Goal: Task Accomplishment & Management: Use online tool/utility

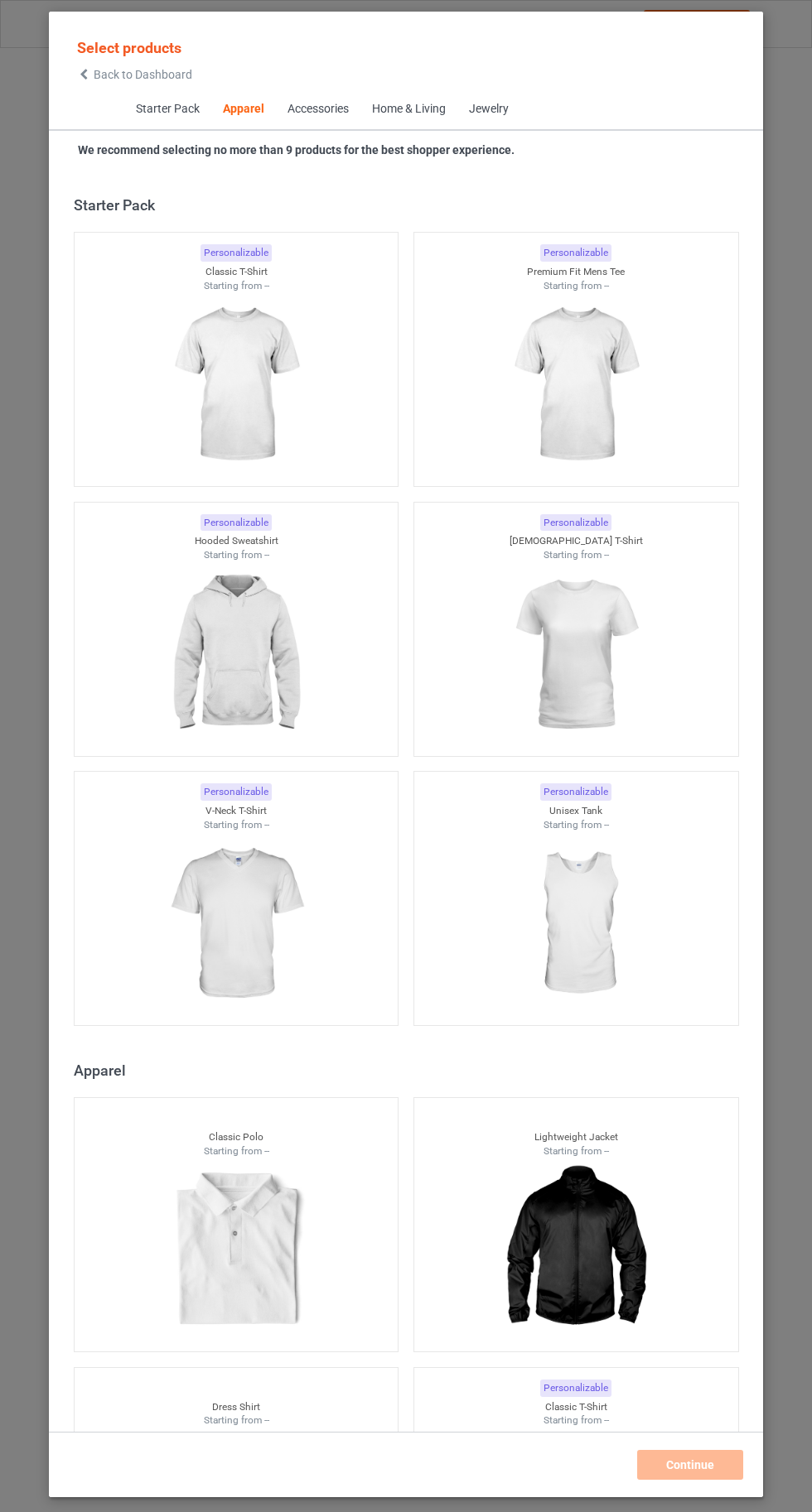
scroll to position [886, 0]
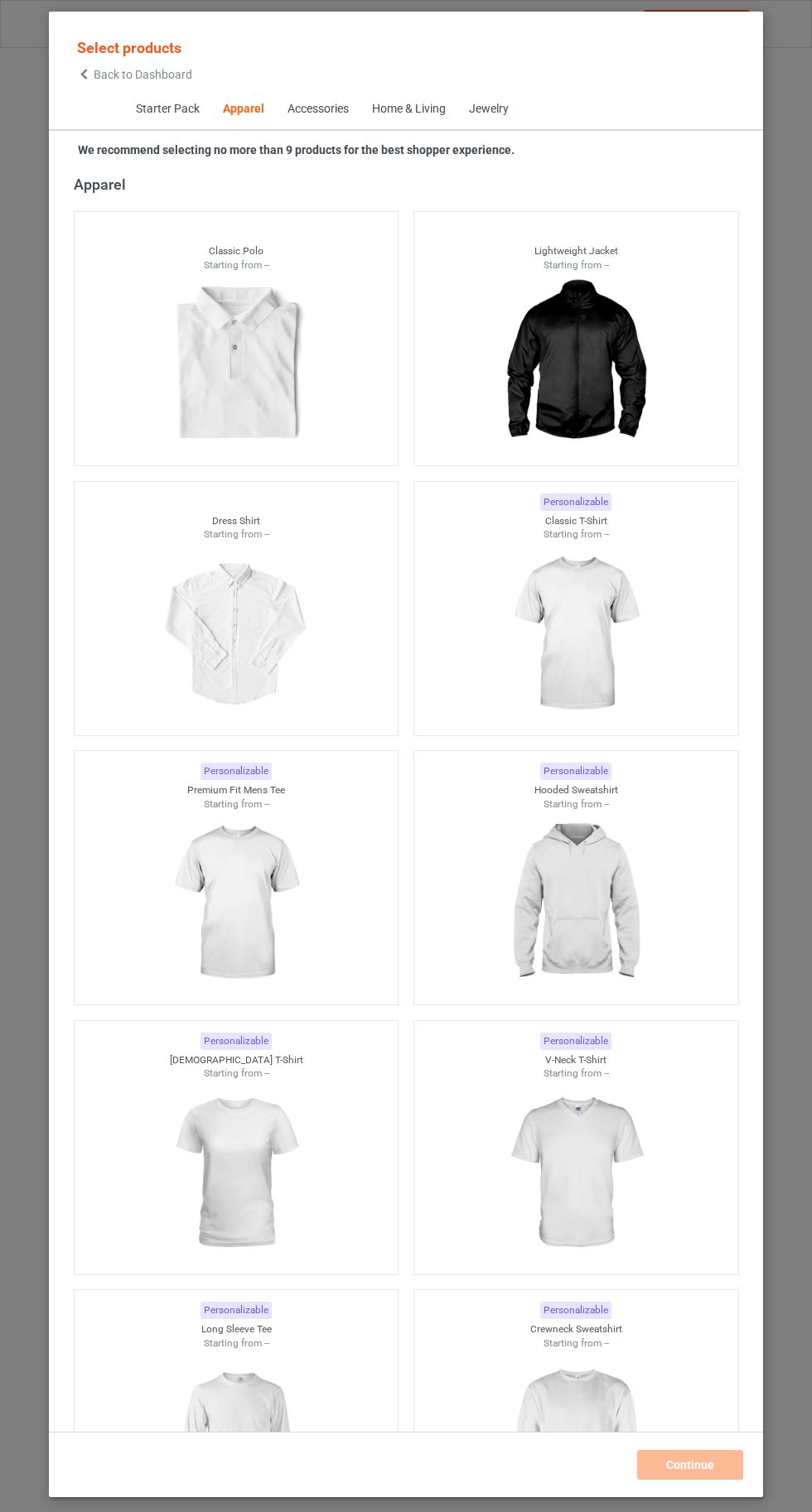
click at [596, 660] on img at bounding box center [575, 634] width 149 height 186
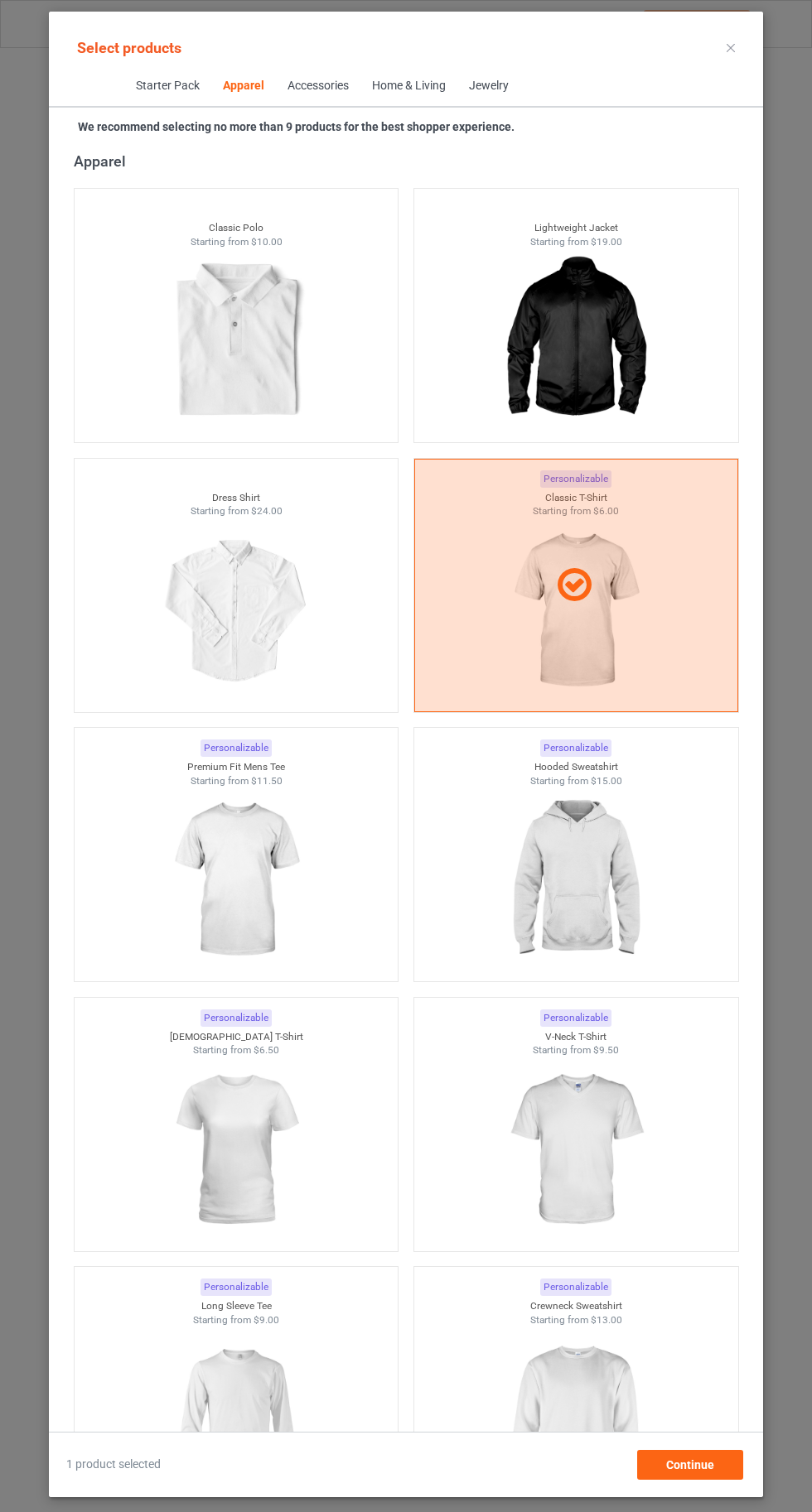
click at [594, 1411] on img at bounding box center [575, 1419] width 149 height 186
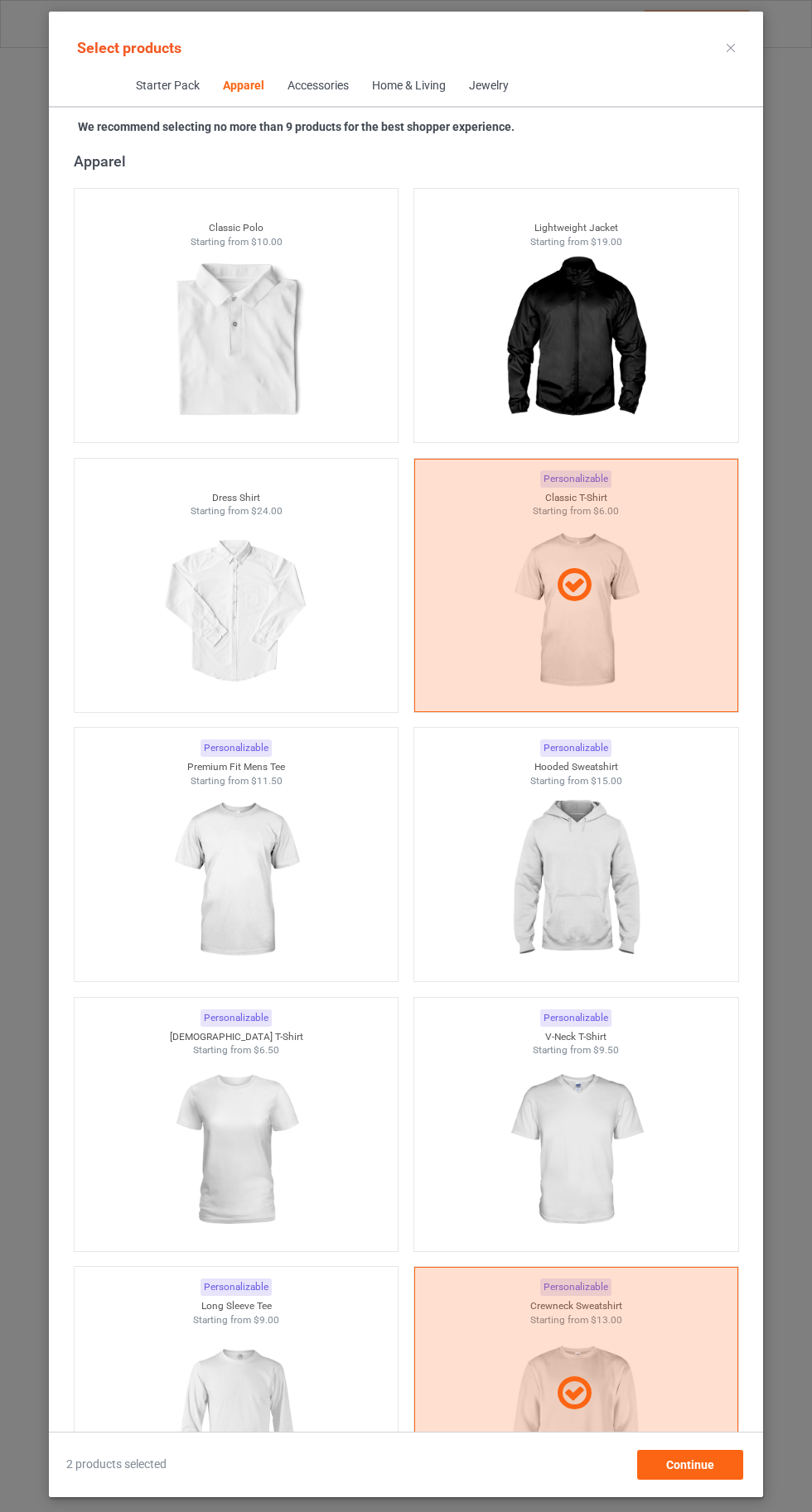
click at [231, 1425] on img at bounding box center [235, 1419] width 149 height 186
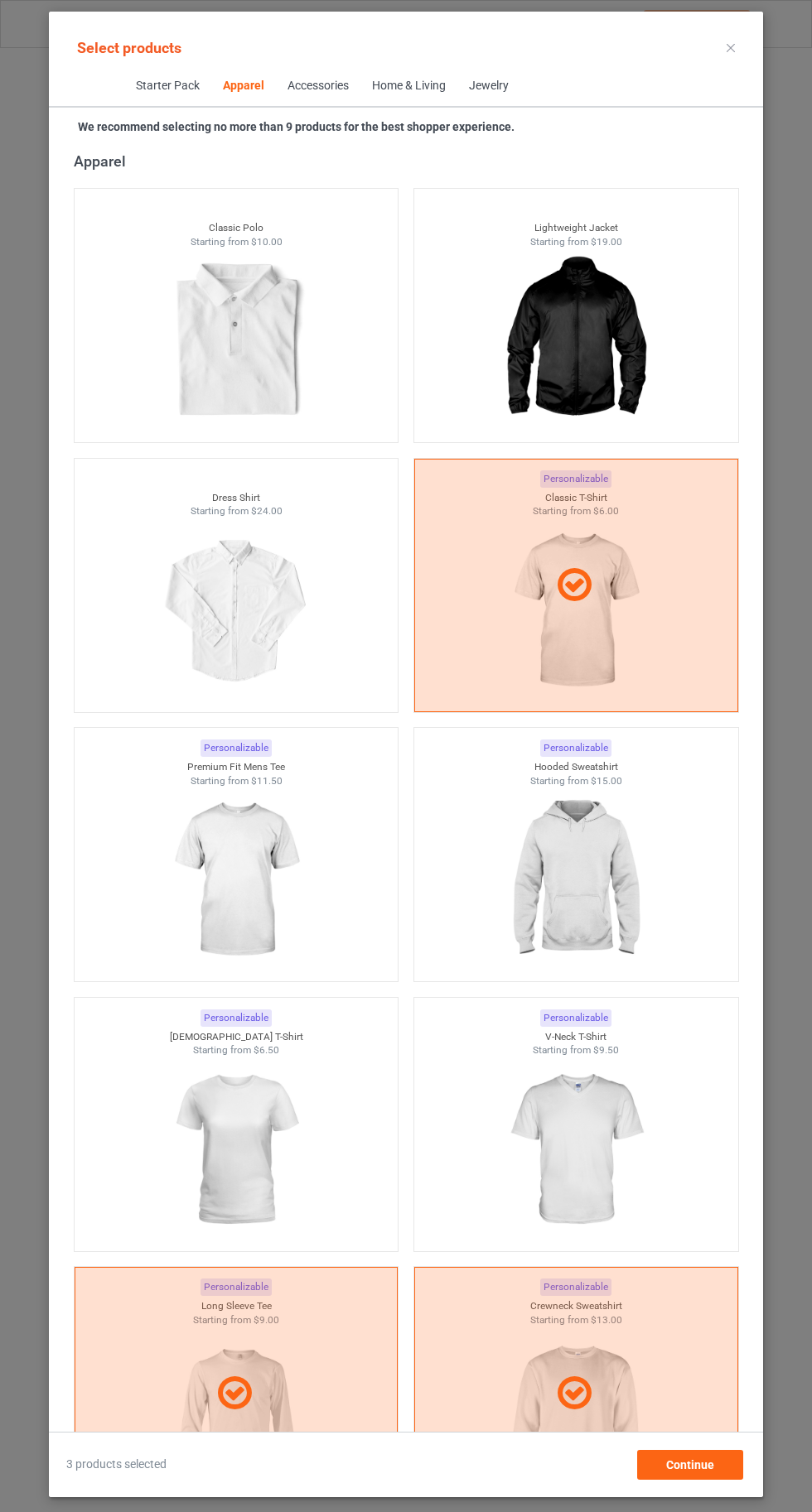
click at [240, 1167] on img at bounding box center [235, 1150] width 149 height 186
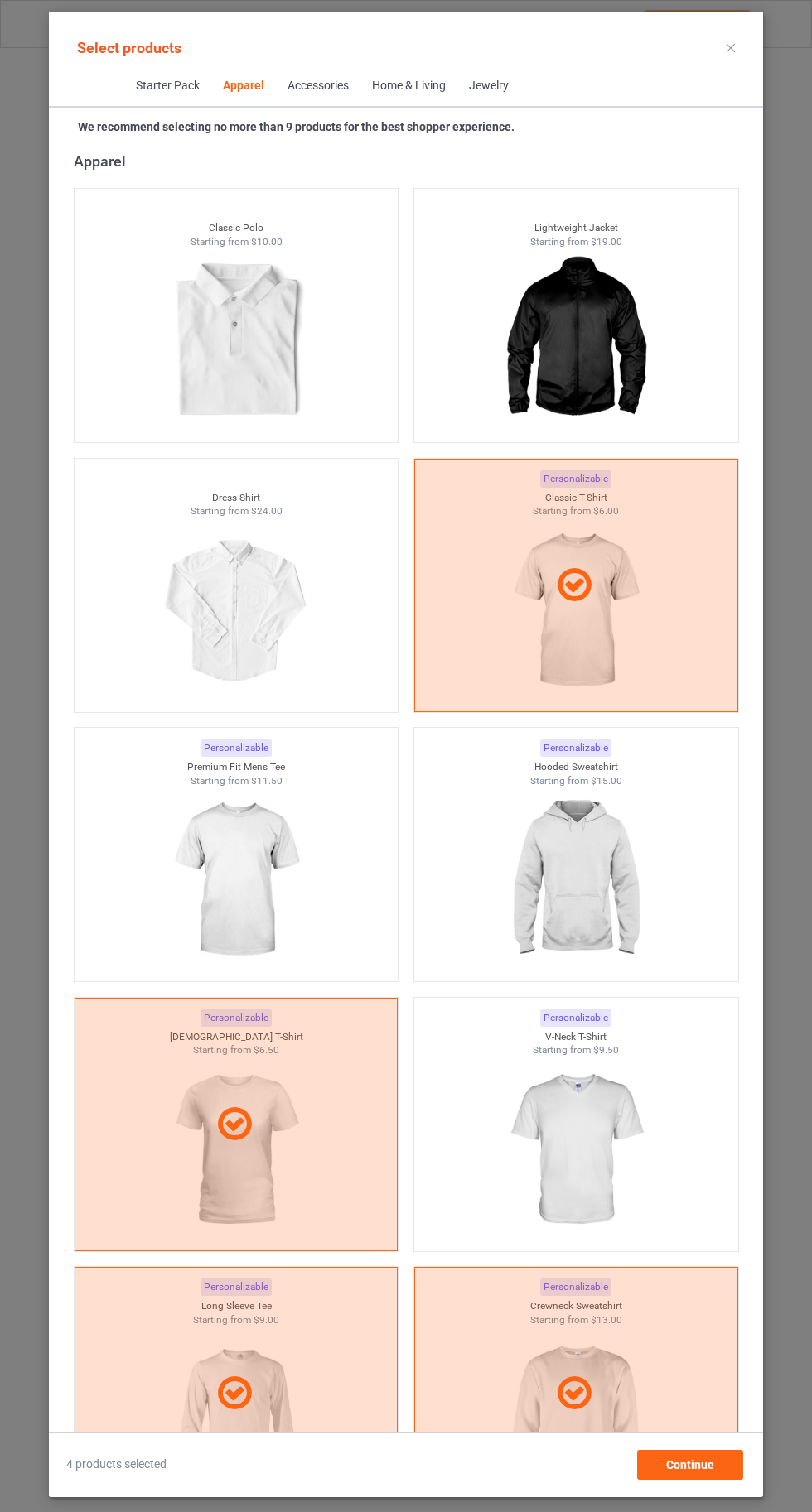
click at [578, 1118] on img at bounding box center [575, 1150] width 149 height 186
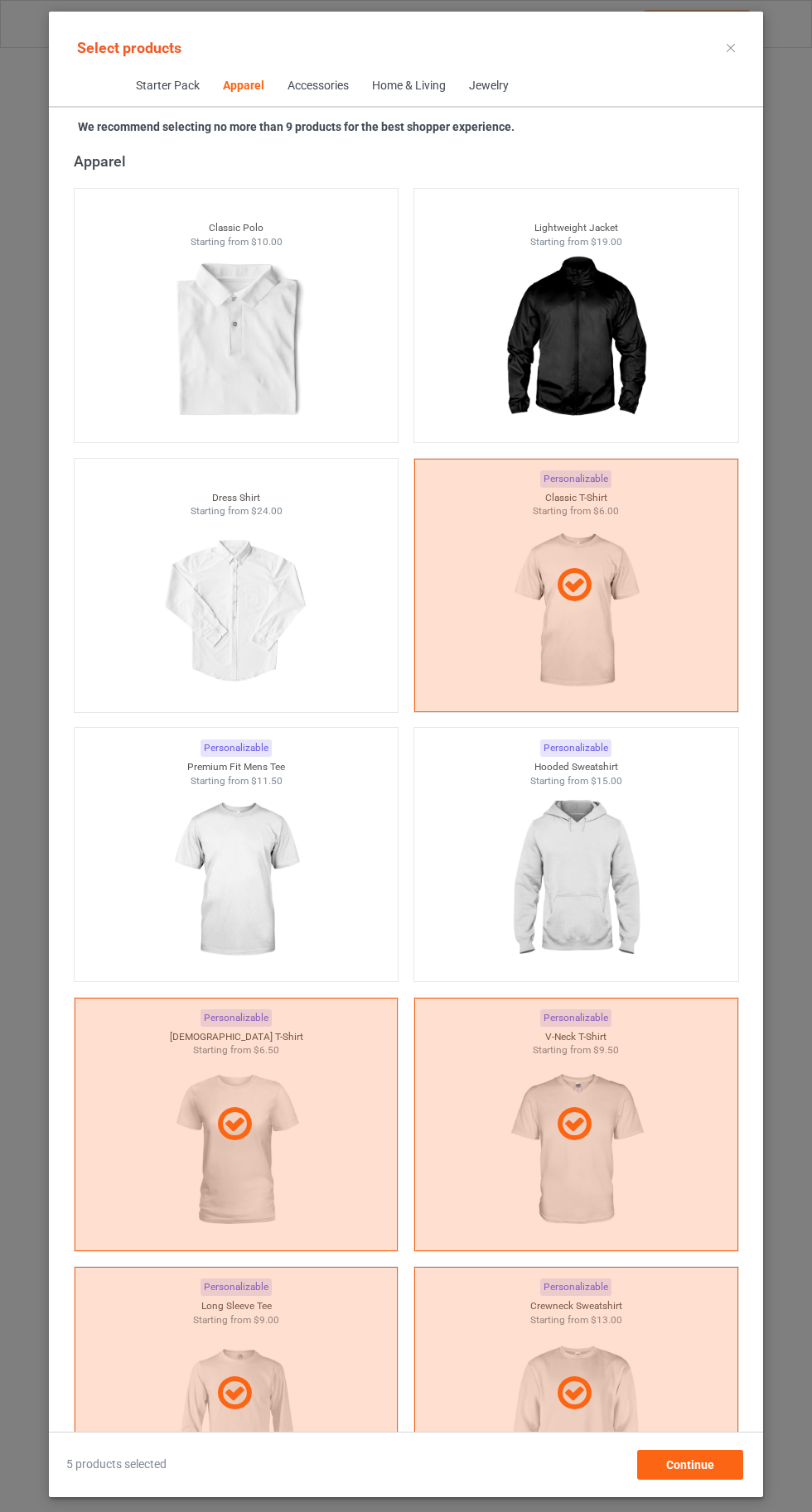
click at [566, 878] on img at bounding box center [575, 881] width 149 height 186
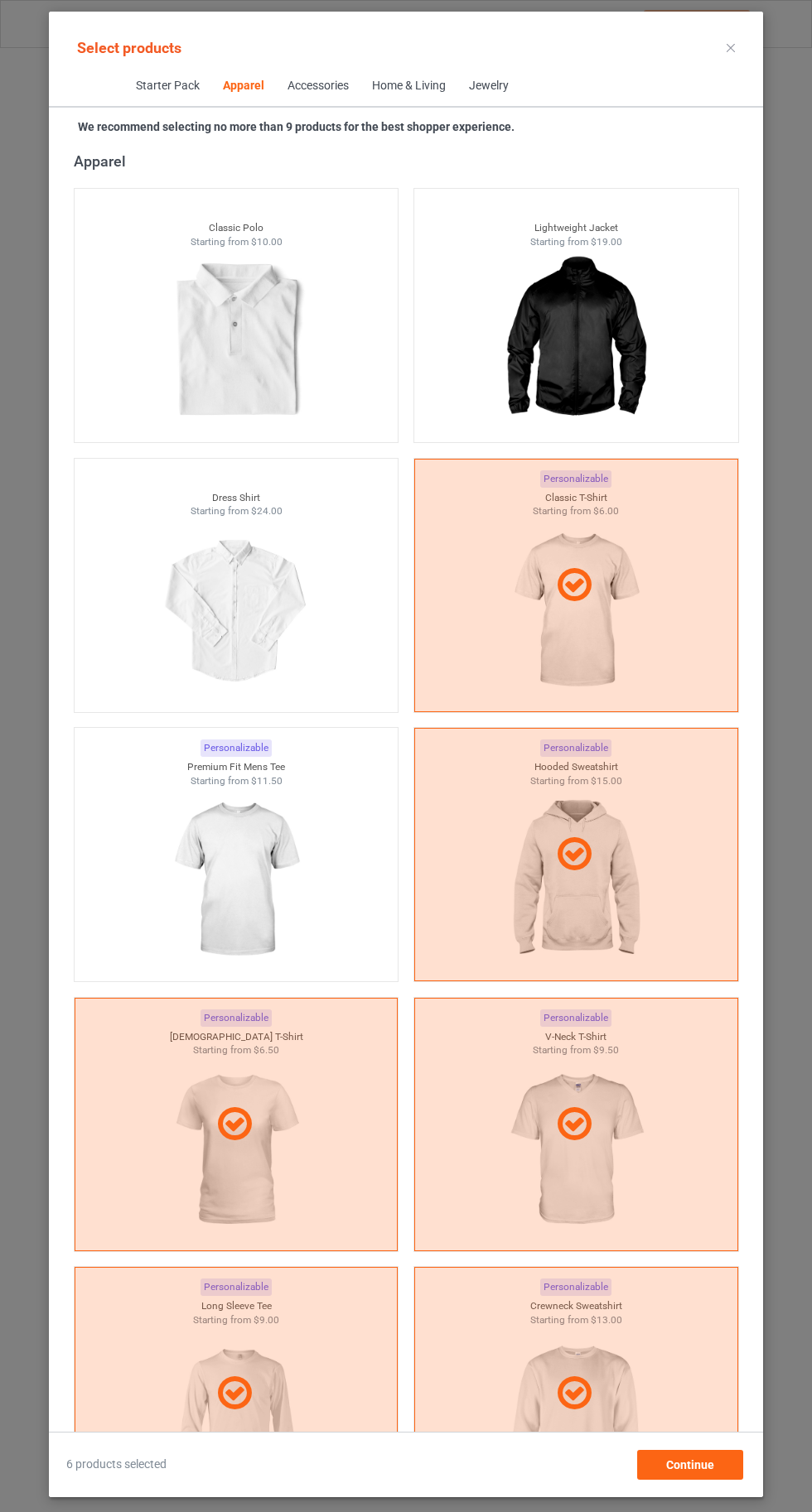
click at [260, 904] on img at bounding box center [235, 881] width 149 height 186
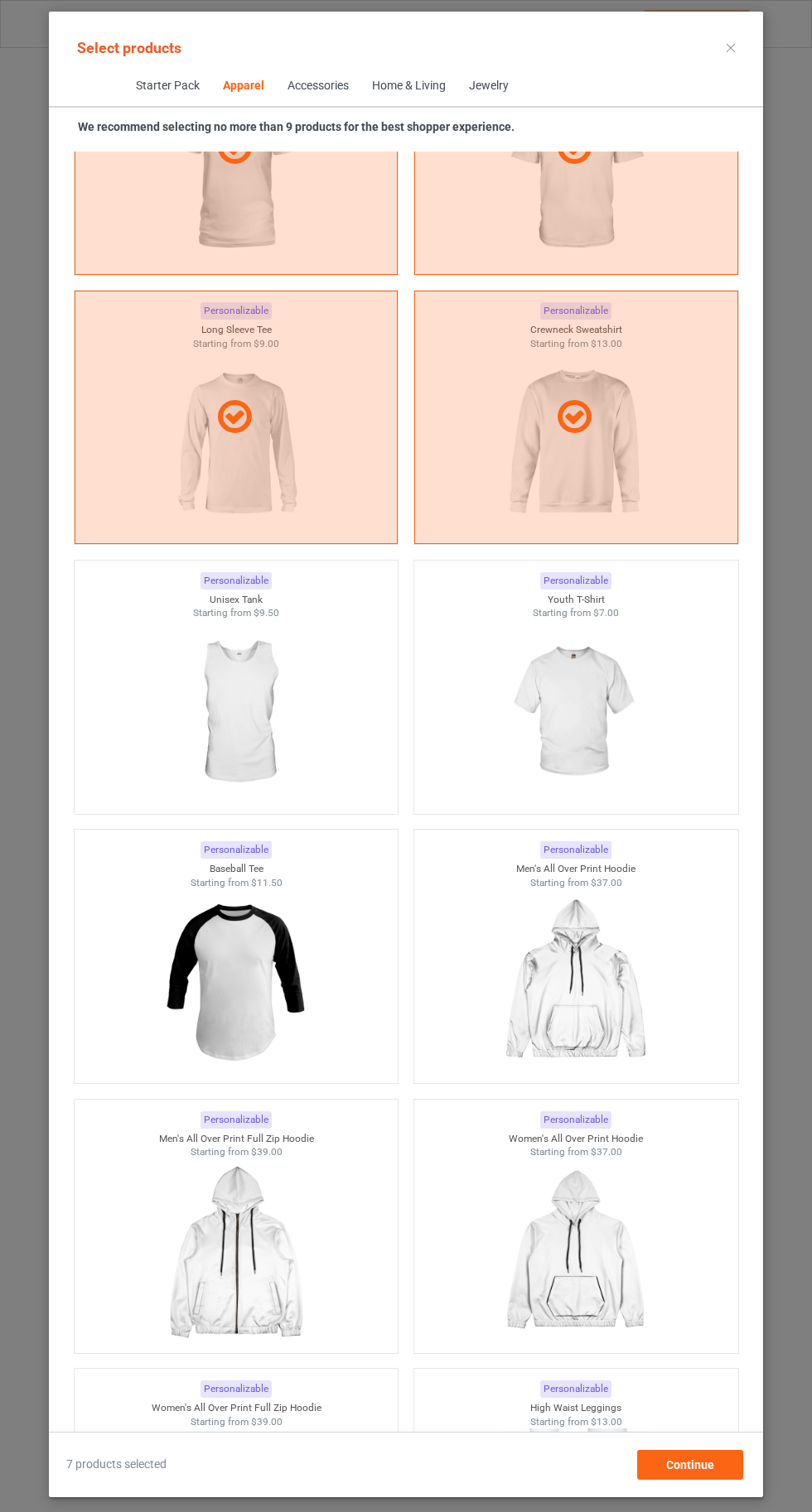
scroll to position [1891, 0]
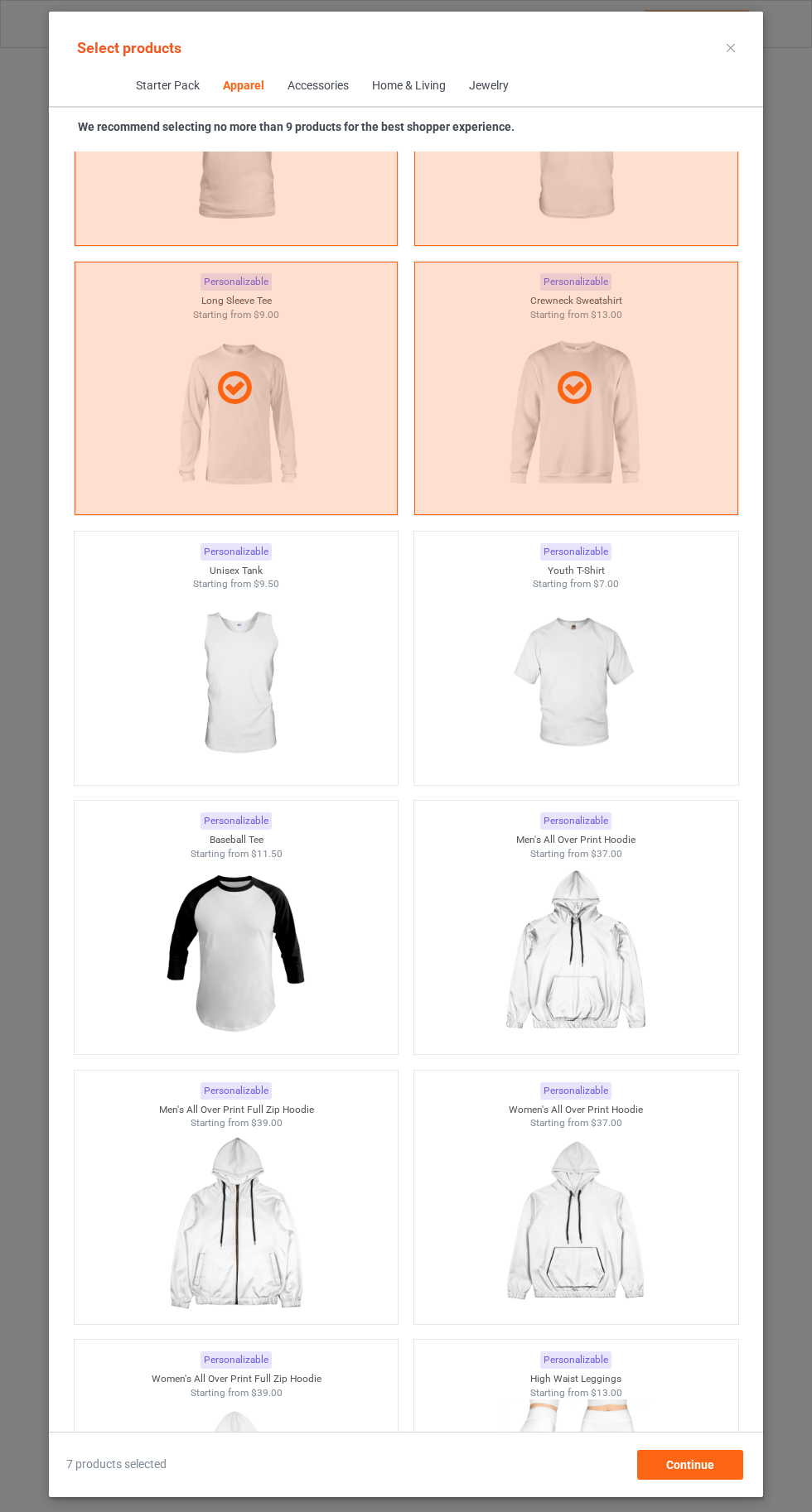
click at [565, 664] on img at bounding box center [575, 684] width 149 height 186
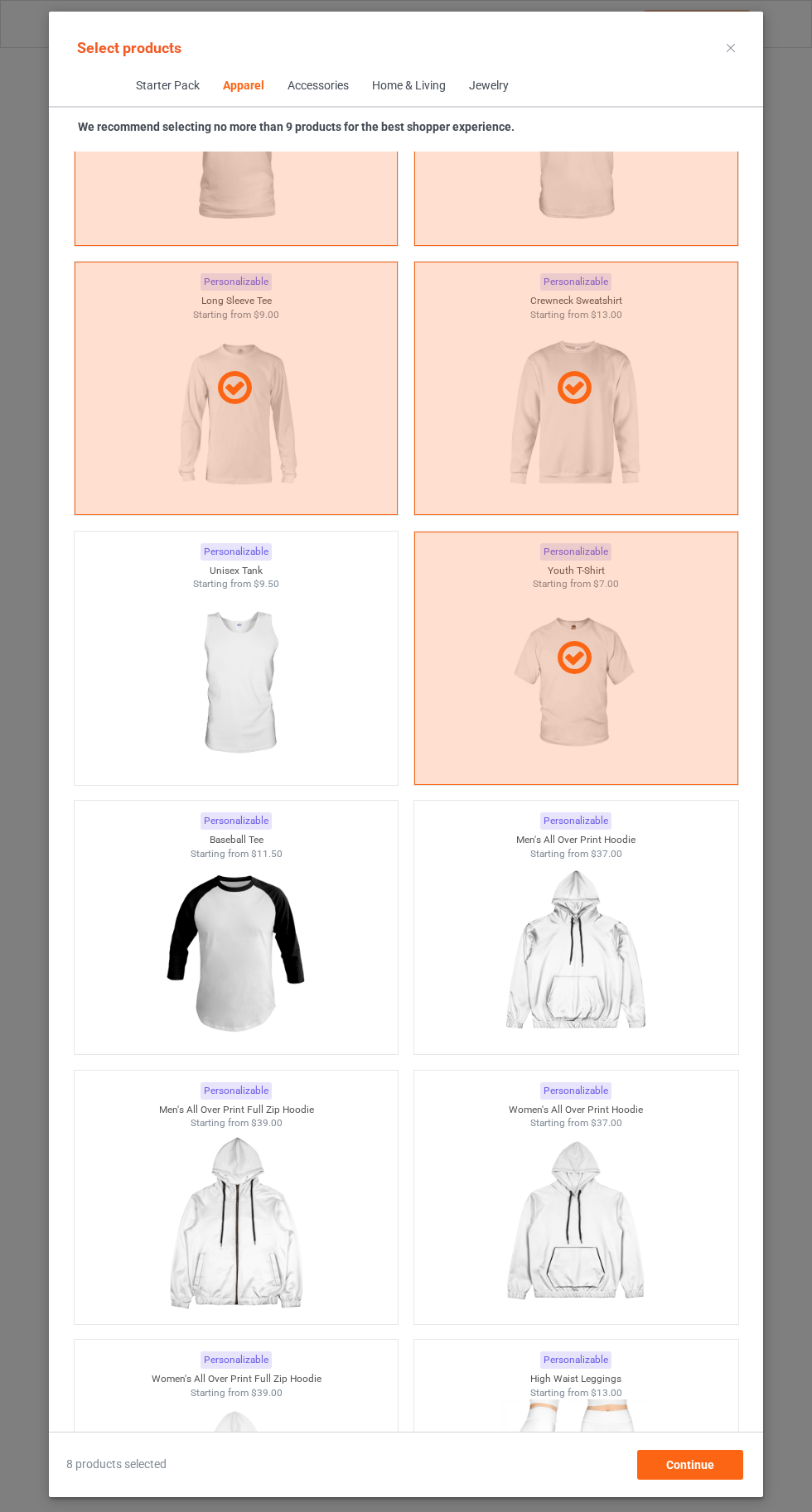
click at [729, 47] on icon at bounding box center [730, 48] width 9 height 9
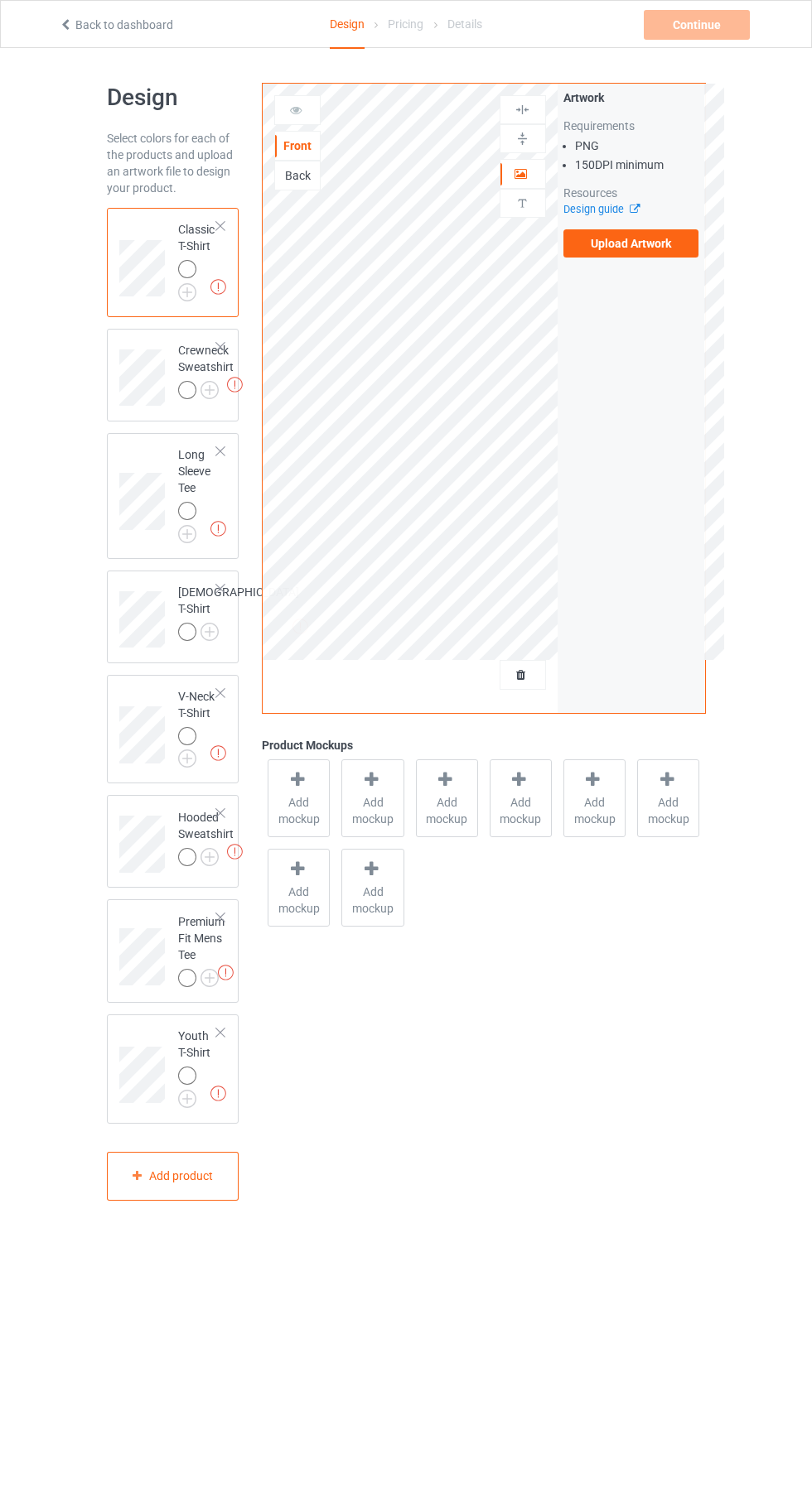
click at [0, 0] on img at bounding box center [0, 0] width 0 height 0
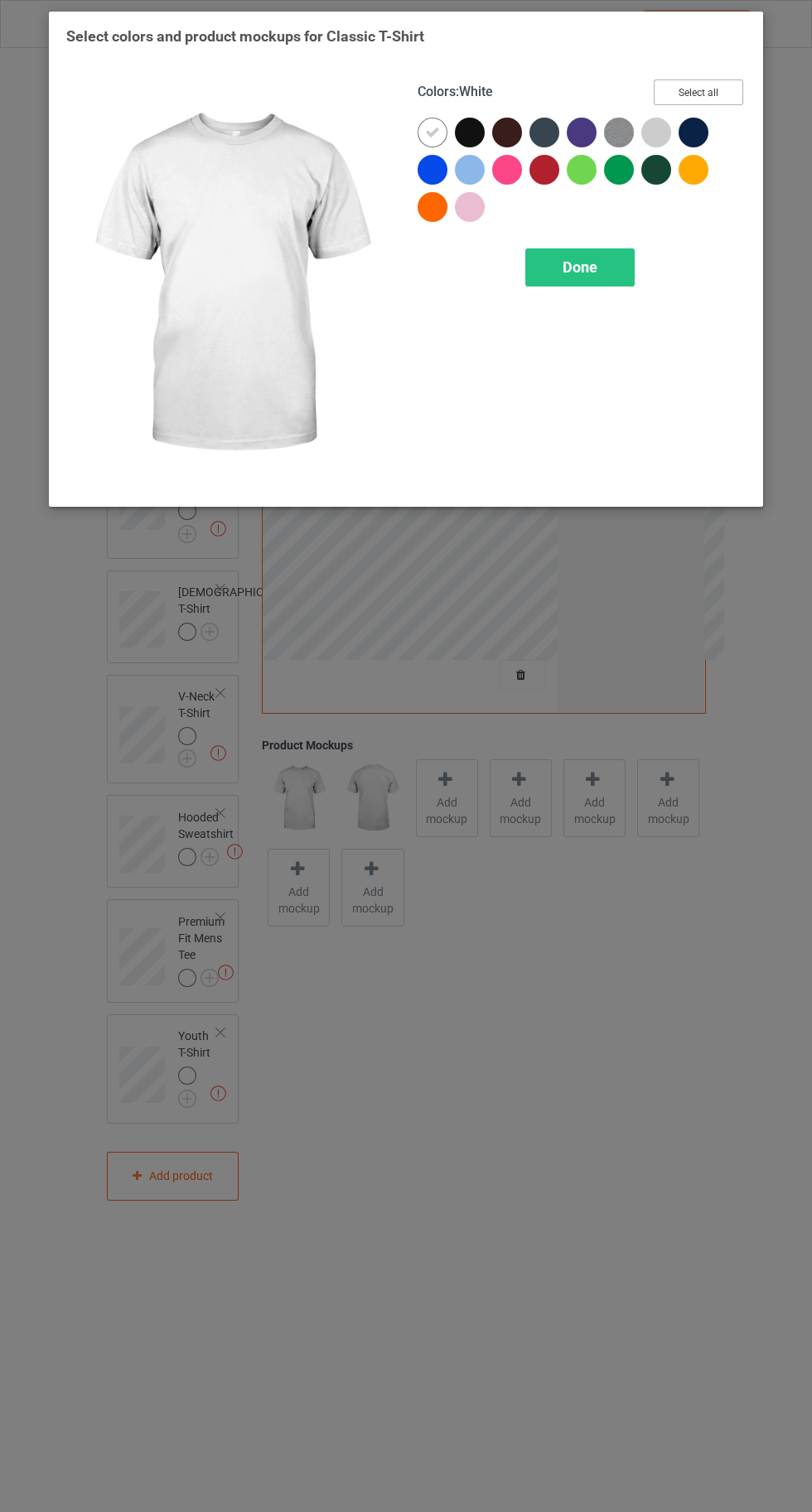
click at [721, 88] on button "Select all" at bounding box center [698, 93] width 89 height 26
click at [563, 280] on div "Done" at bounding box center [579, 267] width 109 height 38
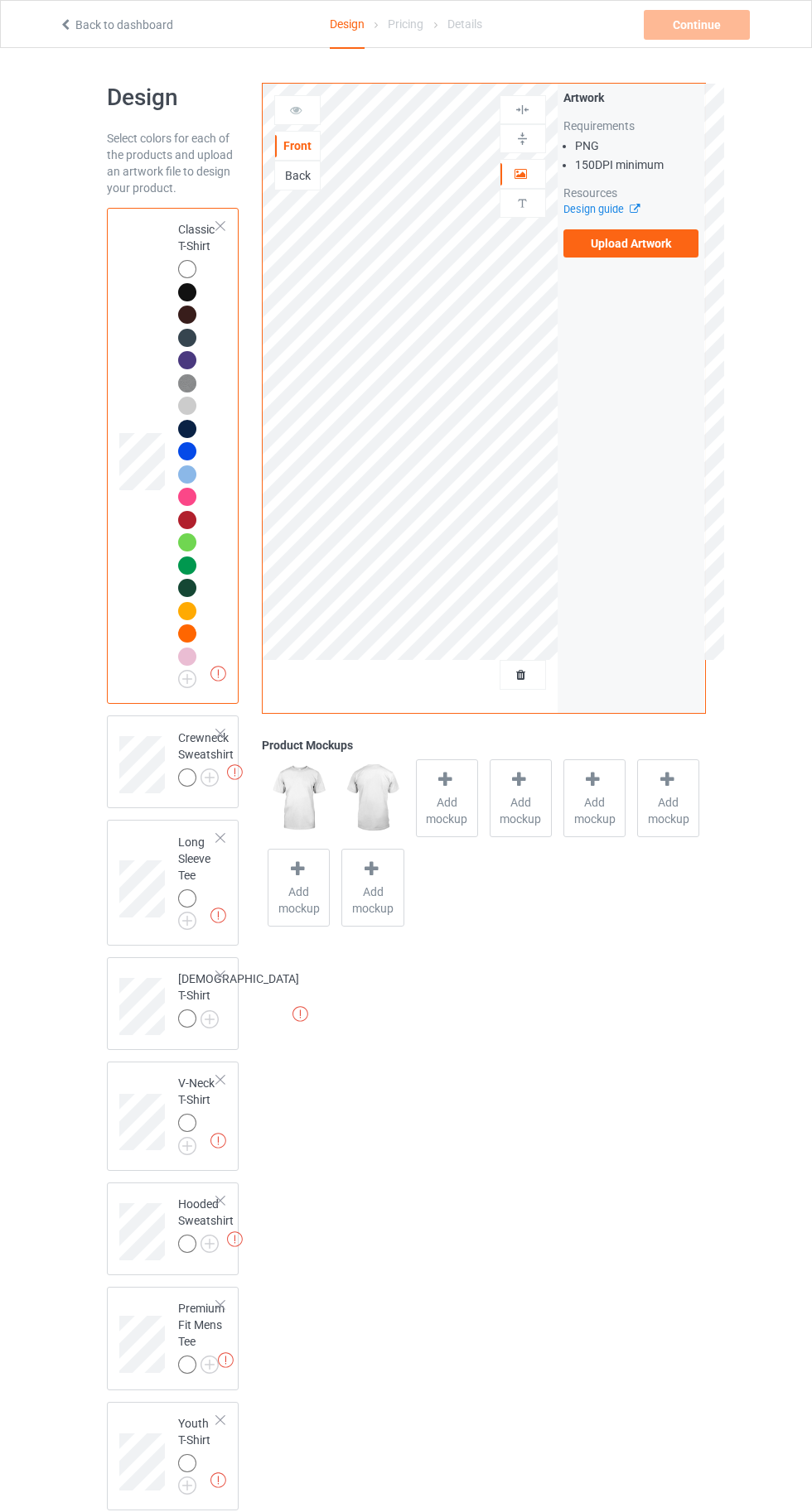
click at [0, 0] on img at bounding box center [0, 0] width 0 height 0
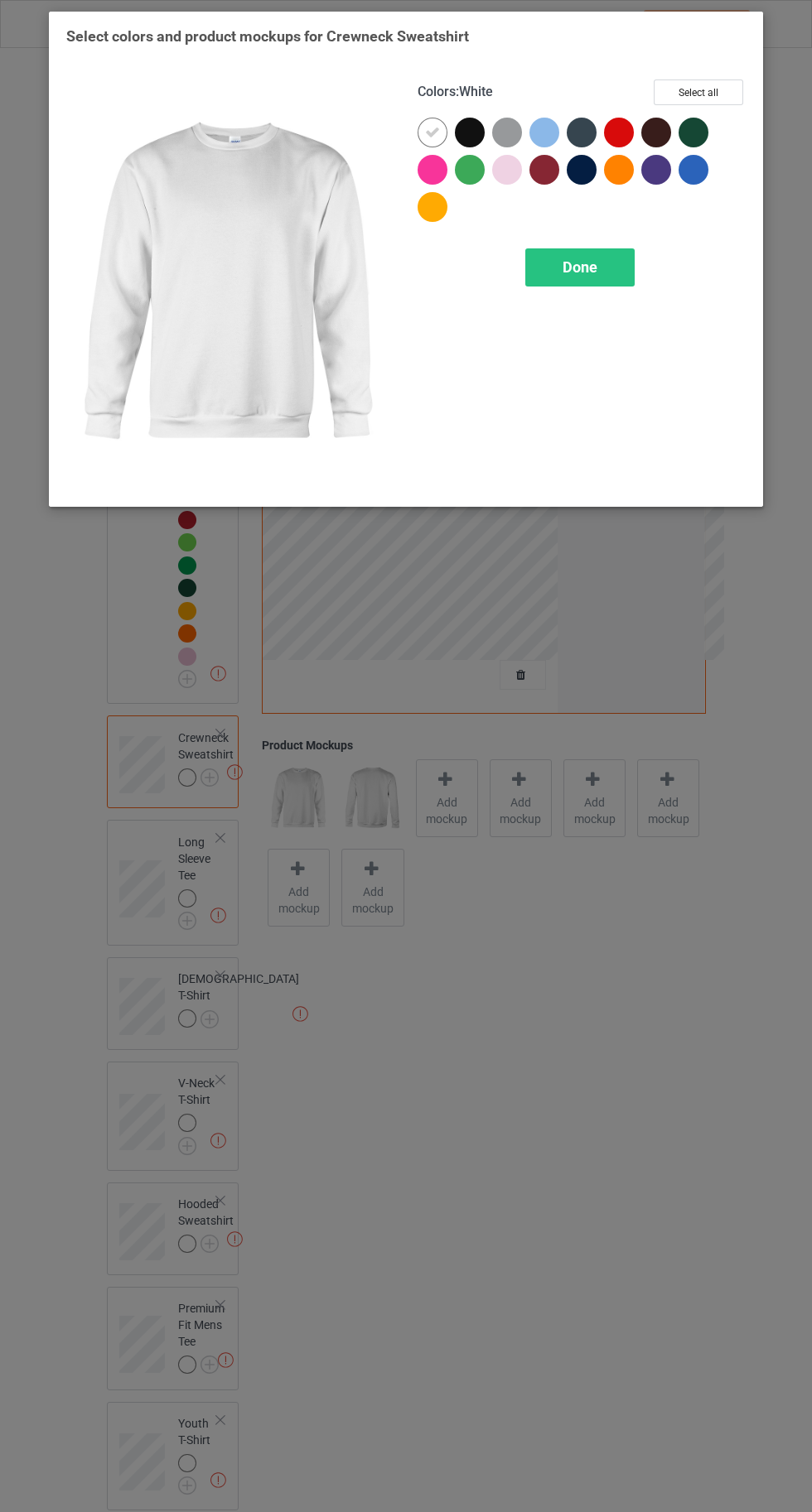
click at [725, 86] on button "Select all" at bounding box center [698, 93] width 89 height 26
click at [570, 275] on span "Done" at bounding box center [579, 267] width 34 height 17
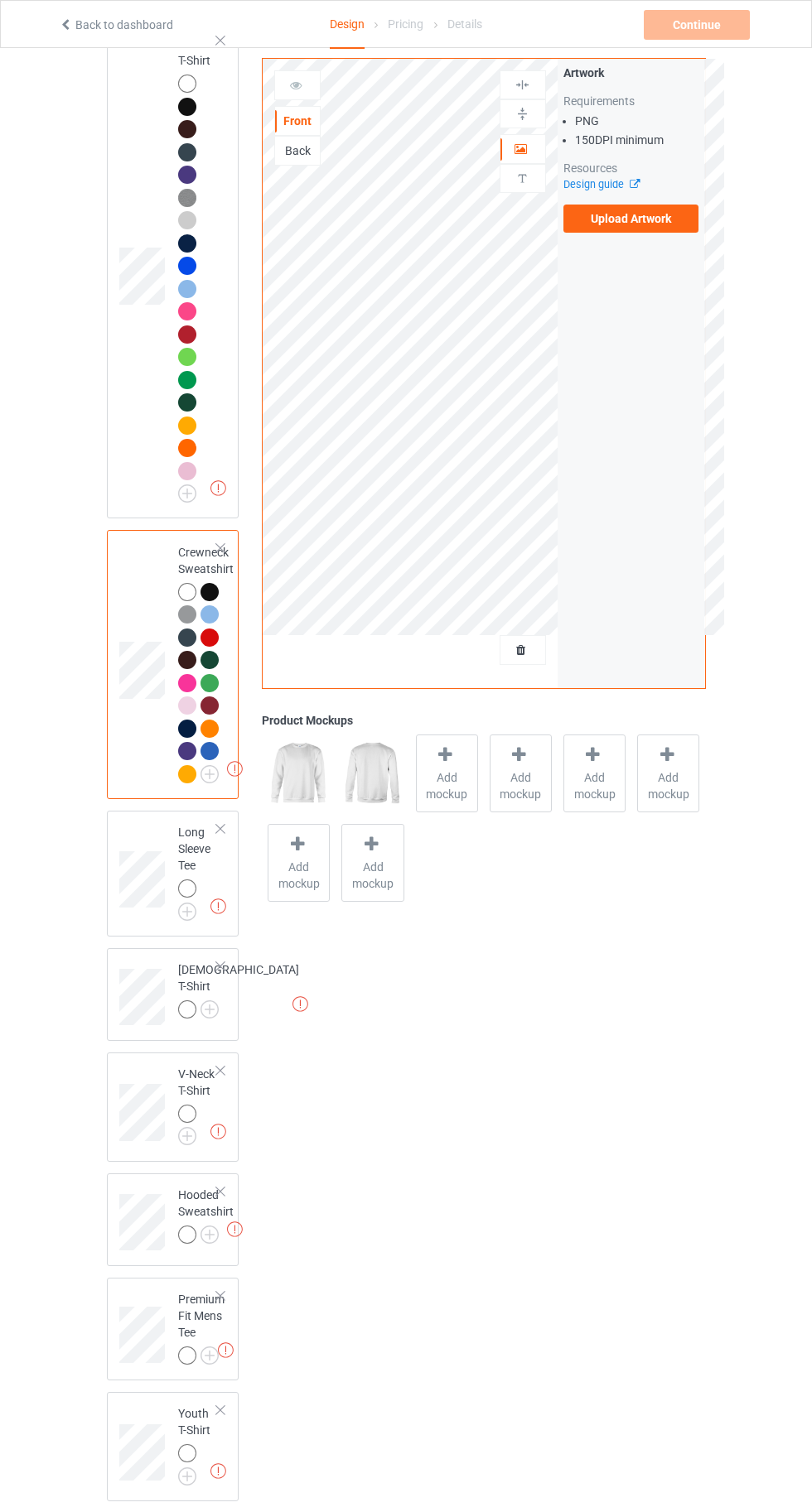
scroll to position [186, 0]
click at [0, 0] on img at bounding box center [0, 0] width 0 height 0
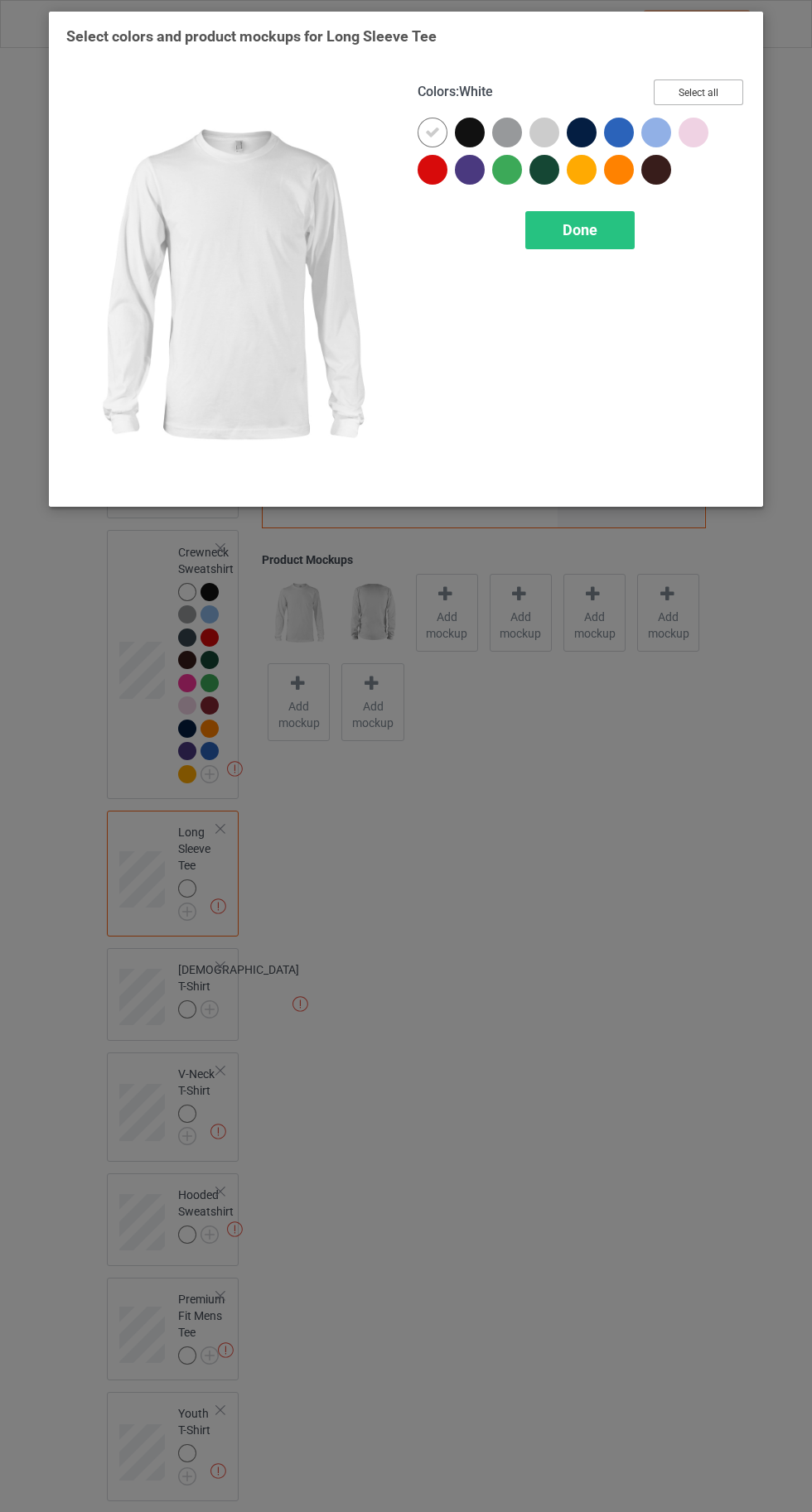
click at [714, 87] on button "Select all" at bounding box center [698, 93] width 89 height 26
click at [590, 225] on span "Done" at bounding box center [579, 229] width 34 height 17
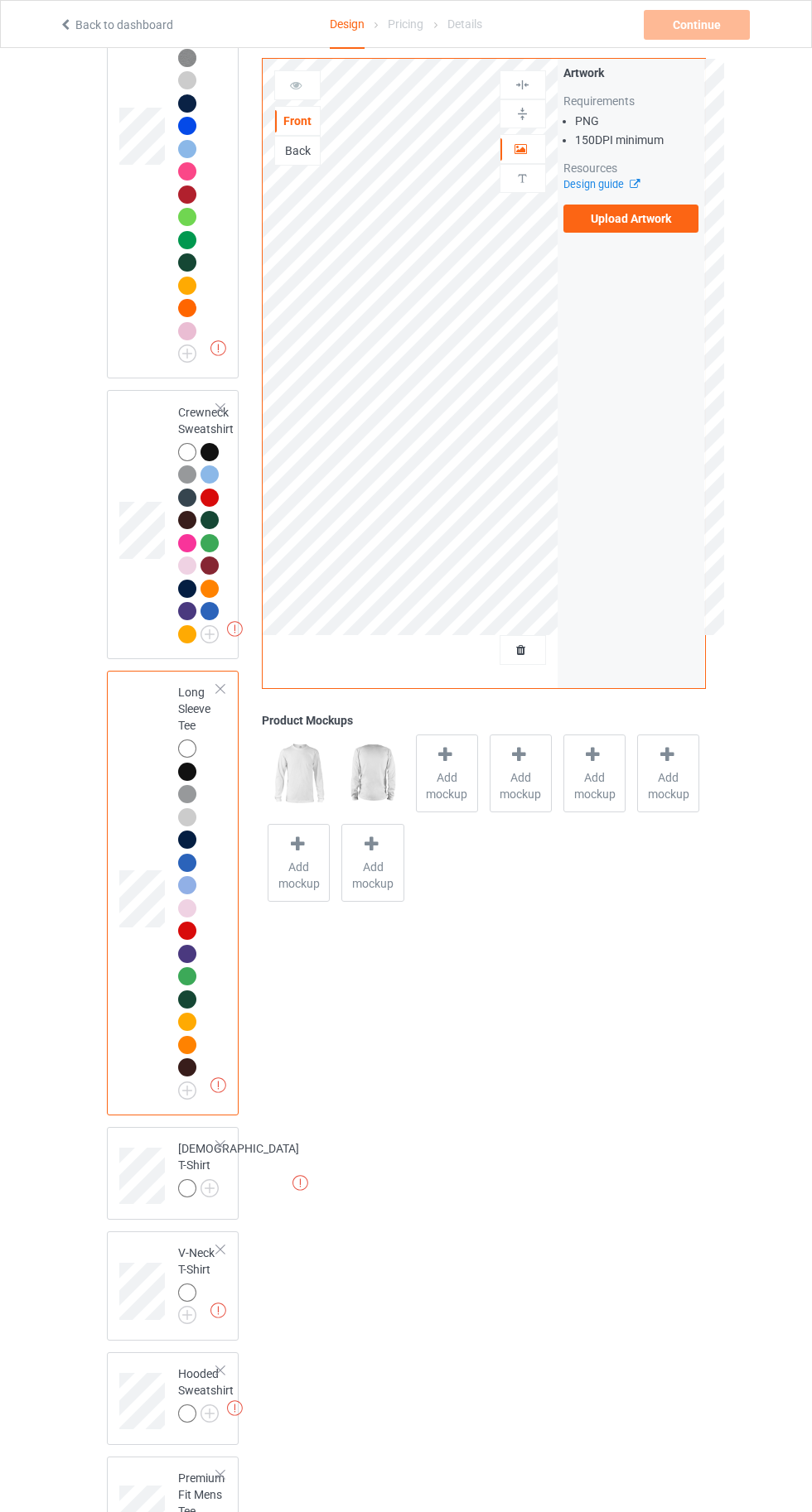
scroll to position [504, 0]
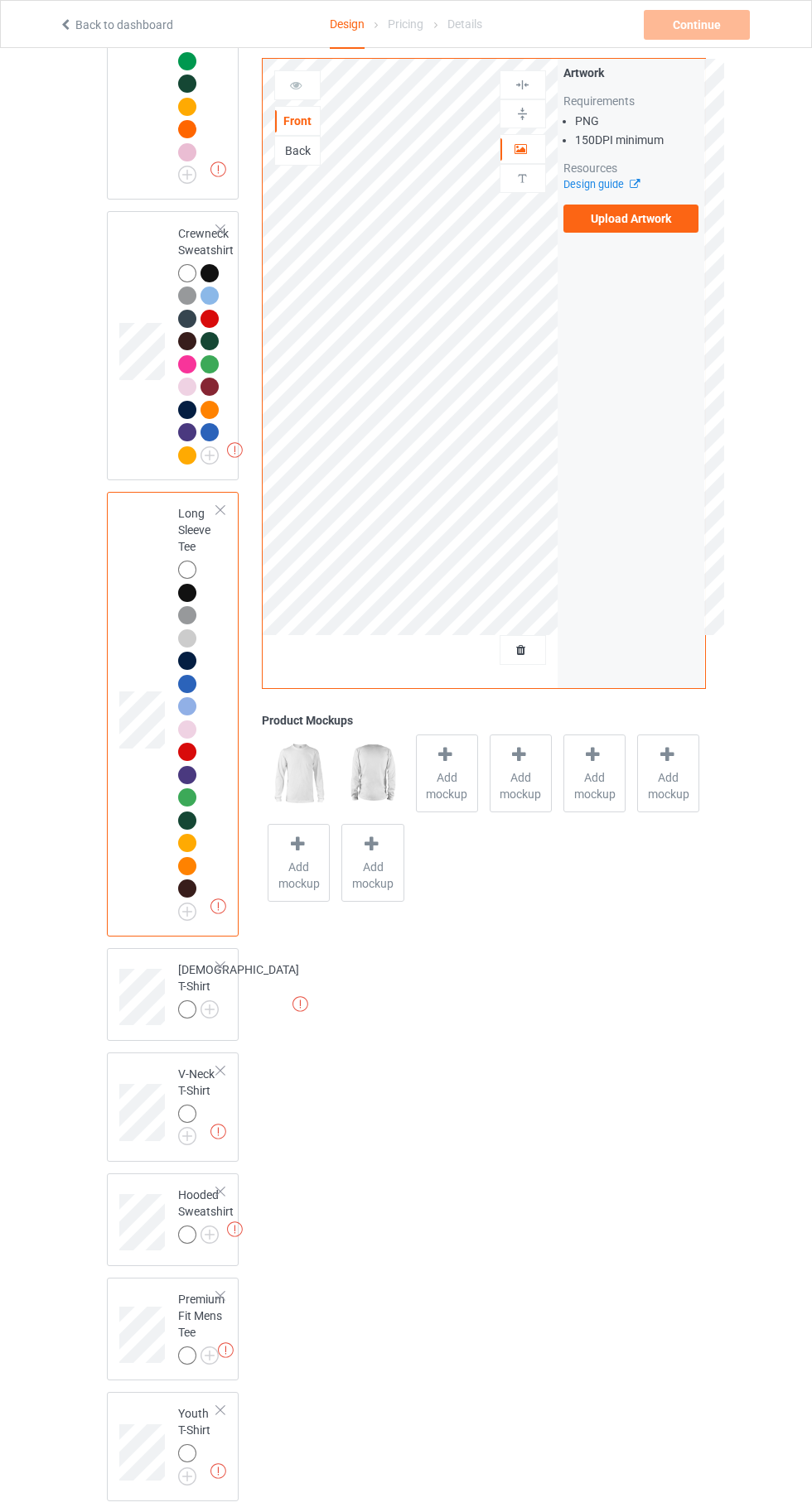
click at [0, 0] on img at bounding box center [0, 0] width 0 height 0
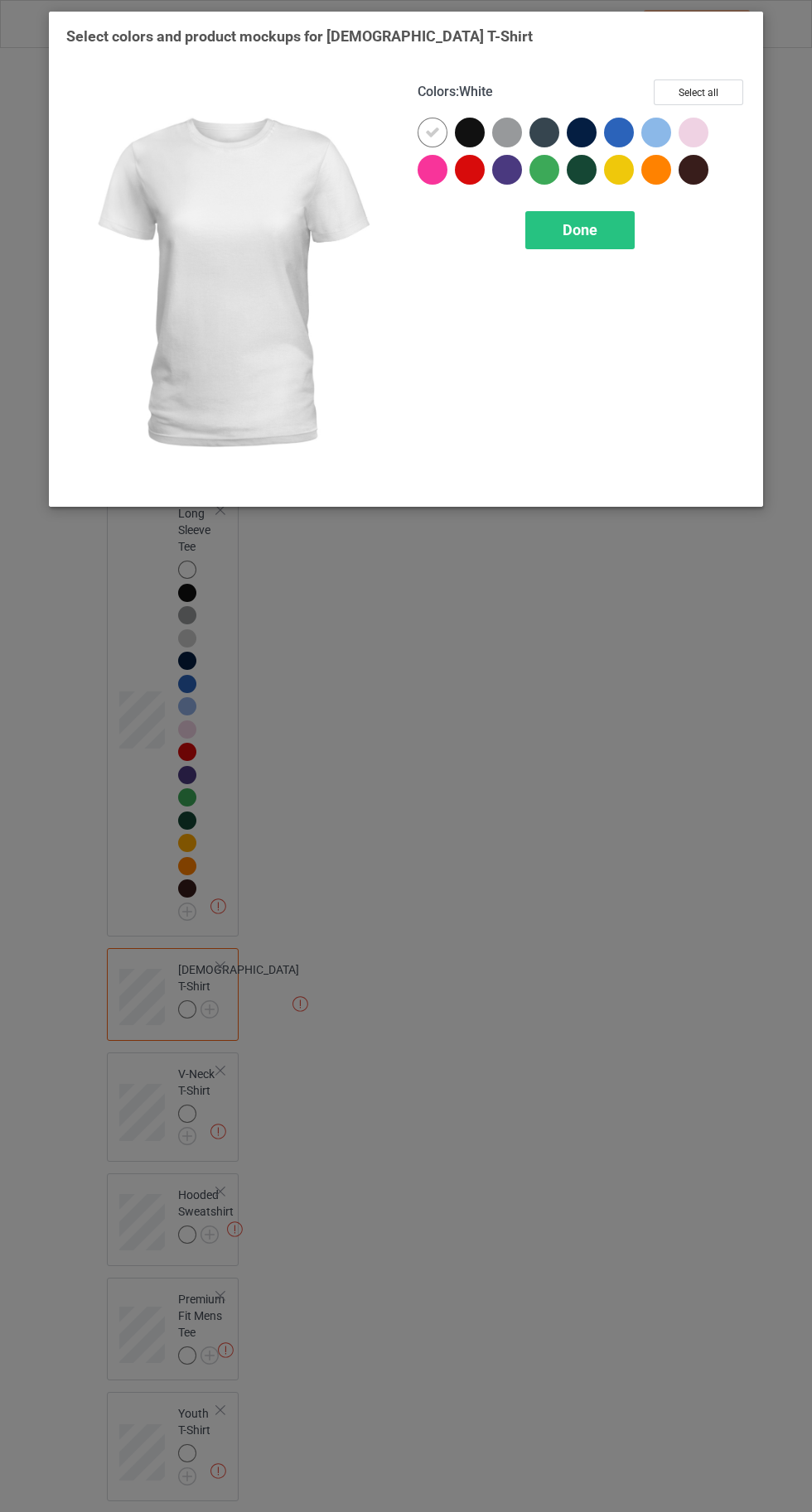
click at [692, 83] on button "Select all" at bounding box center [698, 93] width 89 height 26
click at [591, 237] on span "Done" at bounding box center [579, 229] width 34 height 17
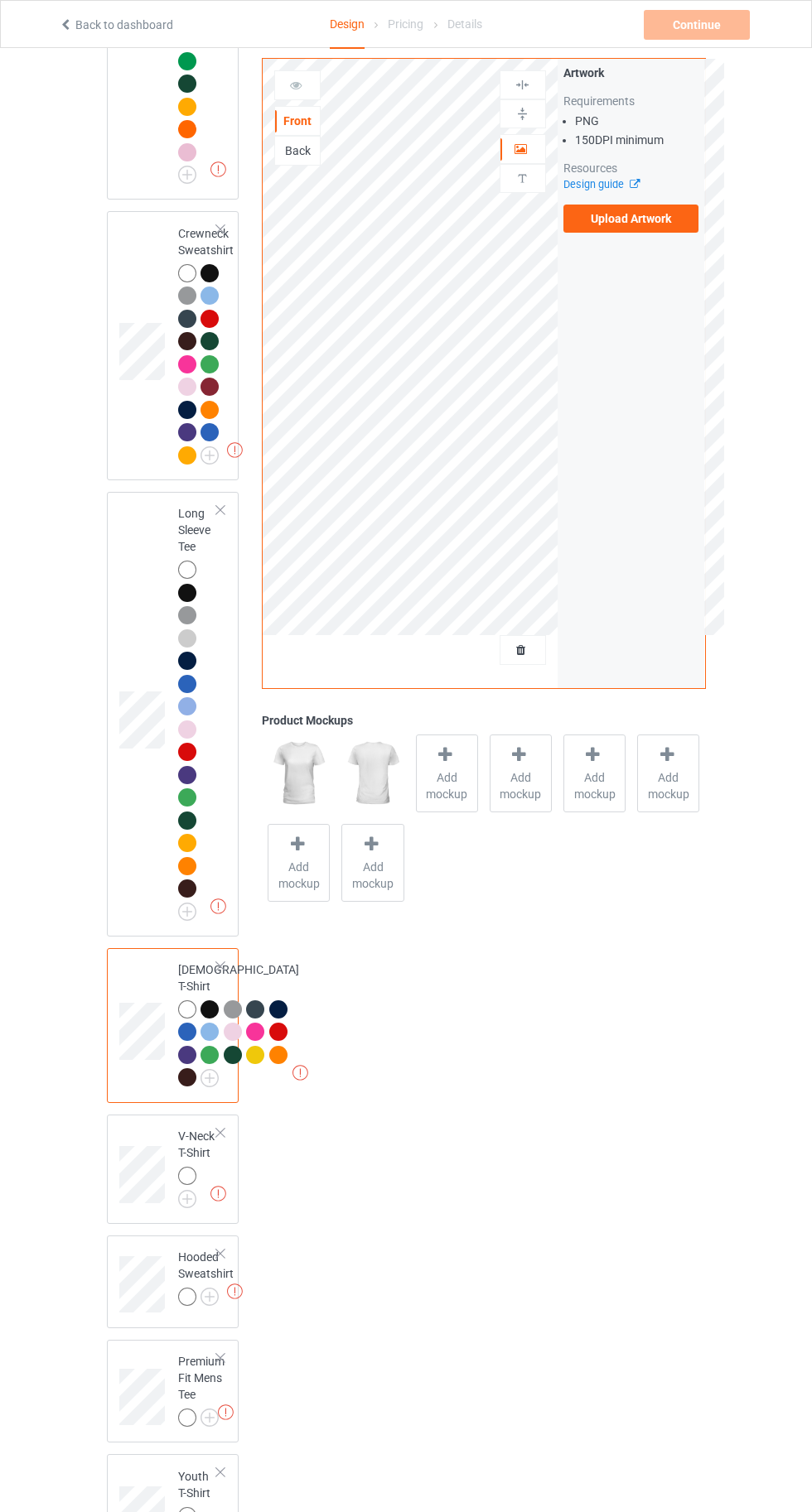
scroll to position [846, 0]
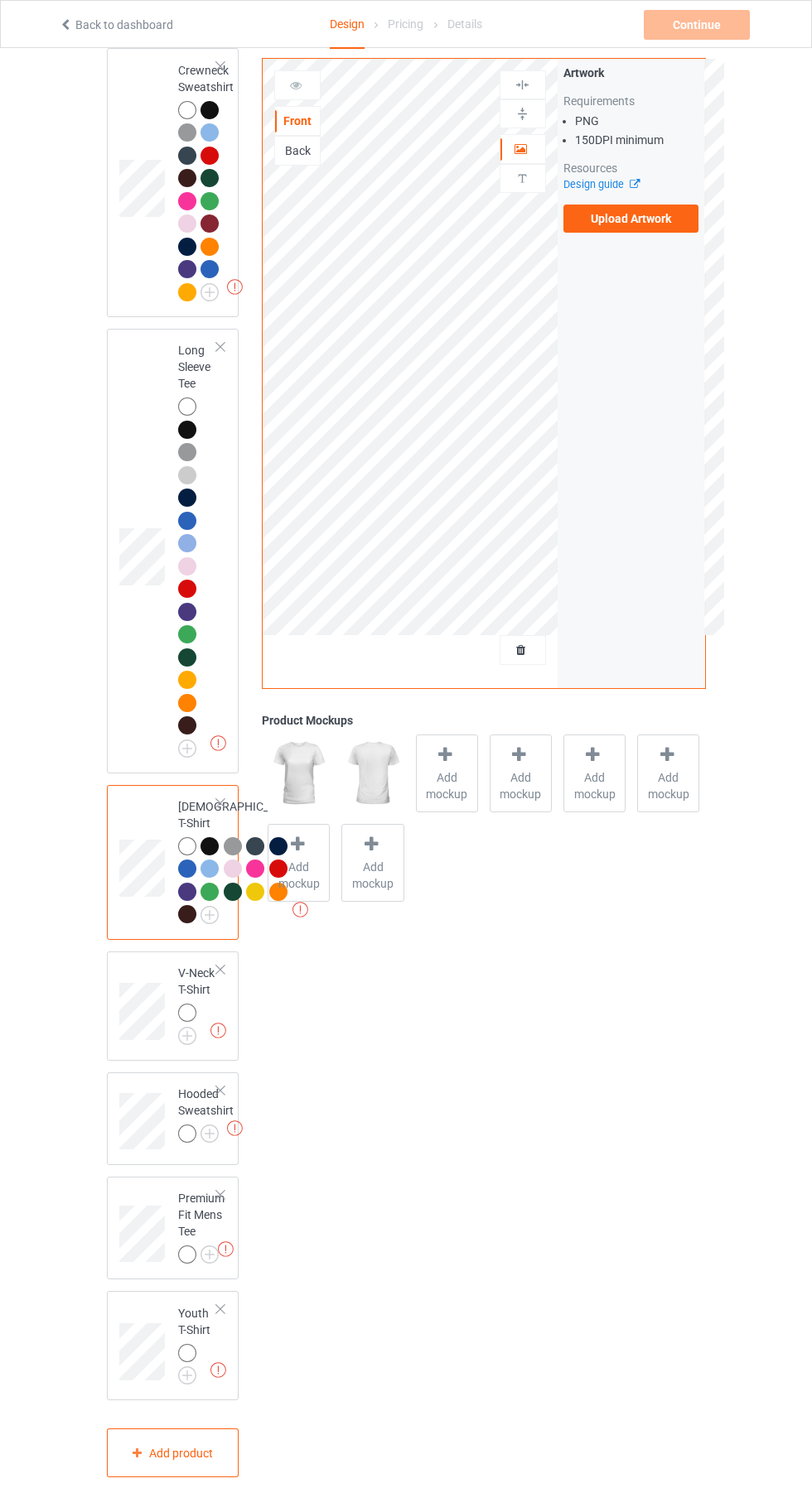
click at [0, 0] on img at bounding box center [0, 0] width 0 height 0
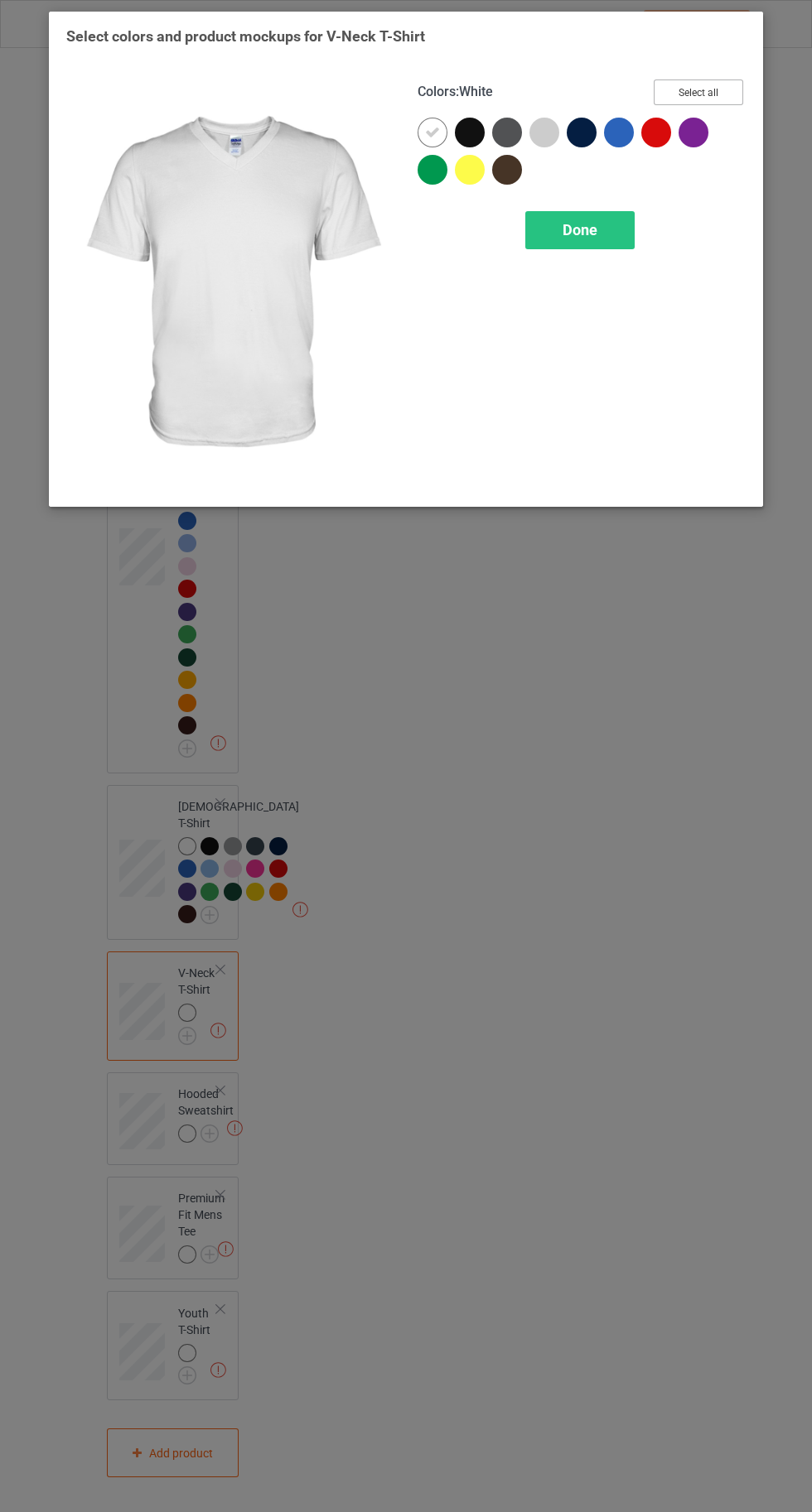
click at [692, 83] on button "Select all" at bounding box center [698, 93] width 89 height 26
click at [560, 238] on div "Done" at bounding box center [579, 230] width 109 height 38
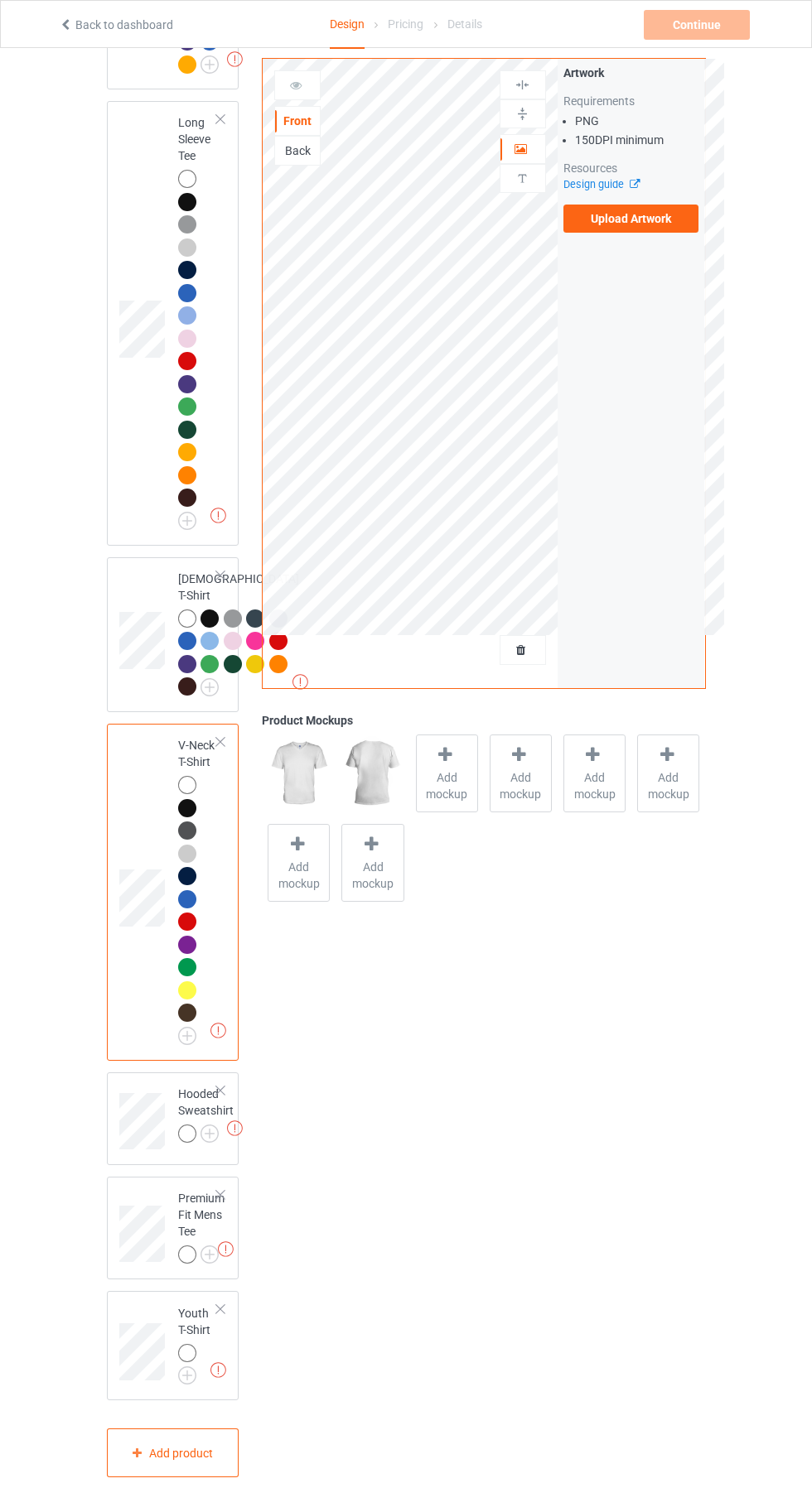
scroll to position [1074, 0]
click at [0, 0] on img at bounding box center [0, 0] width 0 height 0
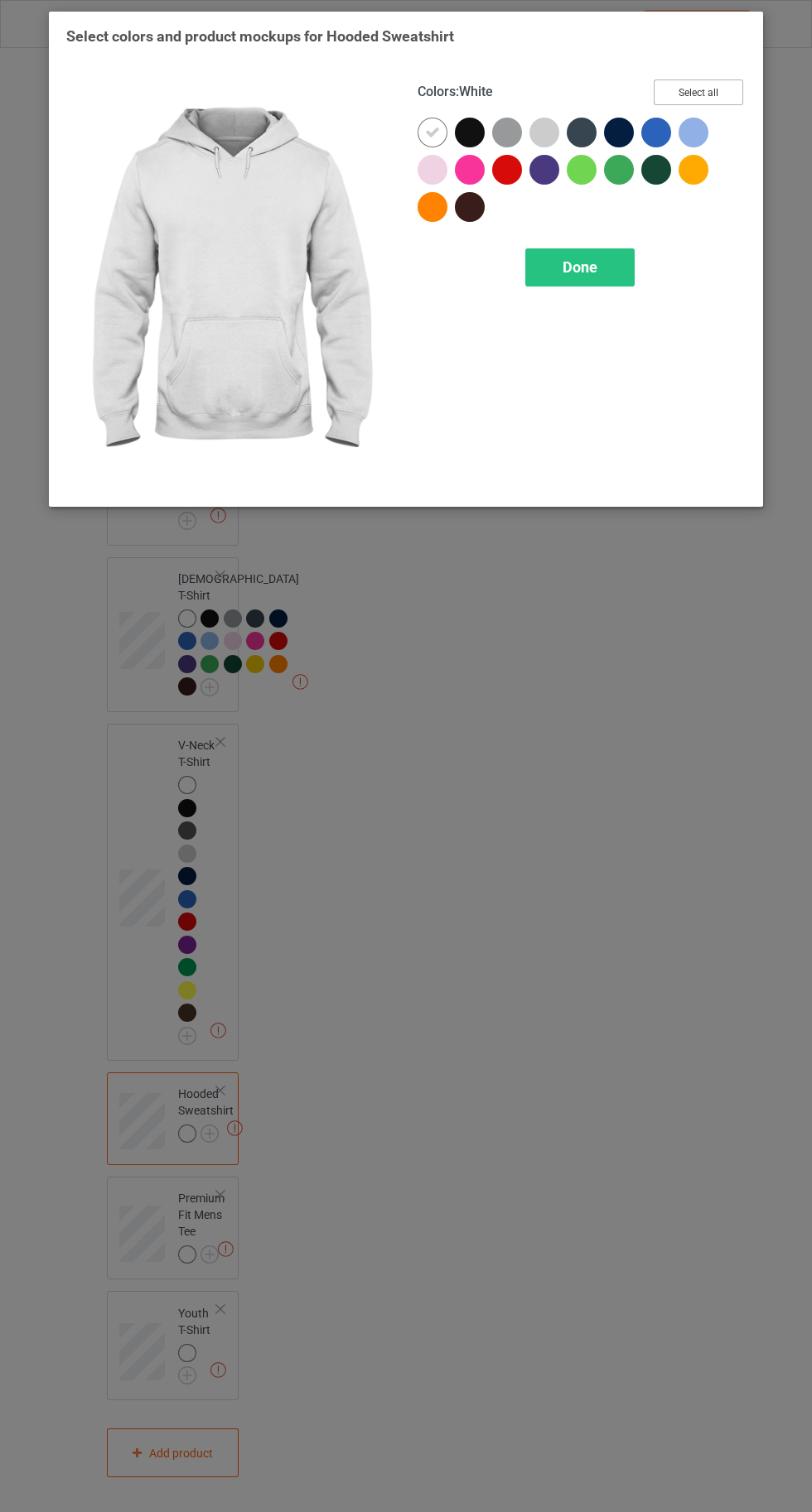
click at [707, 80] on button "Select all" at bounding box center [698, 93] width 89 height 26
click at [566, 275] on div "Done" at bounding box center [579, 267] width 109 height 38
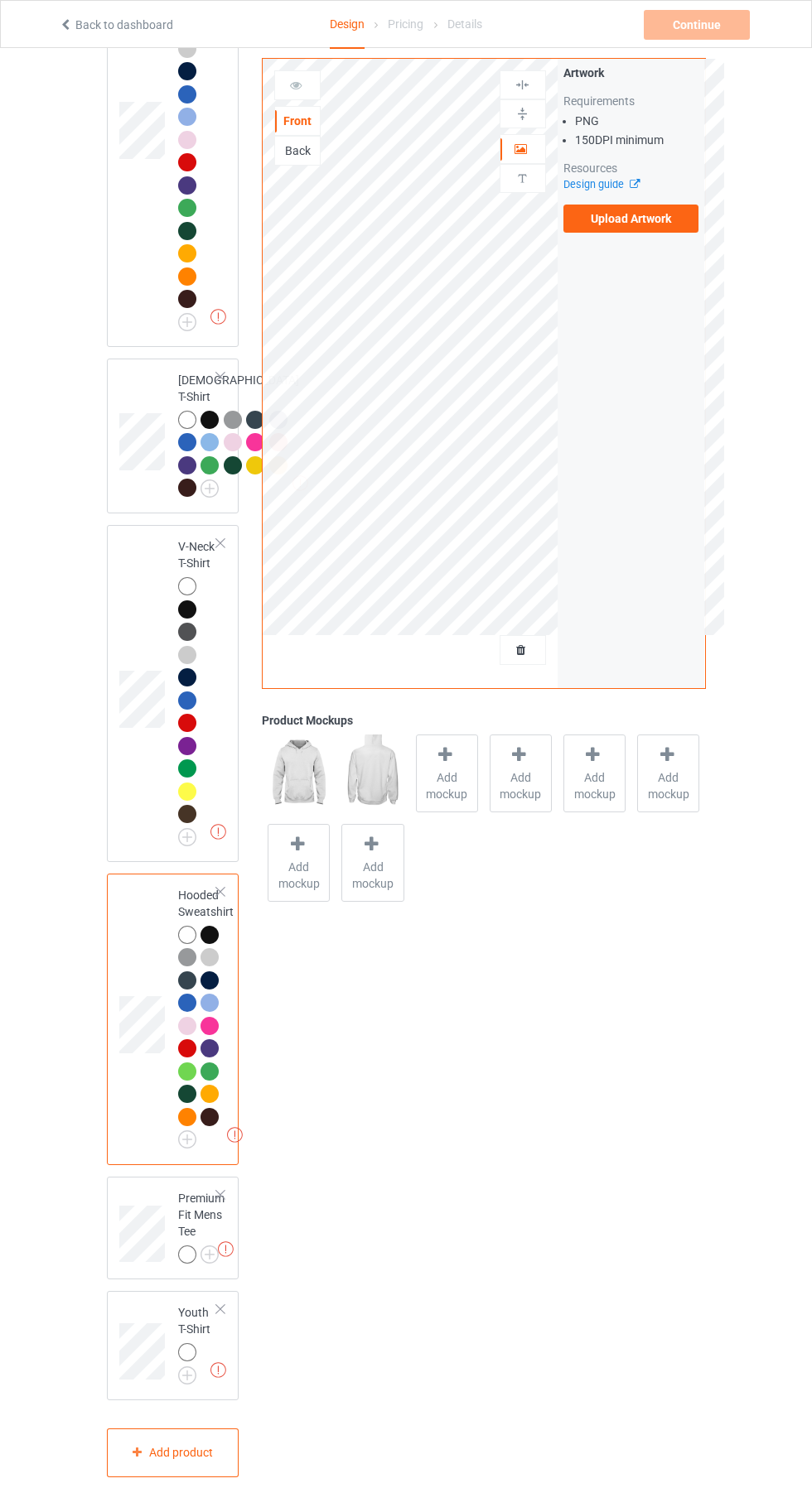
scroll to position [1272, 0]
click at [0, 0] on img at bounding box center [0, 0] width 0 height 0
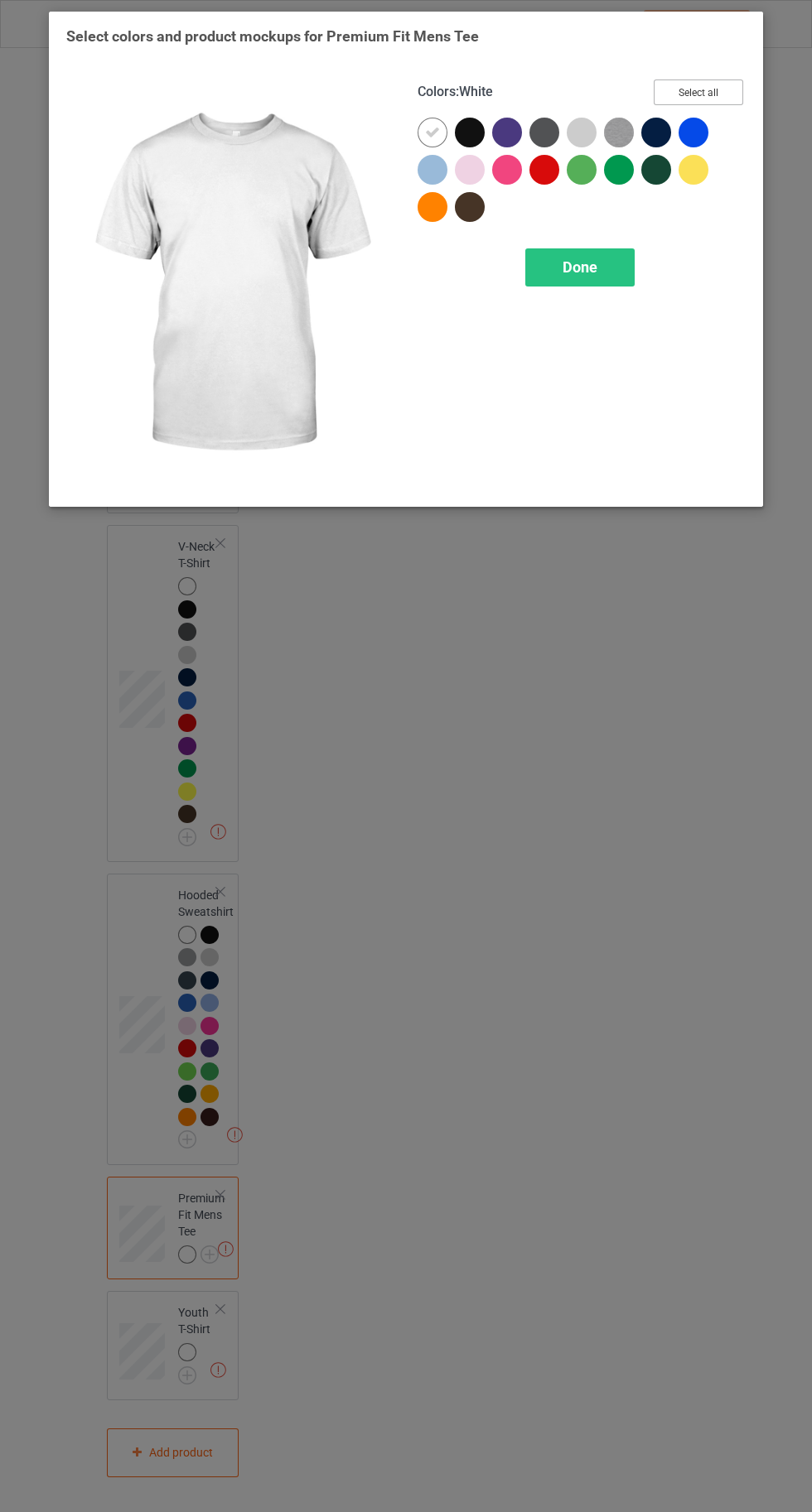
click at [717, 93] on button "Select all" at bounding box center [698, 93] width 89 height 26
click at [606, 277] on div "Done" at bounding box center [579, 267] width 109 height 38
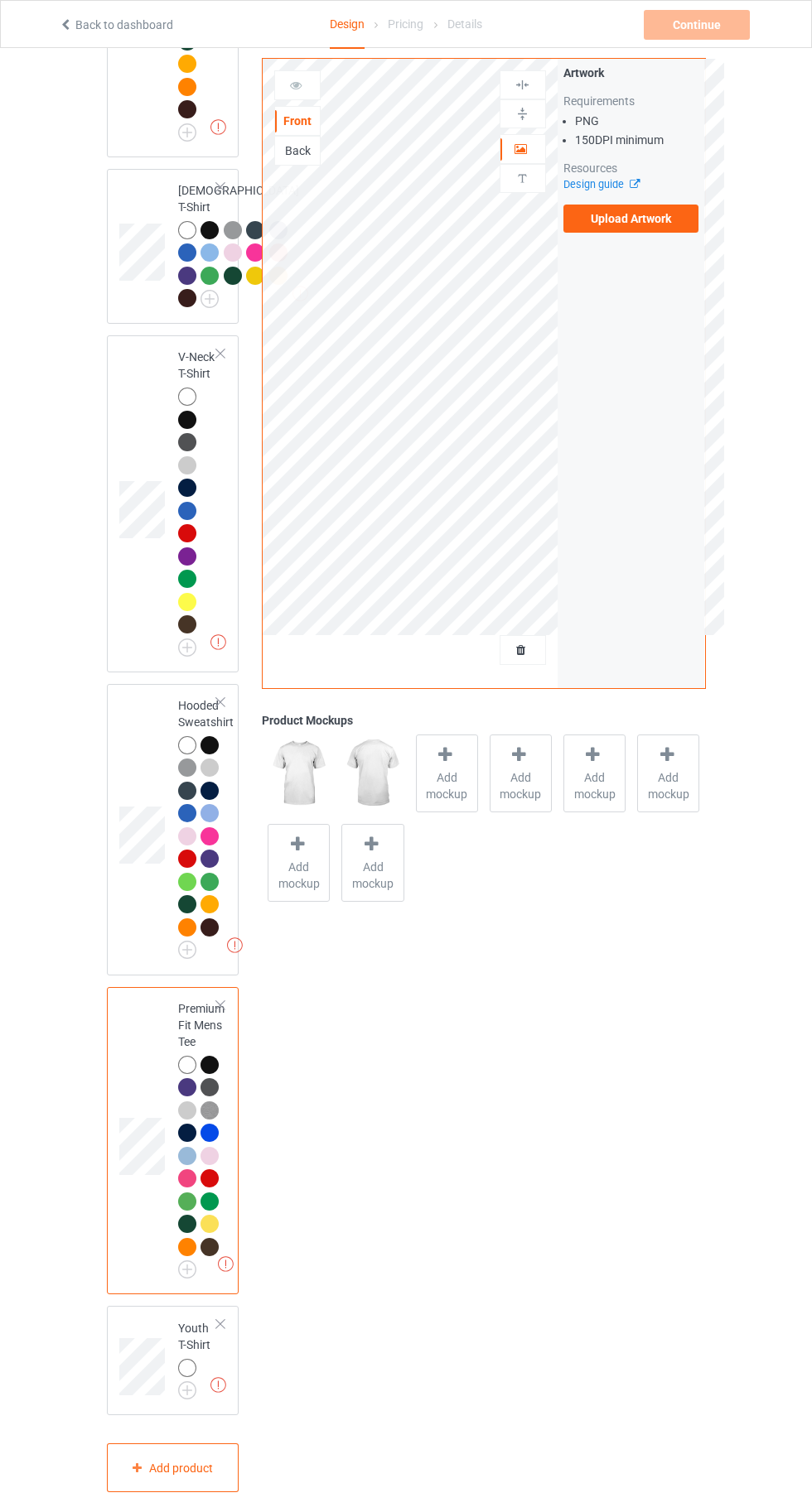
scroll to position [1477, 0]
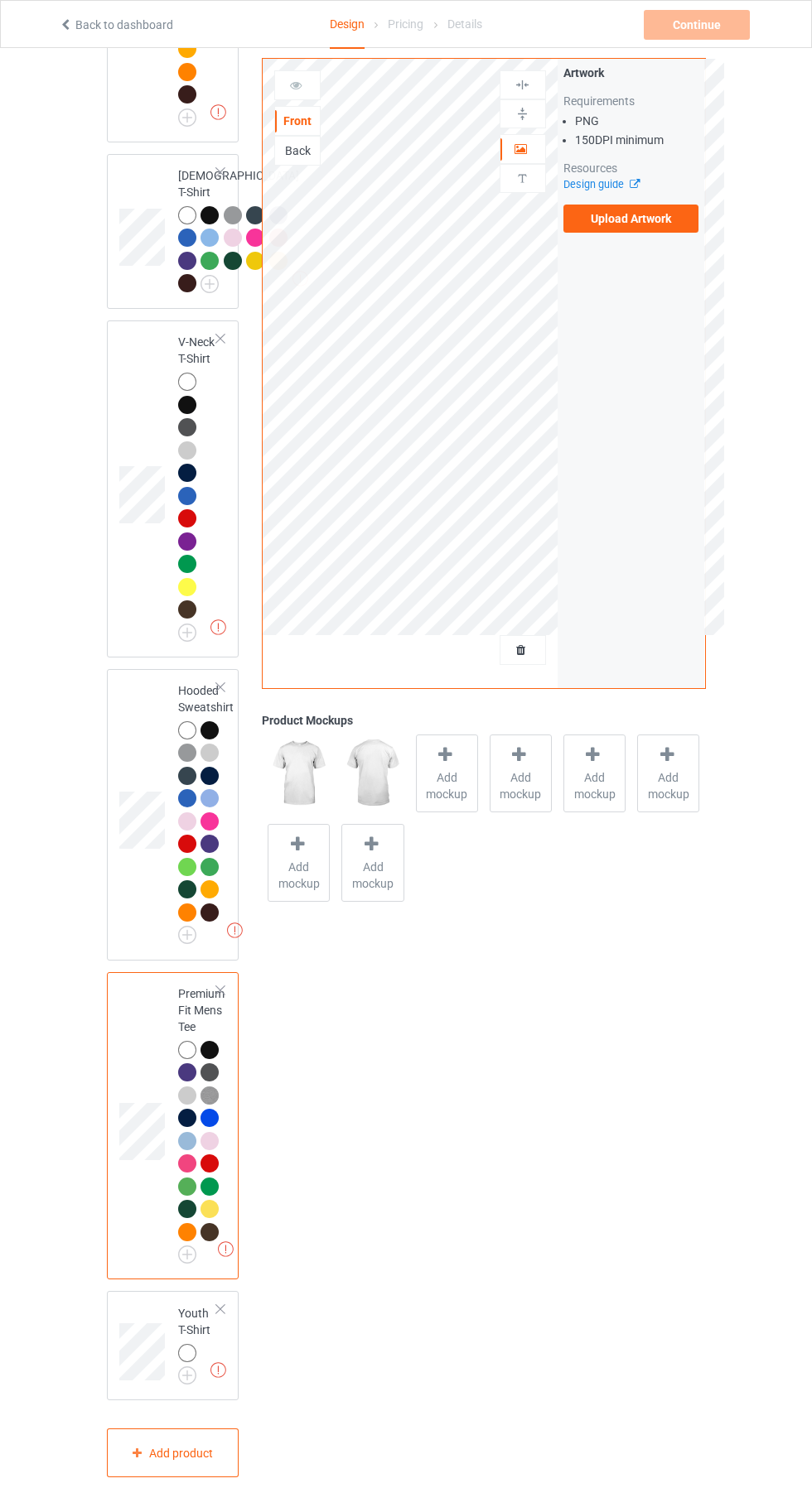
click at [0, 0] on img at bounding box center [0, 0] width 0 height 0
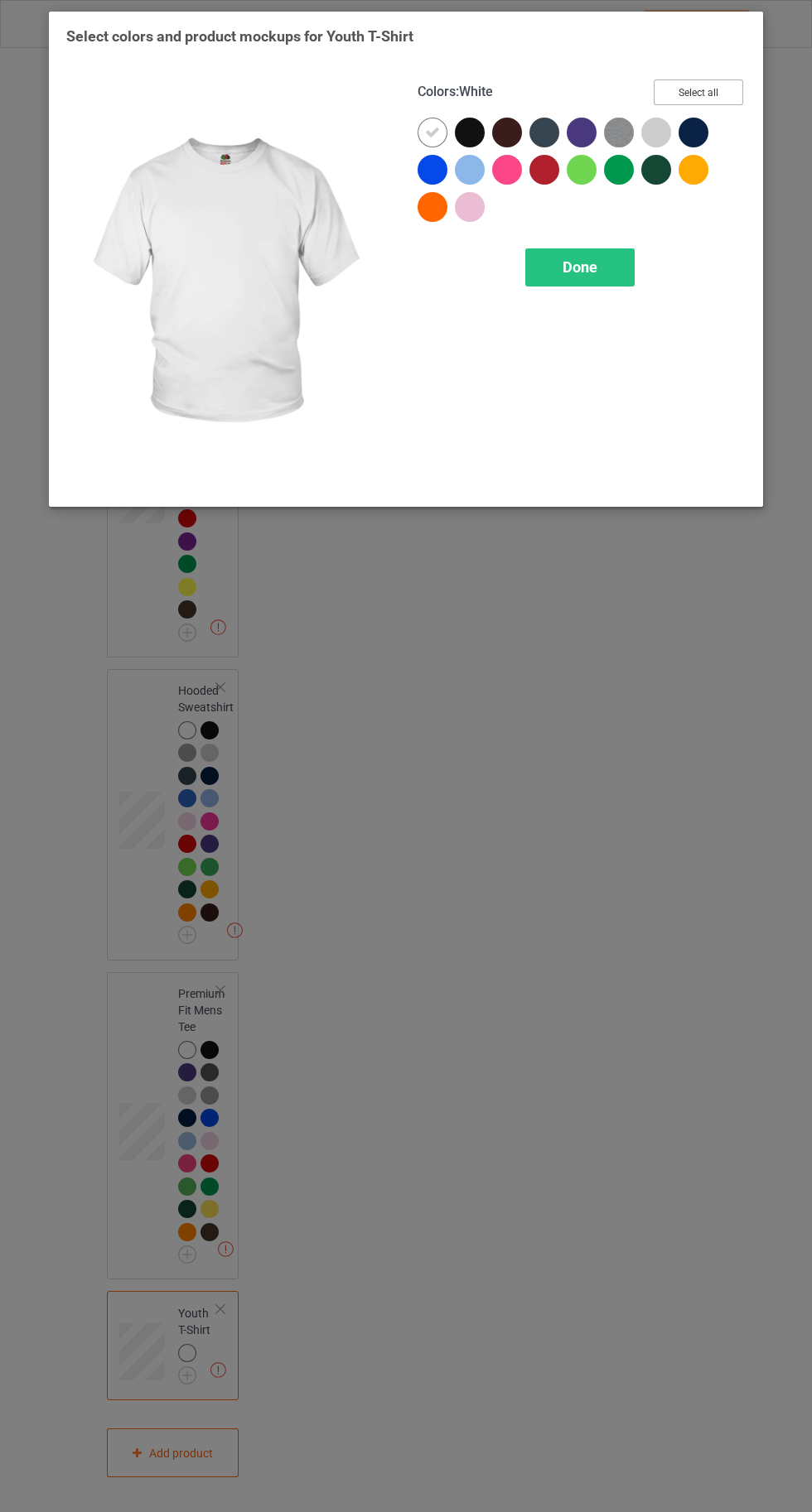
click at [694, 94] on button "Select all" at bounding box center [698, 93] width 89 height 26
click at [593, 263] on span "Done" at bounding box center [579, 267] width 34 height 17
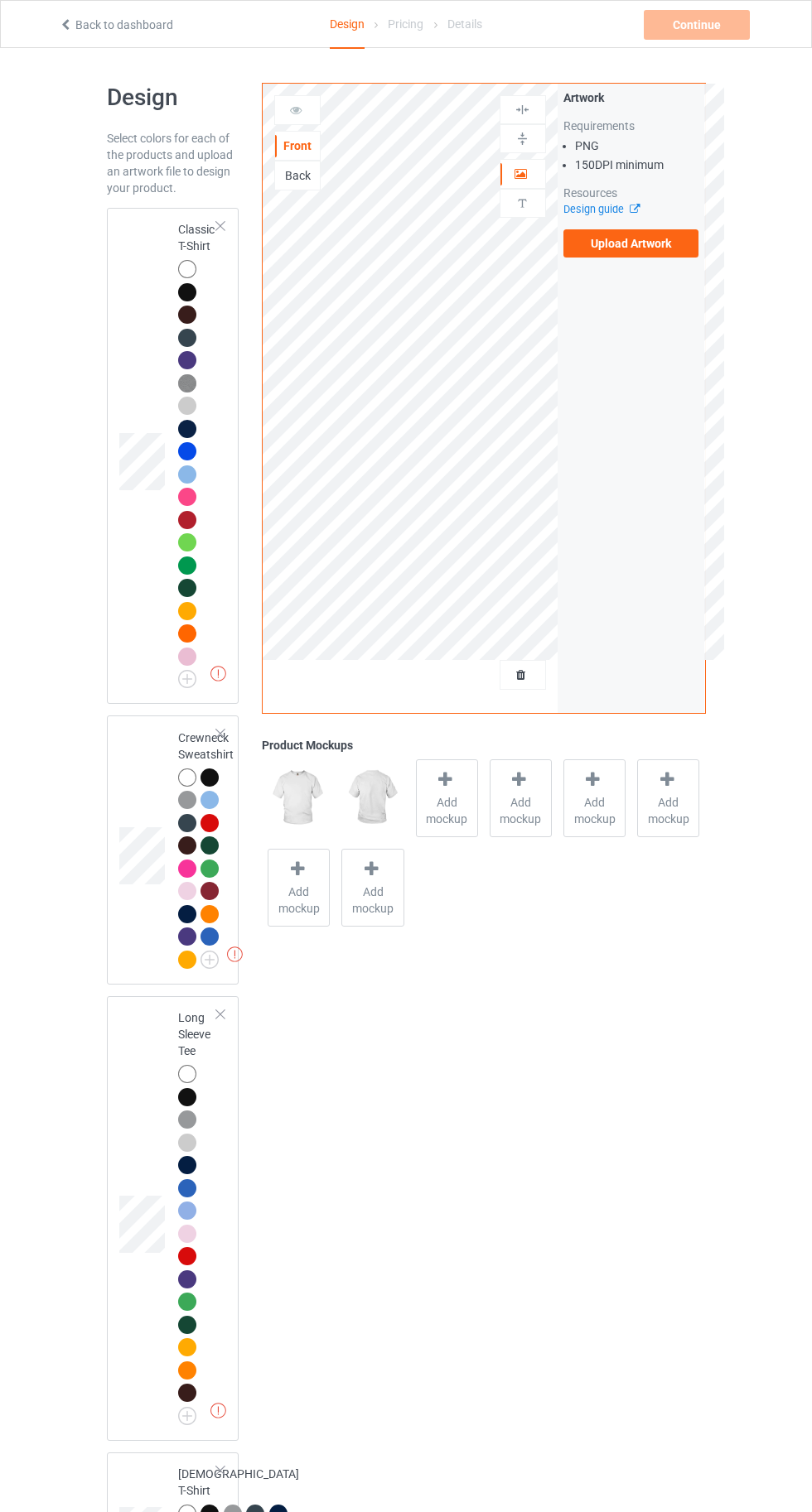
click at [636, 250] on label "Upload Artwork" at bounding box center [631, 243] width 136 height 28
click at [0, 0] on input "Upload Artwork" at bounding box center [0, 0] width 0 height 0
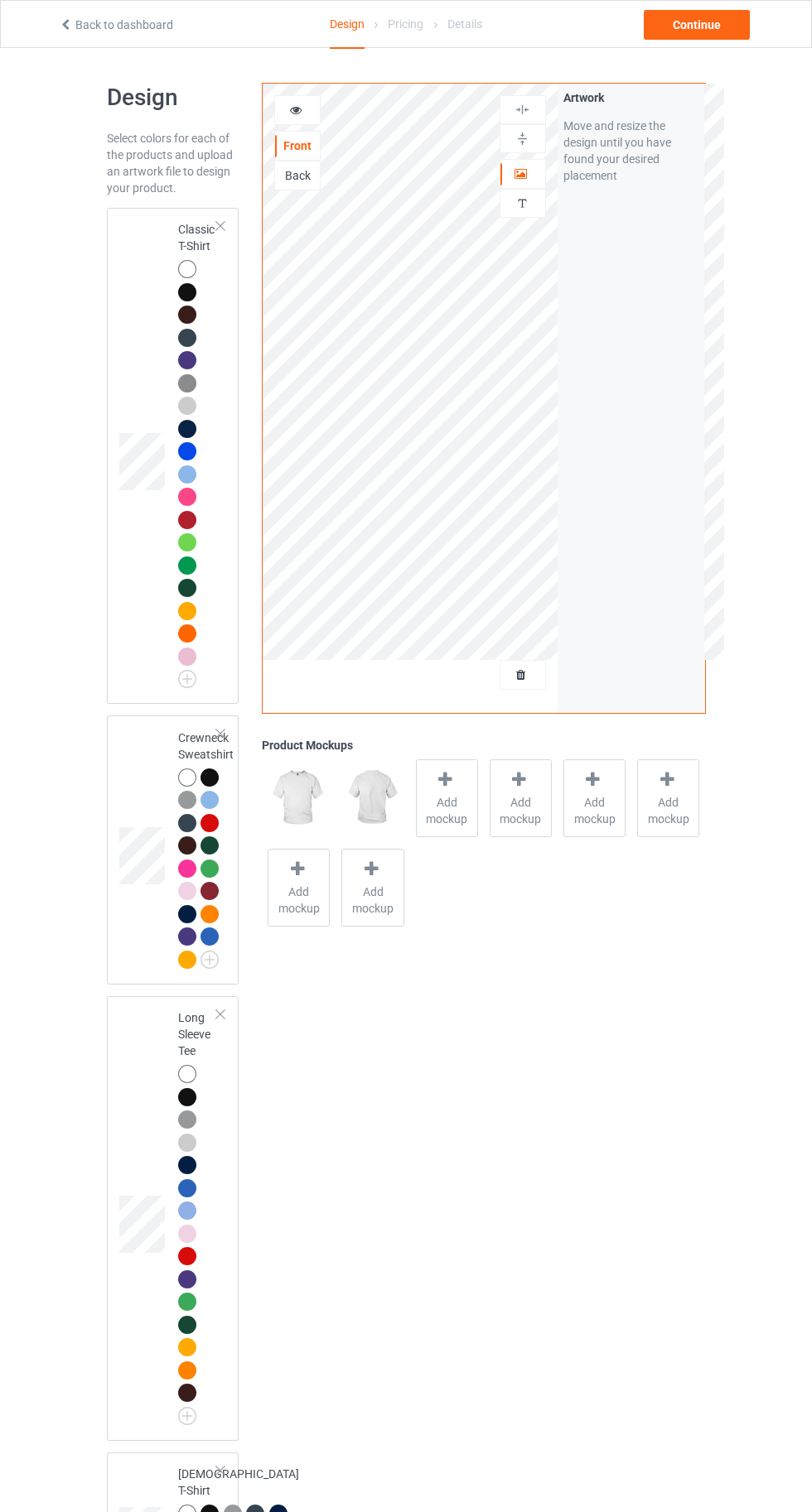
click at [186, 777] on div at bounding box center [186, 777] width 18 height 18
click at [178, 271] on div at bounding box center [186, 269] width 18 height 18
click at [290, 113] on icon at bounding box center [296, 107] width 14 height 11
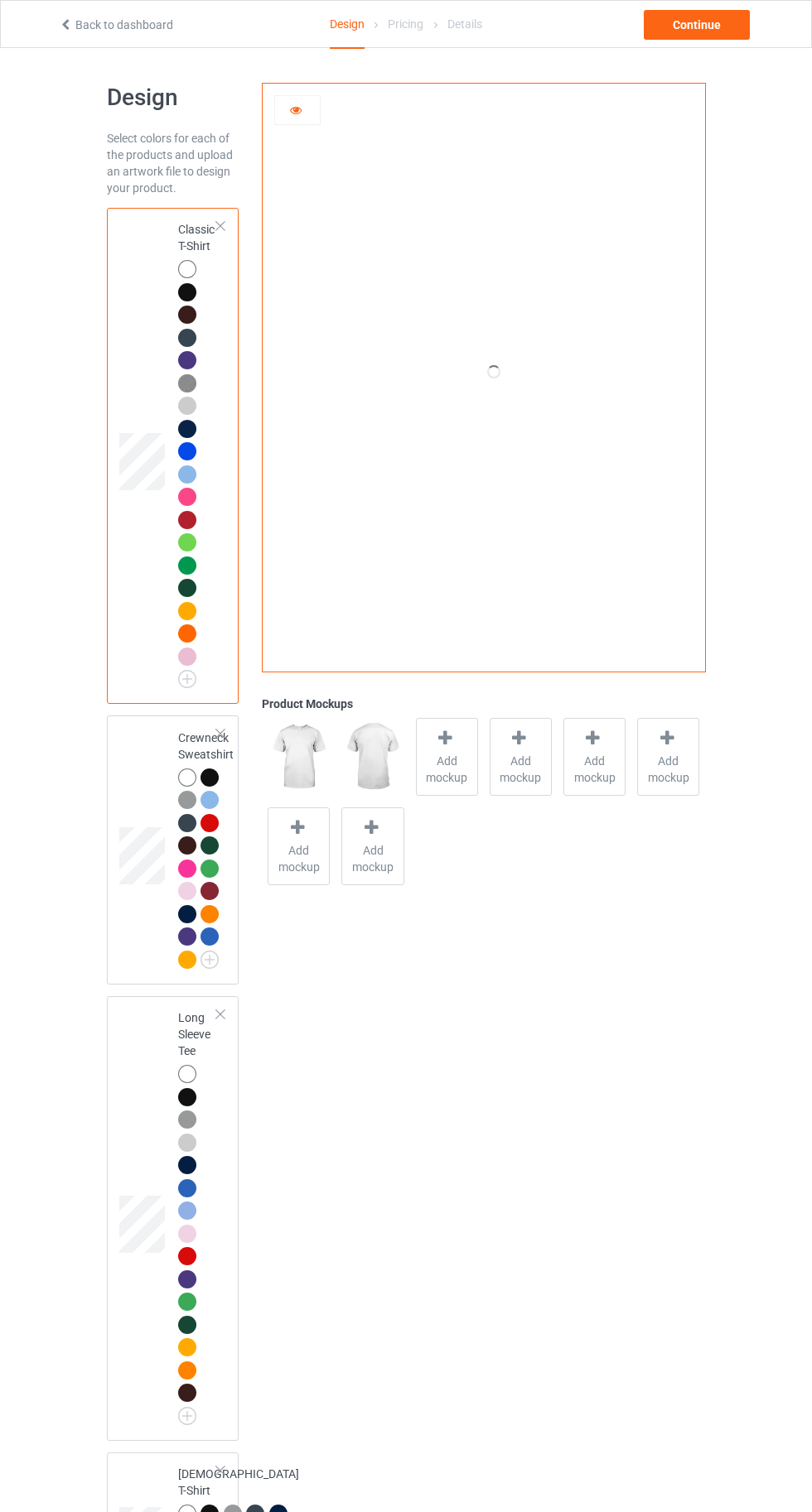
click at [186, 772] on div at bounding box center [186, 777] width 18 height 18
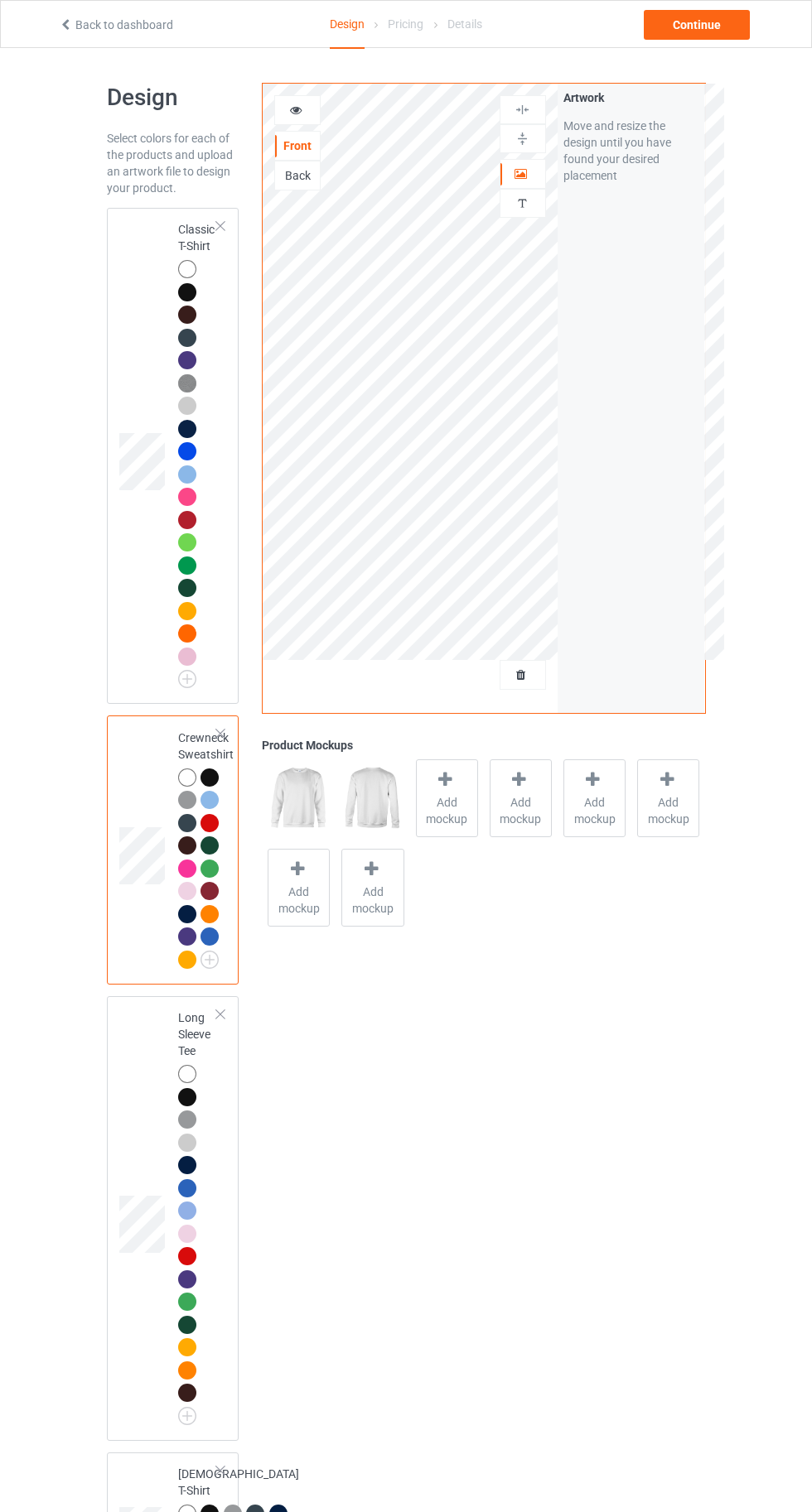
click at [180, 261] on div at bounding box center [189, 271] width 23 height 23
click at [719, 25] on div "Continue" at bounding box center [696, 25] width 106 height 30
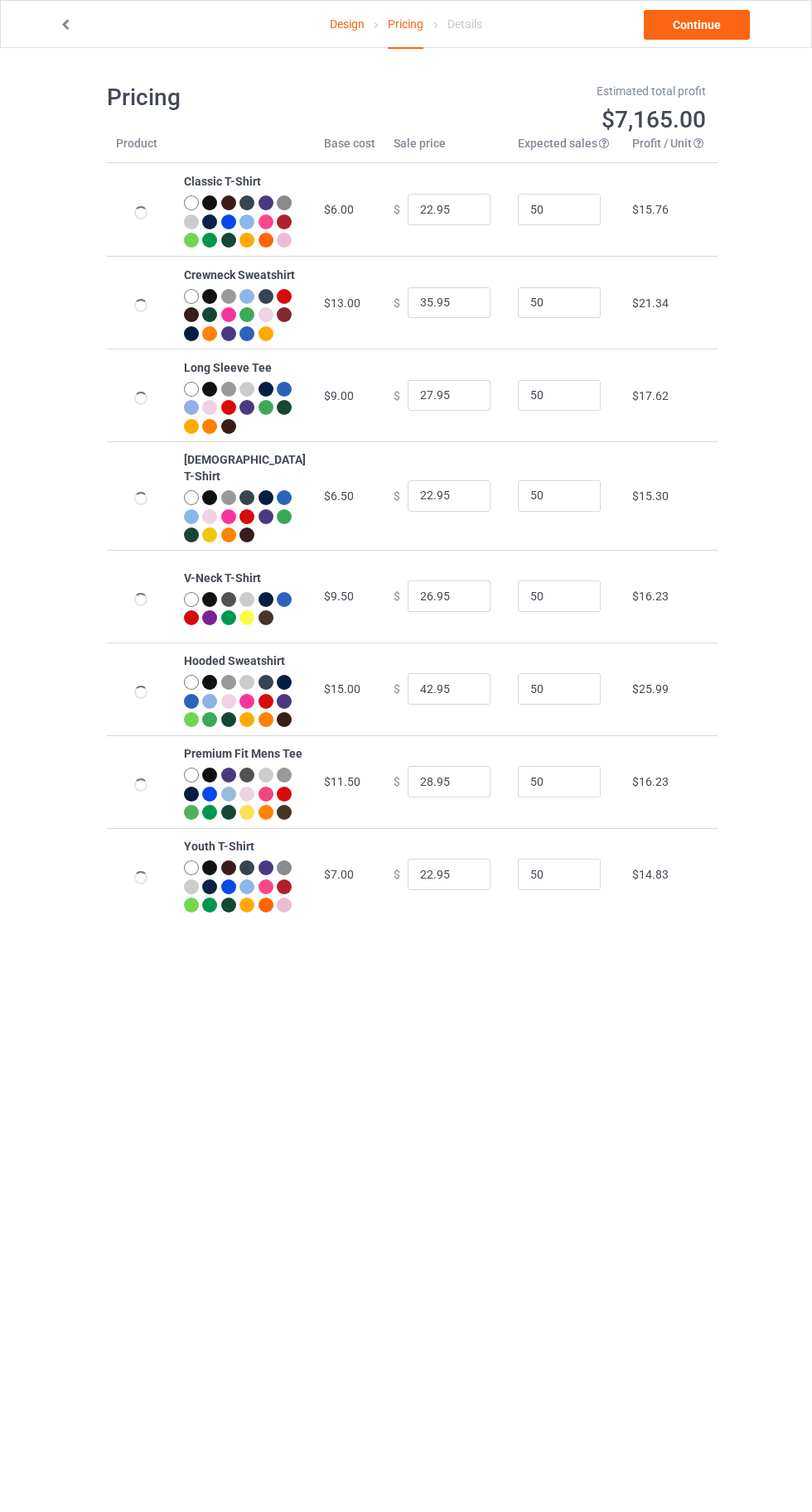
click at [336, 23] on link "Design" at bounding box center [347, 24] width 34 height 46
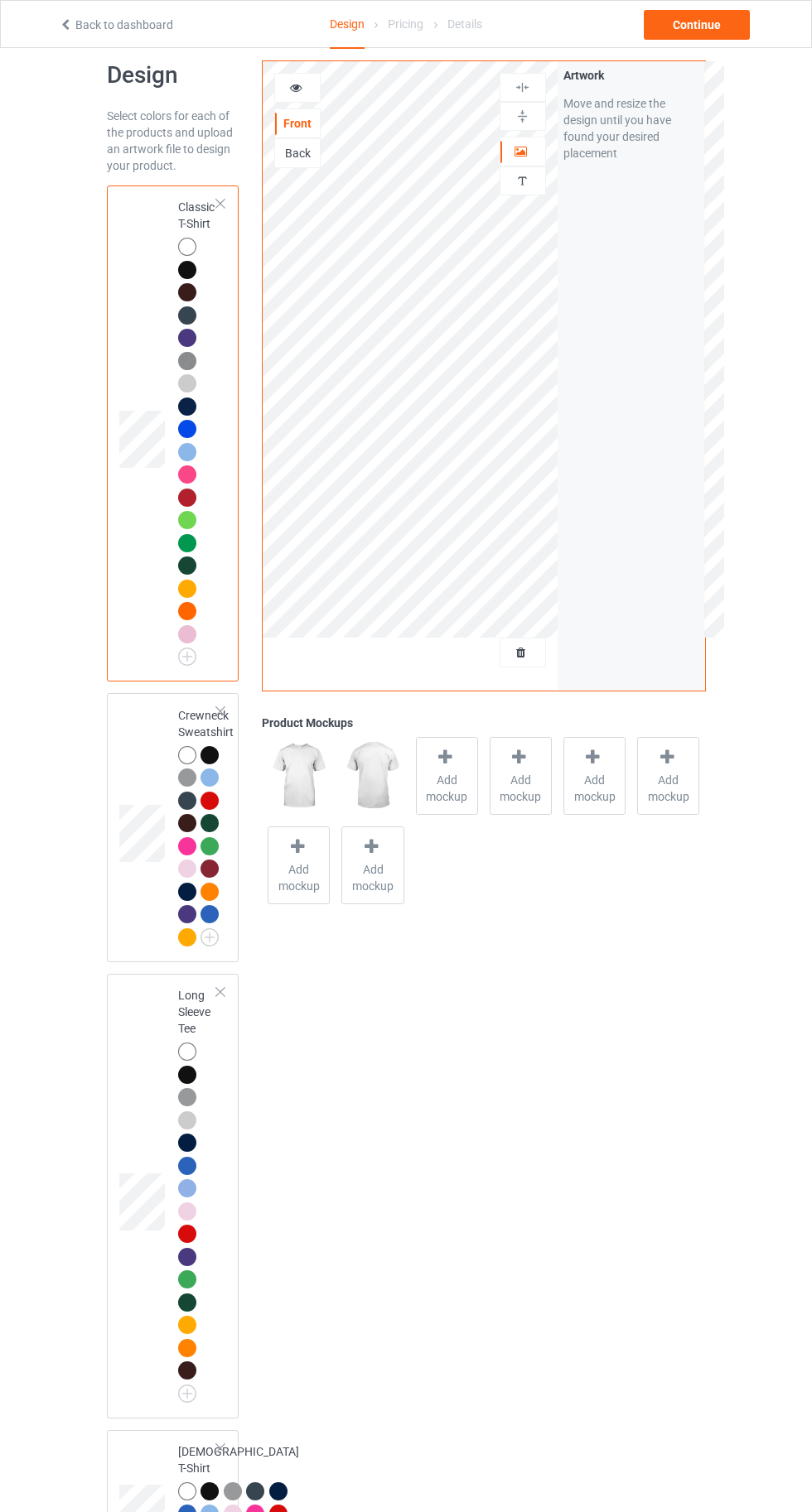
scroll to position [54, 0]
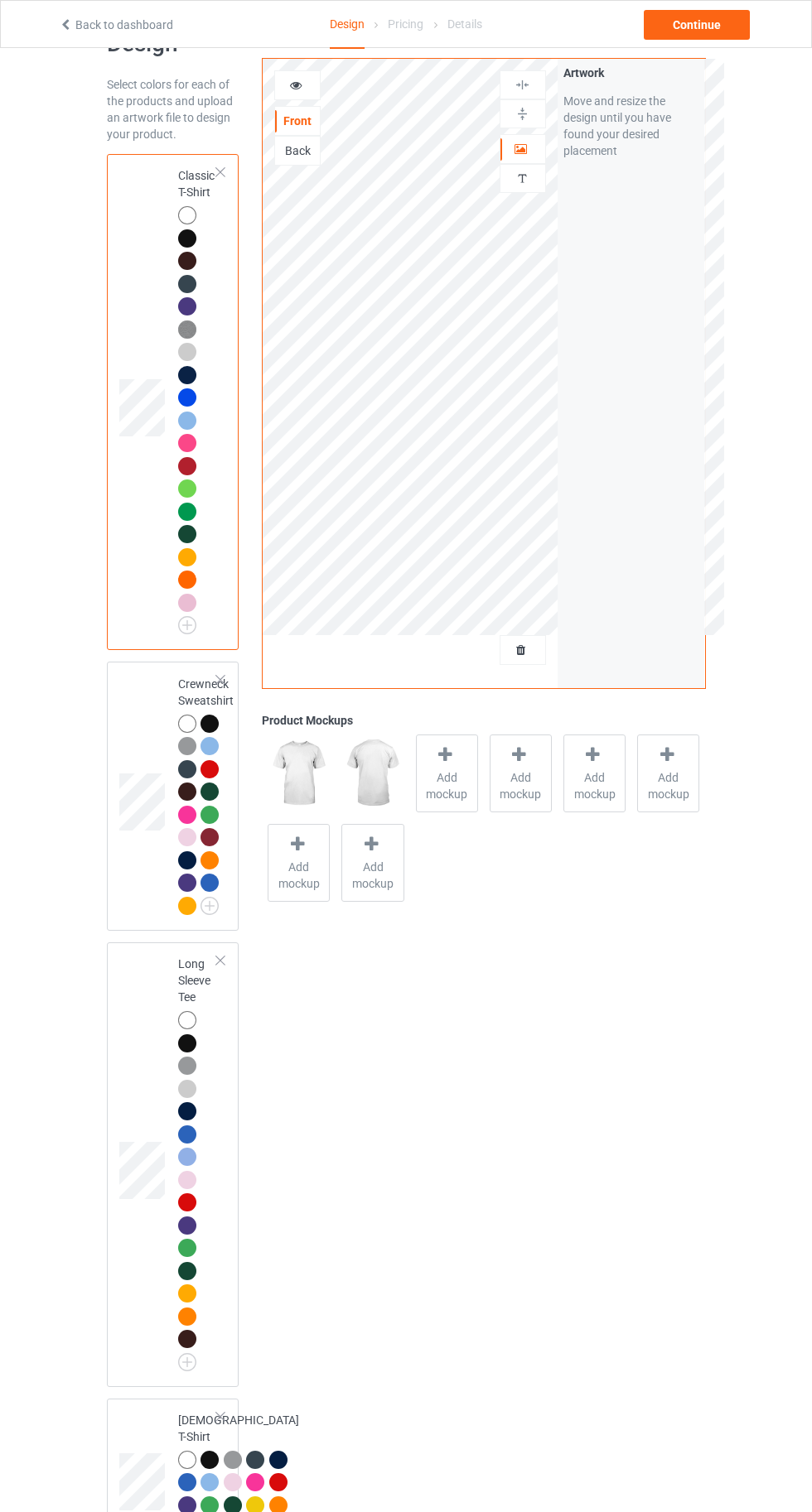
click at [182, 1223] on div at bounding box center [186, 1225] width 18 height 18
click at [186, 1041] on div at bounding box center [186, 1043] width 18 height 18
click at [149, 190] on td at bounding box center [144, 402] width 50 height 483
click at [0, 0] on img at bounding box center [0, 0] width 0 height 0
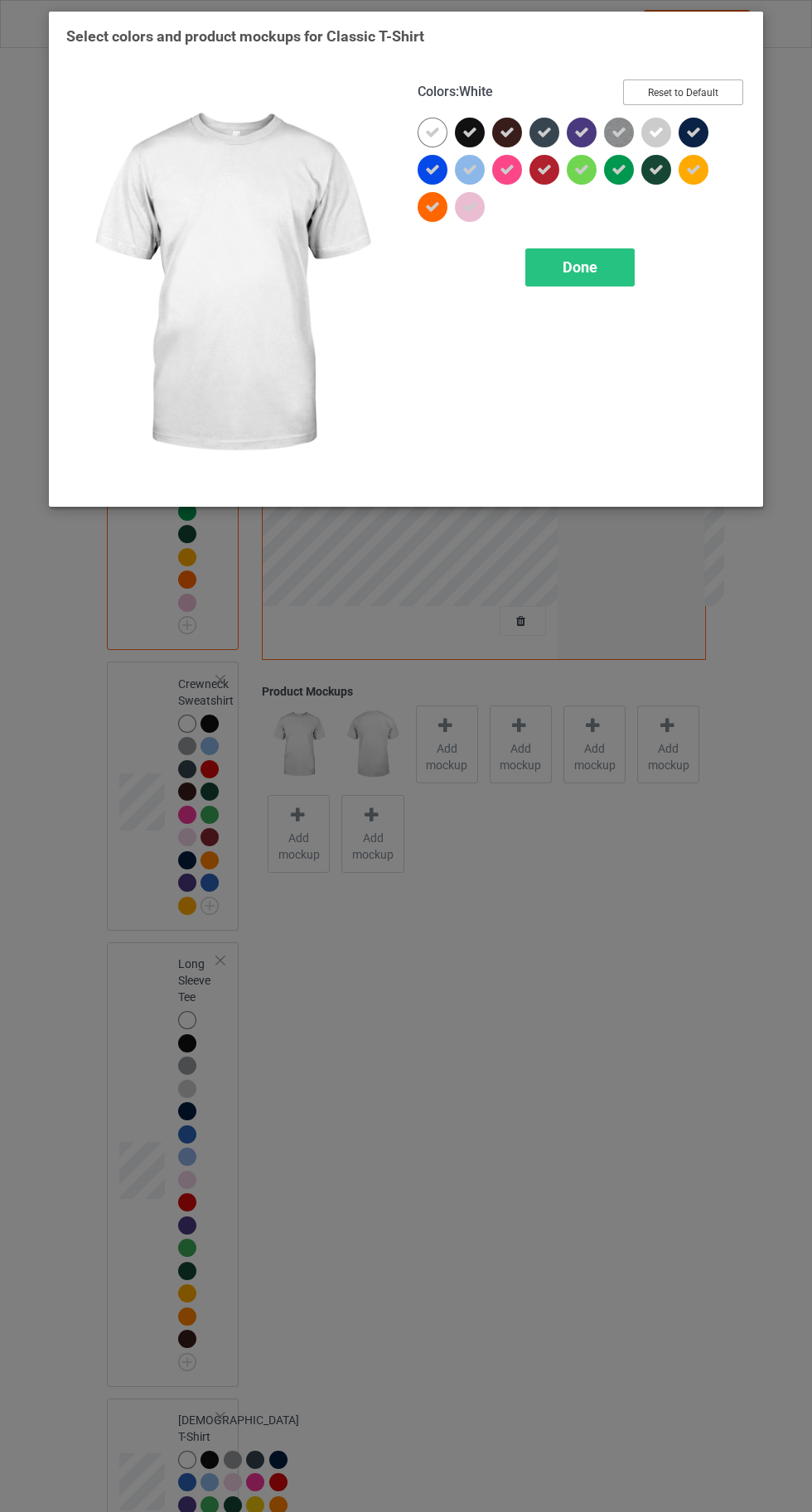
click at [702, 96] on button "Reset to Default" at bounding box center [683, 93] width 120 height 26
click at [583, 125] on div at bounding box center [581, 132] width 30 height 30
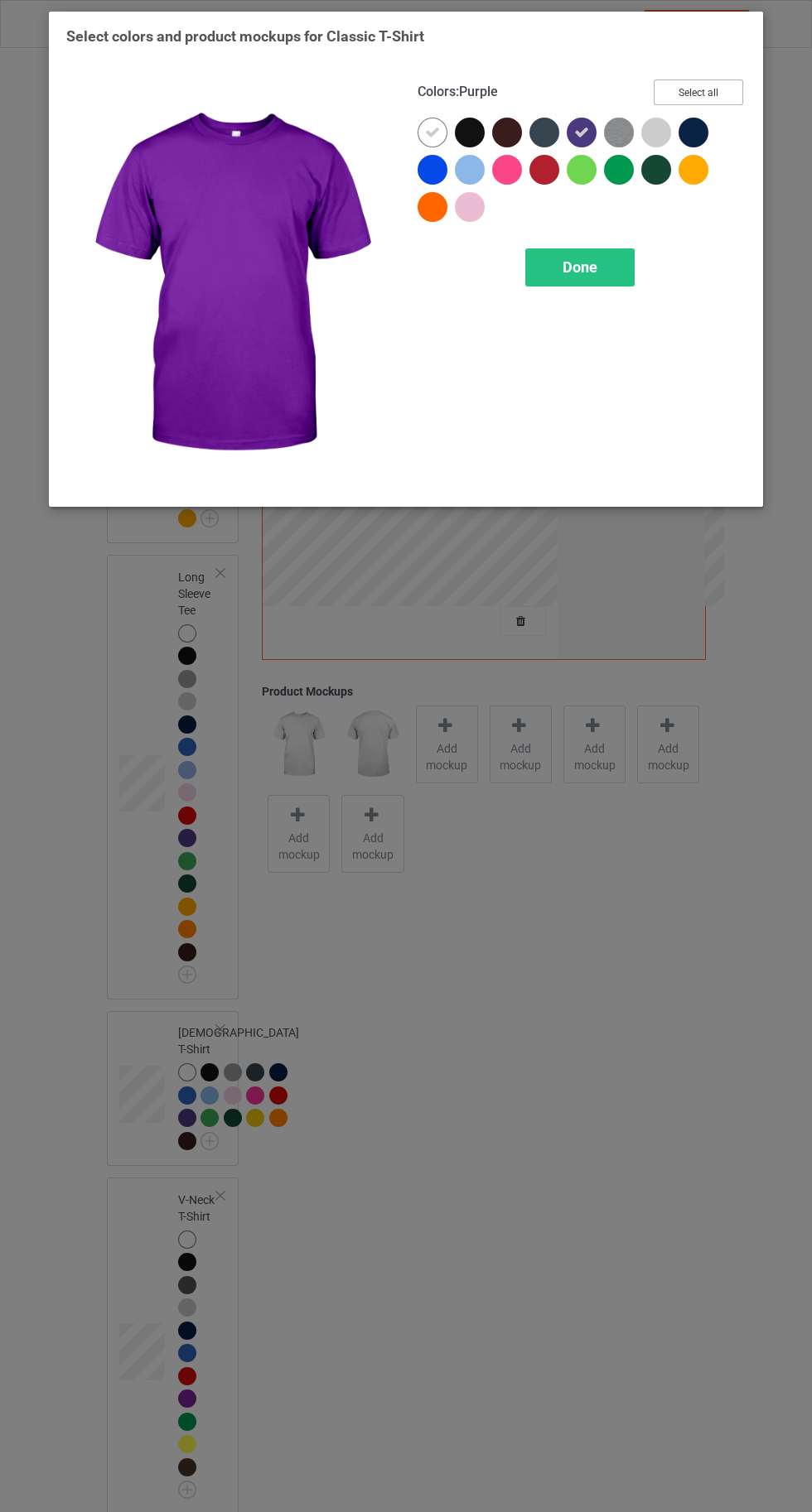
click at [709, 87] on button "Select all" at bounding box center [698, 93] width 89 height 26
click at [577, 260] on span "Done" at bounding box center [579, 267] width 34 height 17
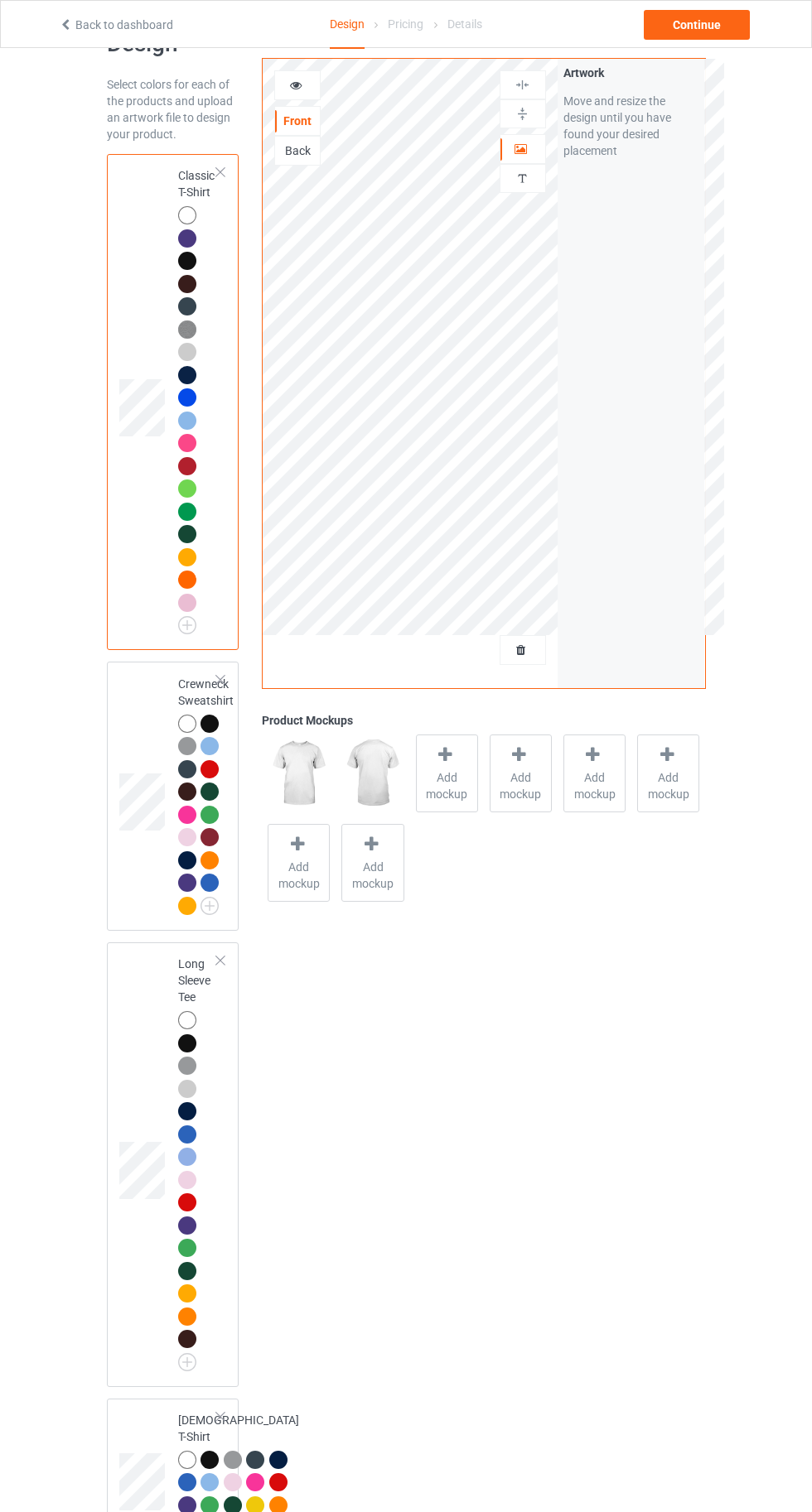
click at [457, 796] on span "Add mockup" at bounding box center [447, 785] width 60 height 34
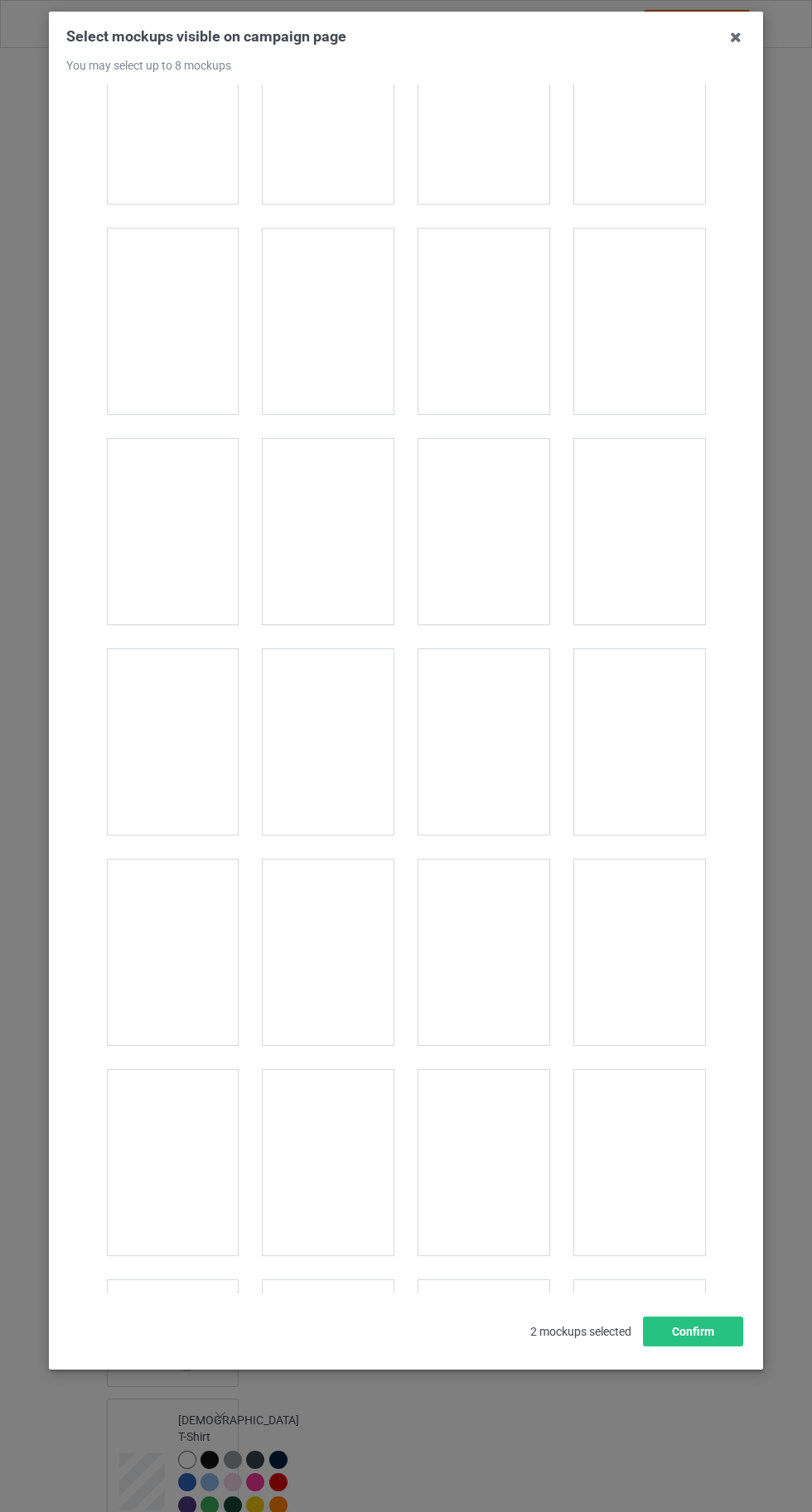
scroll to position [2099, 0]
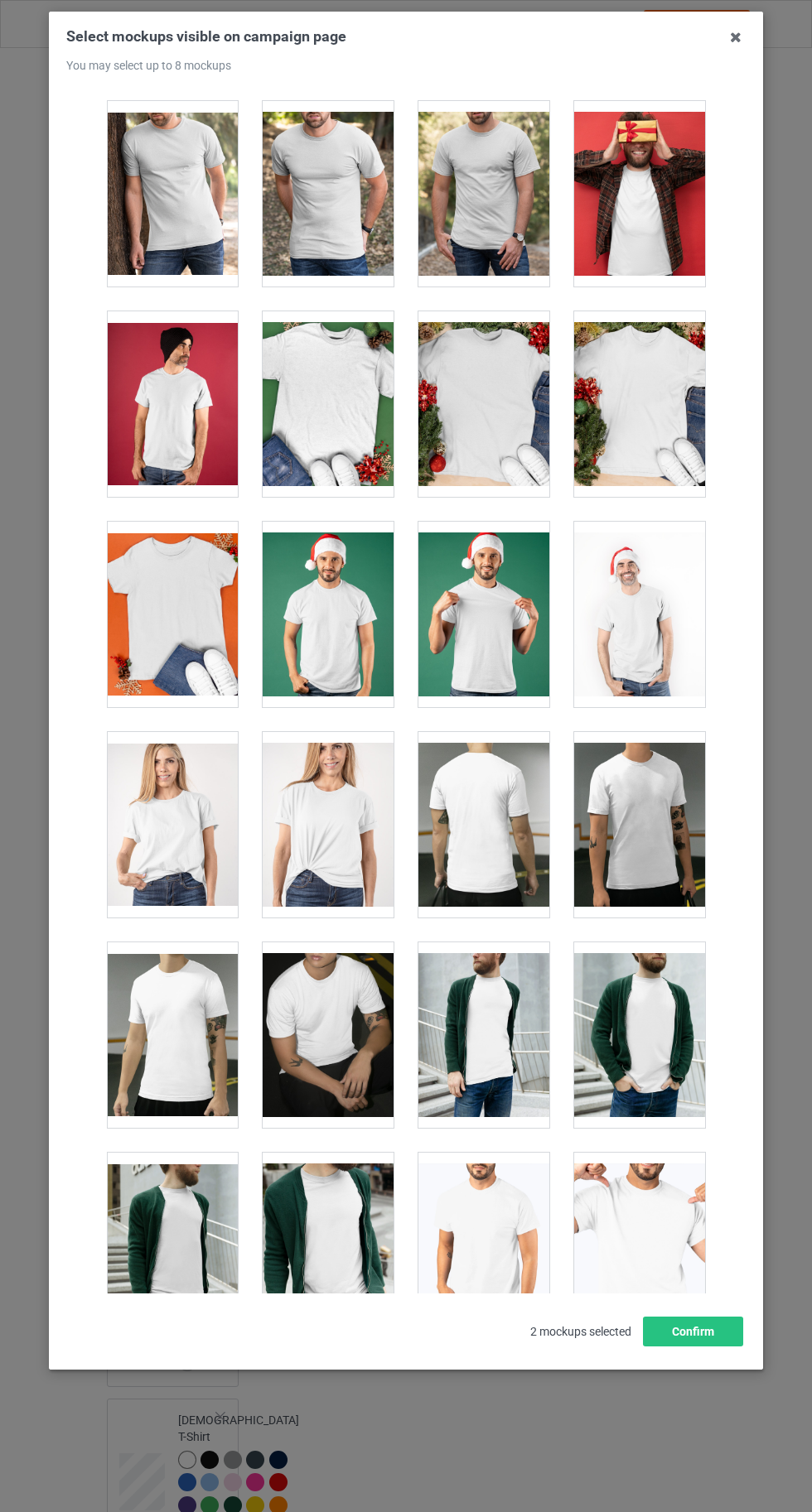
click at [312, 829] on div at bounding box center [328, 825] width 131 height 186
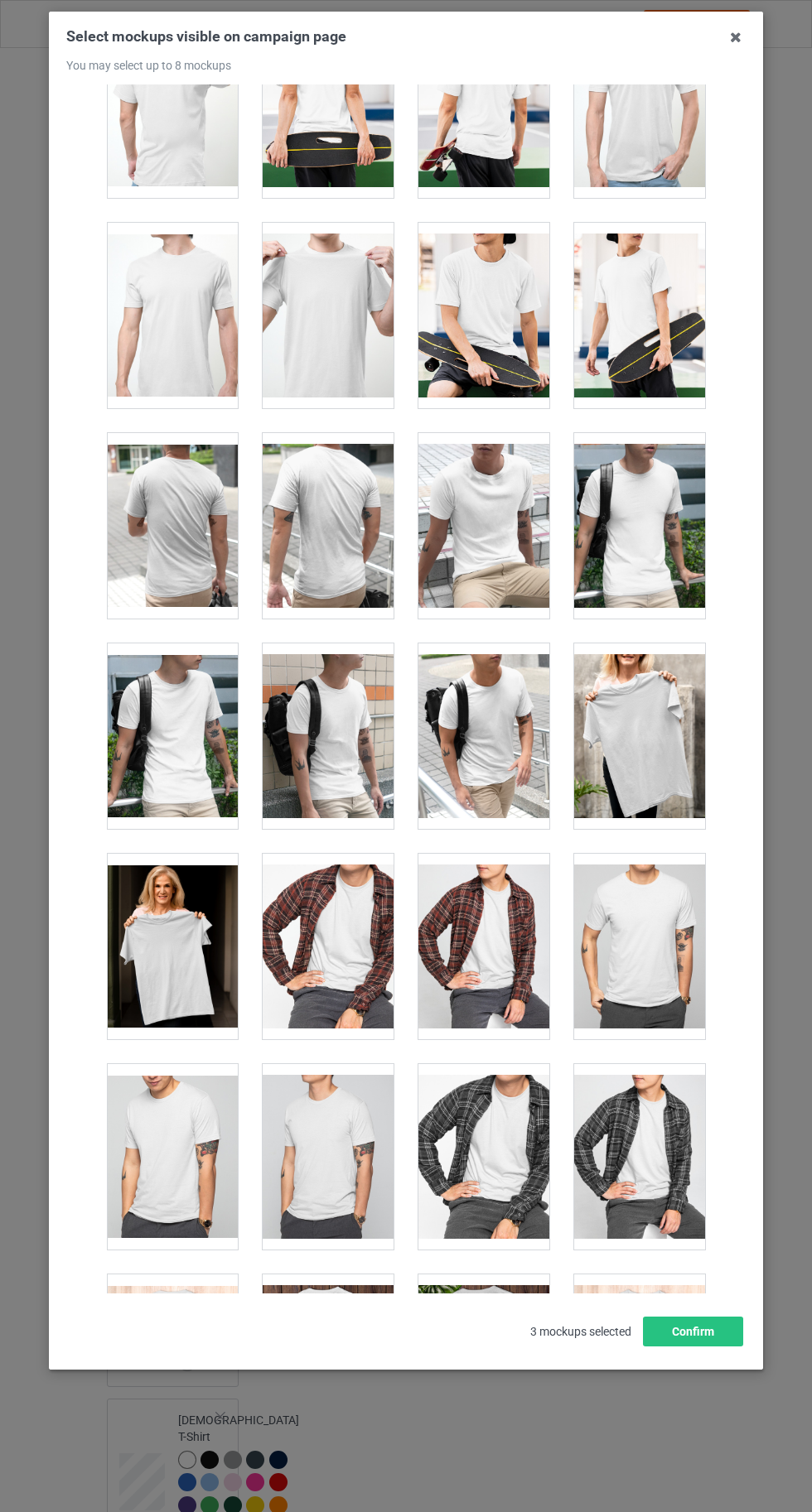
scroll to position [3789, 0]
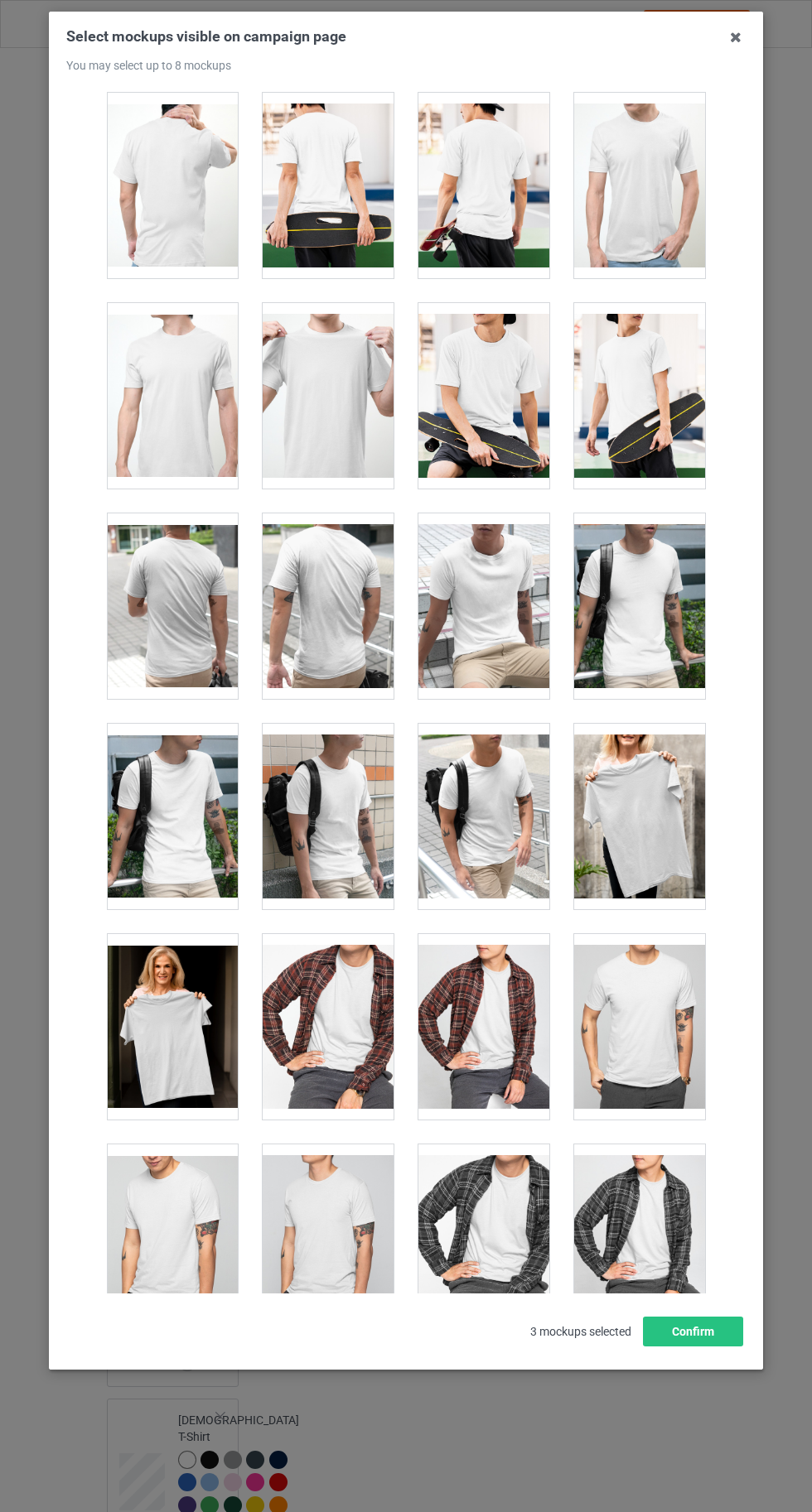
click at [477, 418] on div at bounding box center [484, 396] width 131 height 186
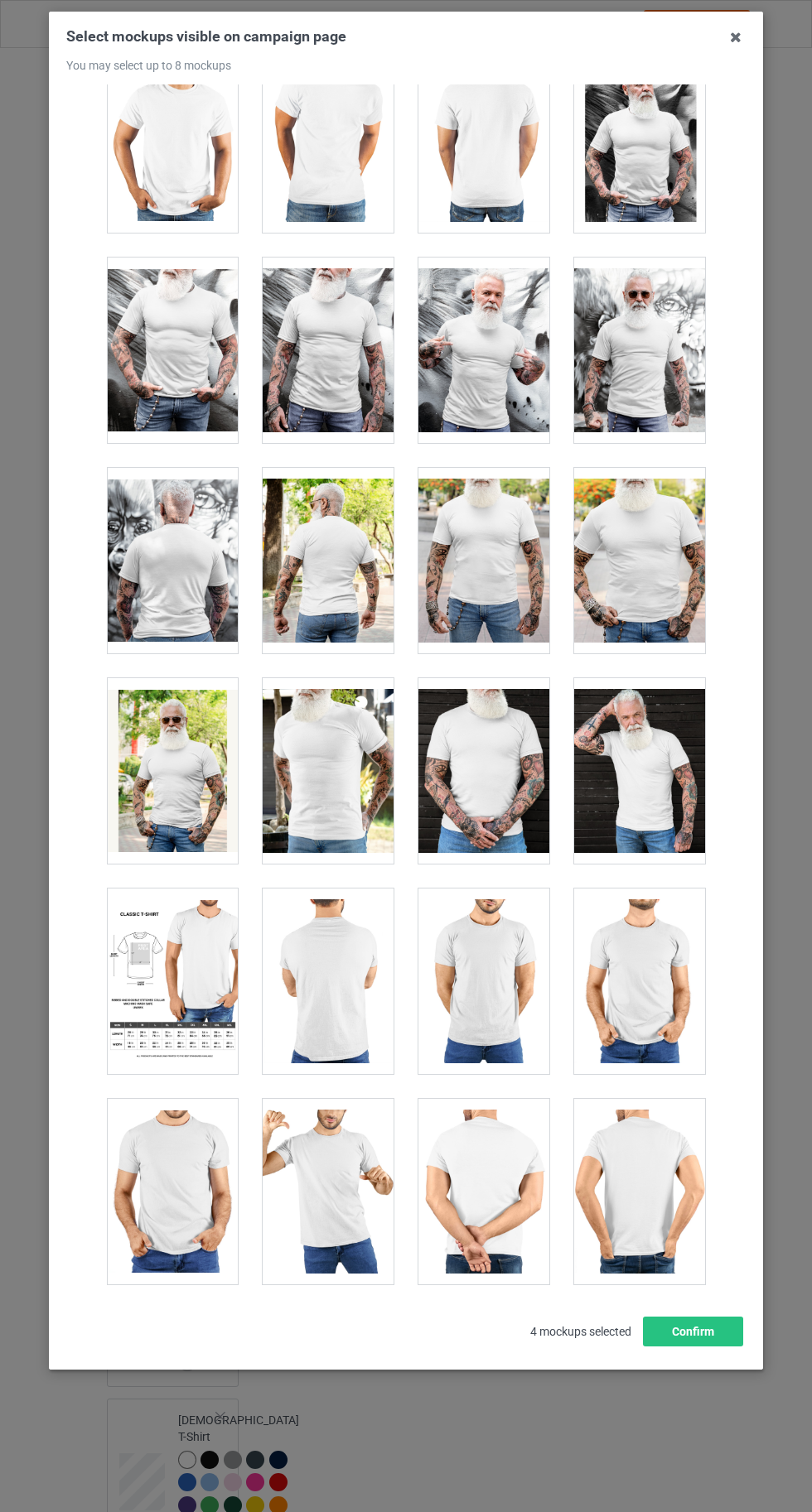
scroll to position [13099, 0]
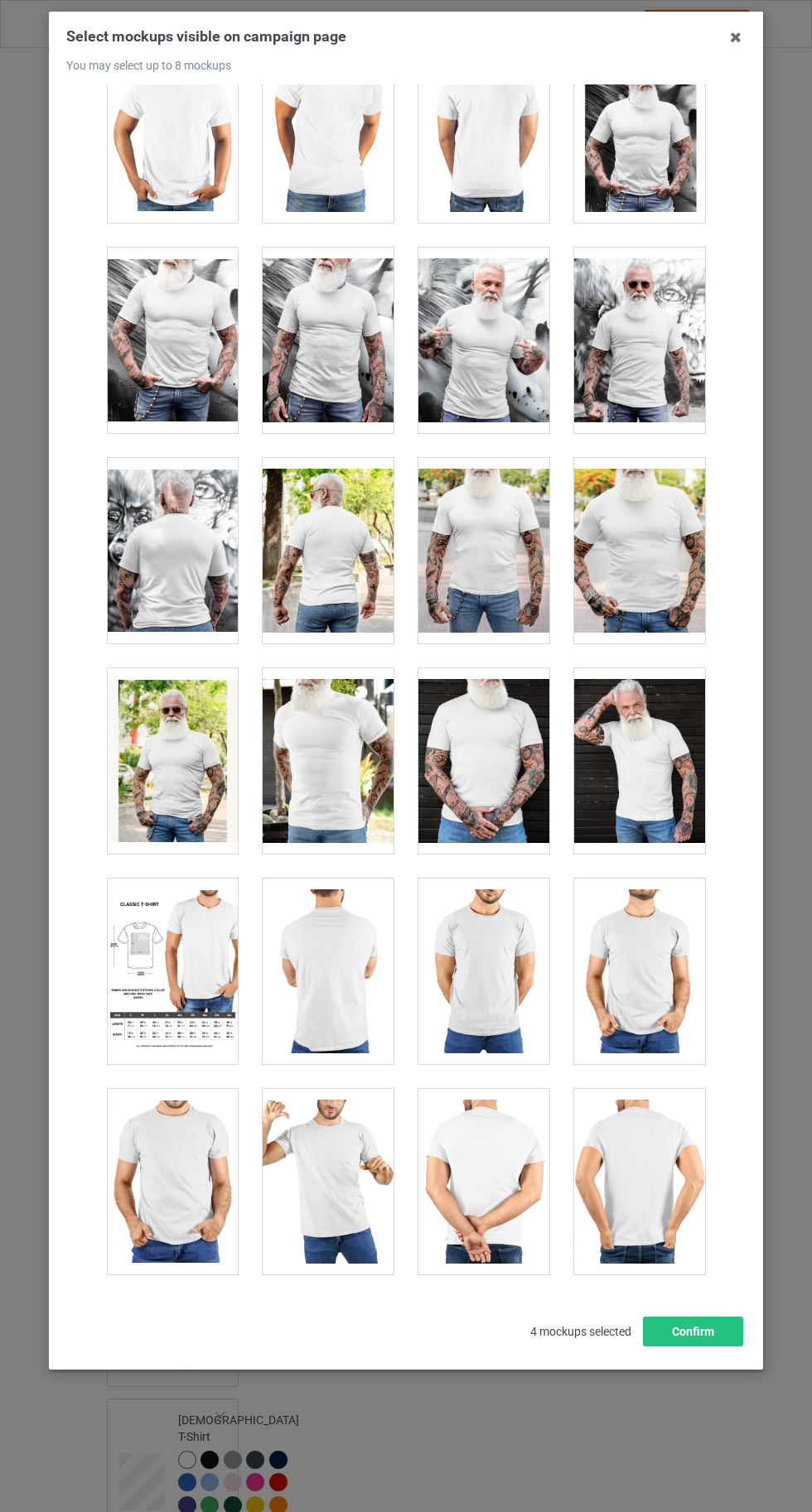
click at [497, 740] on div at bounding box center [484, 761] width 131 height 186
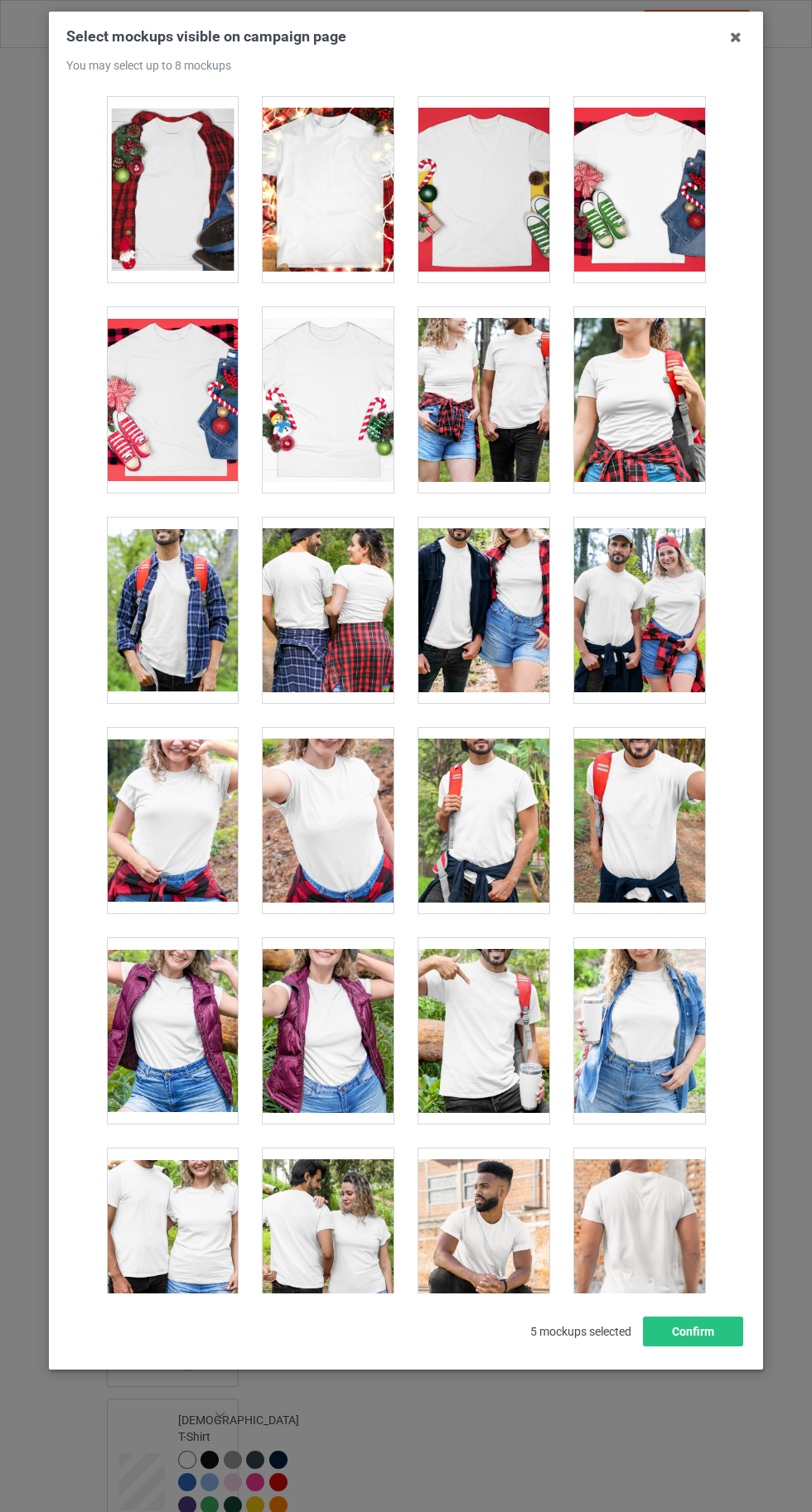
scroll to position [18074, 0]
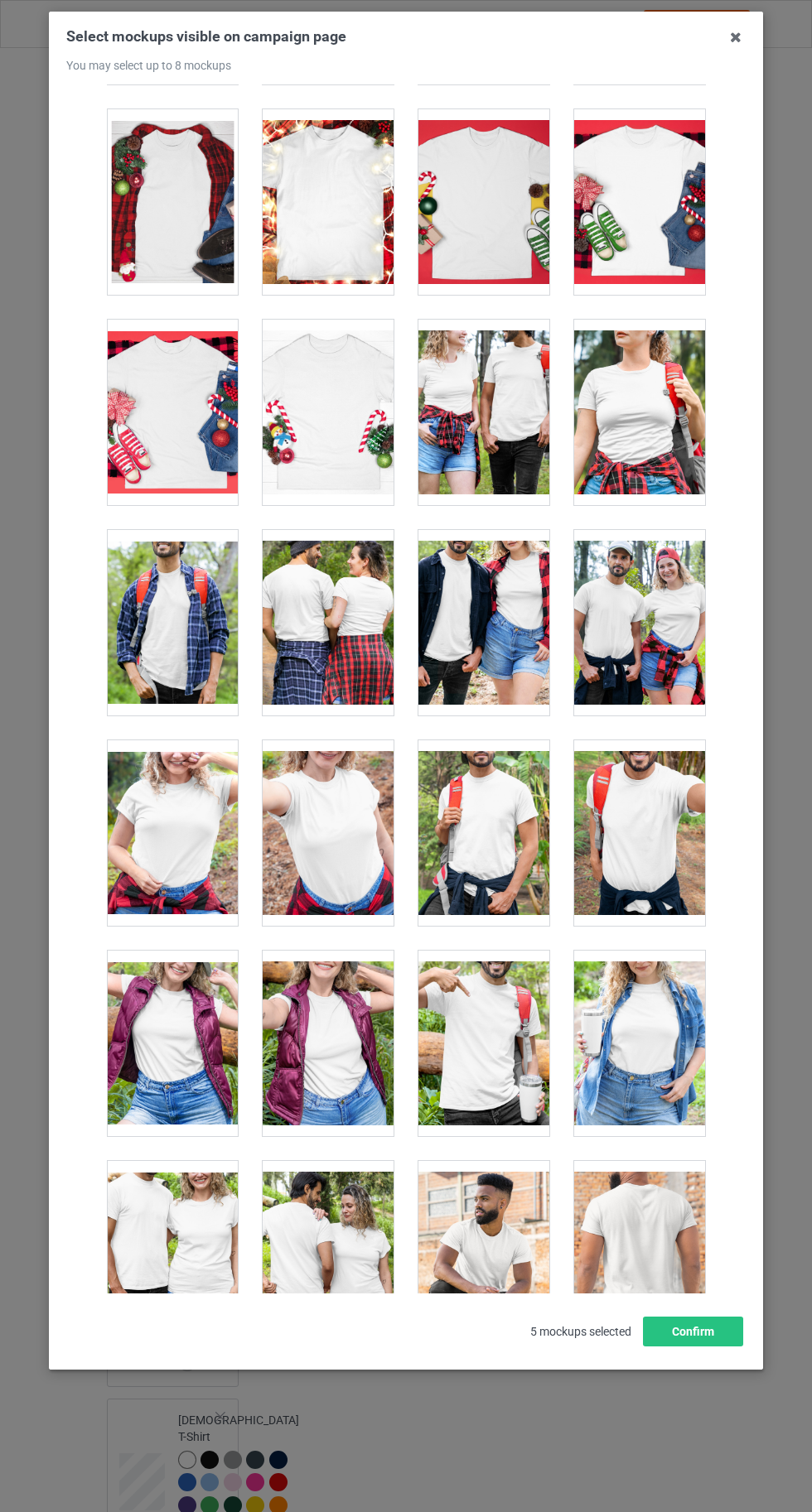
click at [345, 1223] on div at bounding box center [328, 1253] width 131 height 186
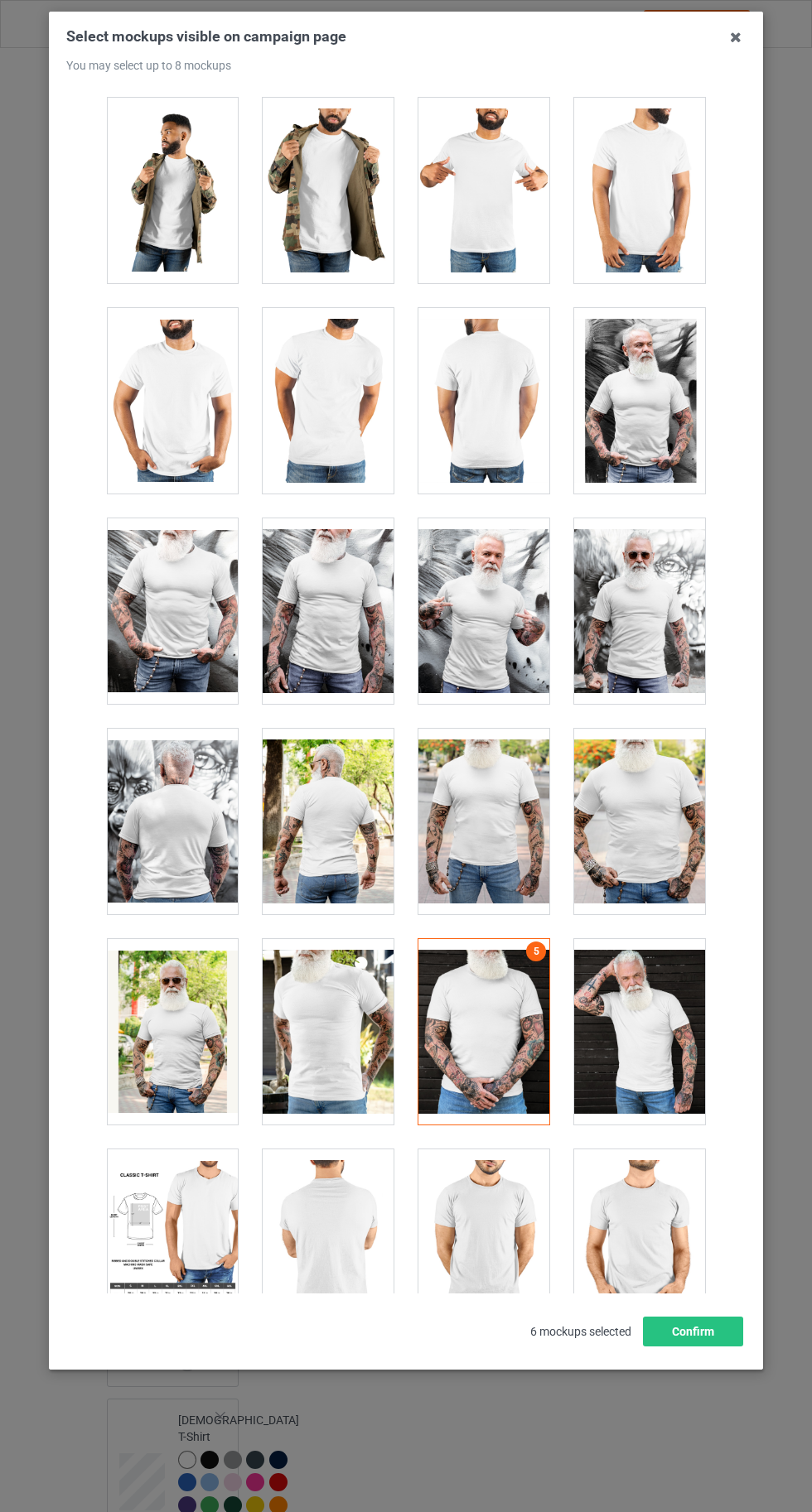
scroll to position [12823, 0]
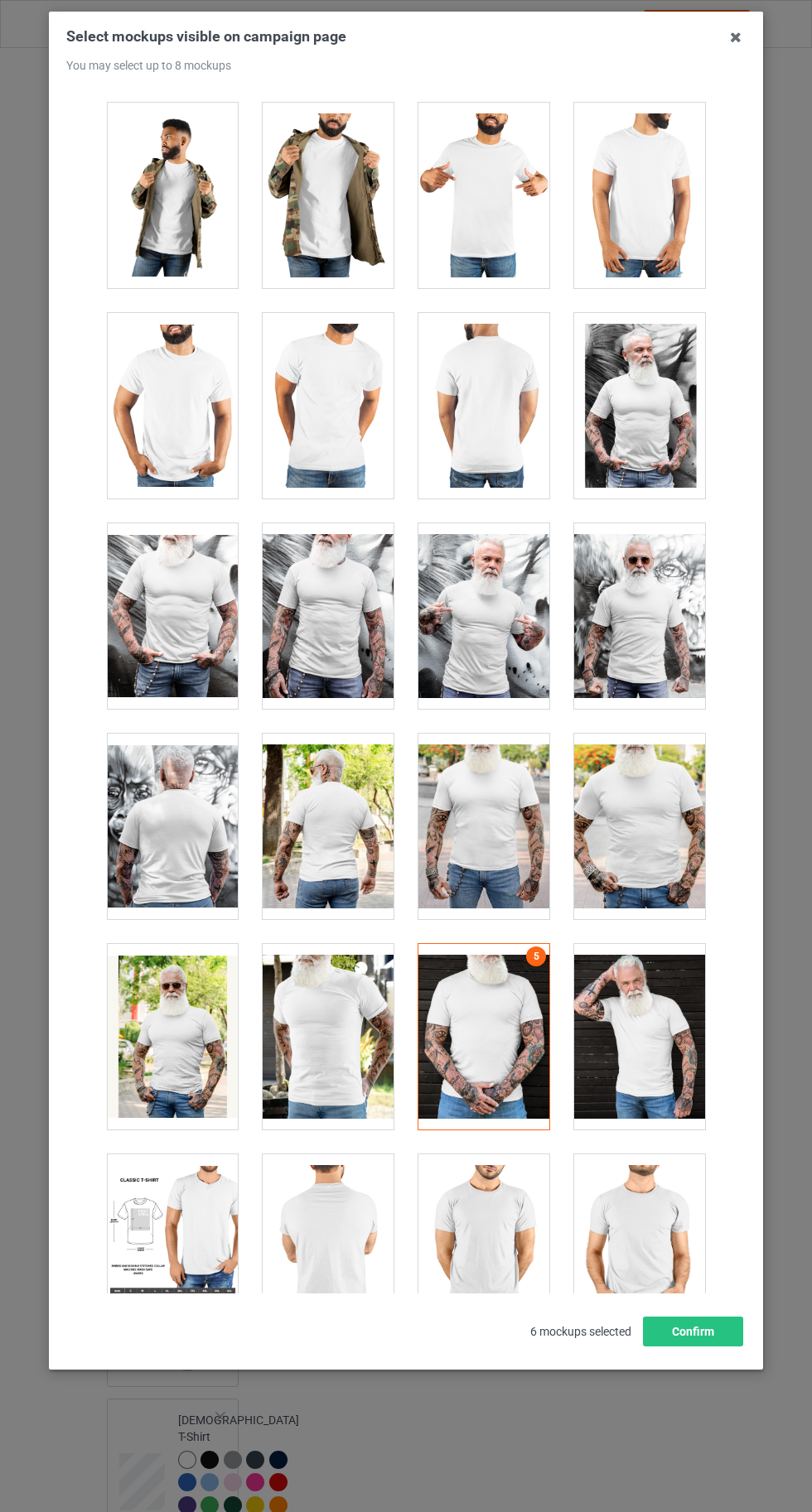
click at [180, 784] on div at bounding box center [172, 826] width 131 height 186
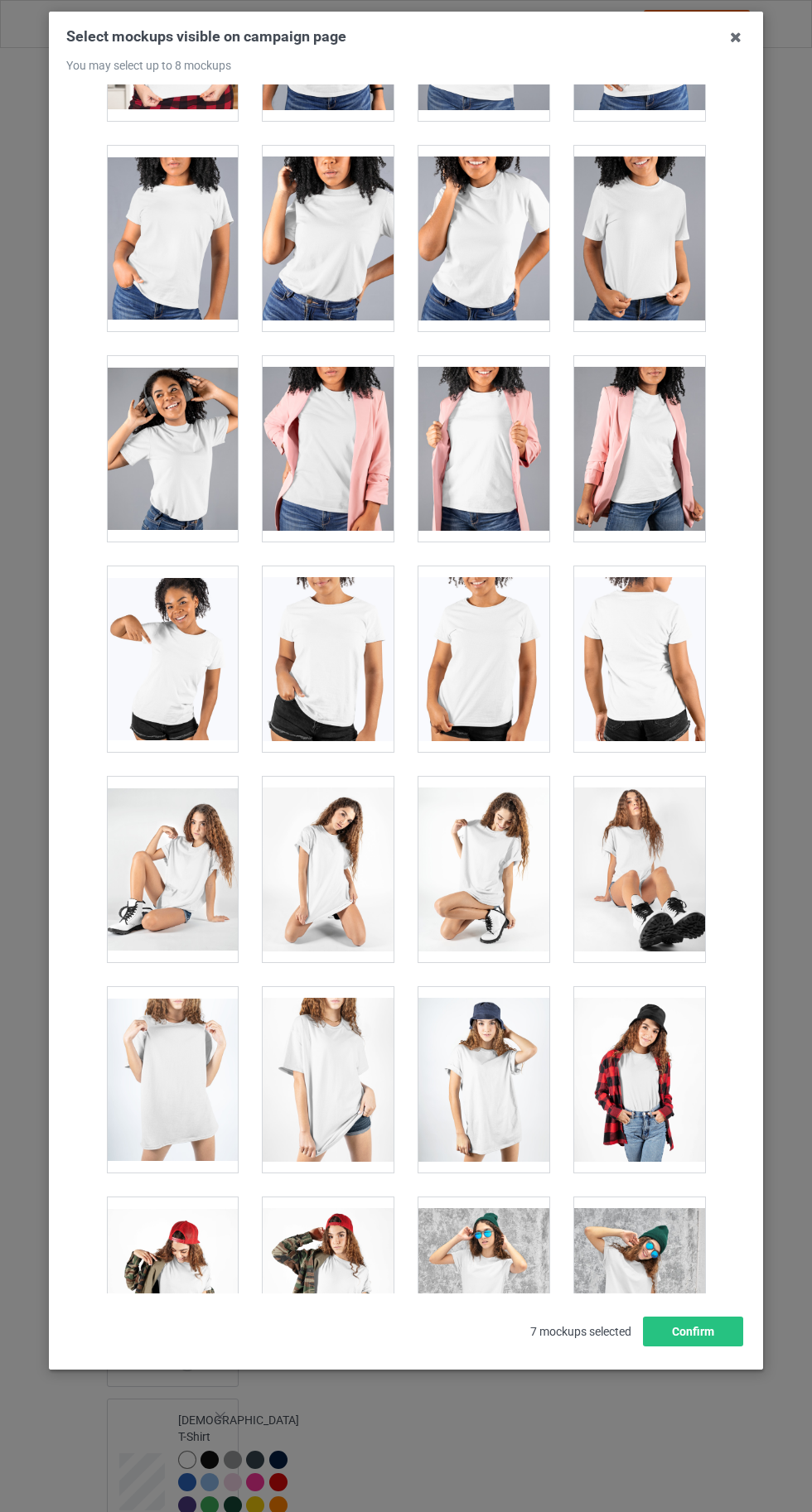
scroll to position [22830, 0]
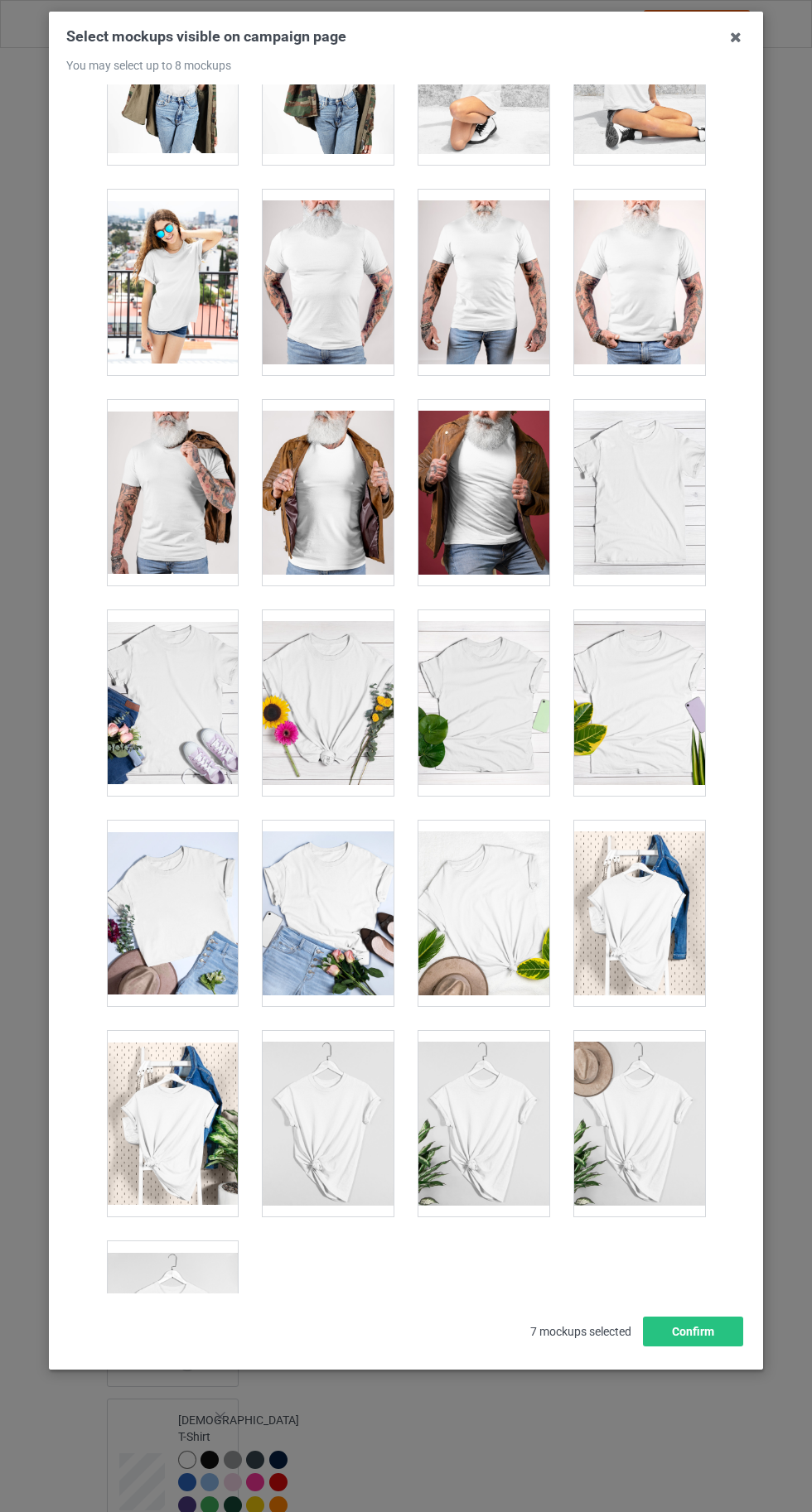
click at [158, 1278] on div at bounding box center [172, 1334] width 131 height 186
click at [727, 1346] on button "Confirm" at bounding box center [693, 1331] width 101 height 30
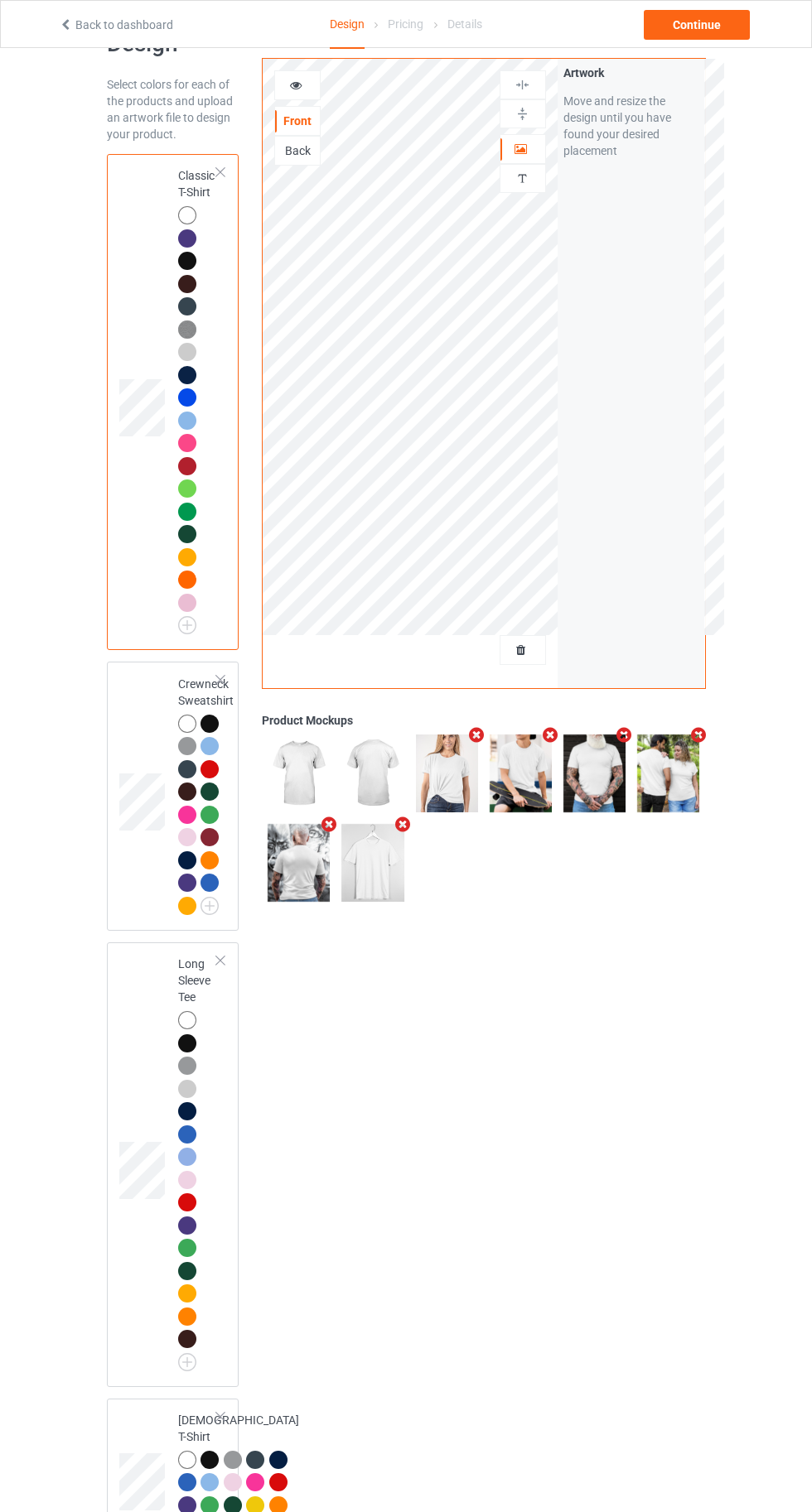
click at [178, 719] on div at bounding box center [186, 723] width 18 height 18
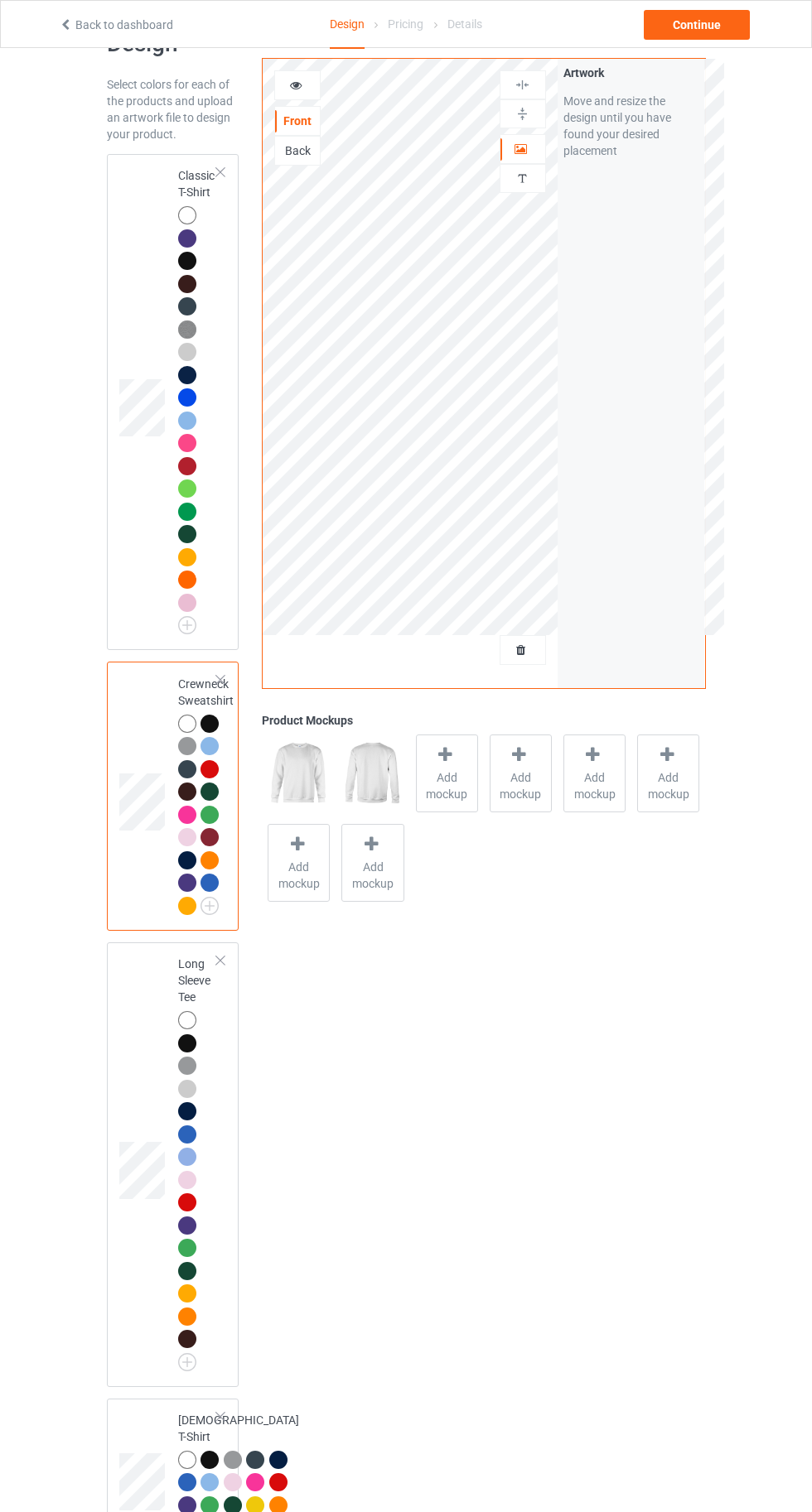
click at [306, 117] on div "Front" at bounding box center [297, 120] width 45 height 16
click at [278, 76] on div at bounding box center [297, 85] width 46 height 30
click at [296, 82] on icon at bounding box center [296, 82] width 14 height 11
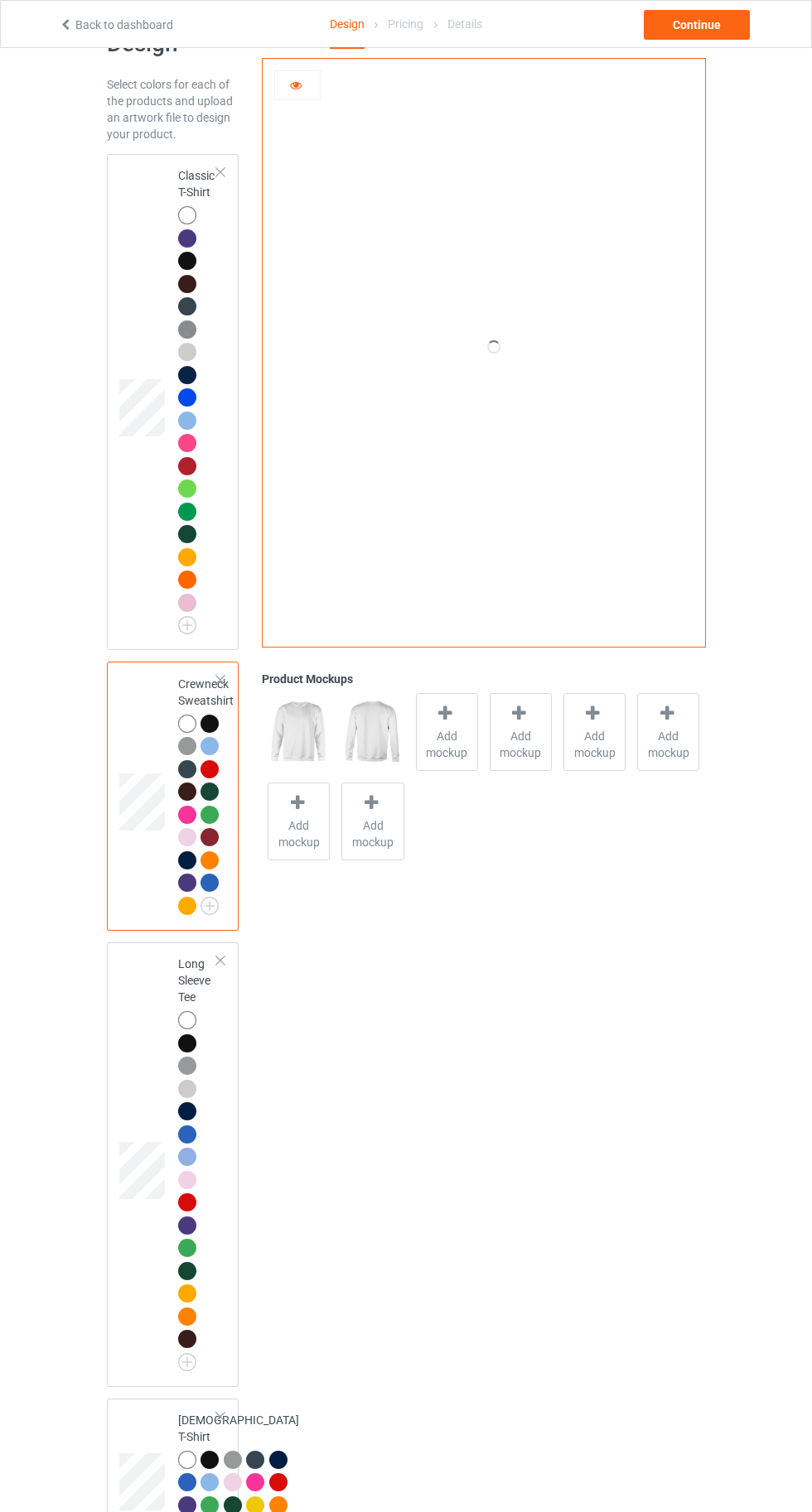
click at [186, 220] on div at bounding box center [186, 215] width 18 height 18
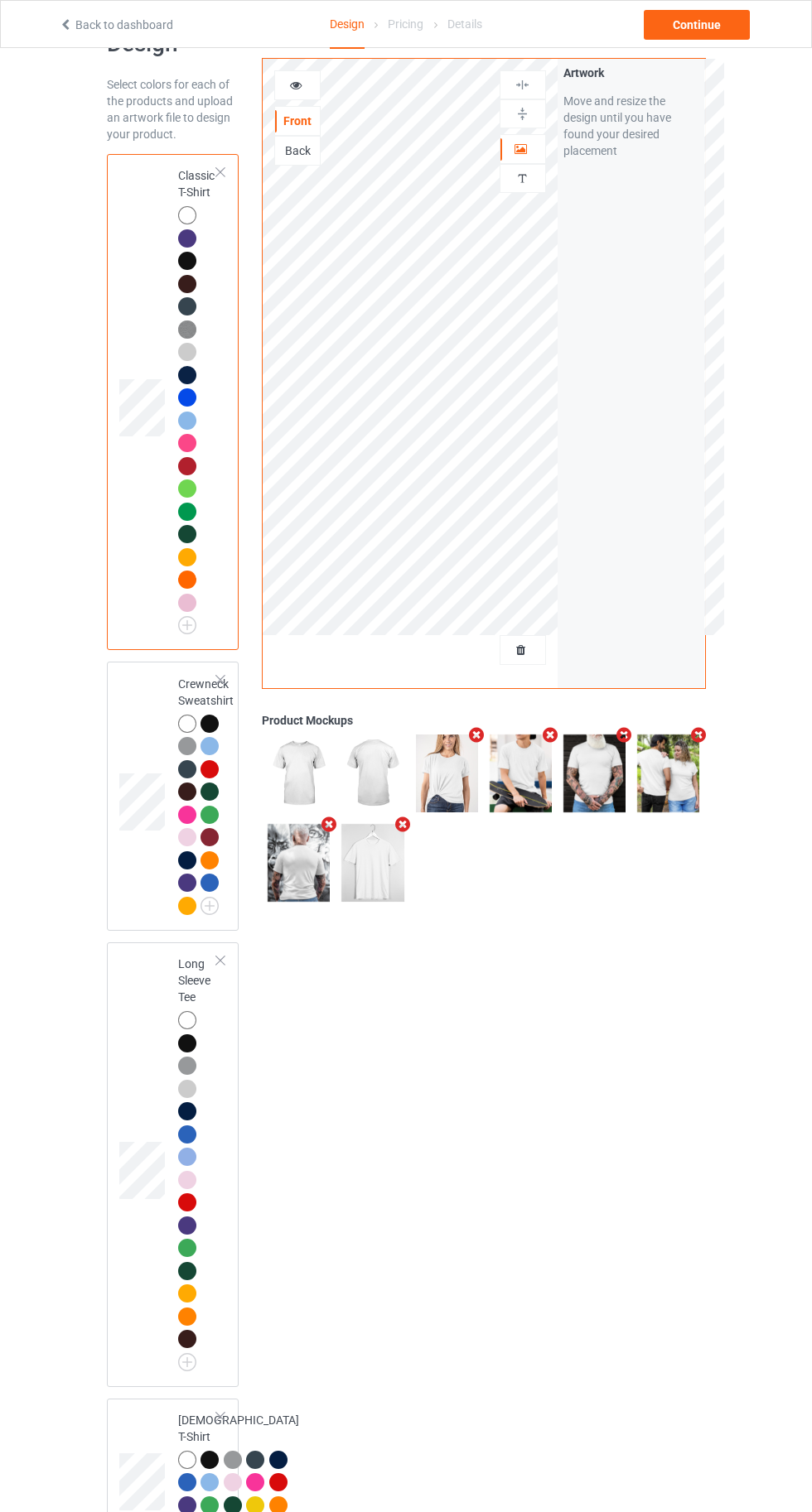
click at [293, 93] on div at bounding box center [297, 85] width 45 height 16
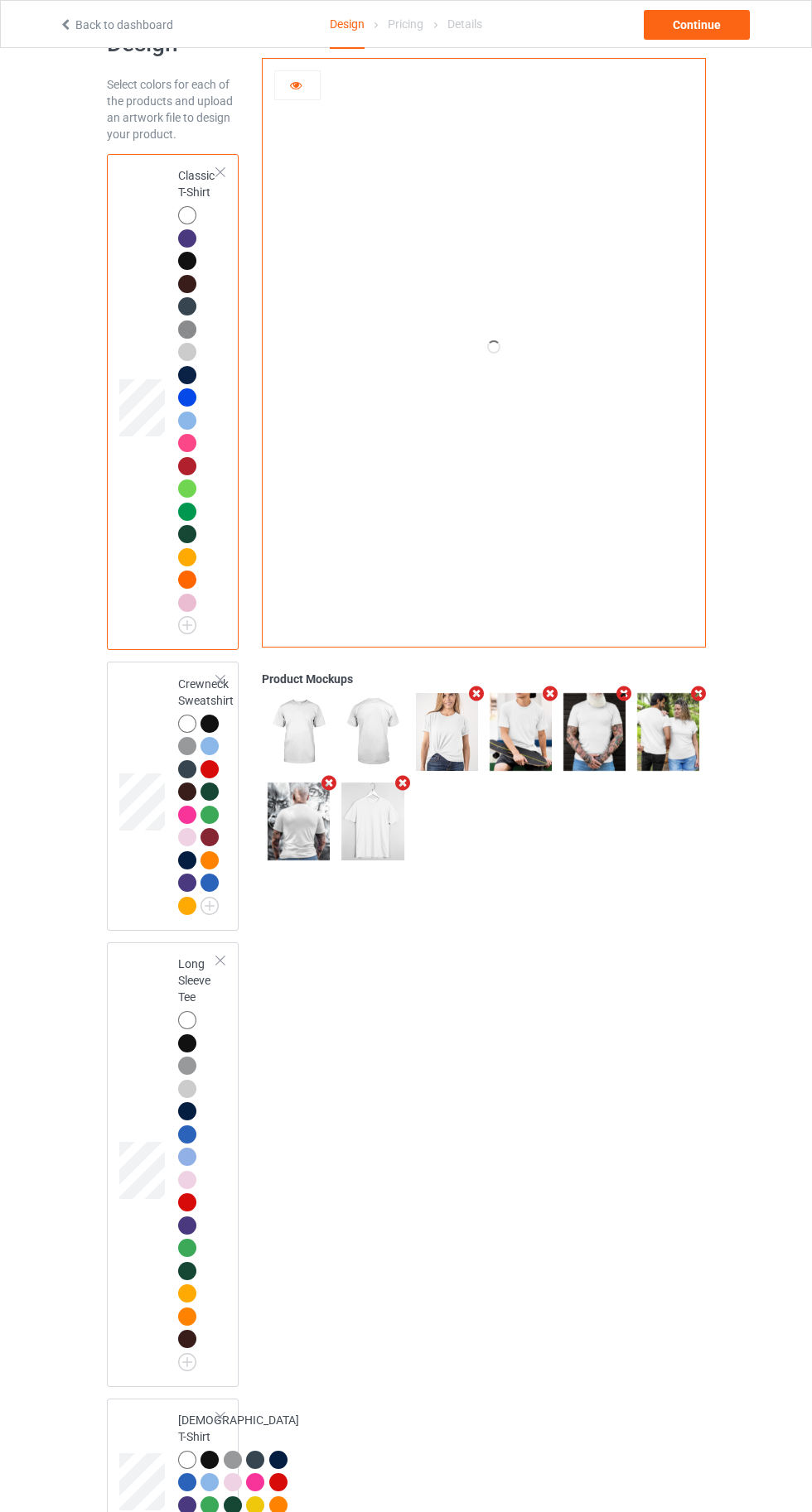
click at [186, 720] on div at bounding box center [186, 723] width 18 height 18
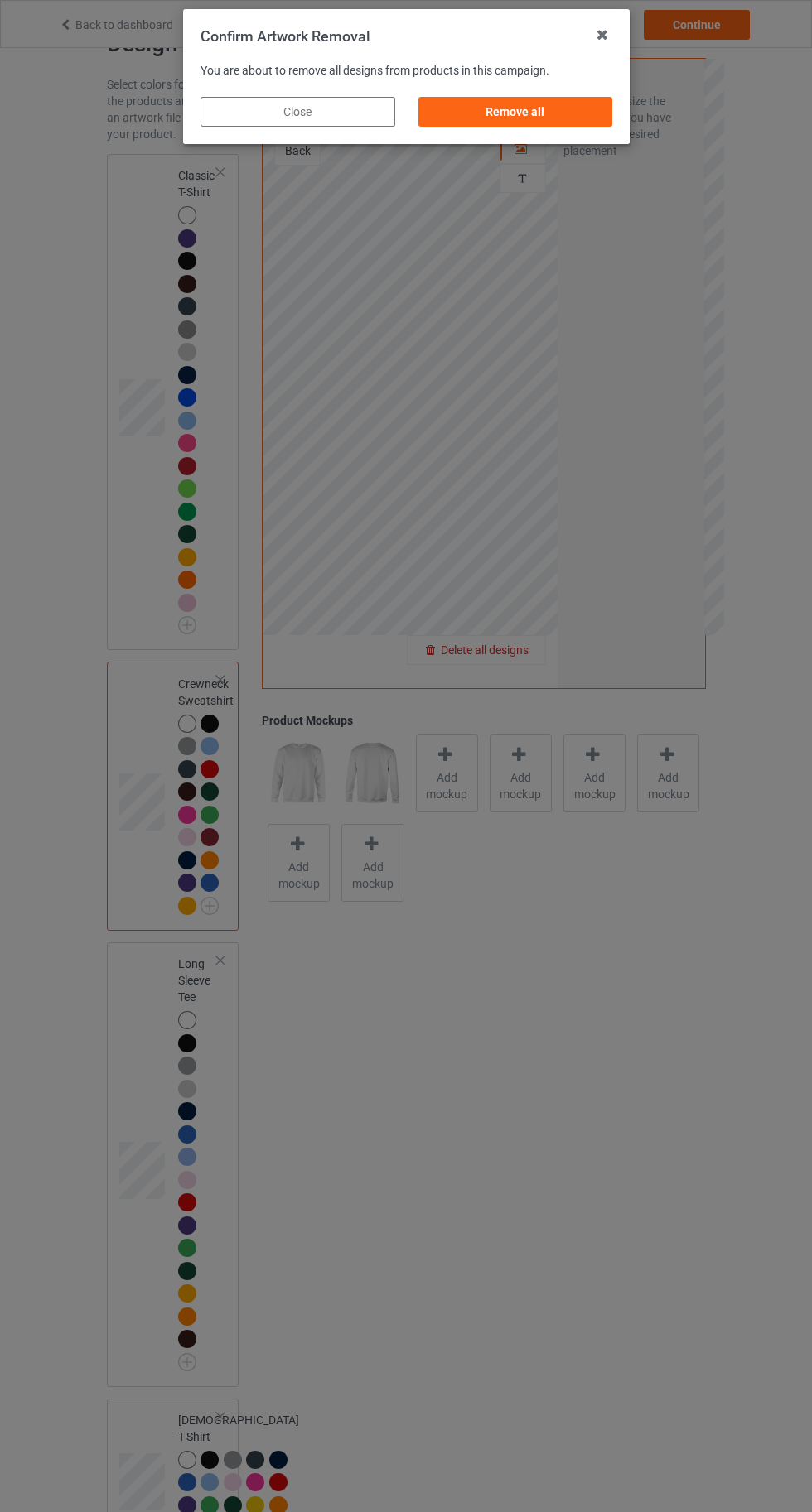
click at [485, 105] on div "Remove all" at bounding box center [515, 112] width 194 height 30
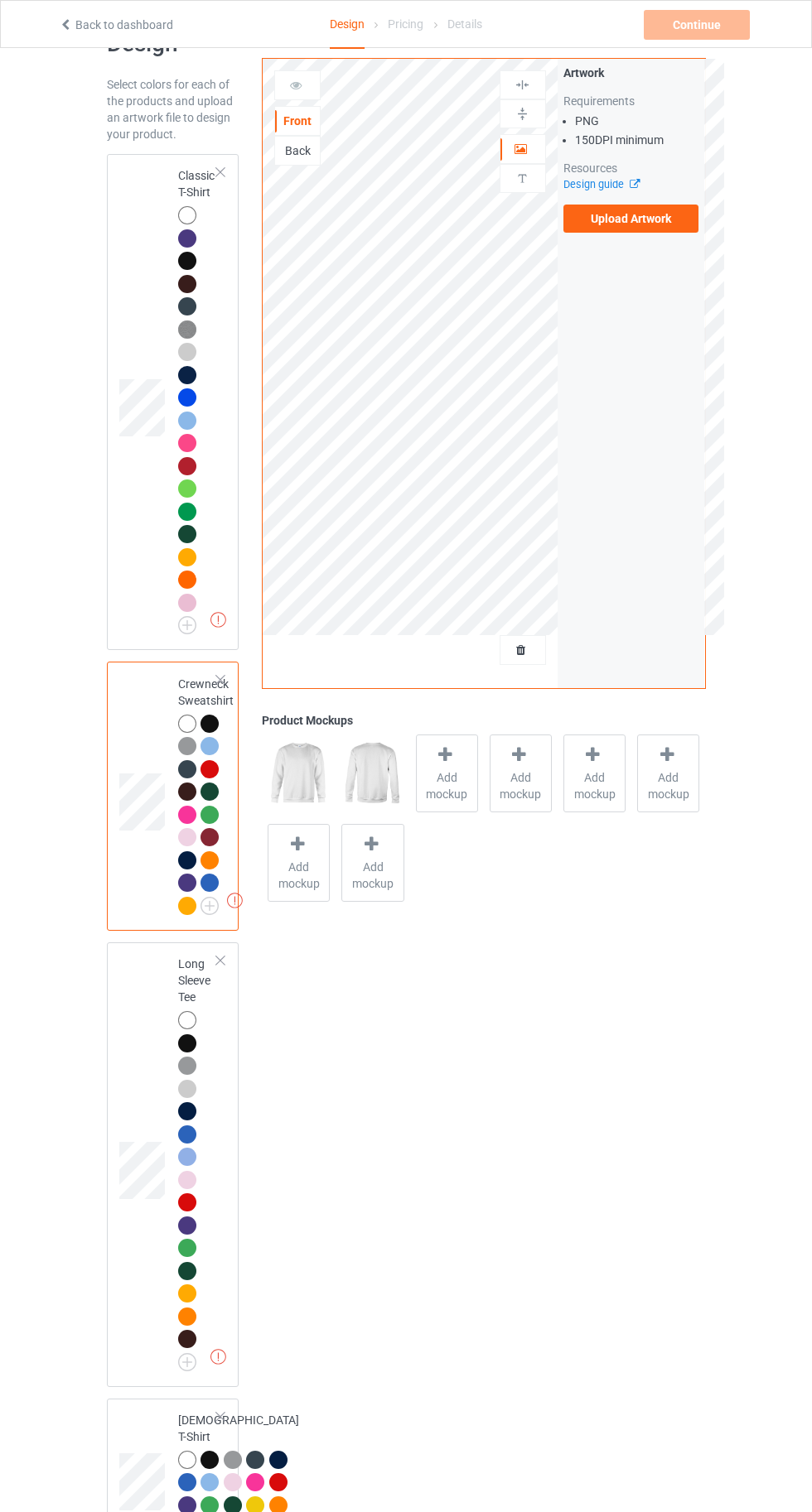
click at [631, 225] on label "Upload Artwork" at bounding box center [631, 218] width 136 height 28
click at [0, 0] on input "Upload Artwork" at bounding box center [0, 0] width 0 height 0
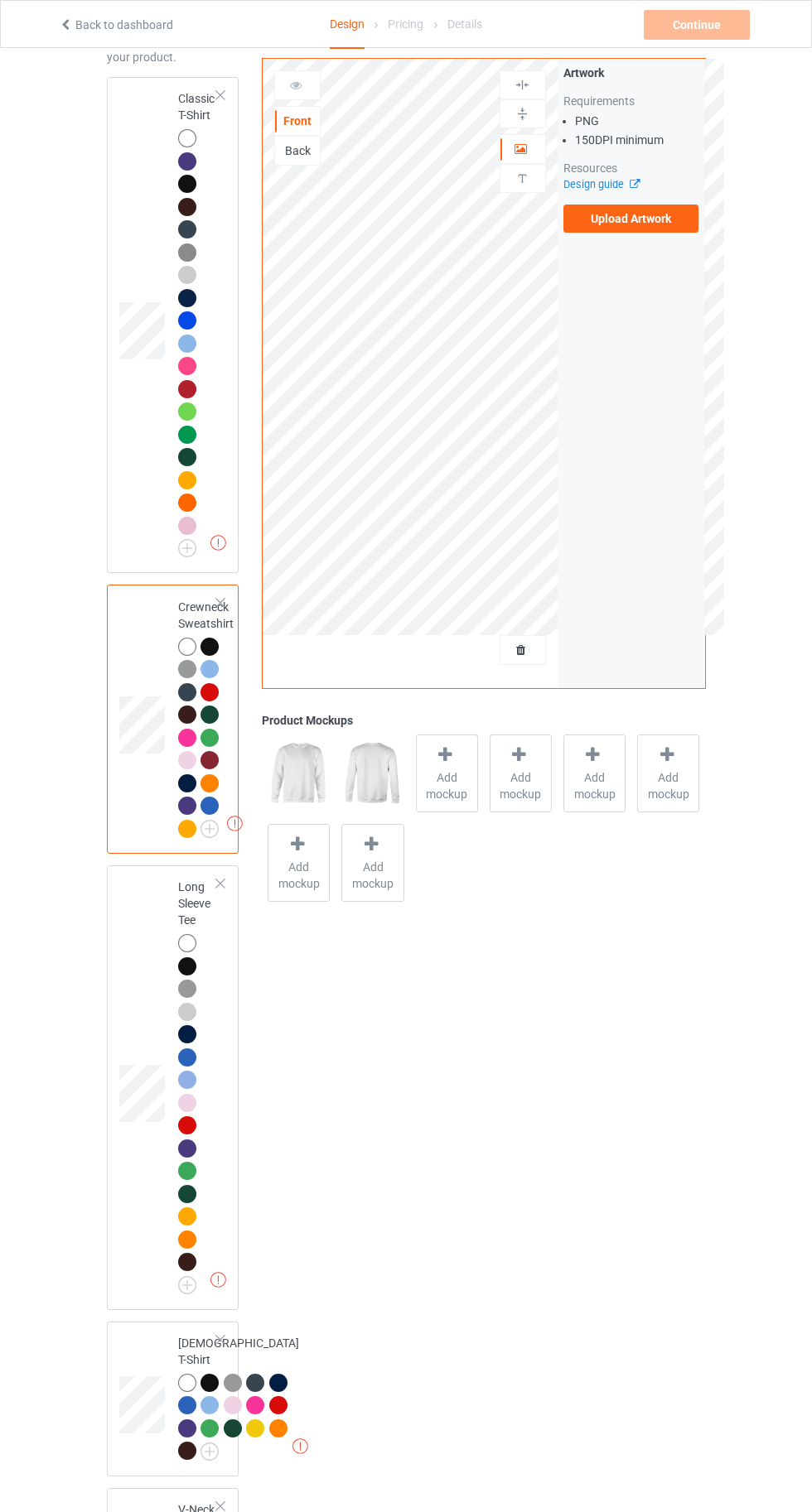
scroll to position [169, 0]
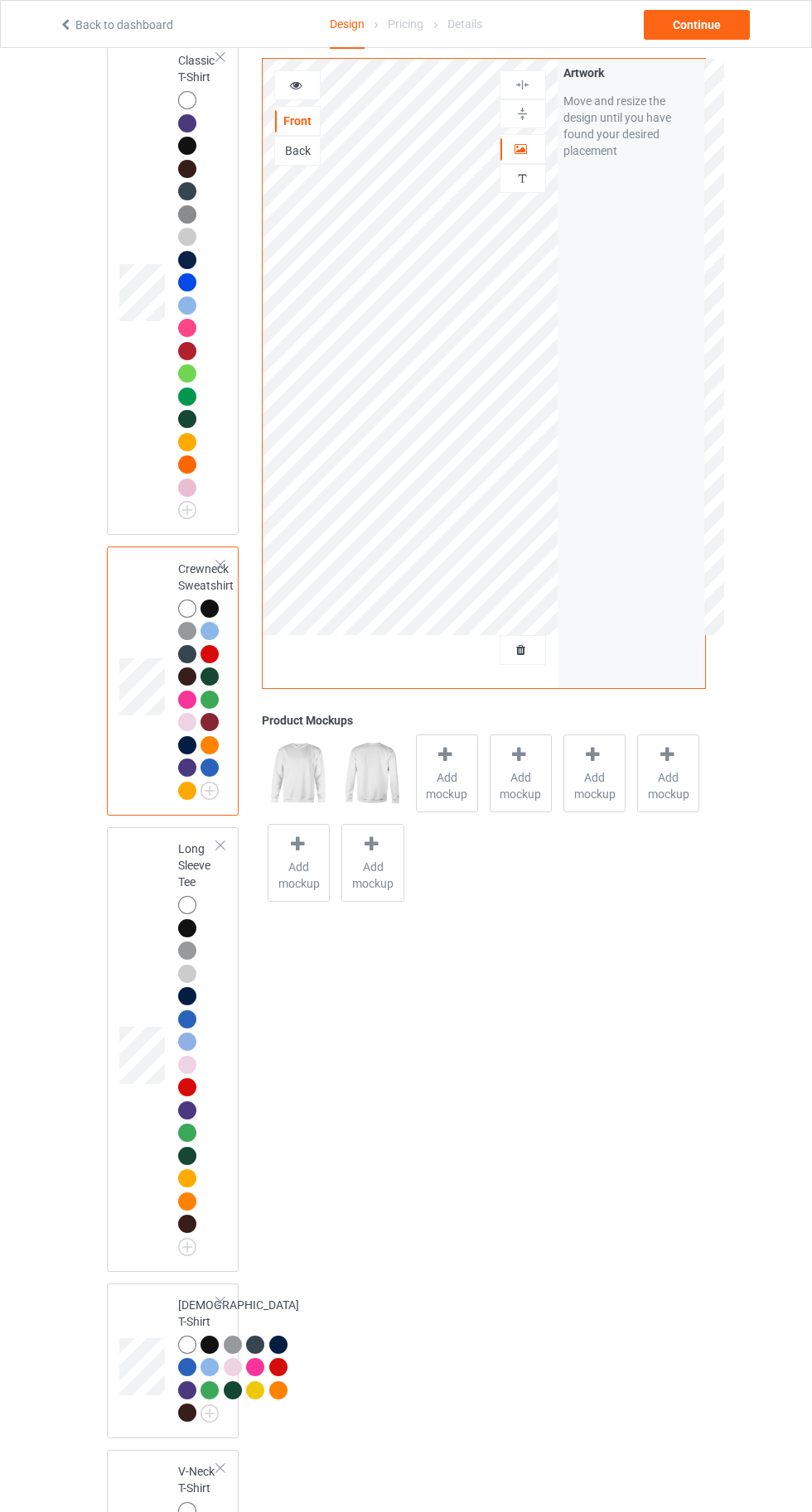
scroll to position [126, 0]
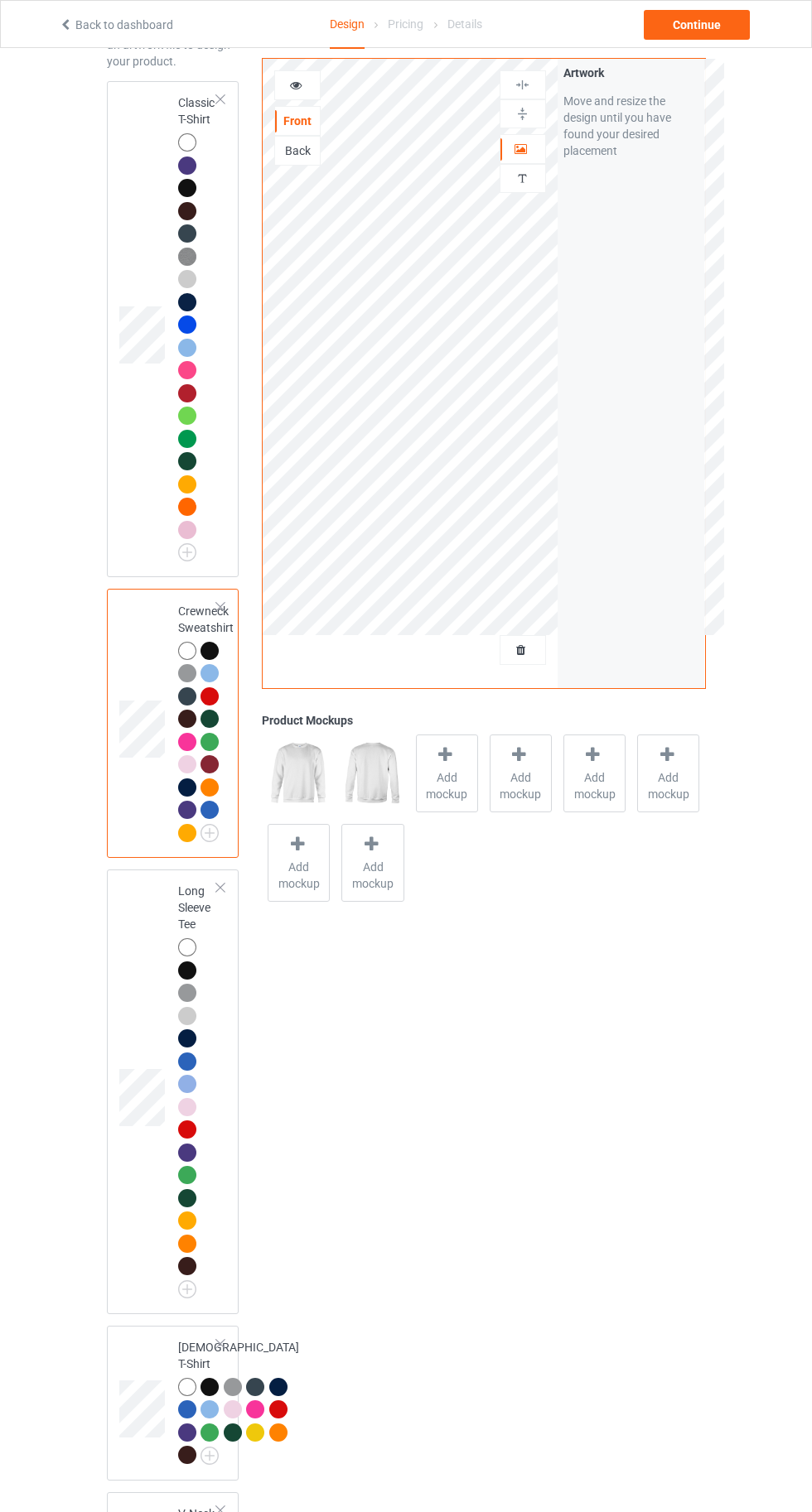
click at [192, 948] on div at bounding box center [186, 947] width 18 height 18
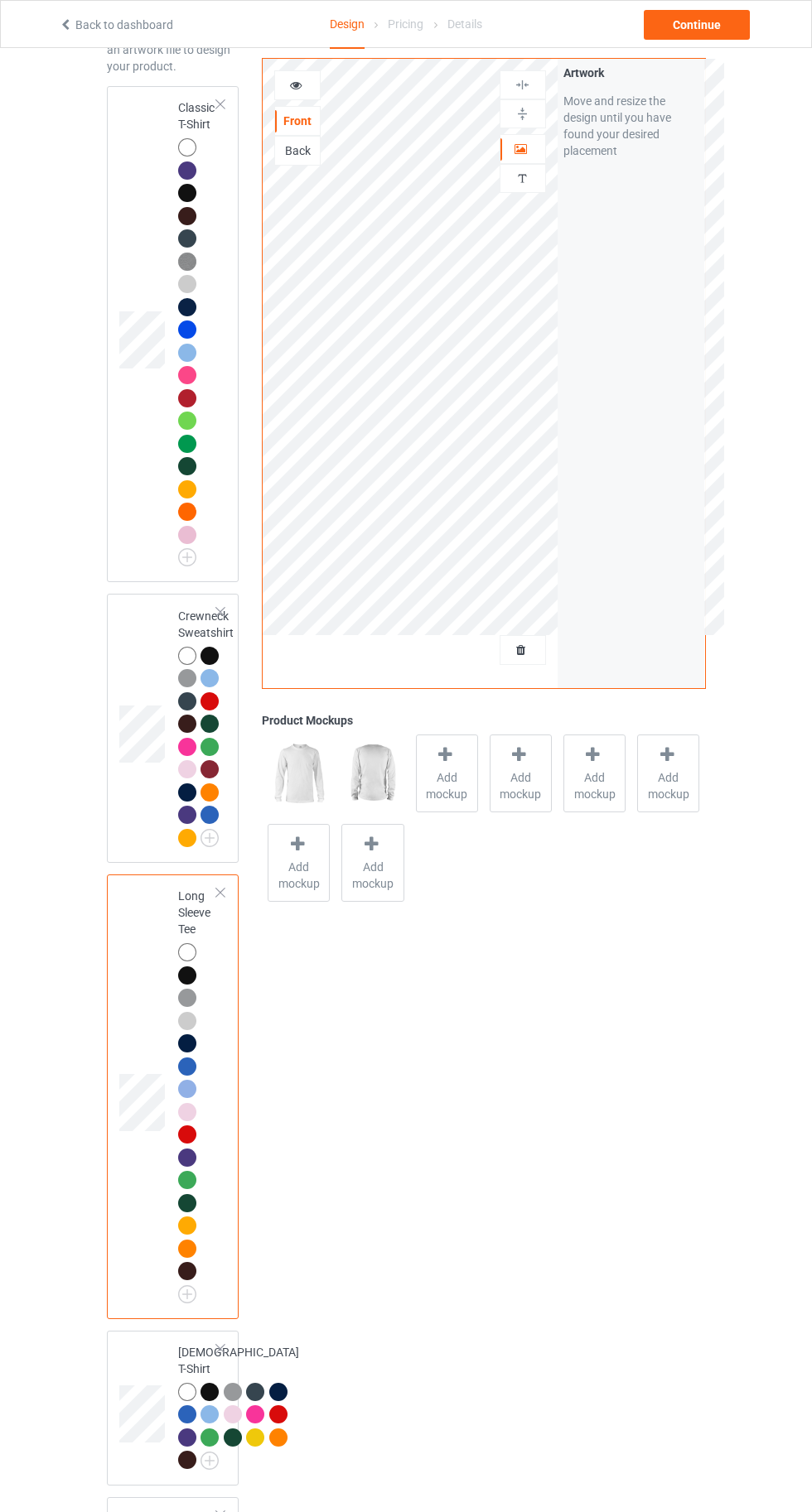
click at [181, 146] on div at bounding box center [186, 147] width 18 height 18
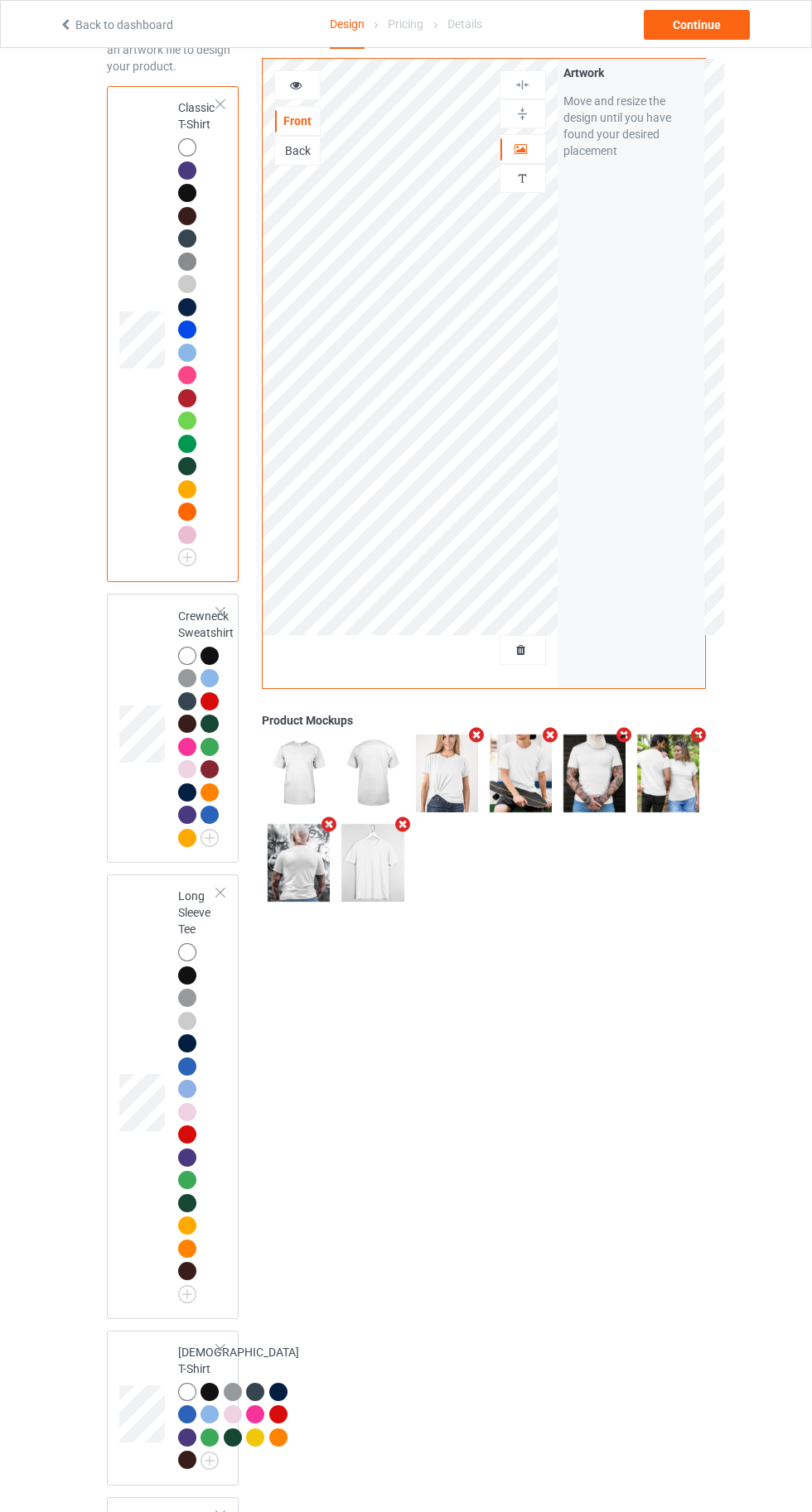
click at [292, 159] on div "Back" at bounding box center [297, 150] width 46 height 30
click at [302, 162] on div "Back" at bounding box center [297, 150] width 46 height 30
click at [300, 163] on div "Back" at bounding box center [297, 150] width 46 height 30
click at [512, 191] on div "Personalized text" at bounding box center [522, 179] width 46 height 29
click at [502, 177] on div at bounding box center [522, 179] width 45 height 15
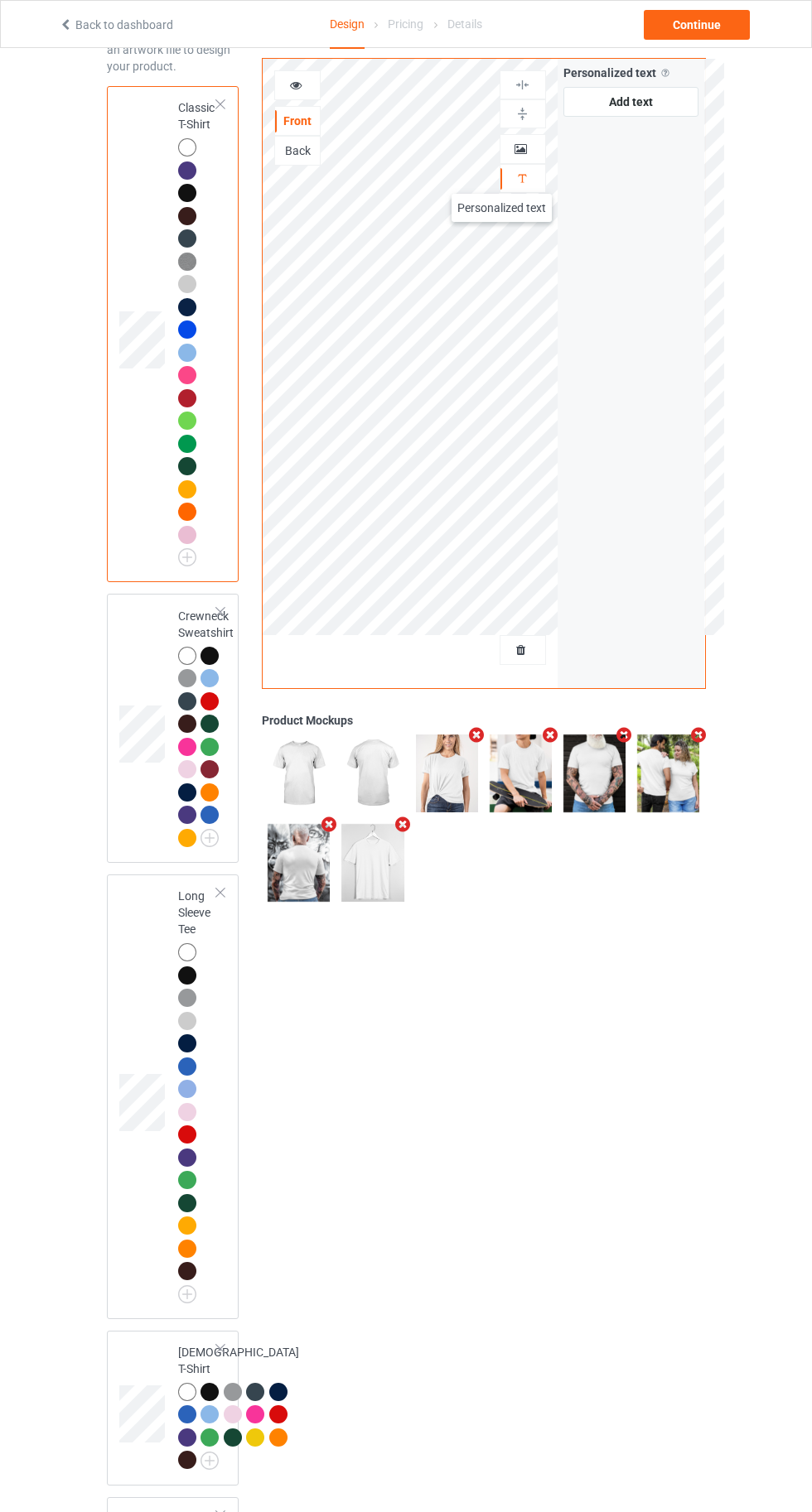
click at [510, 149] on div at bounding box center [522, 149] width 45 height 16
click at [527, 147] on icon at bounding box center [522, 146] width 14 height 11
click at [522, 83] on img at bounding box center [522, 85] width 15 height 15
click at [518, 172] on img at bounding box center [522, 179] width 15 height 15
click at [150, 664] on td at bounding box center [144, 729] width 50 height 256
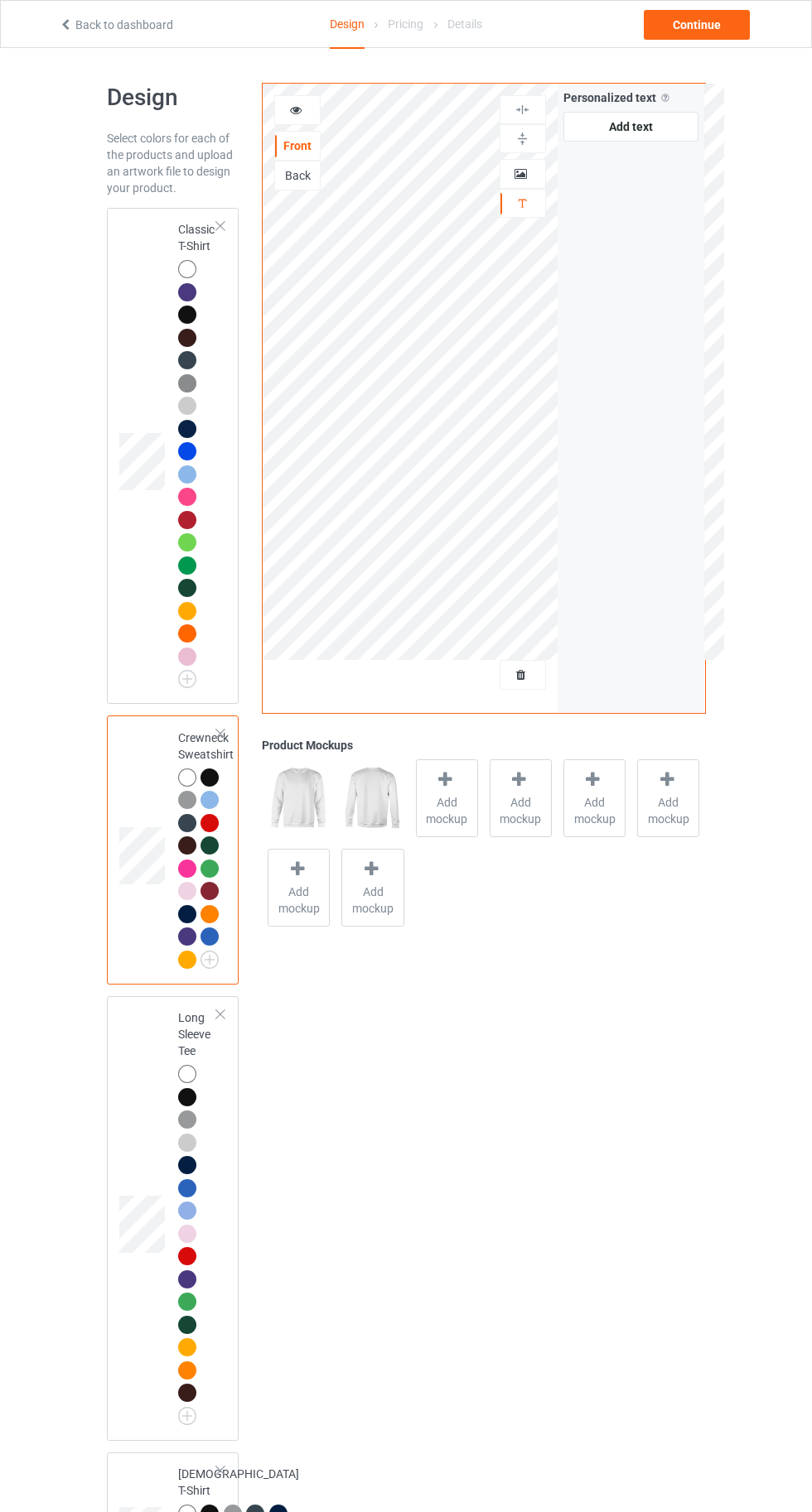
click at [302, 168] on div "Back" at bounding box center [297, 175] width 45 height 16
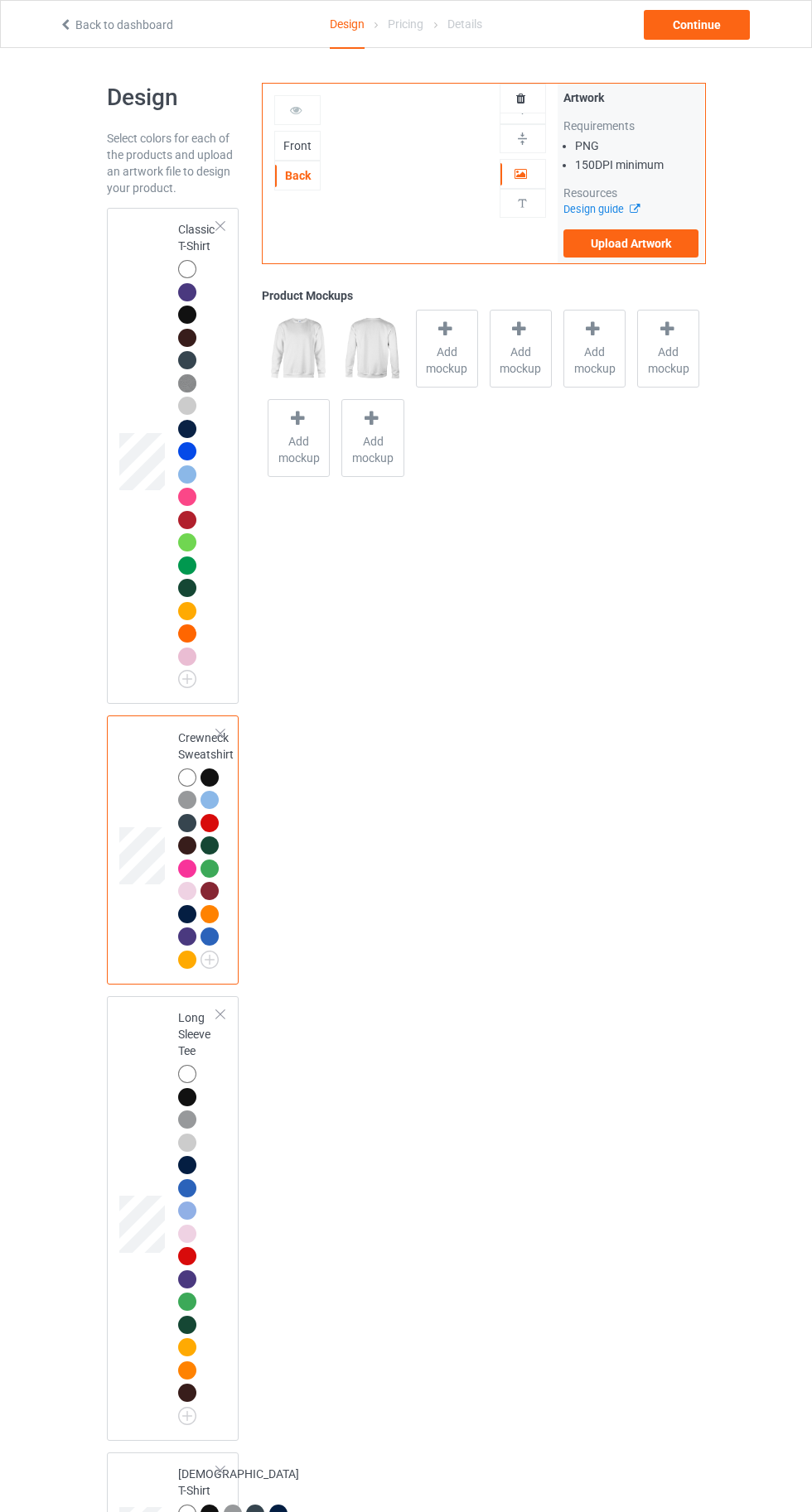
click at [620, 243] on label "Upload Artwork" at bounding box center [631, 243] width 136 height 28
click at [0, 0] on input "Upload Artwork" at bounding box center [0, 0] width 0 height 0
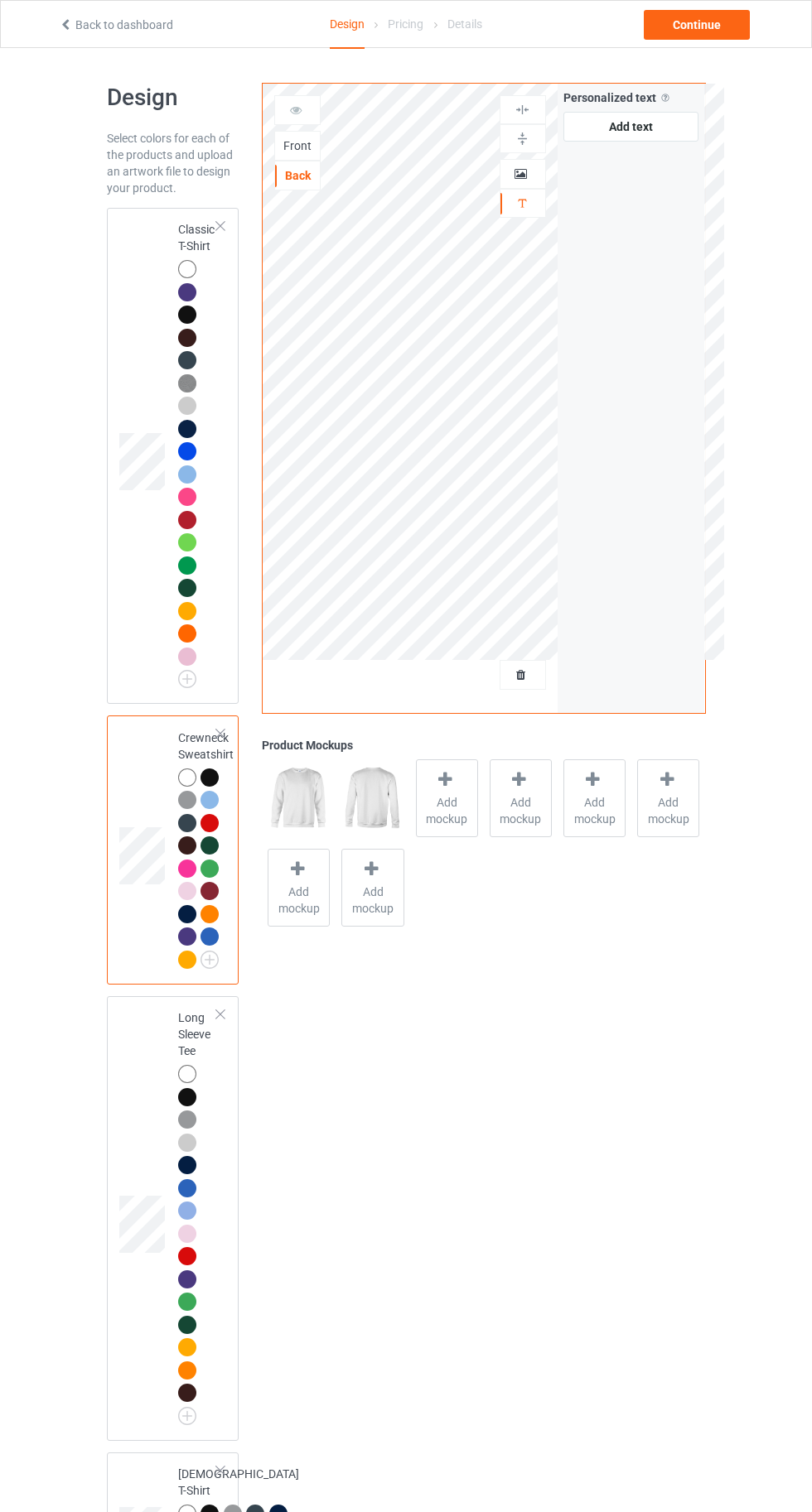
click at [178, 266] on div at bounding box center [186, 269] width 18 height 18
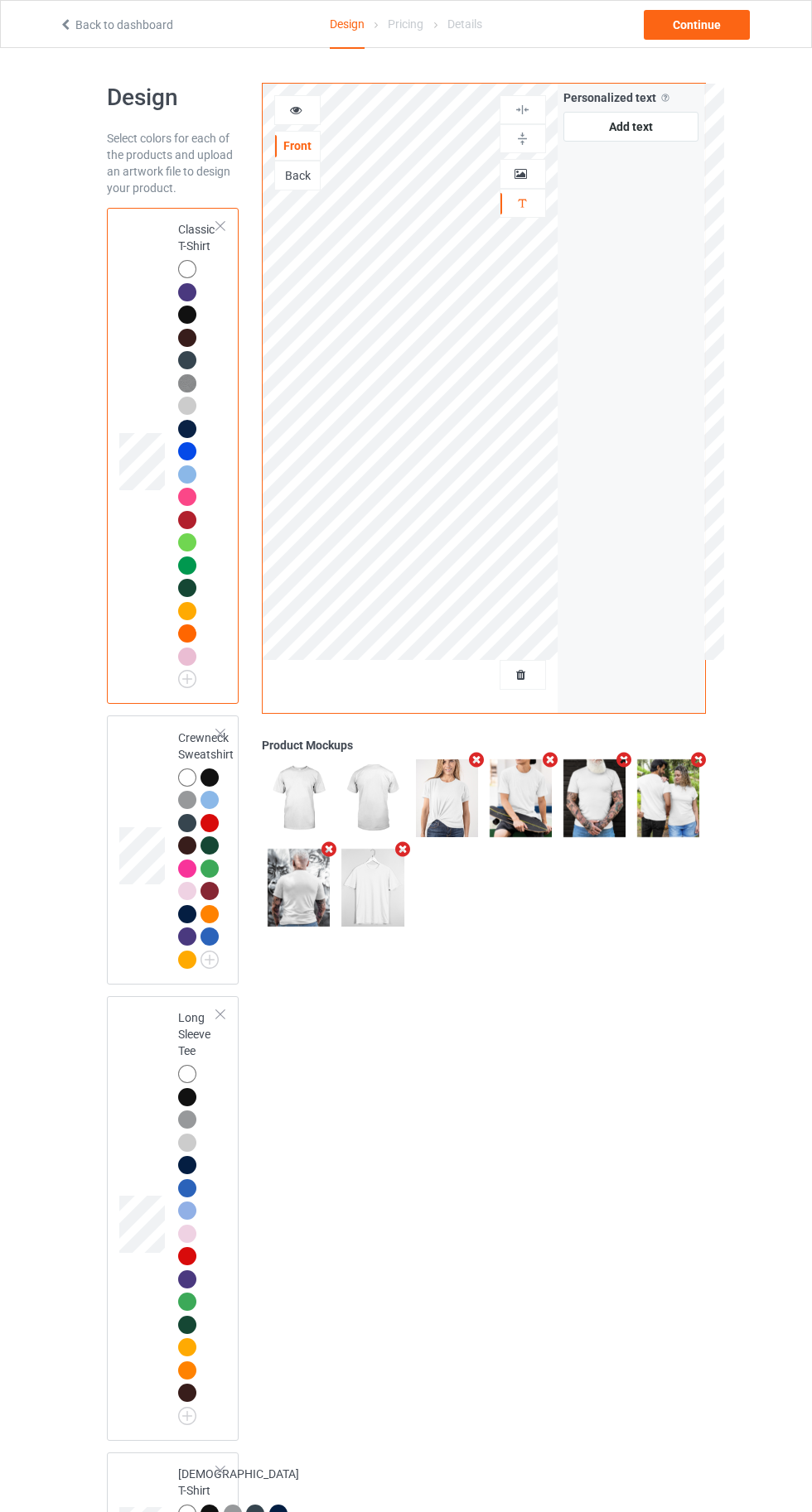
click at [281, 133] on div "Front" at bounding box center [297, 145] width 46 height 30
click at [293, 177] on div "Back" at bounding box center [297, 175] width 45 height 16
click at [183, 268] on div at bounding box center [186, 269] width 18 height 18
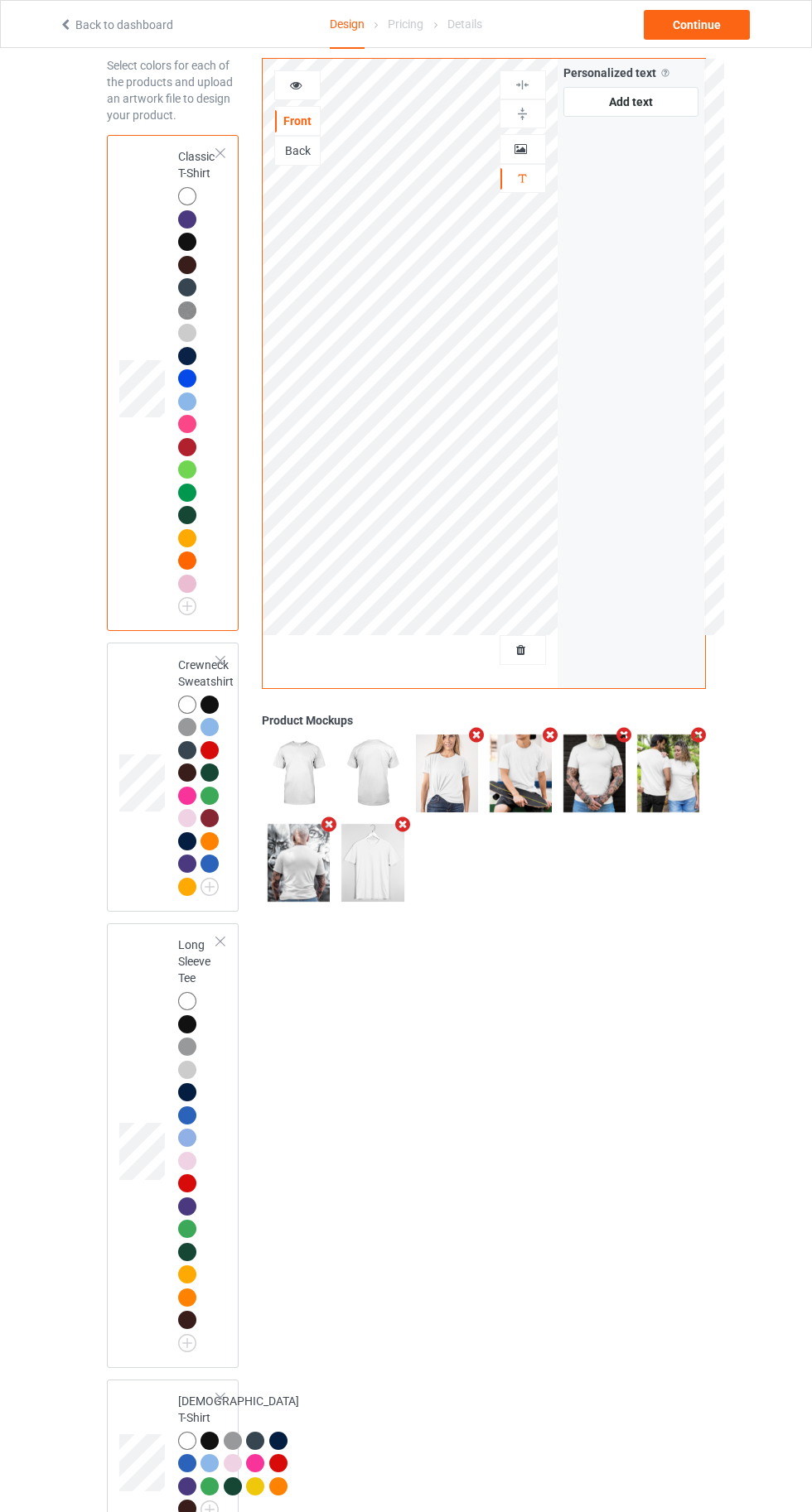
scroll to position [189, 0]
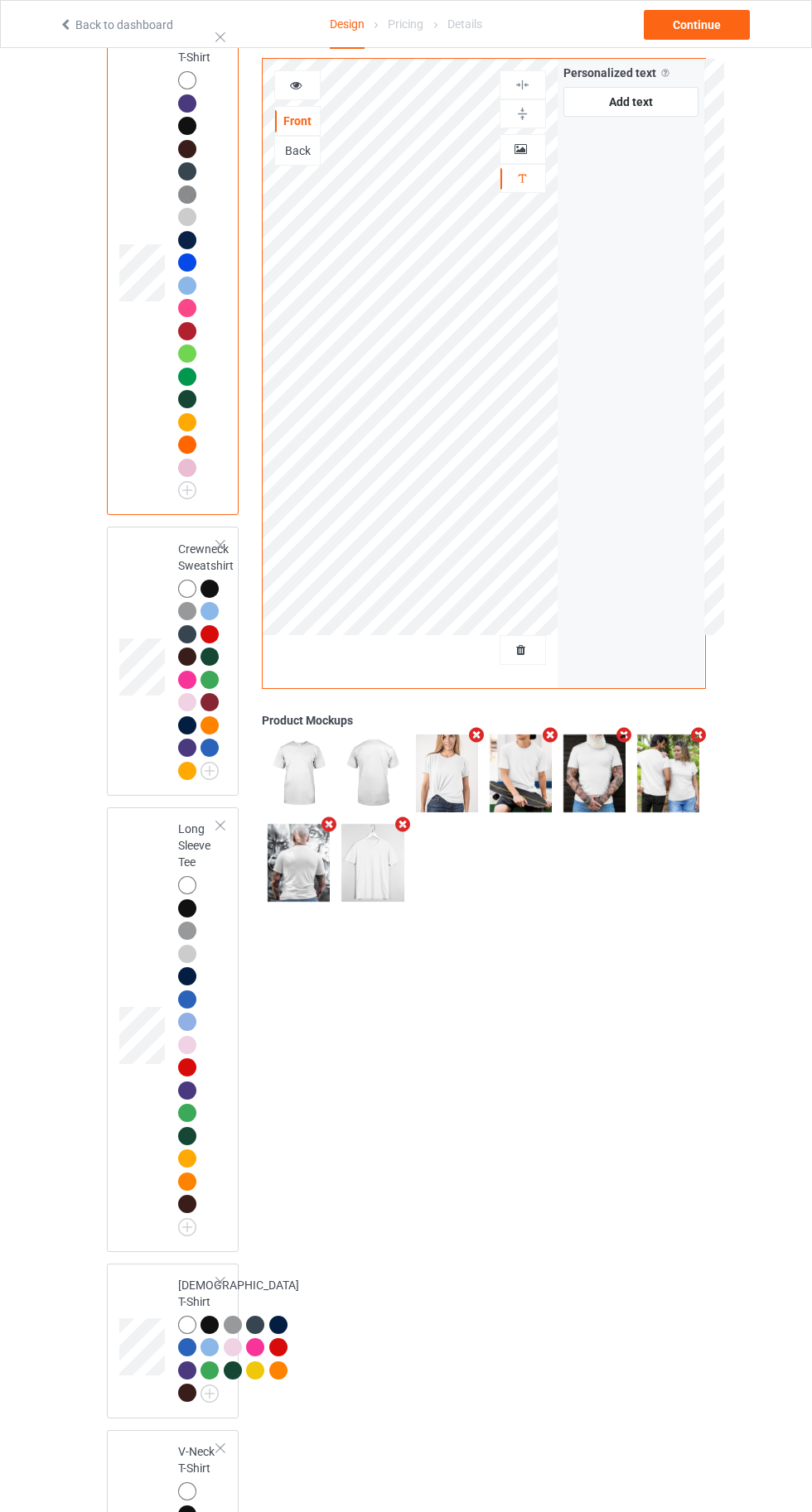
click at [527, 190] on div "Personalized text" at bounding box center [522, 179] width 46 height 29
click at [524, 149] on icon at bounding box center [522, 146] width 14 height 11
click at [299, 150] on div "Back" at bounding box center [297, 150] width 45 height 16
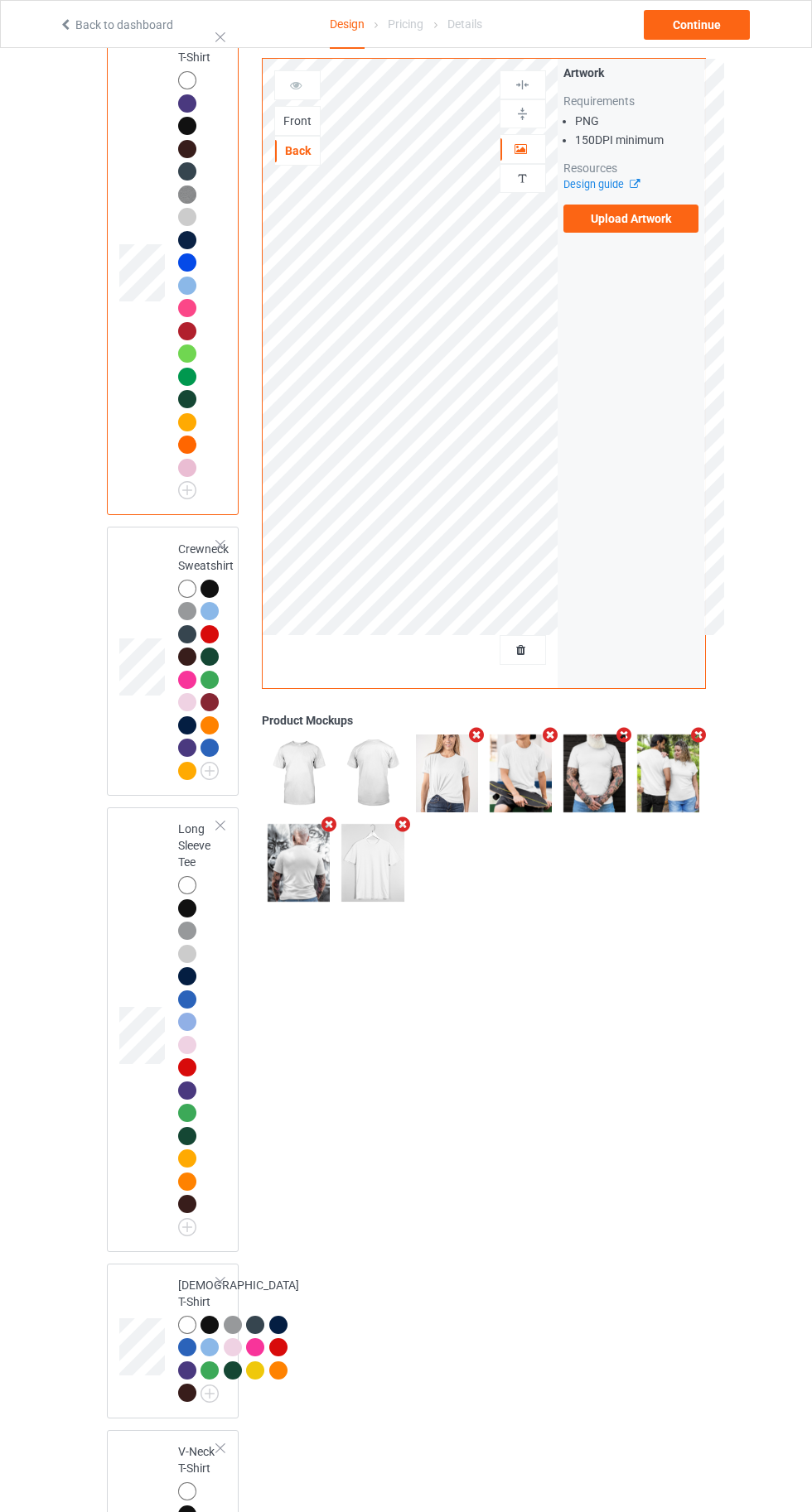
click at [179, 586] on div at bounding box center [186, 588] width 18 height 18
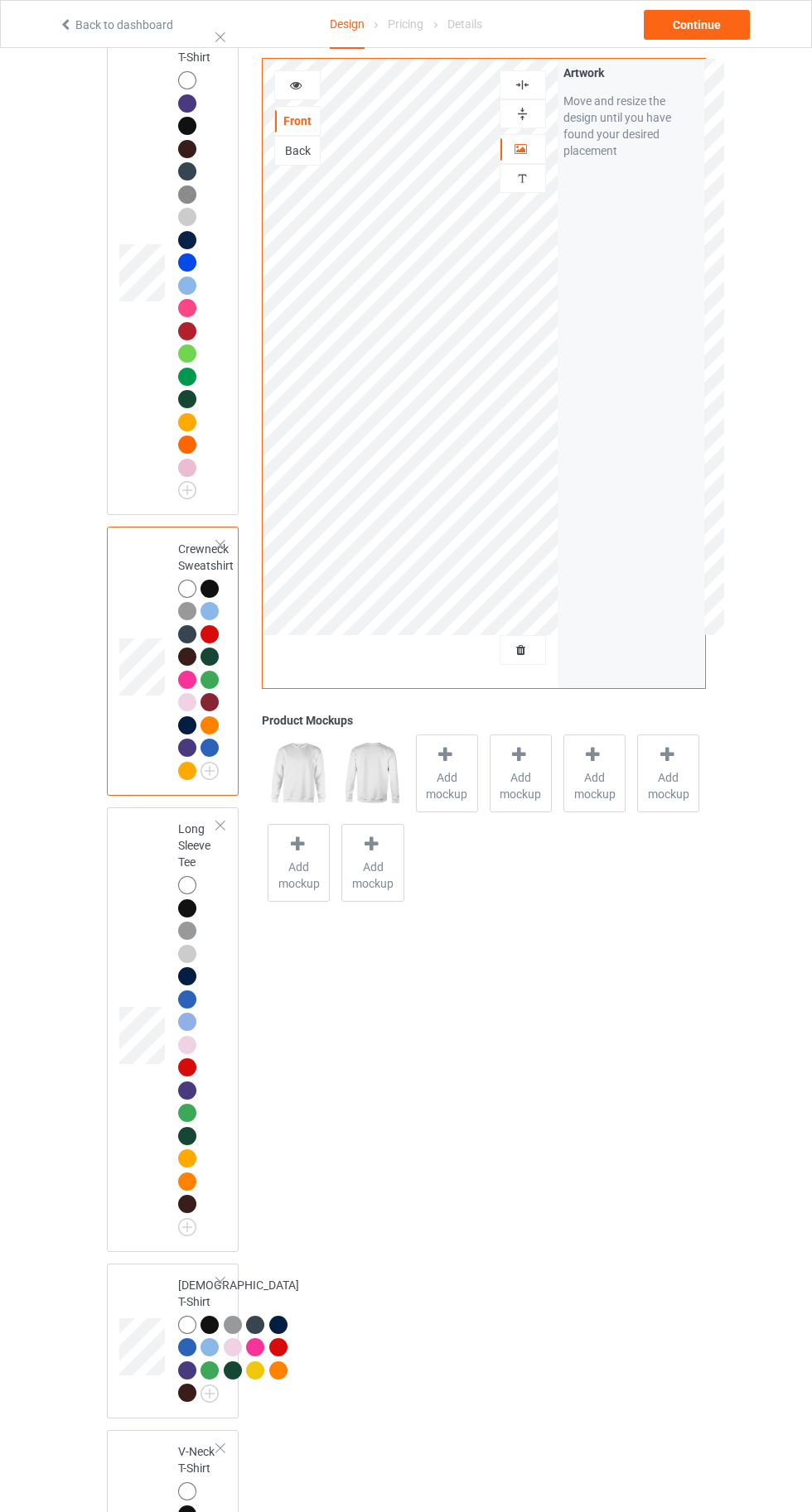
click at [180, 80] on div at bounding box center [186, 80] width 18 height 18
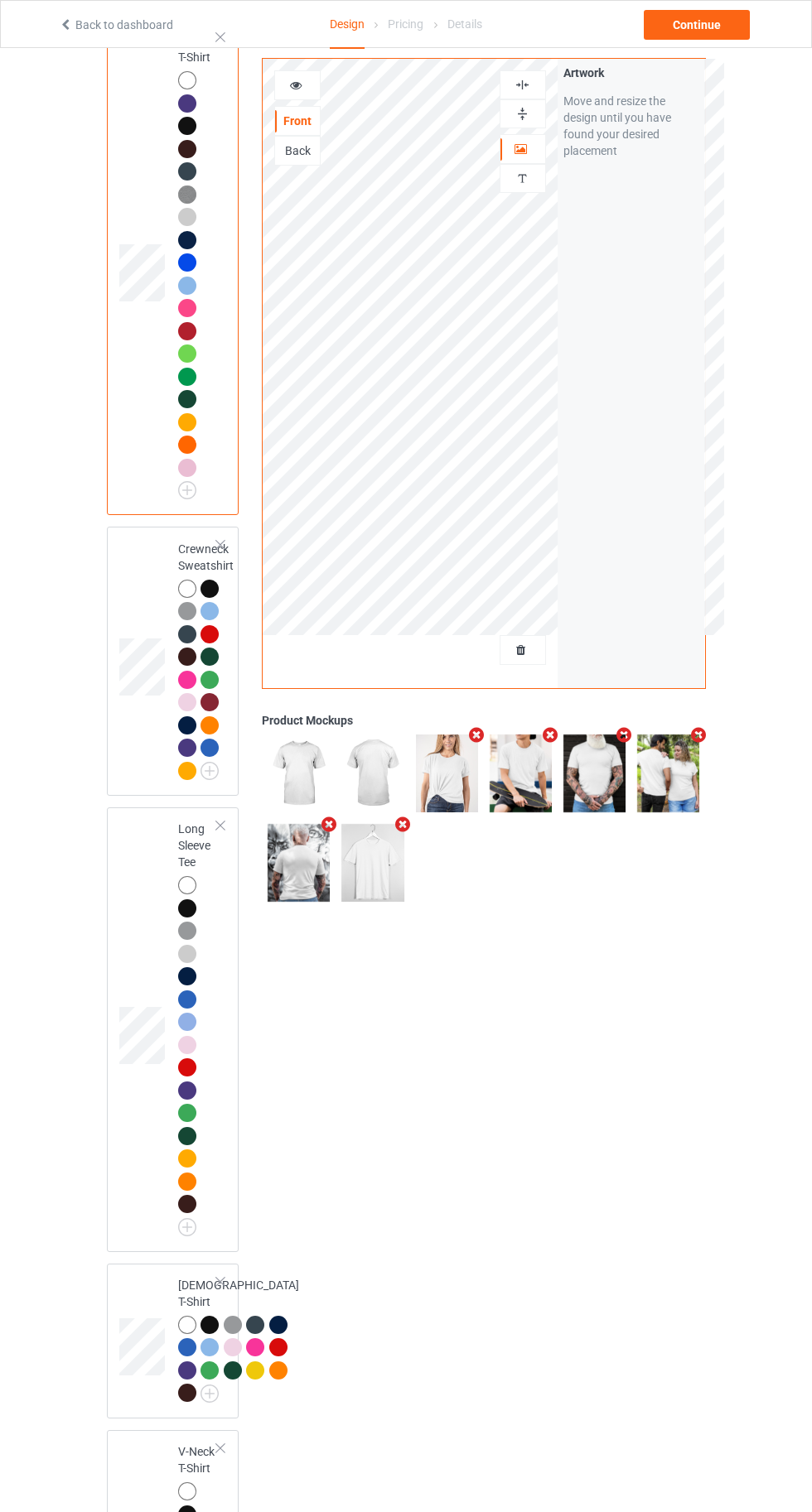
click at [288, 139] on div "Back" at bounding box center [297, 150] width 46 height 30
click at [291, 153] on div "Back" at bounding box center [297, 150] width 45 height 16
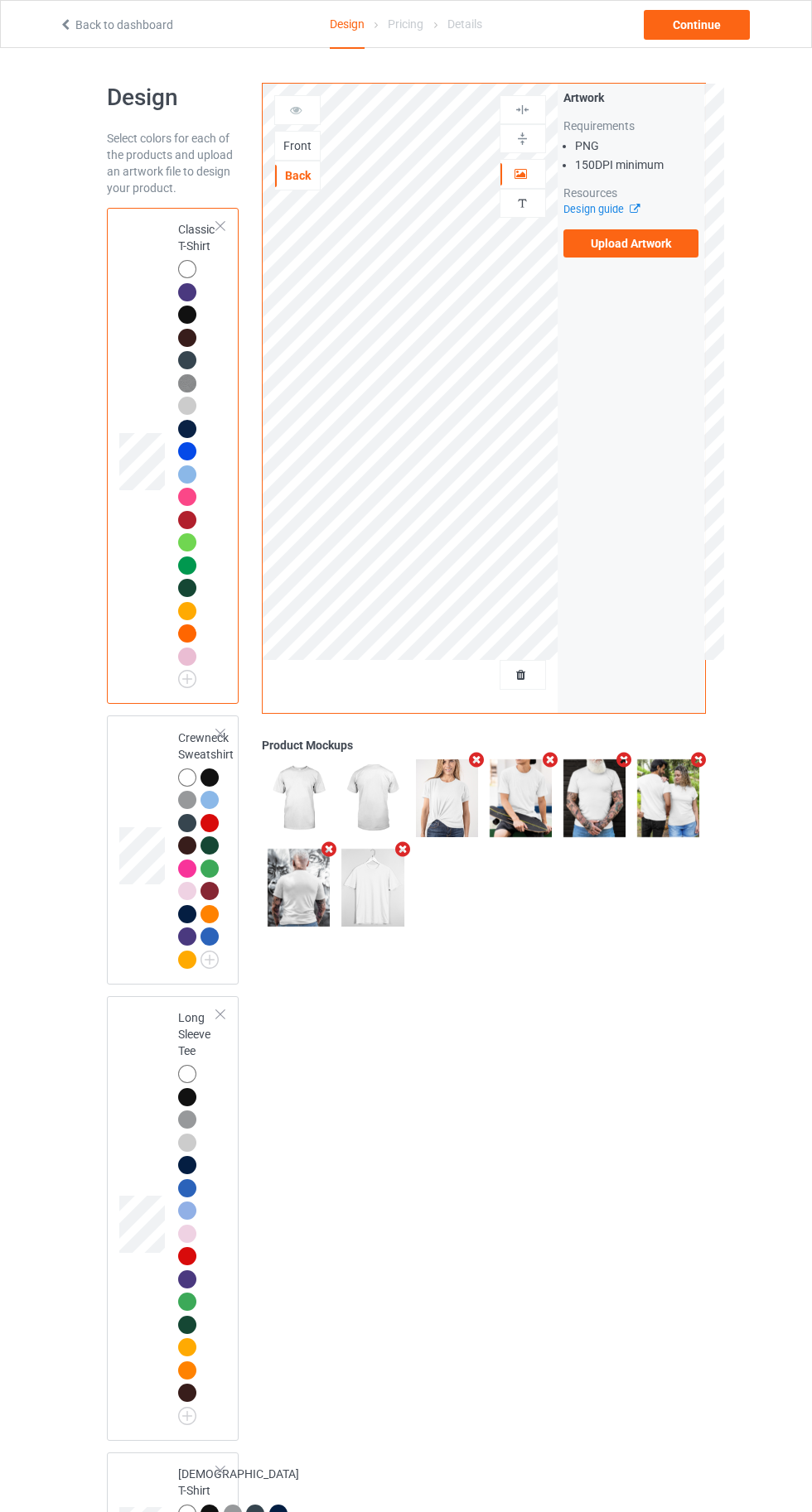
click at [286, 144] on div "Front" at bounding box center [297, 145] width 45 height 16
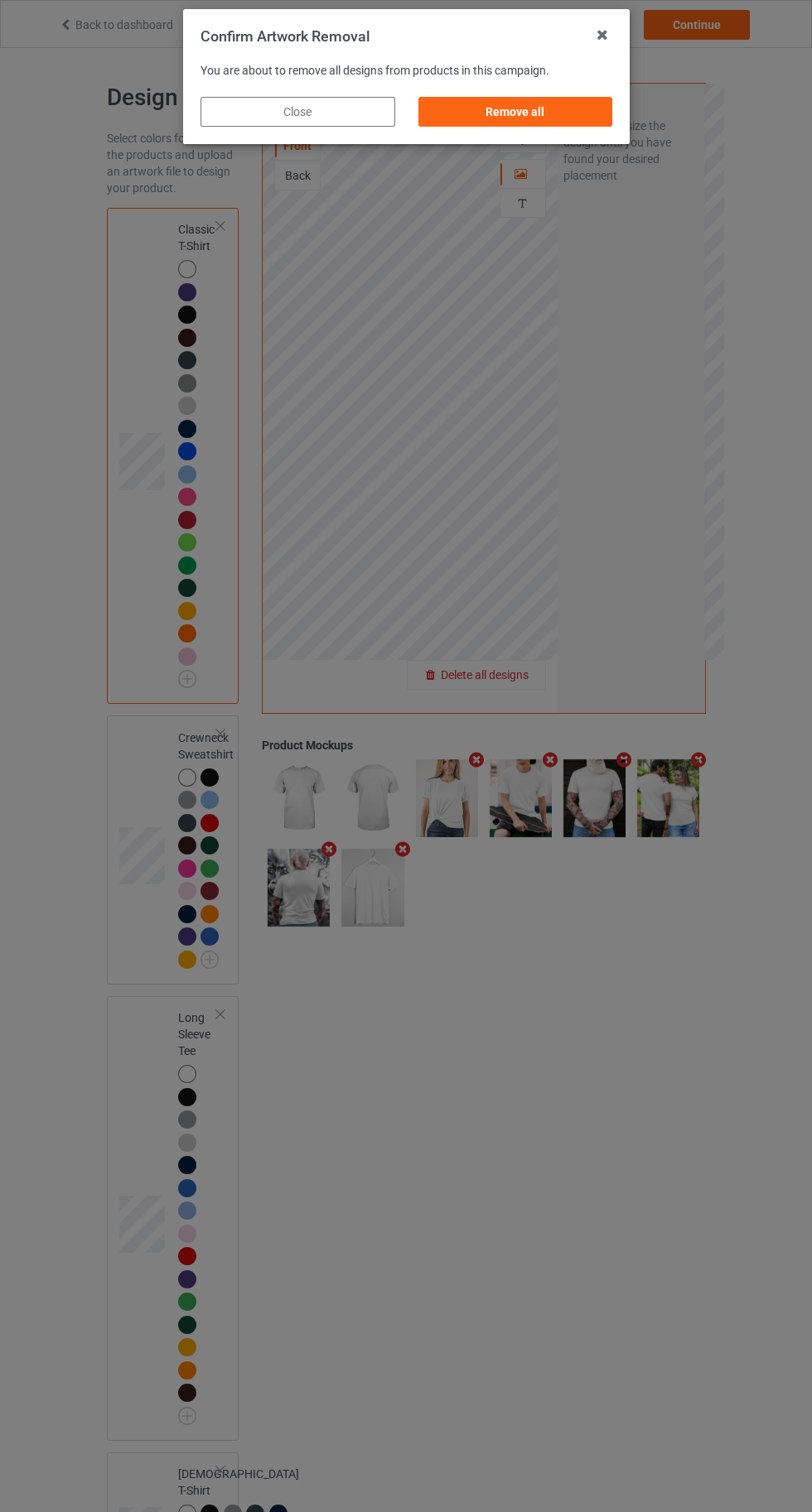
click at [571, 123] on div "Remove all" at bounding box center [515, 112] width 194 height 30
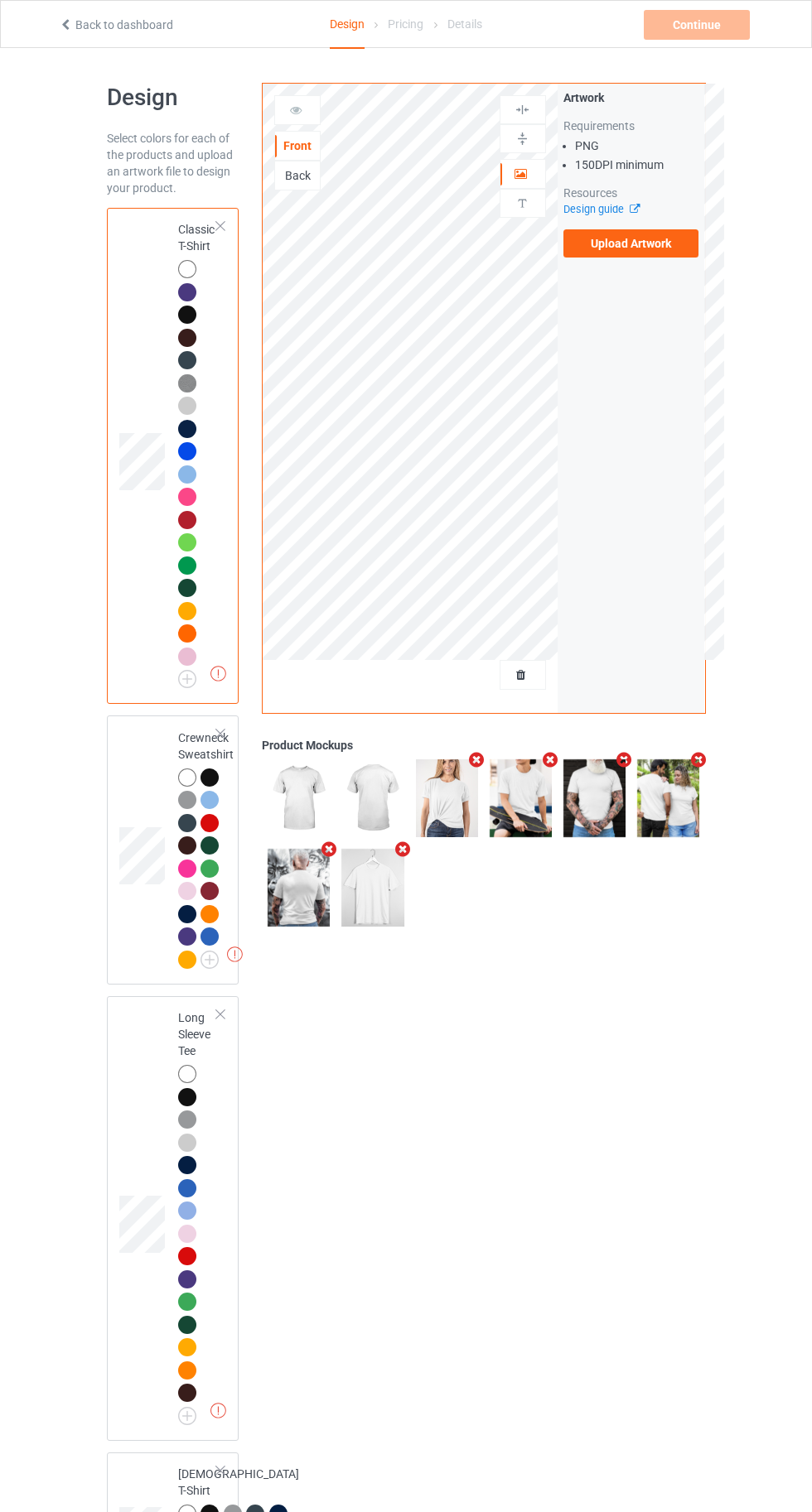
click at [184, 799] on div at bounding box center [186, 799] width 18 height 18
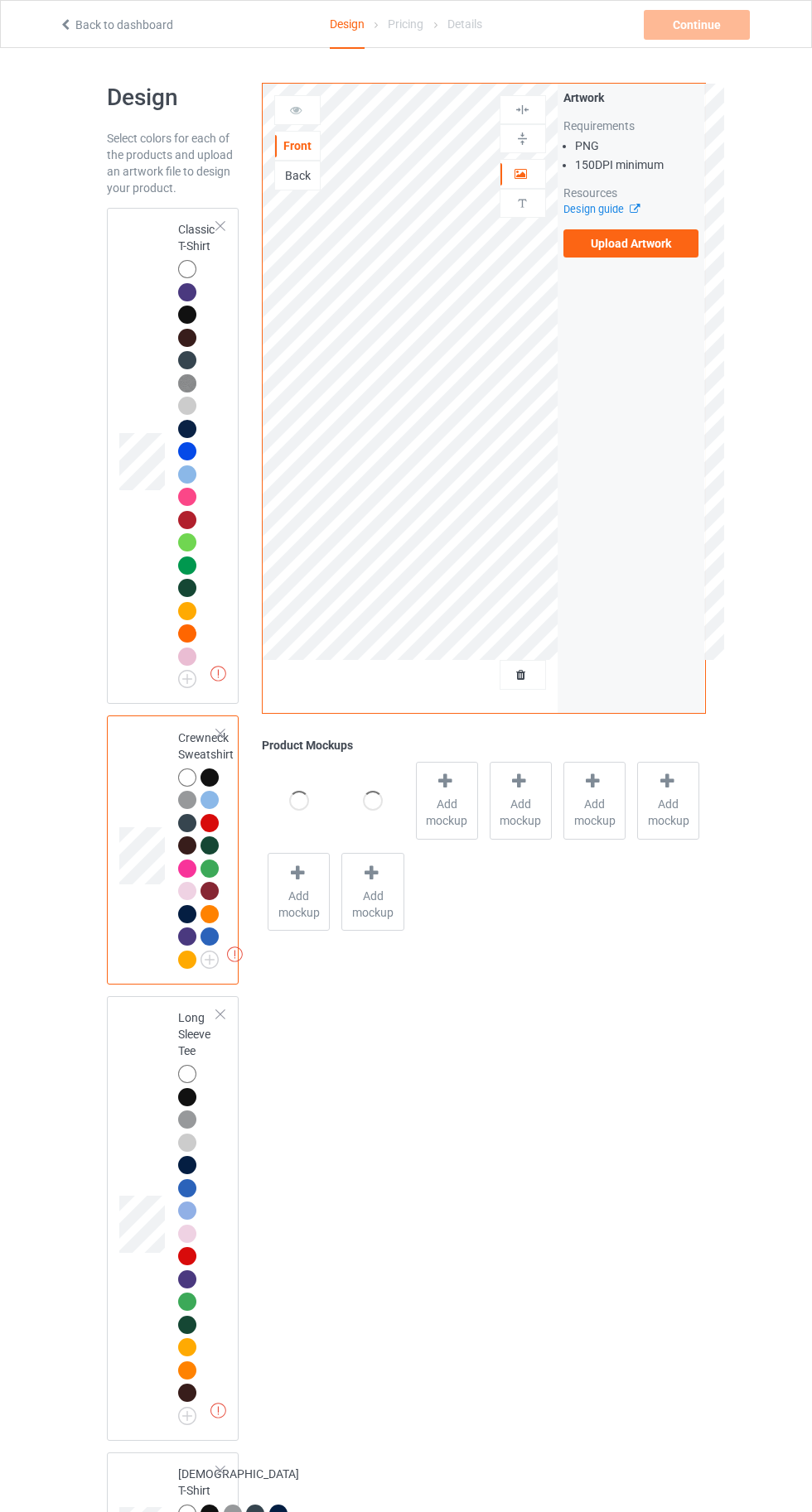
click at [182, 777] on div at bounding box center [186, 777] width 18 height 18
click at [178, 1098] on div at bounding box center [186, 1096] width 18 height 18
click at [182, 268] on div at bounding box center [186, 269] width 18 height 18
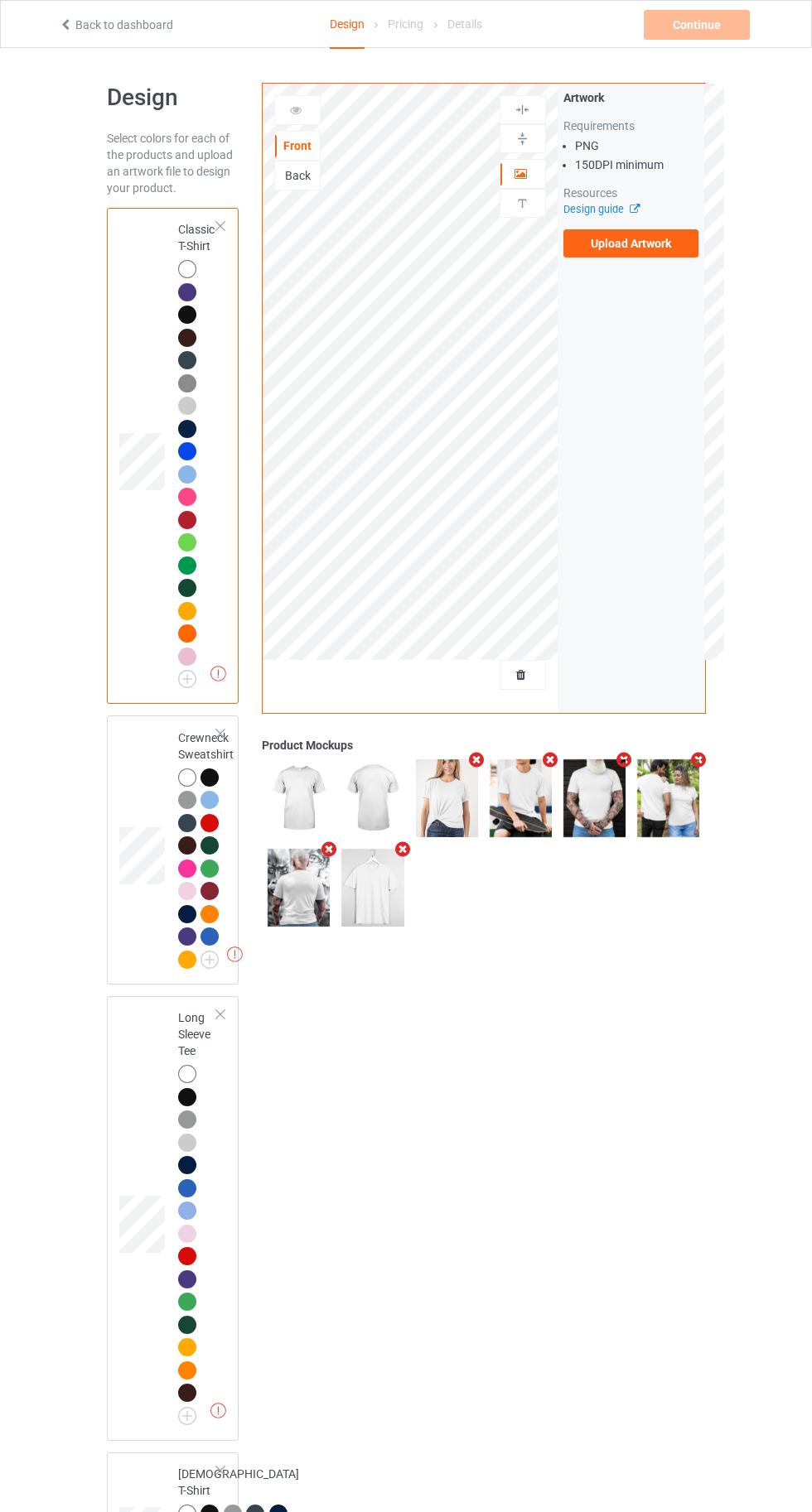
click at [302, 181] on div "Back" at bounding box center [297, 175] width 45 height 16
click at [64, 21] on icon at bounding box center [65, 21] width 14 height 11
click at [286, 170] on div "Back" at bounding box center [297, 175] width 45 height 16
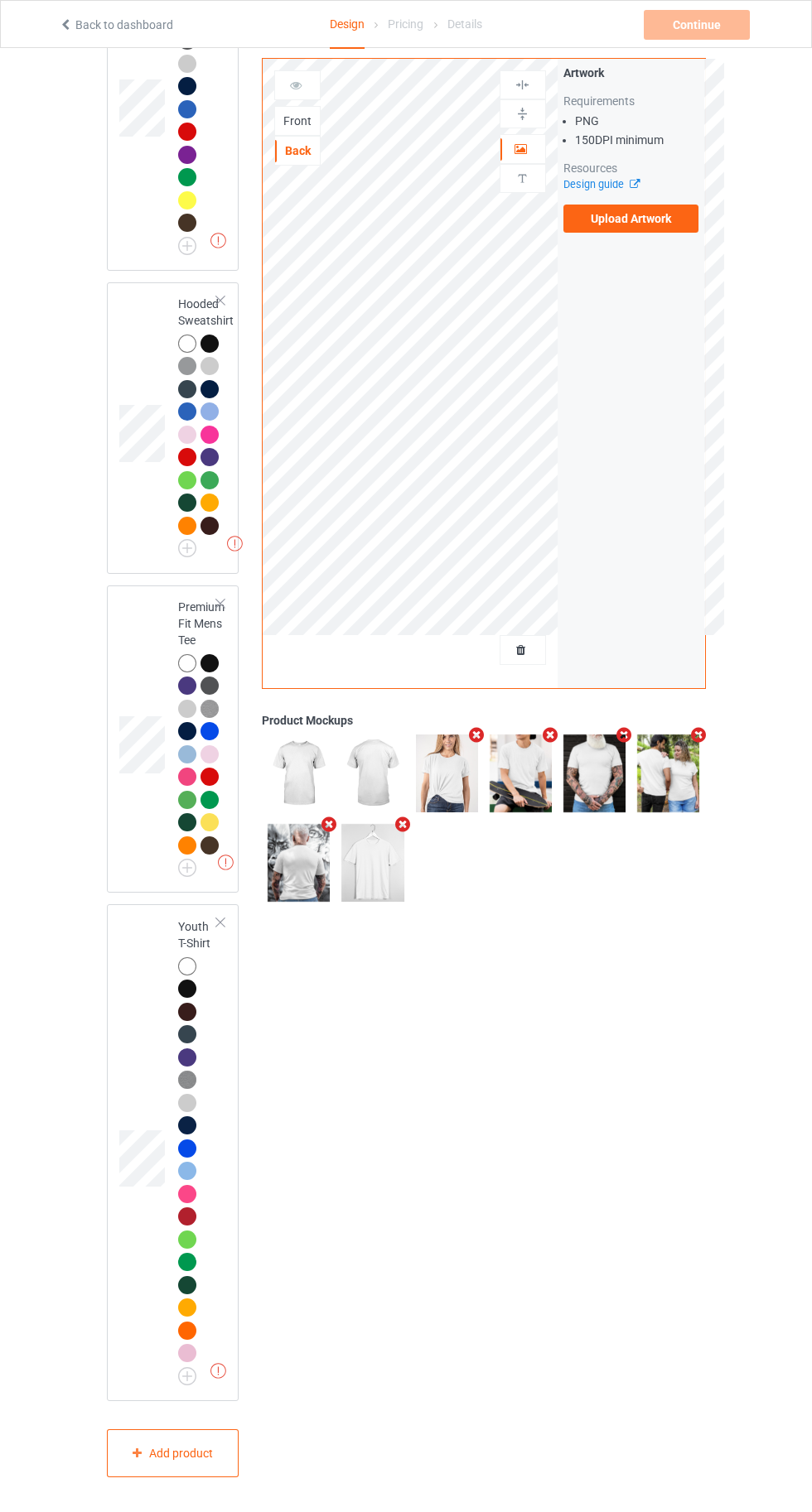
scroll to position [1663, 0]
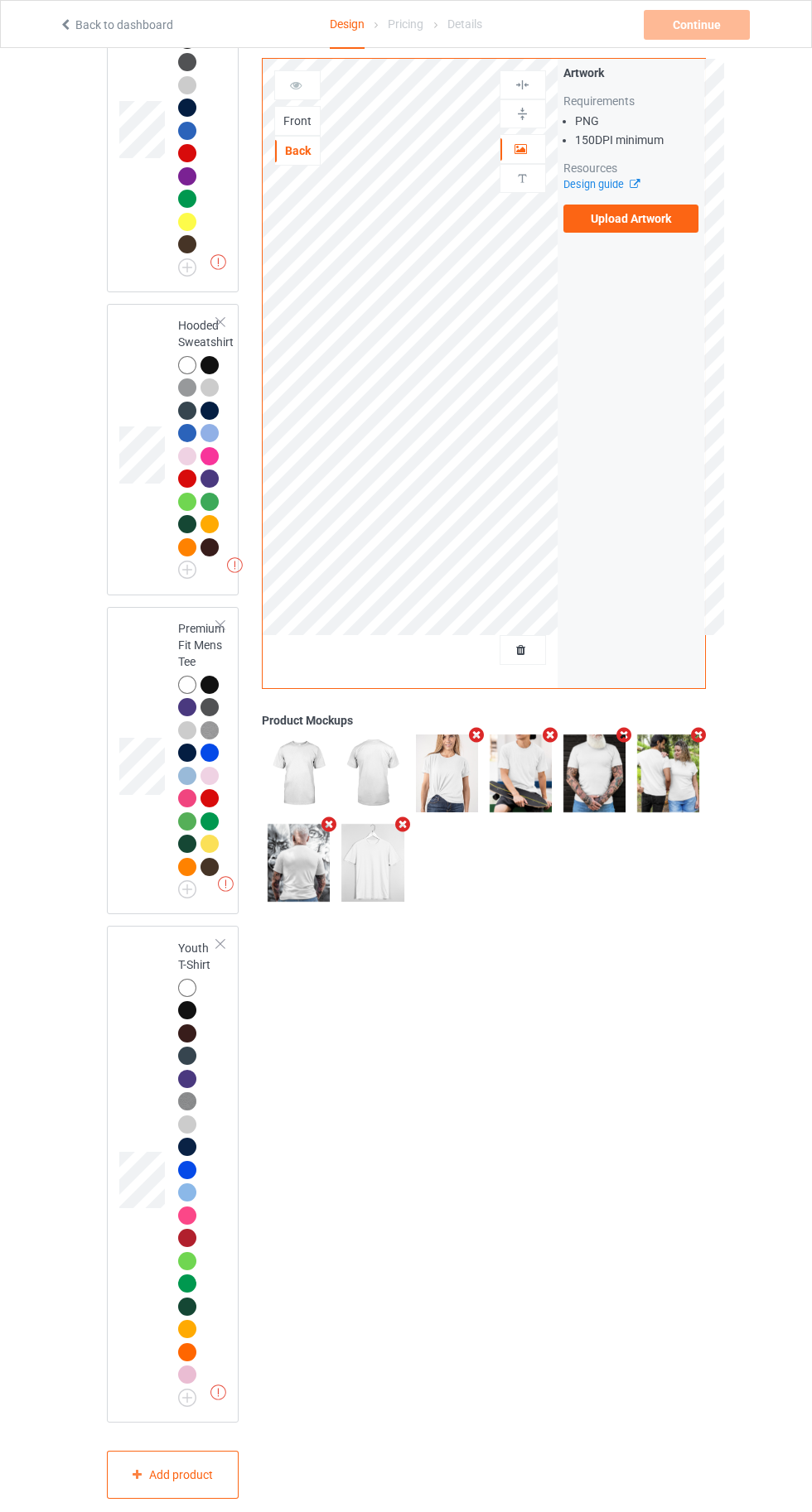
click at [186, 997] on div at bounding box center [186, 987] width 18 height 18
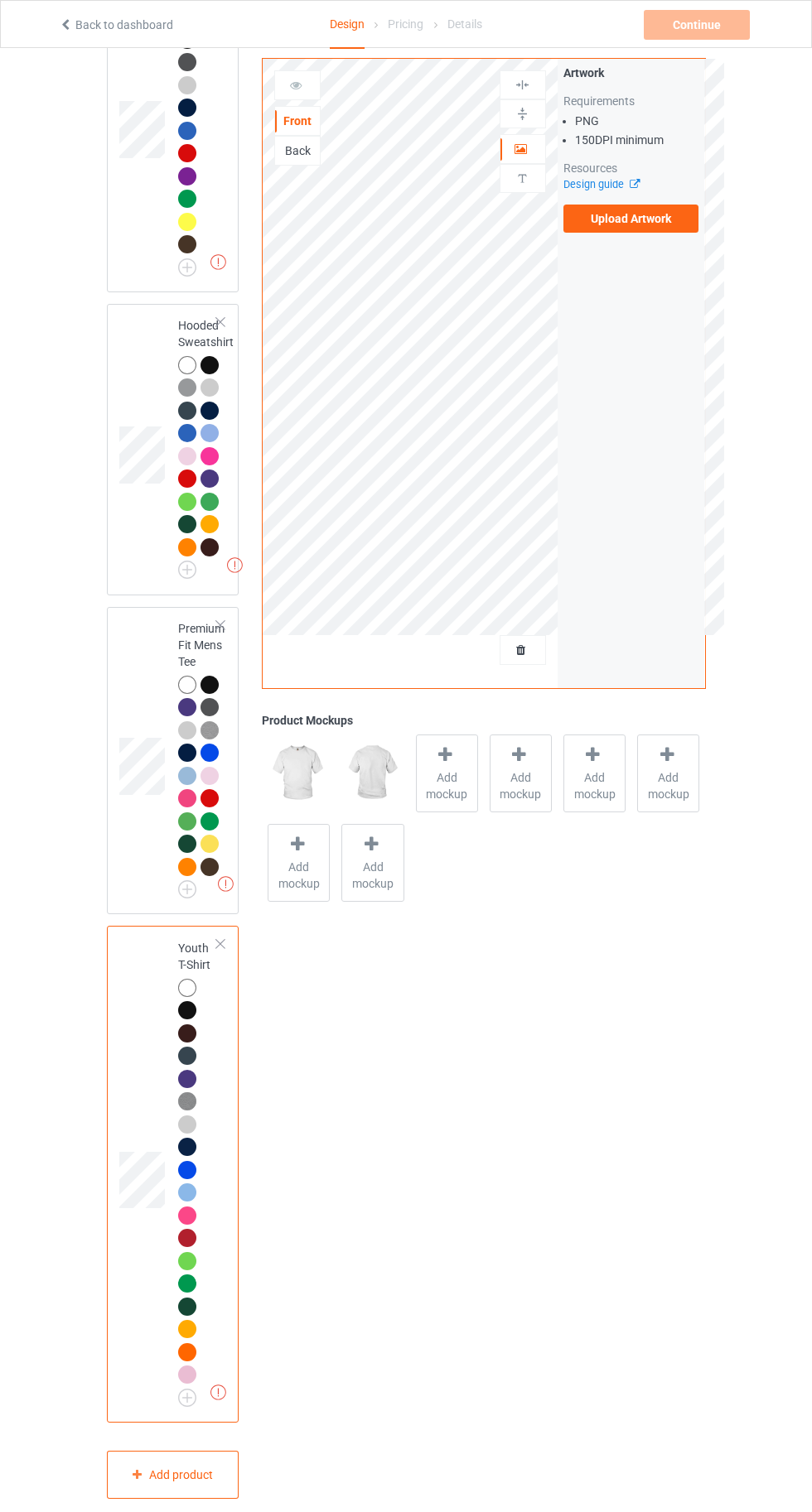
click at [281, 155] on div "Back" at bounding box center [297, 150] width 45 height 16
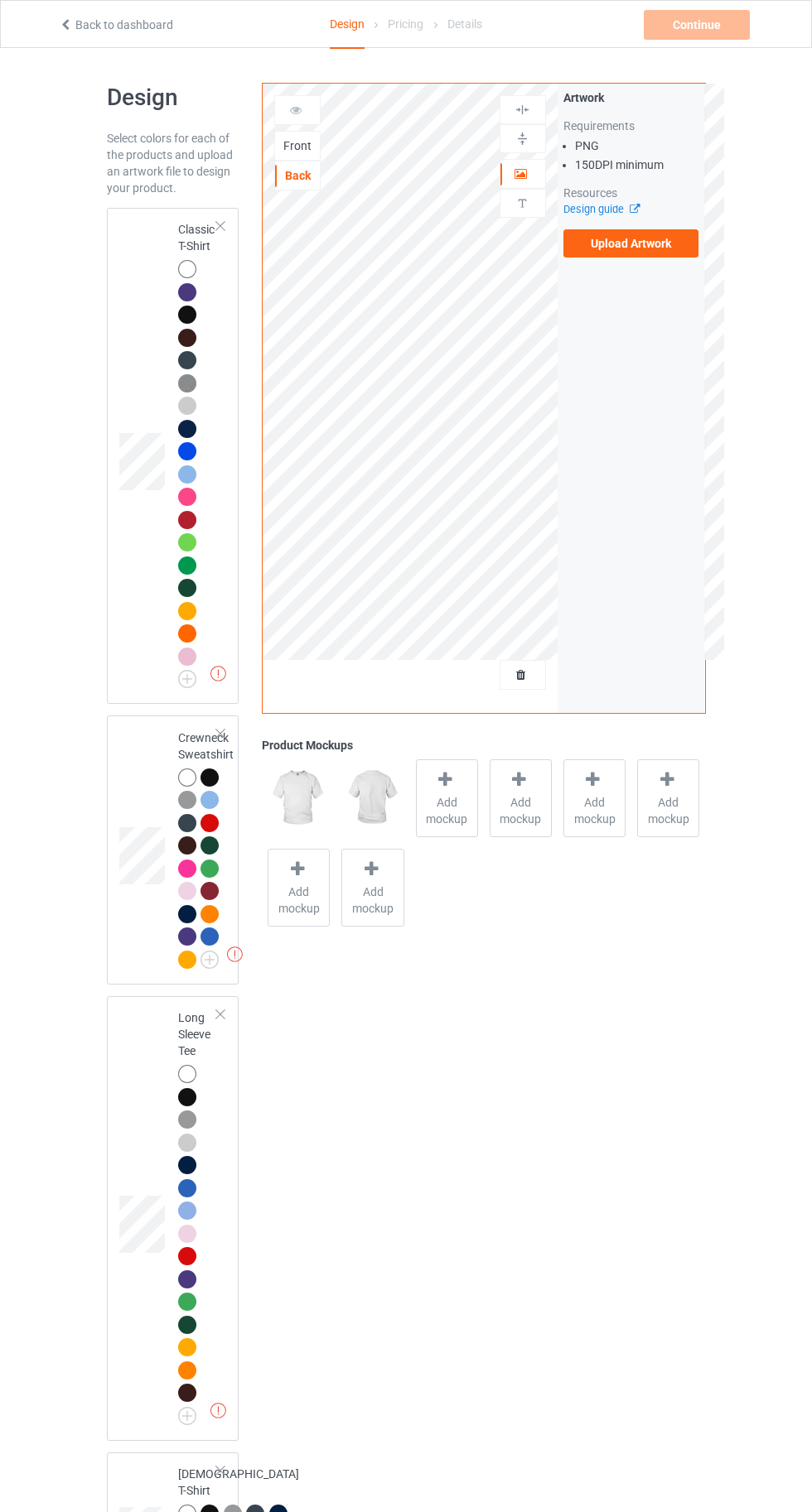
click at [633, 210] on icon at bounding box center [630, 206] width 12 height 11
click at [619, 243] on label "Upload Artwork" at bounding box center [631, 243] width 136 height 28
click at [0, 0] on input "Upload Artwork" at bounding box center [0, 0] width 0 height 0
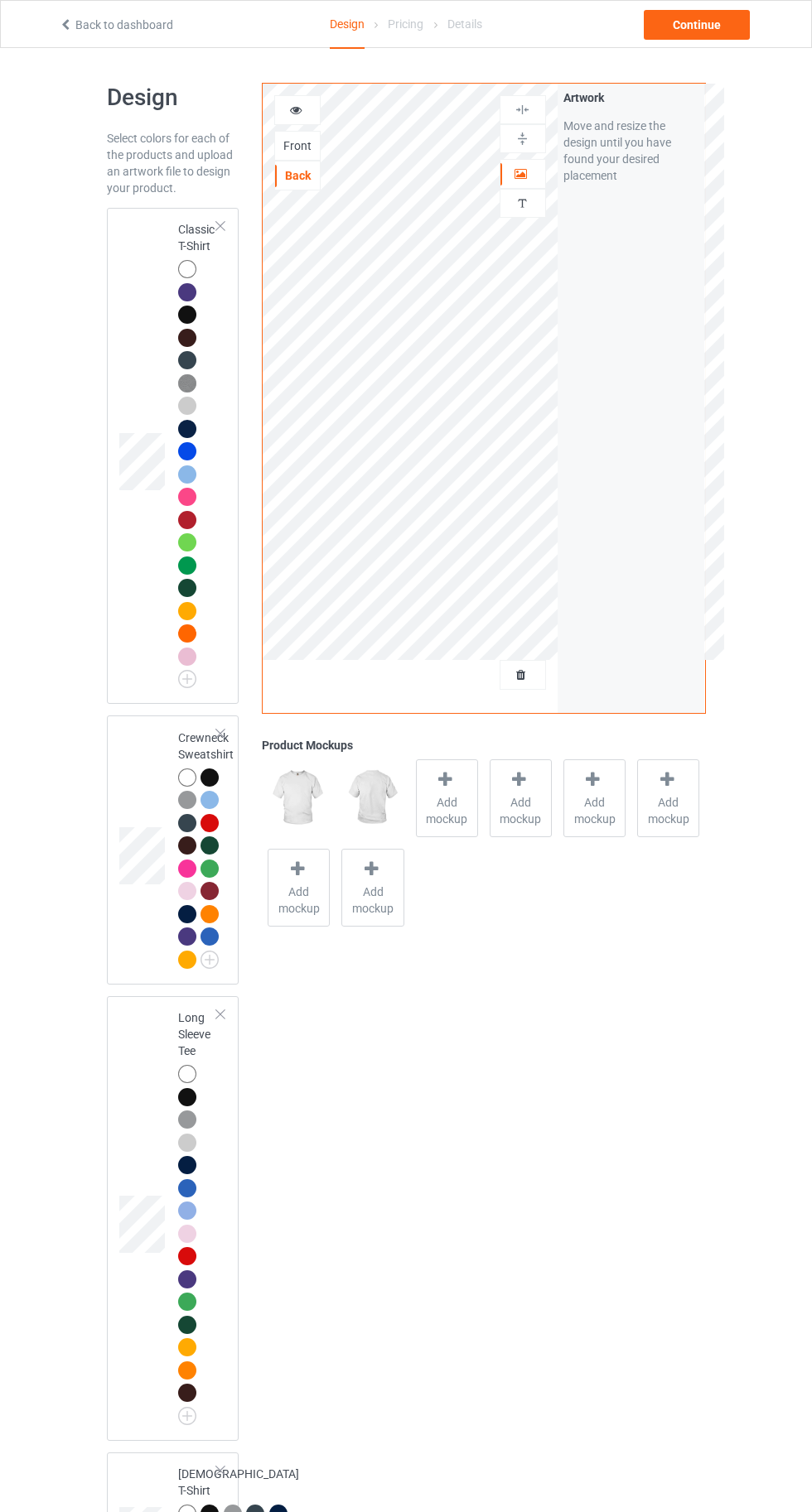
click at [297, 149] on div "Front" at bounding box center [297, 145] width 45 height 16
click at [614, 244] on label "Upload Artwork" at bounding box center [631, 243] width 136 height 28
click at [0, 0] on input "Upload Artwork" at bounding box center [0, 0] width 0 height 0
click at [183, 777] on div at bounding box center [186, 777] width 18 height 18
click at [179, 332] on div at bounding box center [189, 340] width 23 height 23
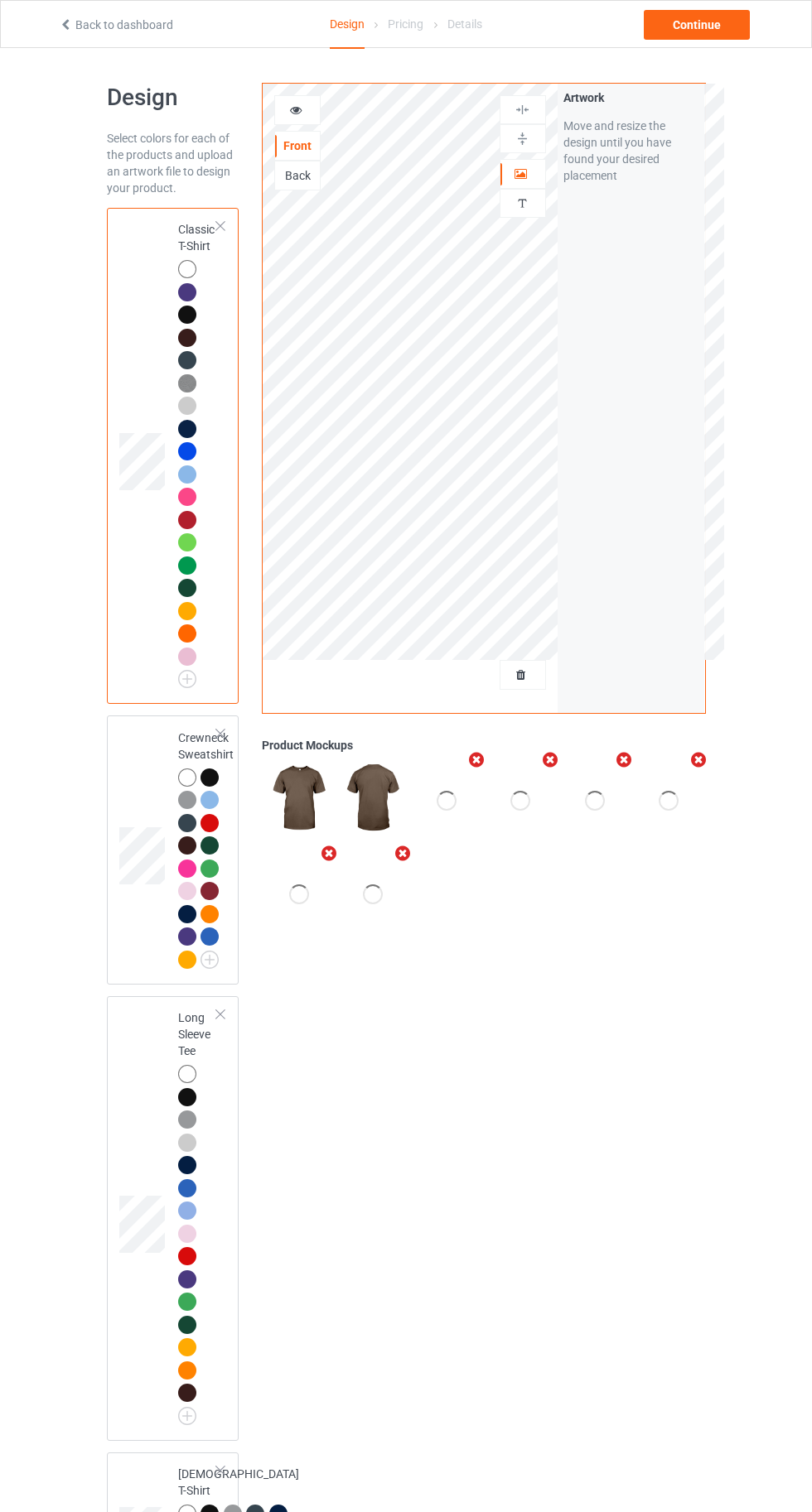
click at [186, 300] on div at bounding box center [186, 292] width 18 height 18
click at [180, 336] on div at bounding box center [186, 338] width 18 height 18
click at [186, 314] on div at bounding box center [186, 314] width 18 height 18
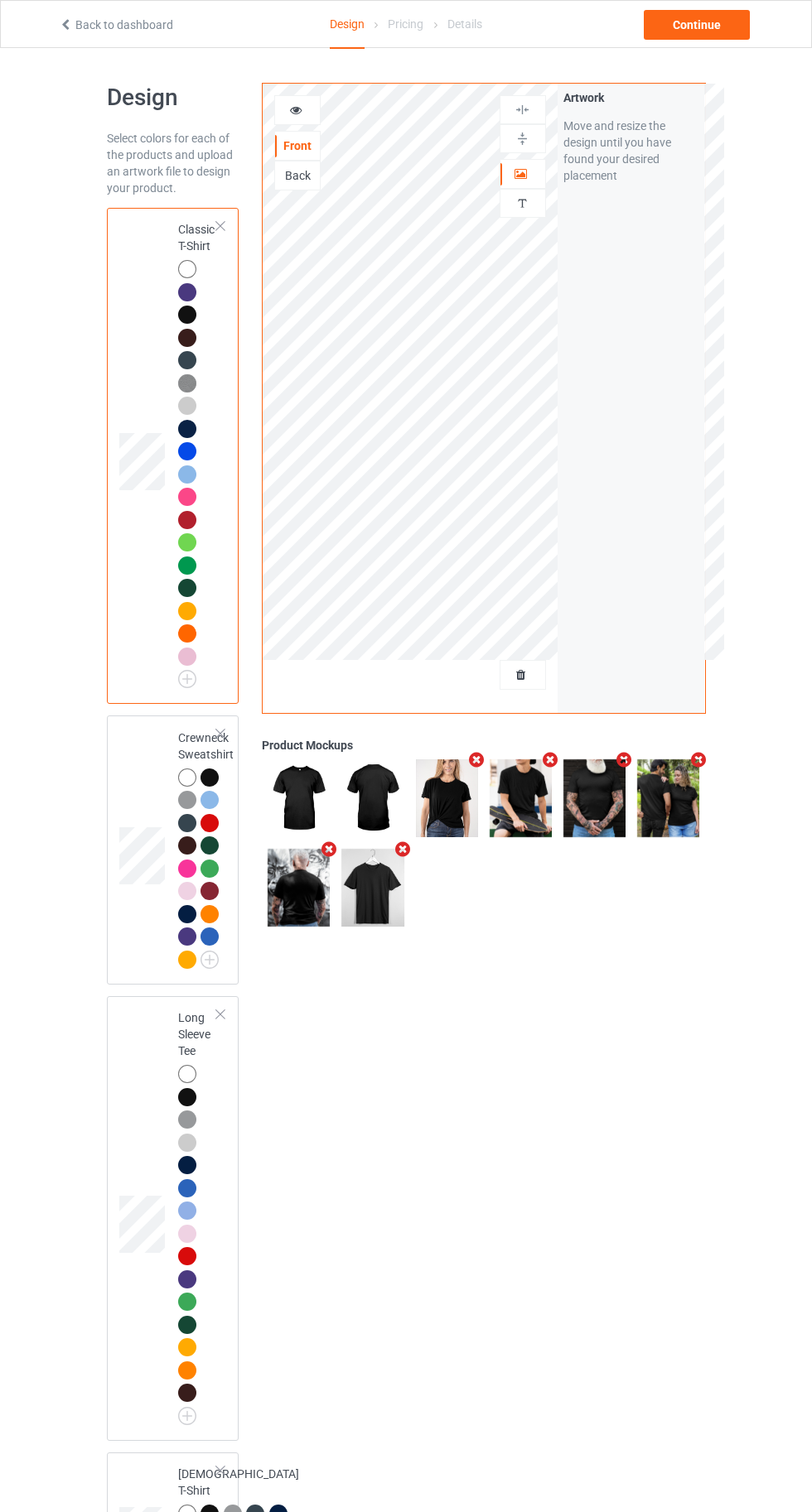
click at [181, 298] on div at bounding box center [186, 292] width 18 height 18
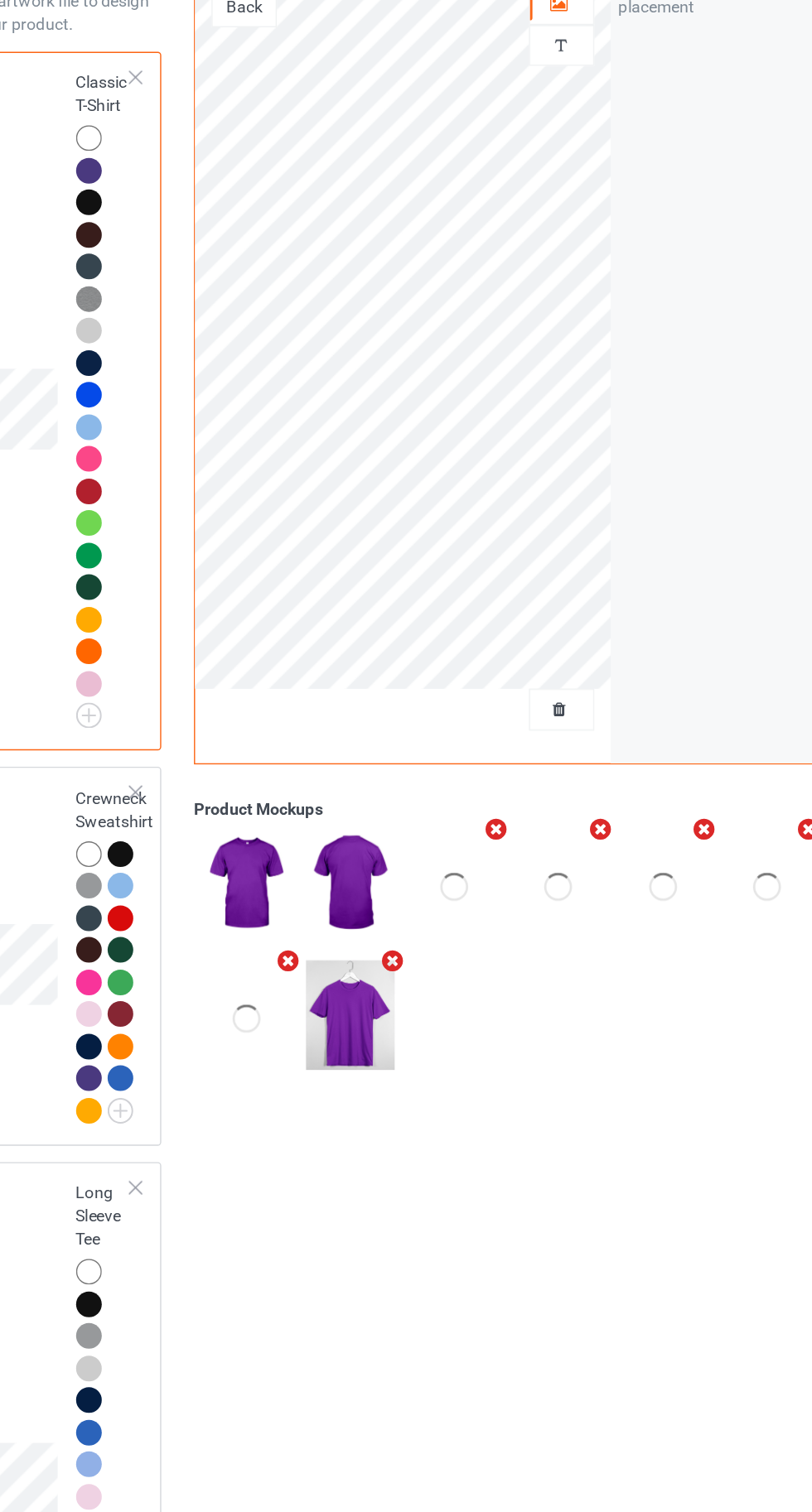
click at [183, 306] on div at bounding box center [186, 314] width 18 height 18
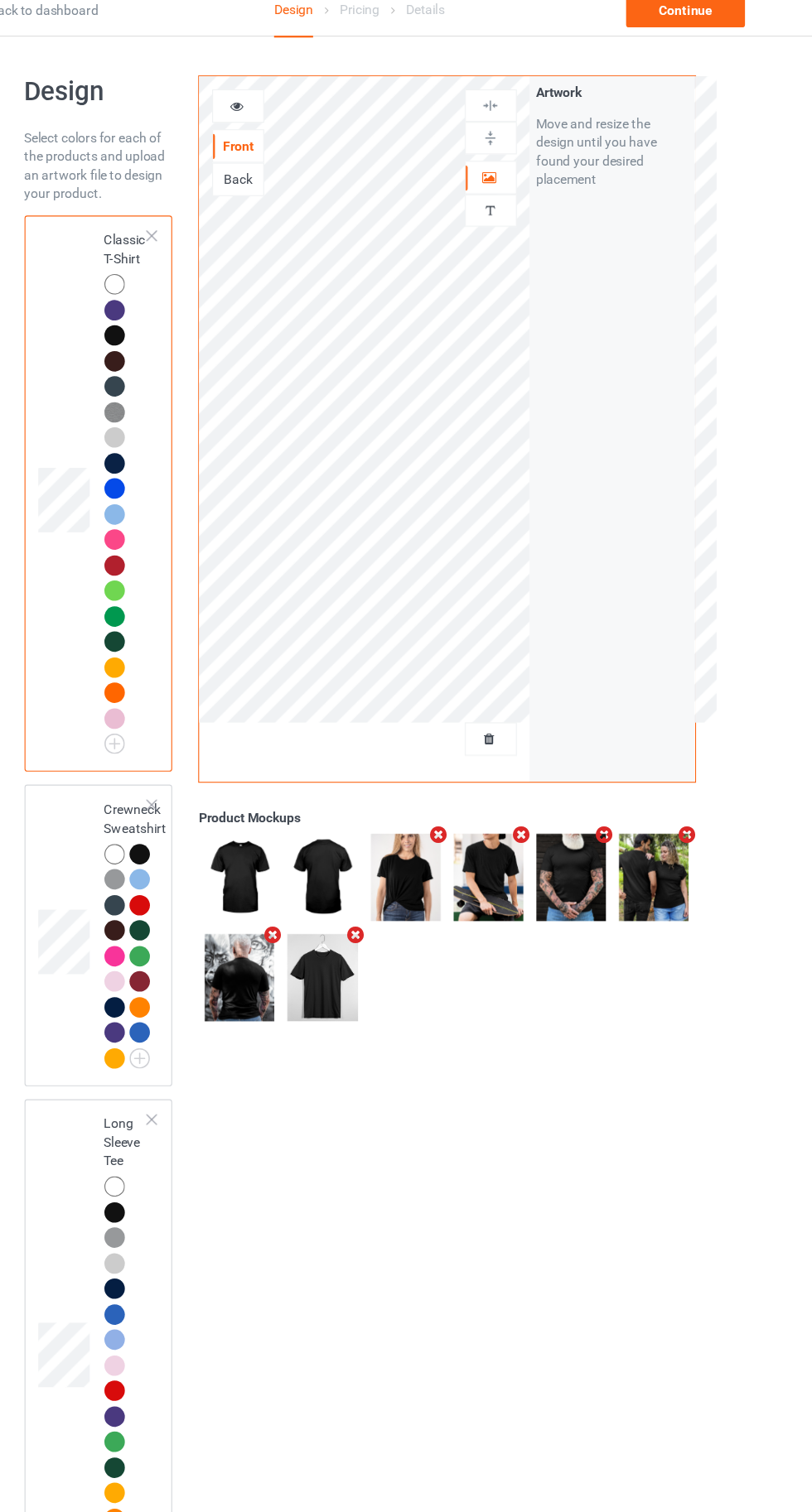
click at [424, 34] on div "Design Pricing Details" at bounding box center [406, 25] width 151 height 48
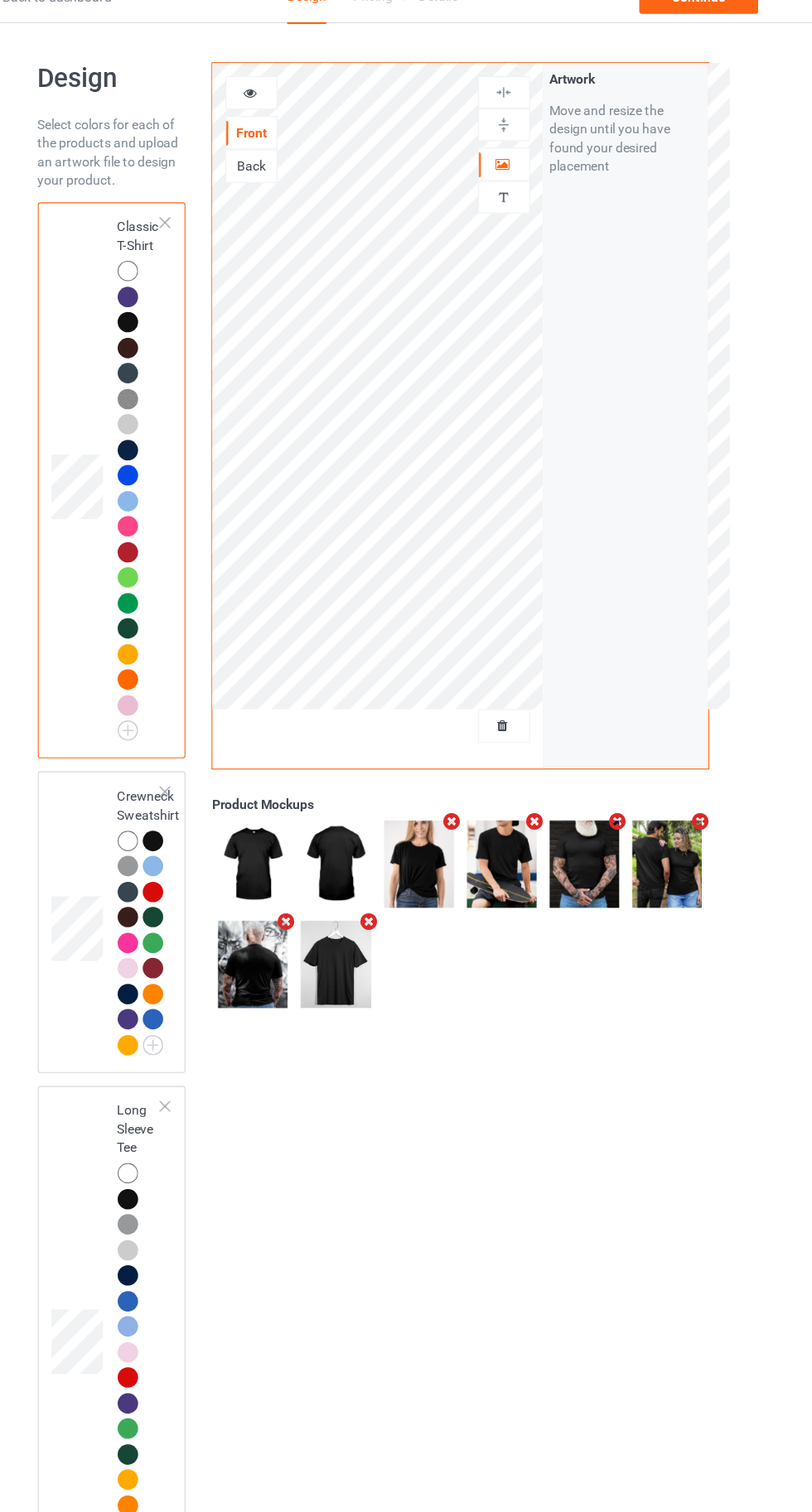
click at [297, 172] on div "Back" at bounding box center [297, 175] width 45 height 16
click at [286, 109] on div at bounding box center [297, 110] width 45 height 16
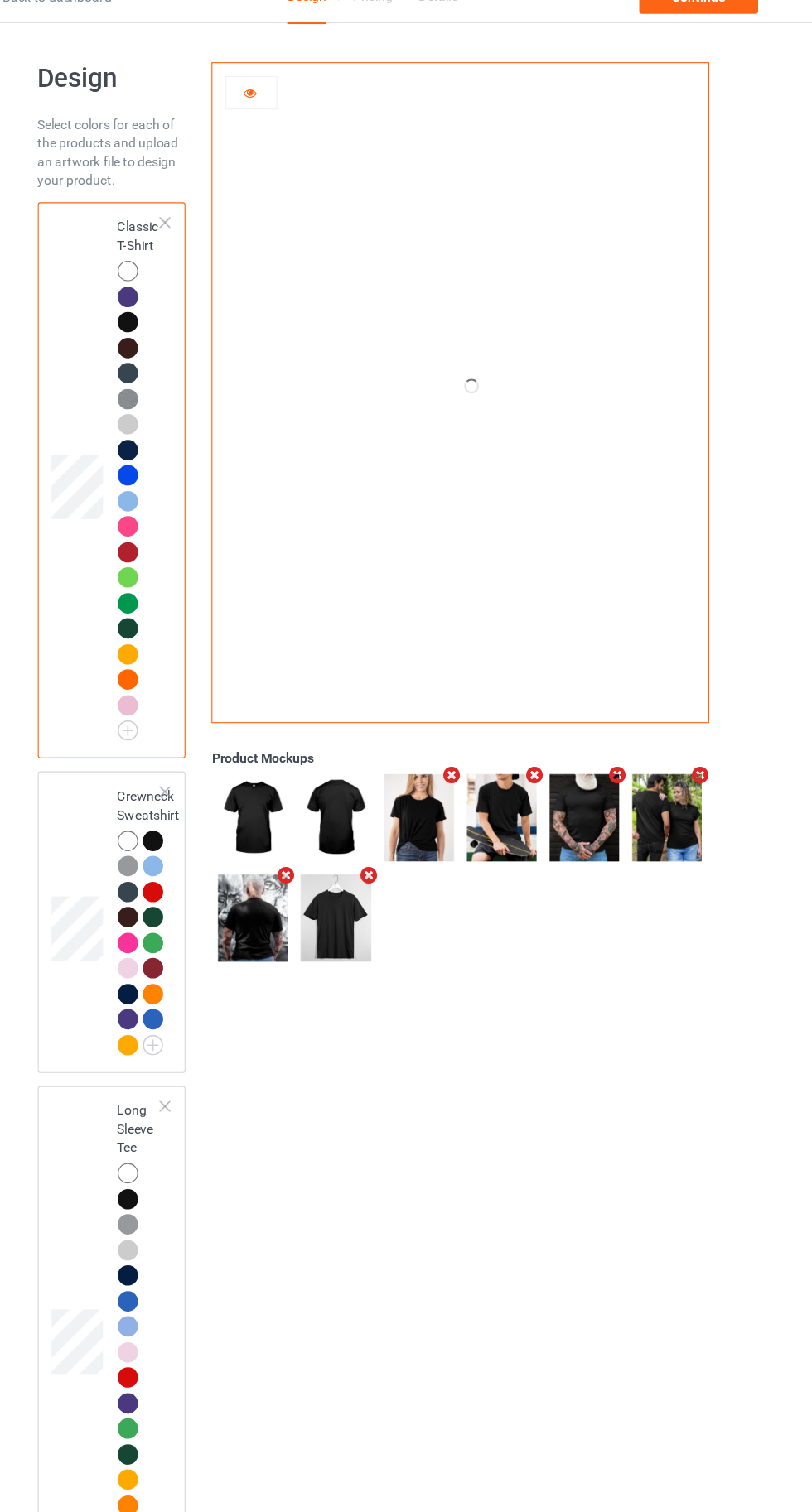
click at [186, 265] on div at bounding box center [186, 269] width 18 height 18
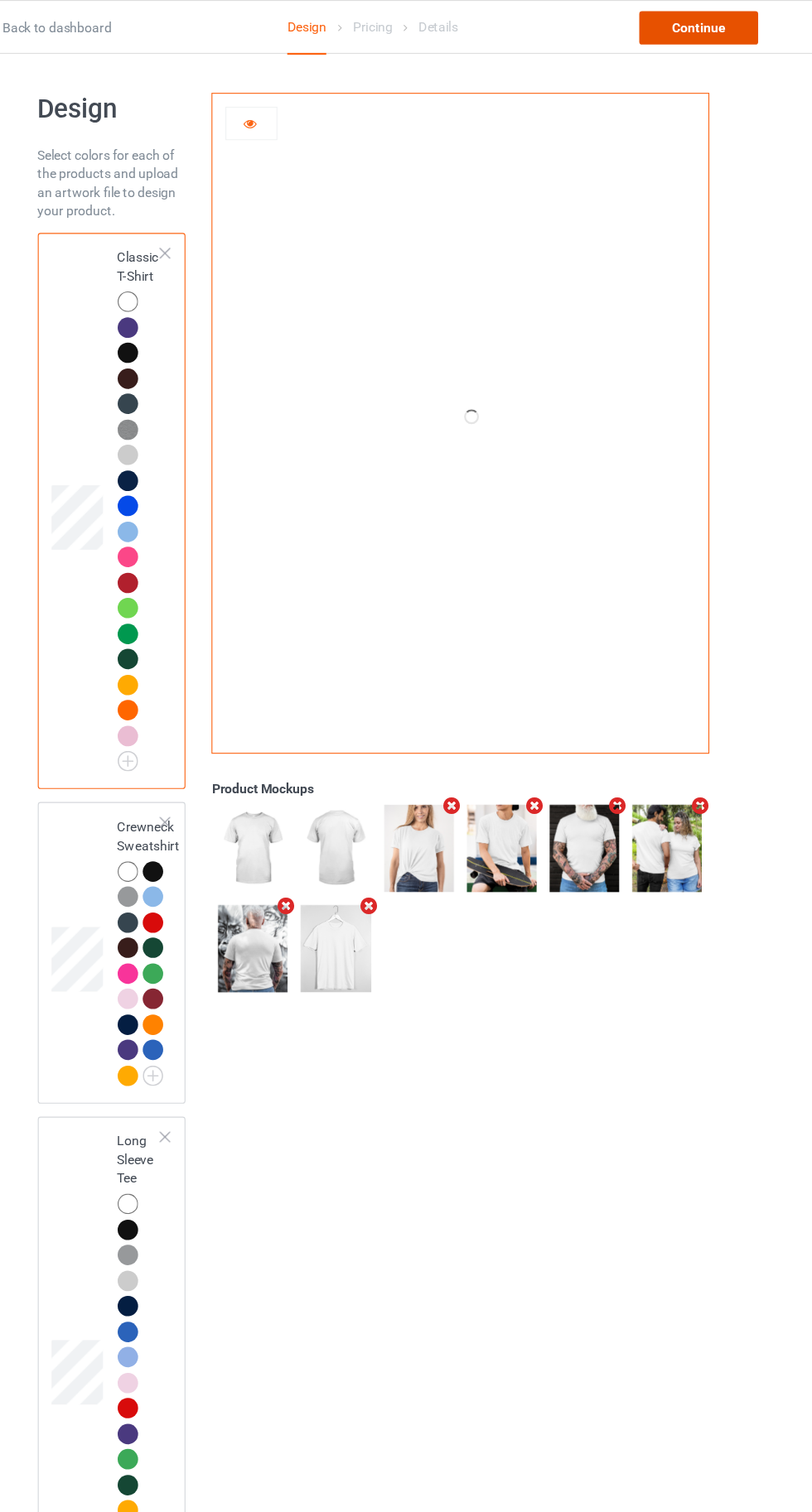
click at [713, 11] on div "Continue" at bounding box center [696, 25] width 106 height 30
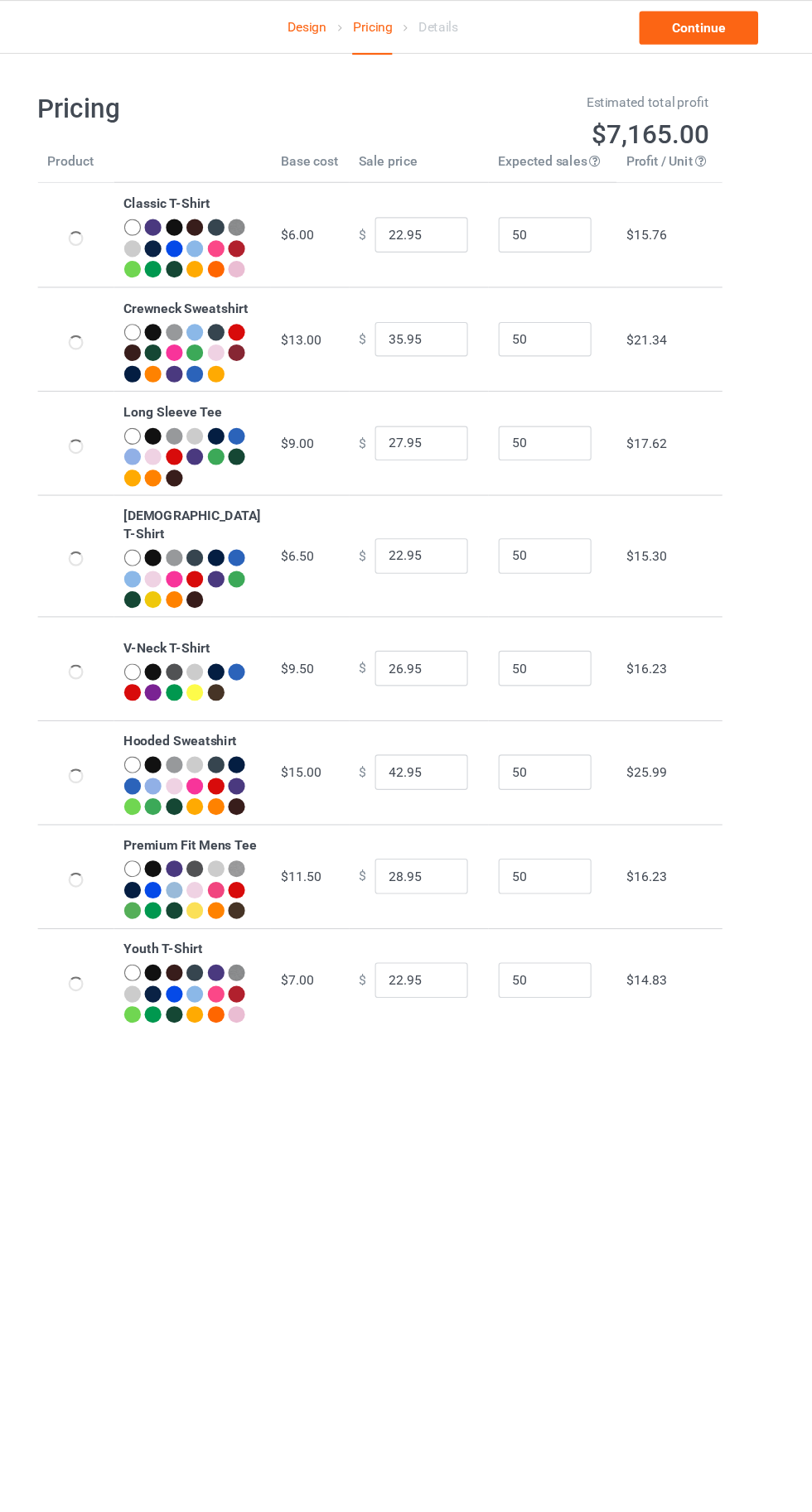
type input "26.95"
type input "39.95"
type input "31.95"
type input "26.95"
type input "30.95"
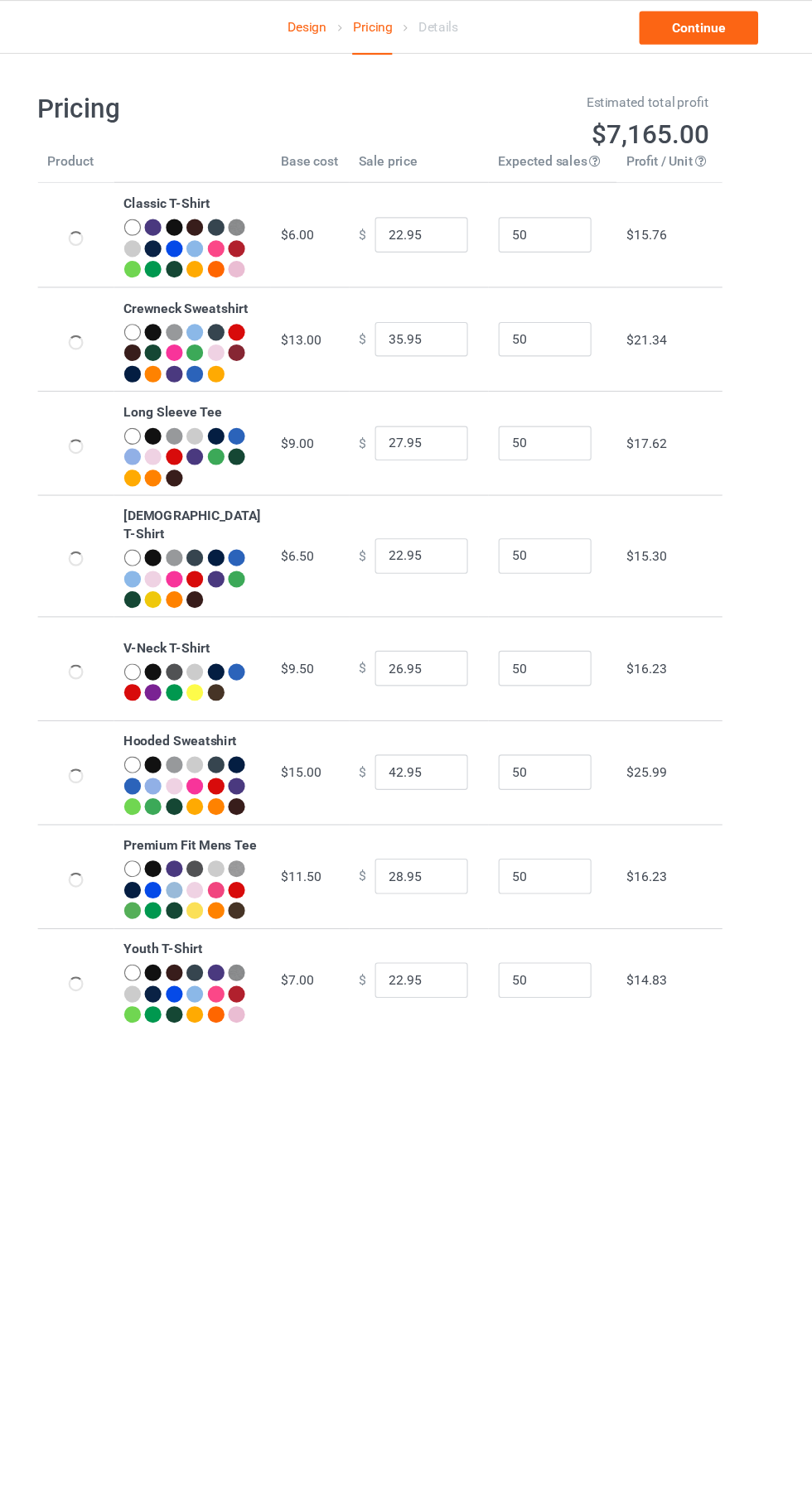
type input "46.95"
type input "32.95"
type input "26.95"
click at [705, 18] on link "Continue" at bounding box center [696, 25] width 106 height 30
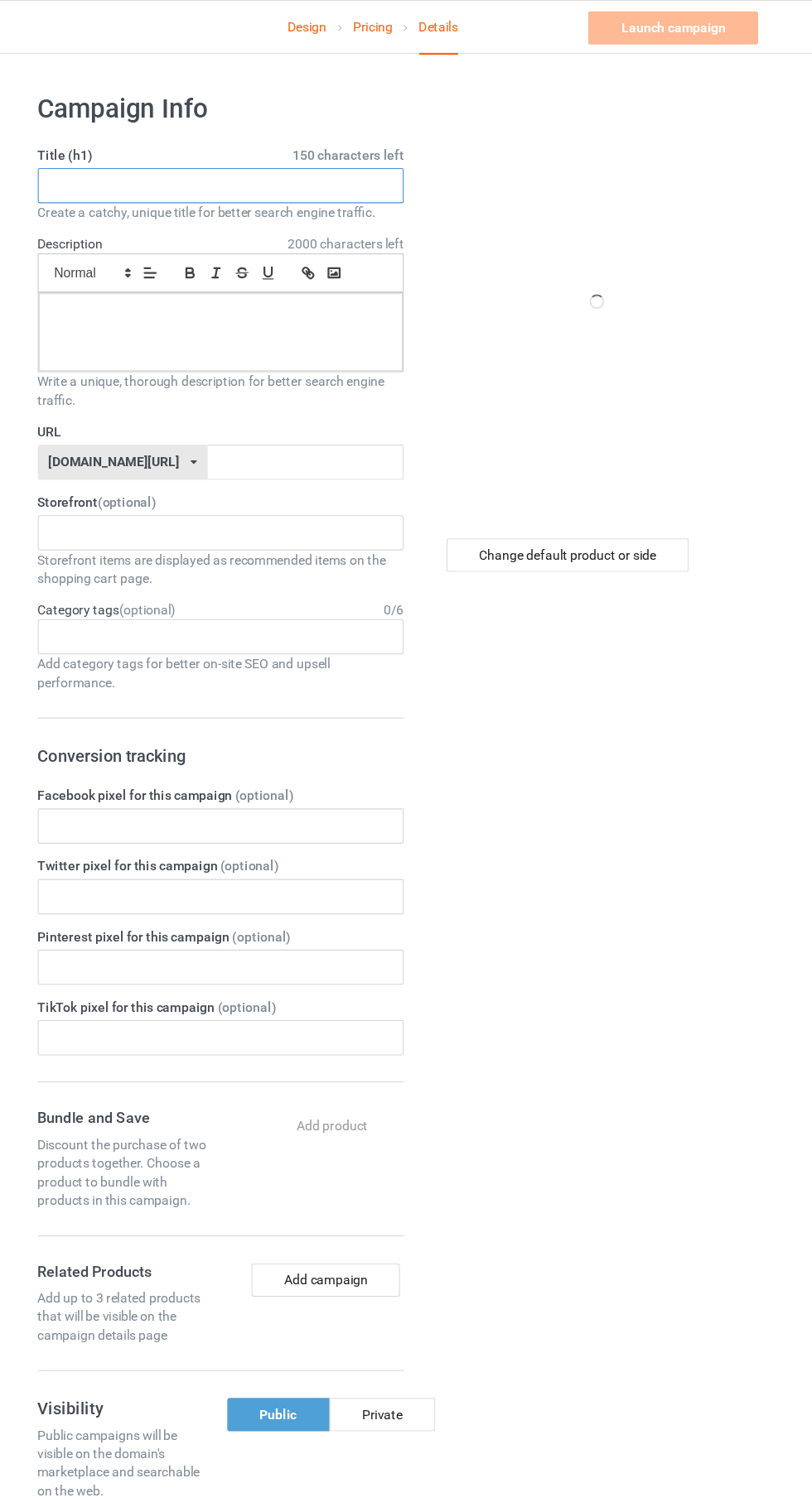
click at [219, 162] on input "text" at bounding box center [270, 165] width 327 height 32
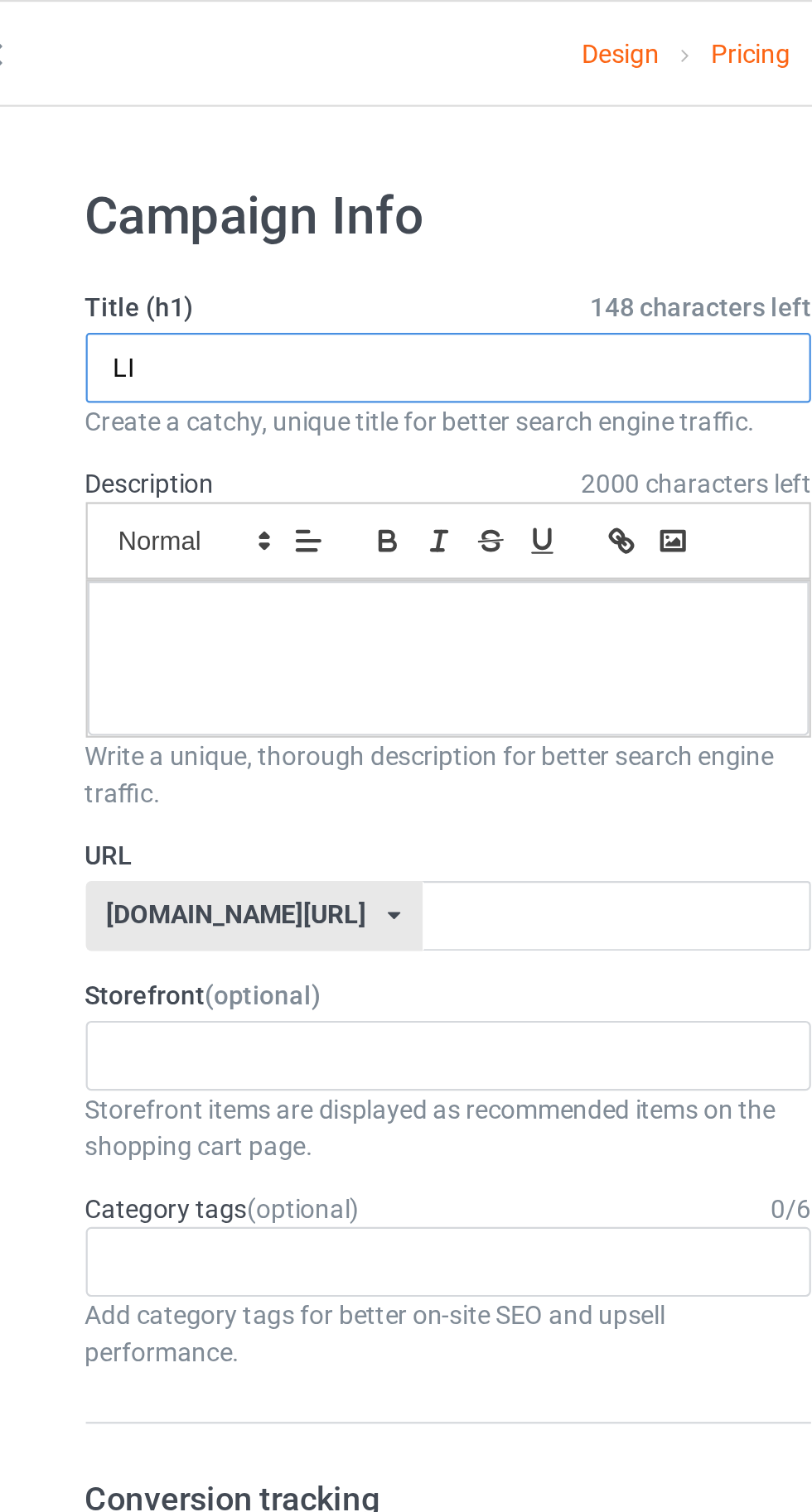
type input "LIM"
type input "K"
type input "LIMITED EDITION"
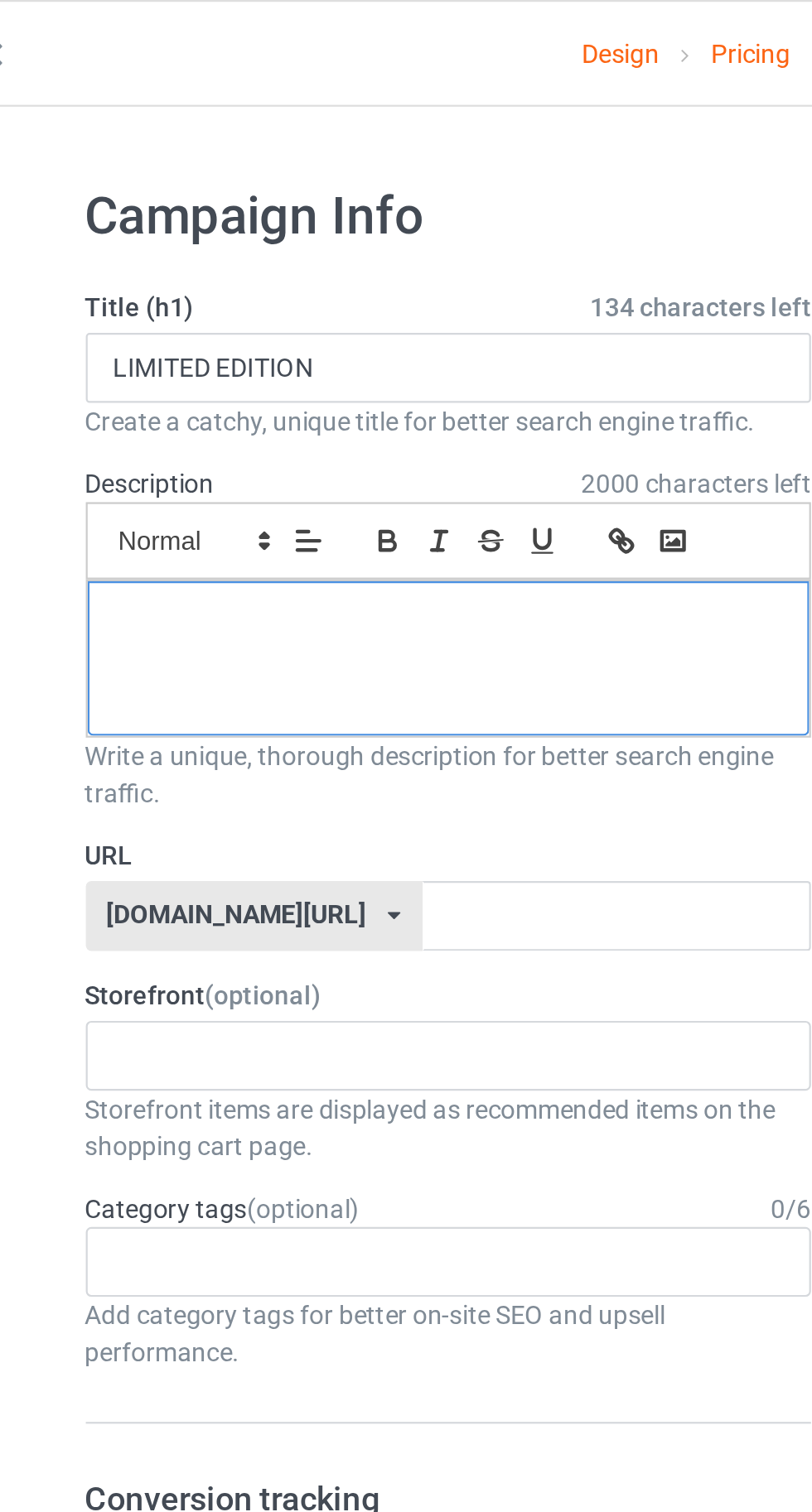
click at [171, 302] on div at bounding box center [270, 296] width 325 height 70
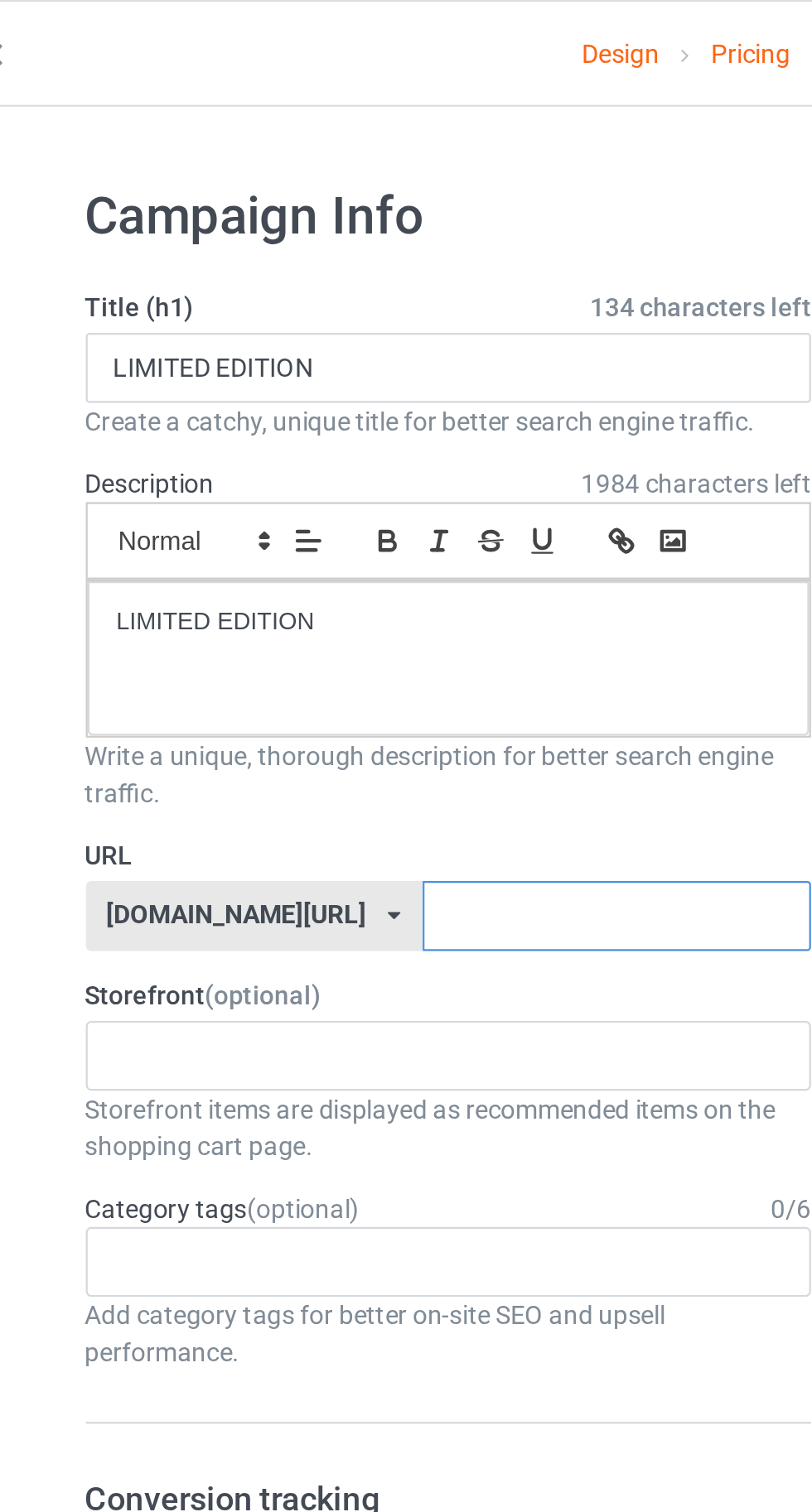
click at [358, 406] on input "text" at bounding box center [345, 412] width 174 height 32
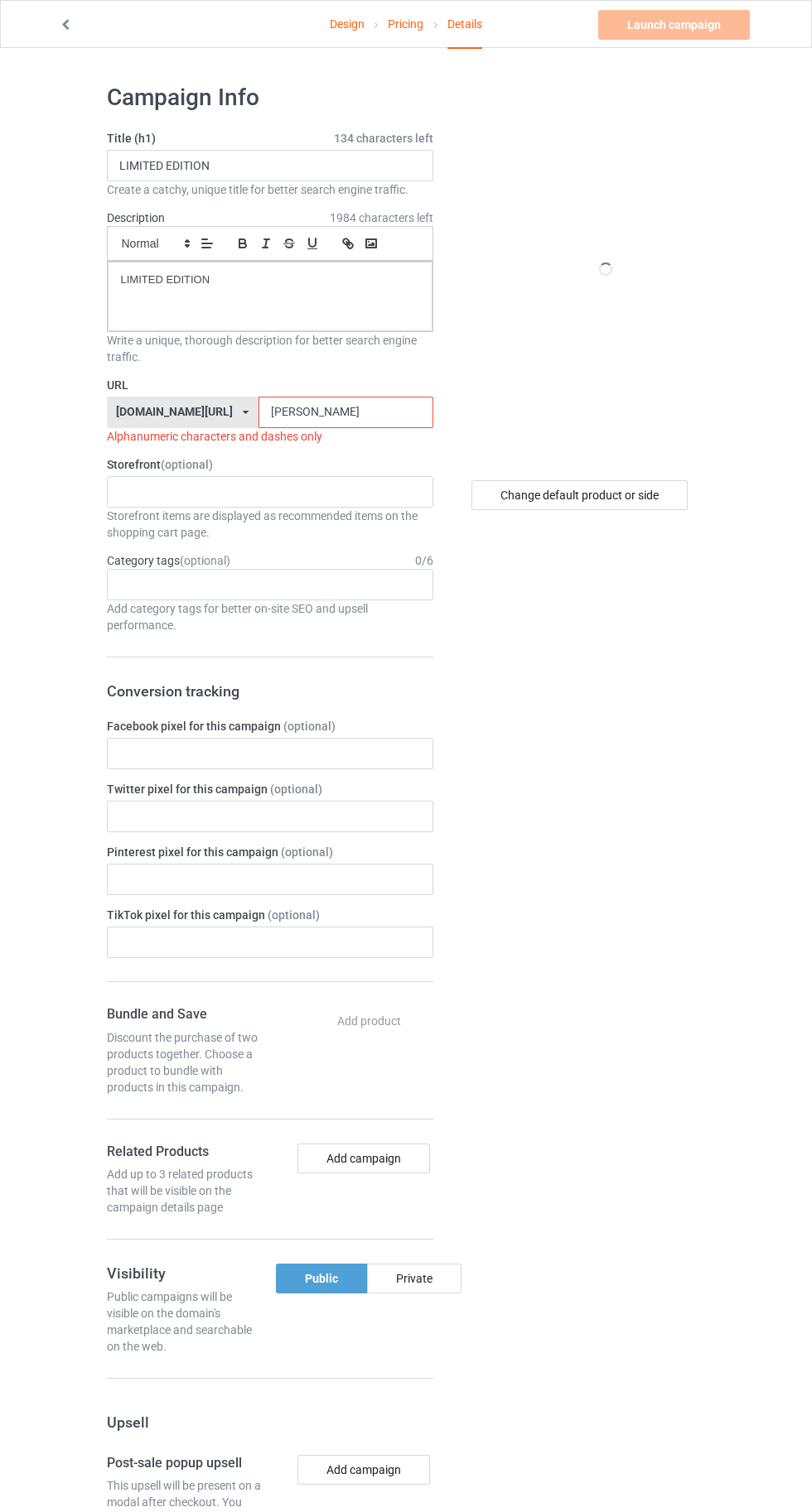
type input "[PERSON_NAME]"
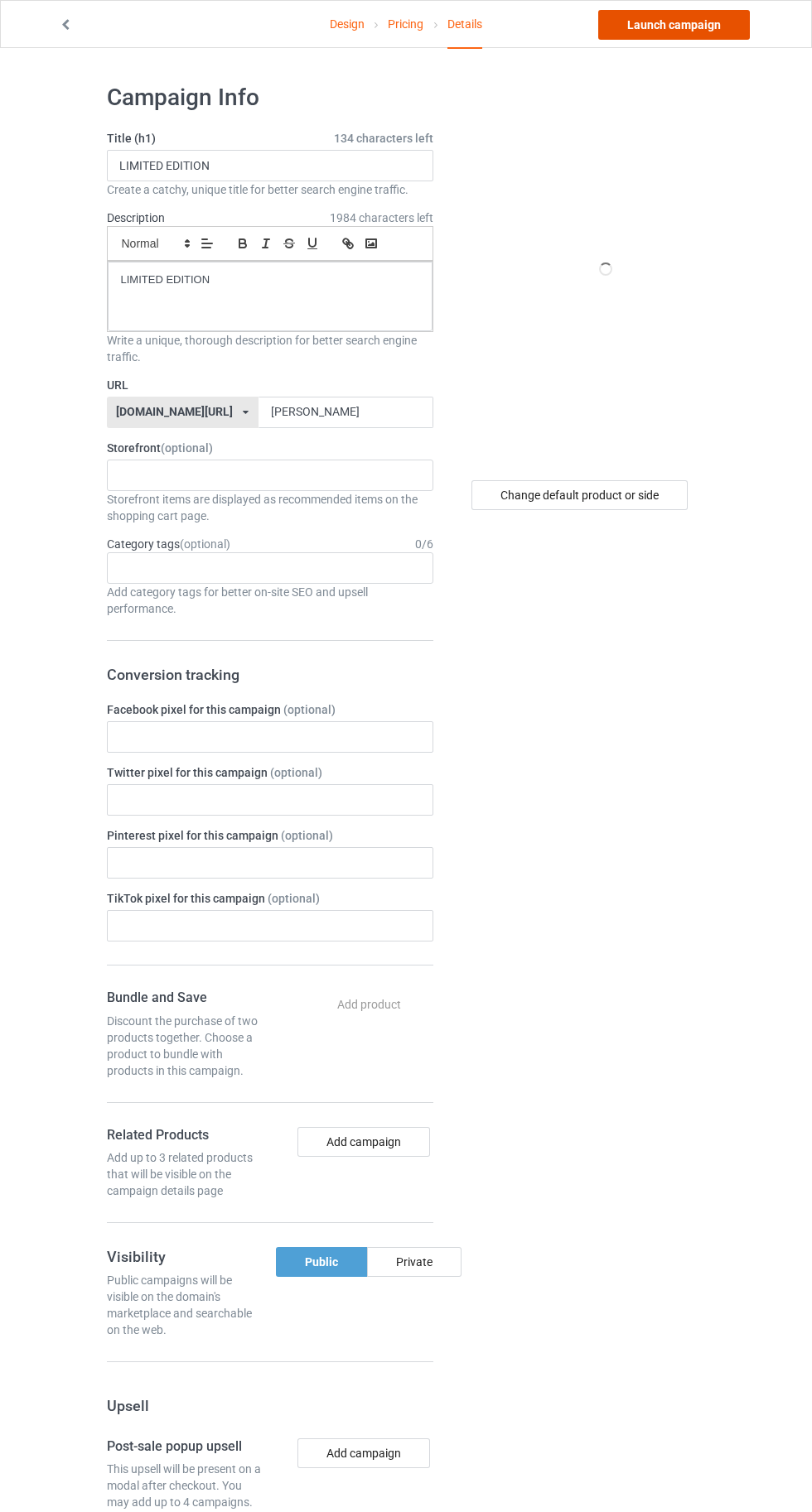
click at [675, 24] on link "Launch campaign" at bounding box center [674, 25] width 151 height 30
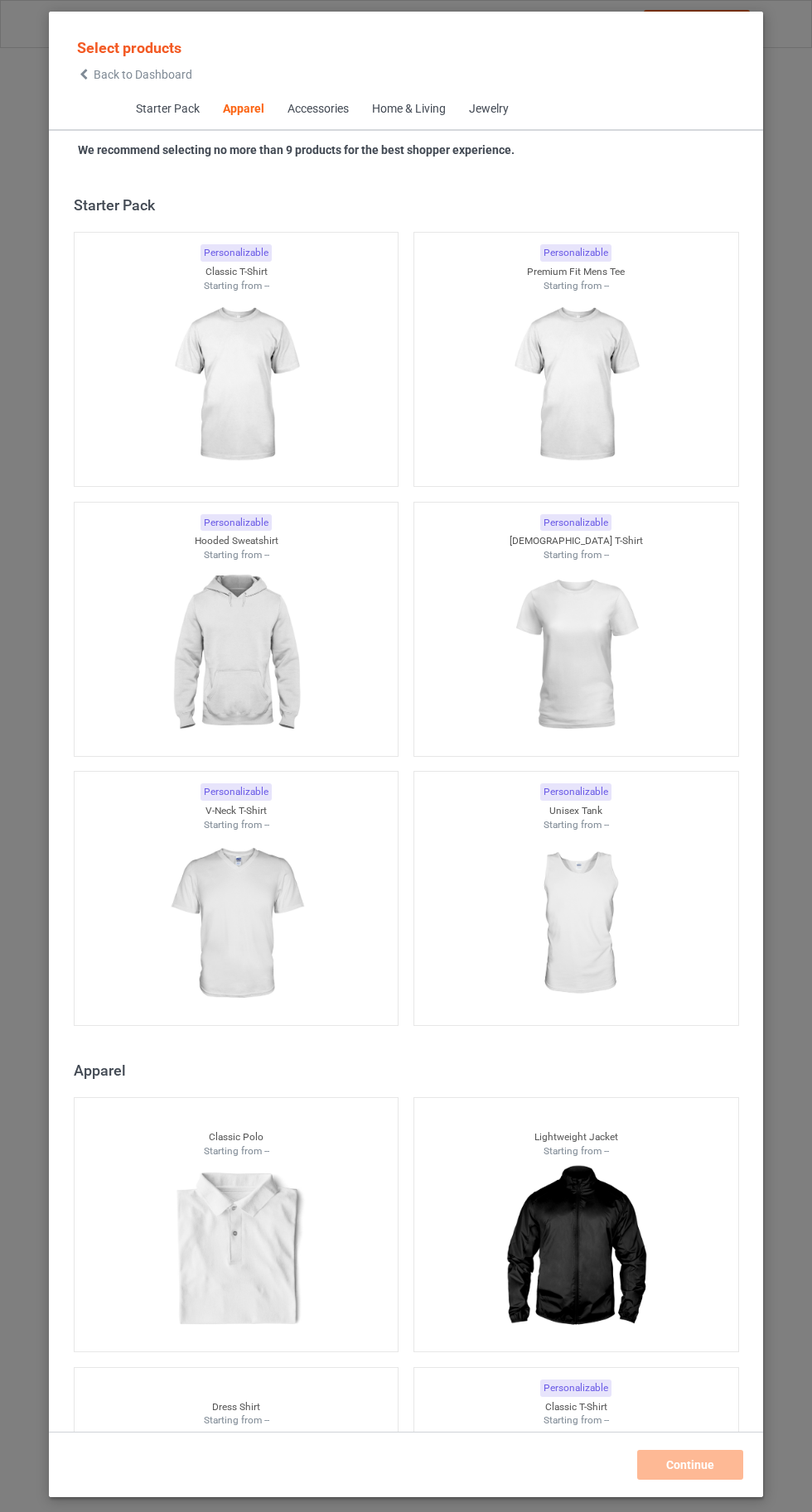
scroll to position [886, 0]
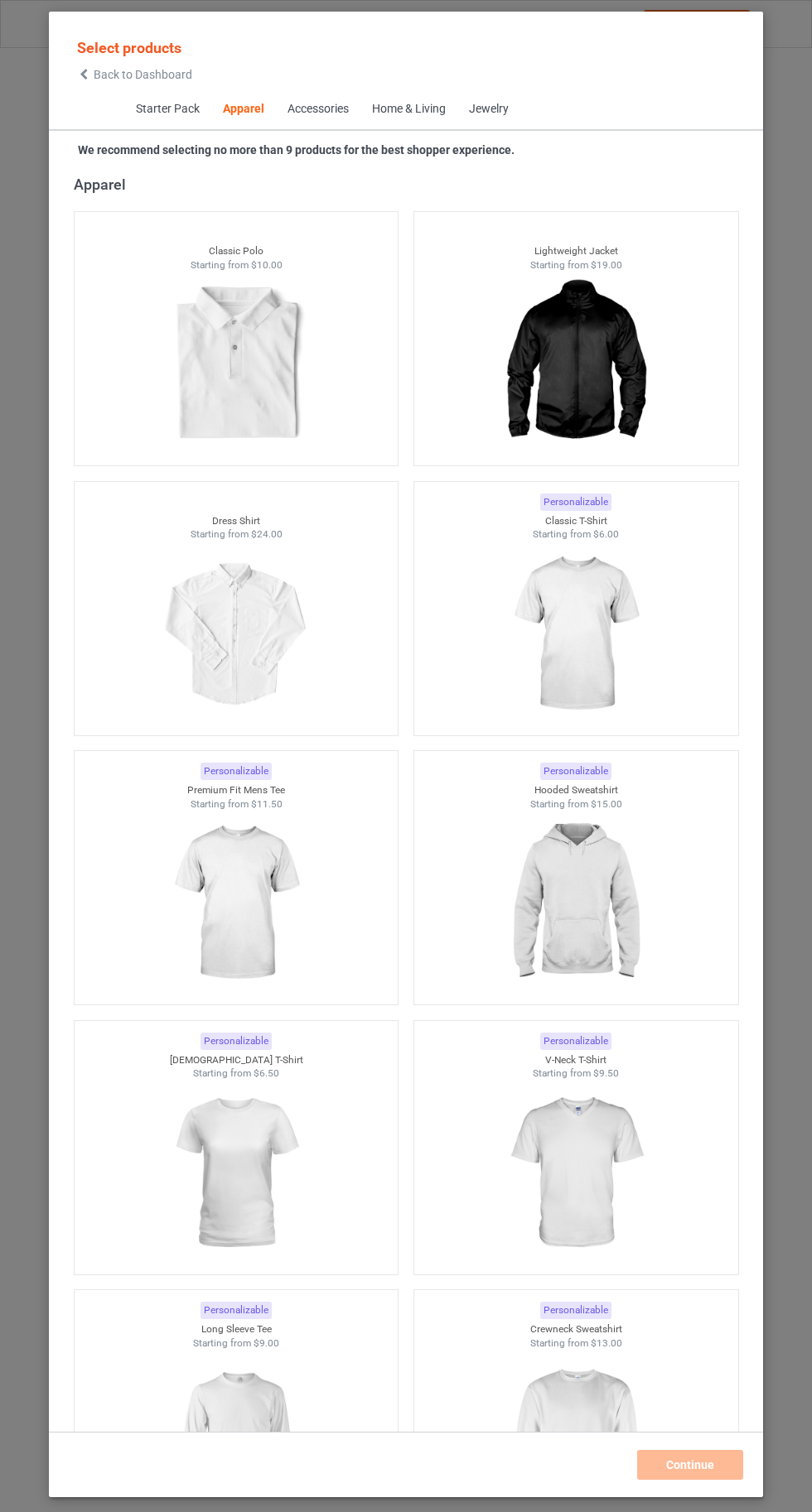
click at [585, 656] on img at bounding box center [575, 634] width 149 height 186
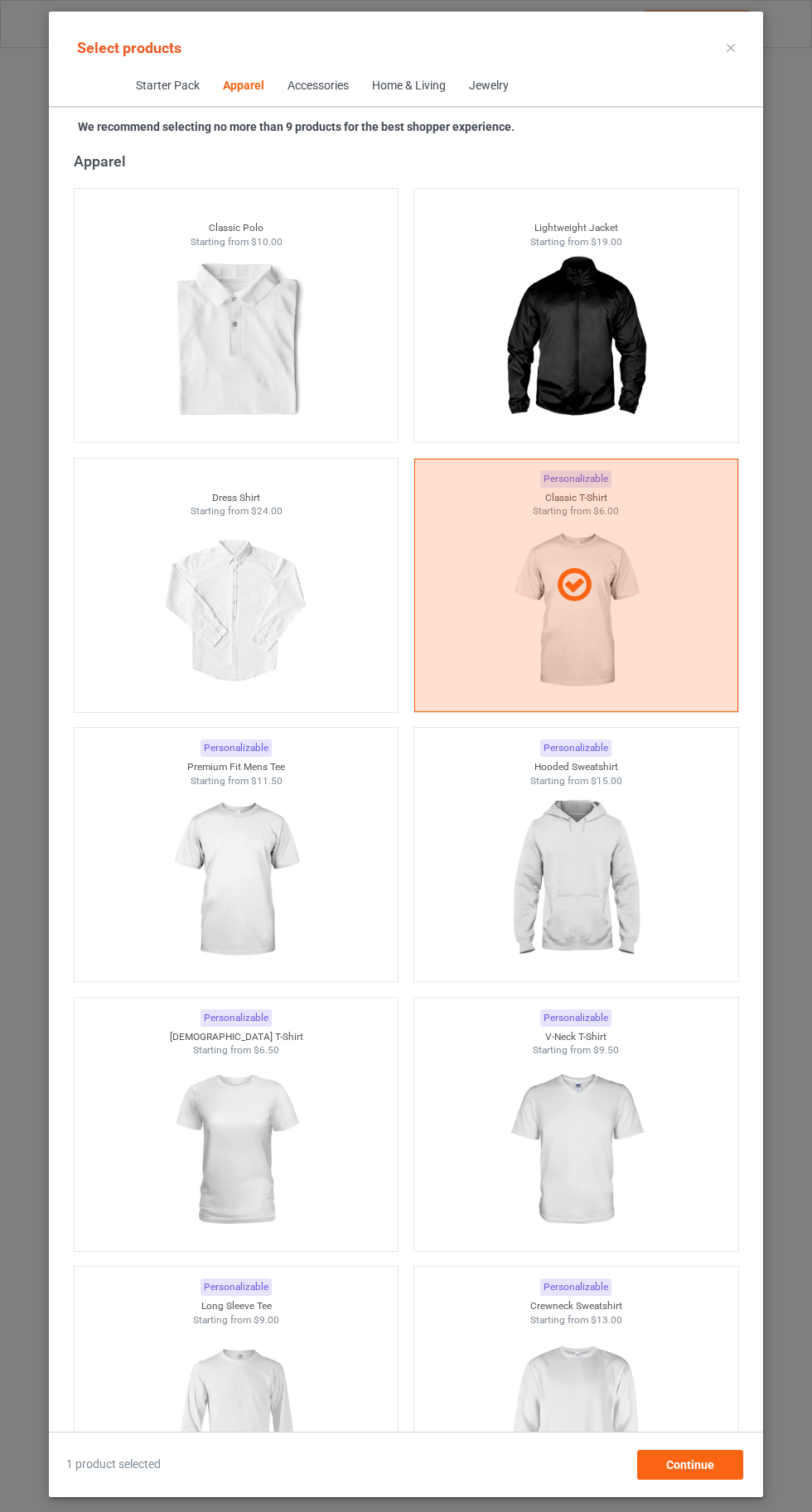
click at [607, 901] on img at bounding box center [575, 881] width 149 height 186
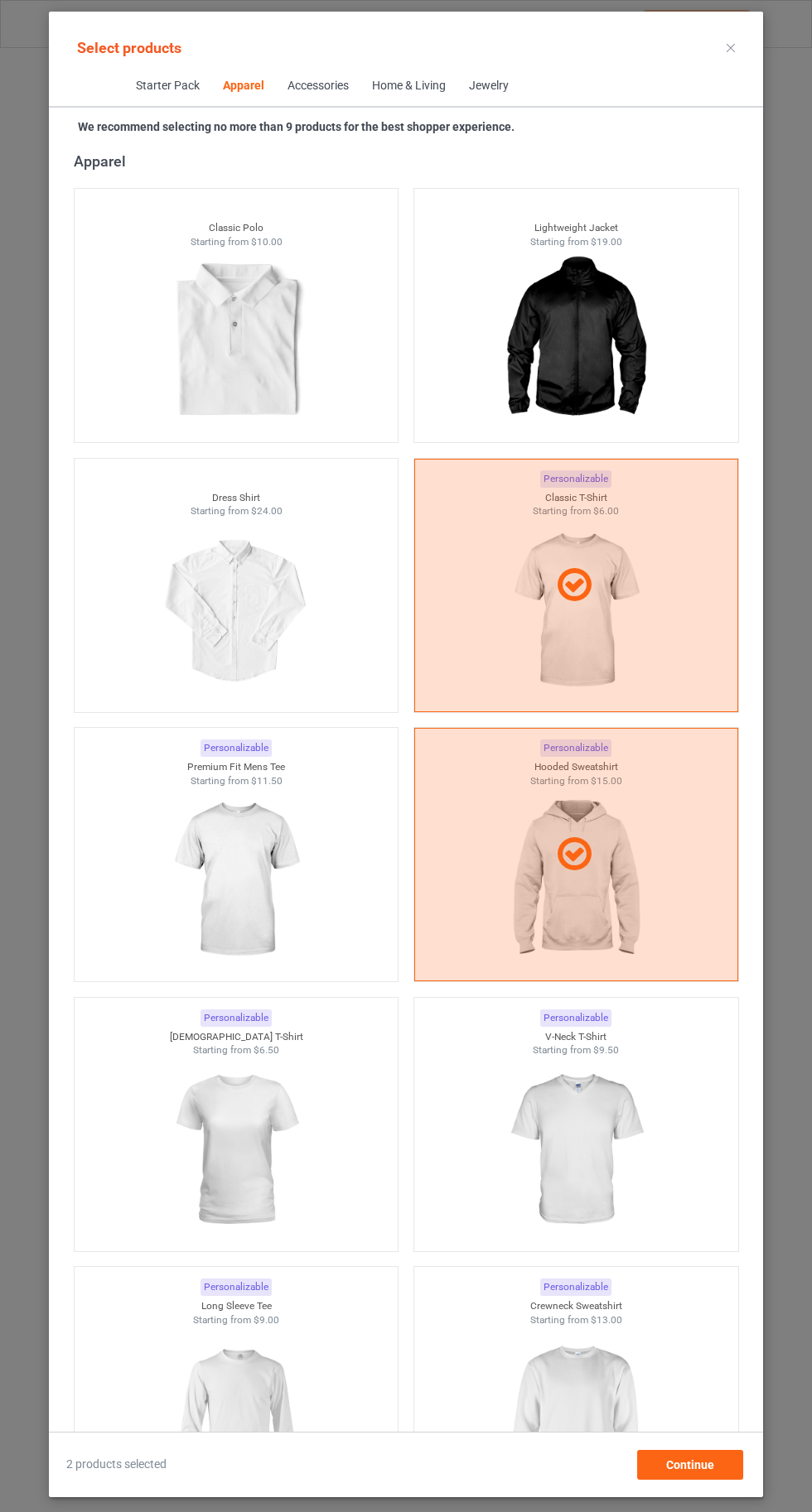
click at [601, 1151] on img at bounding box center [575, 1150] width 149 height 186
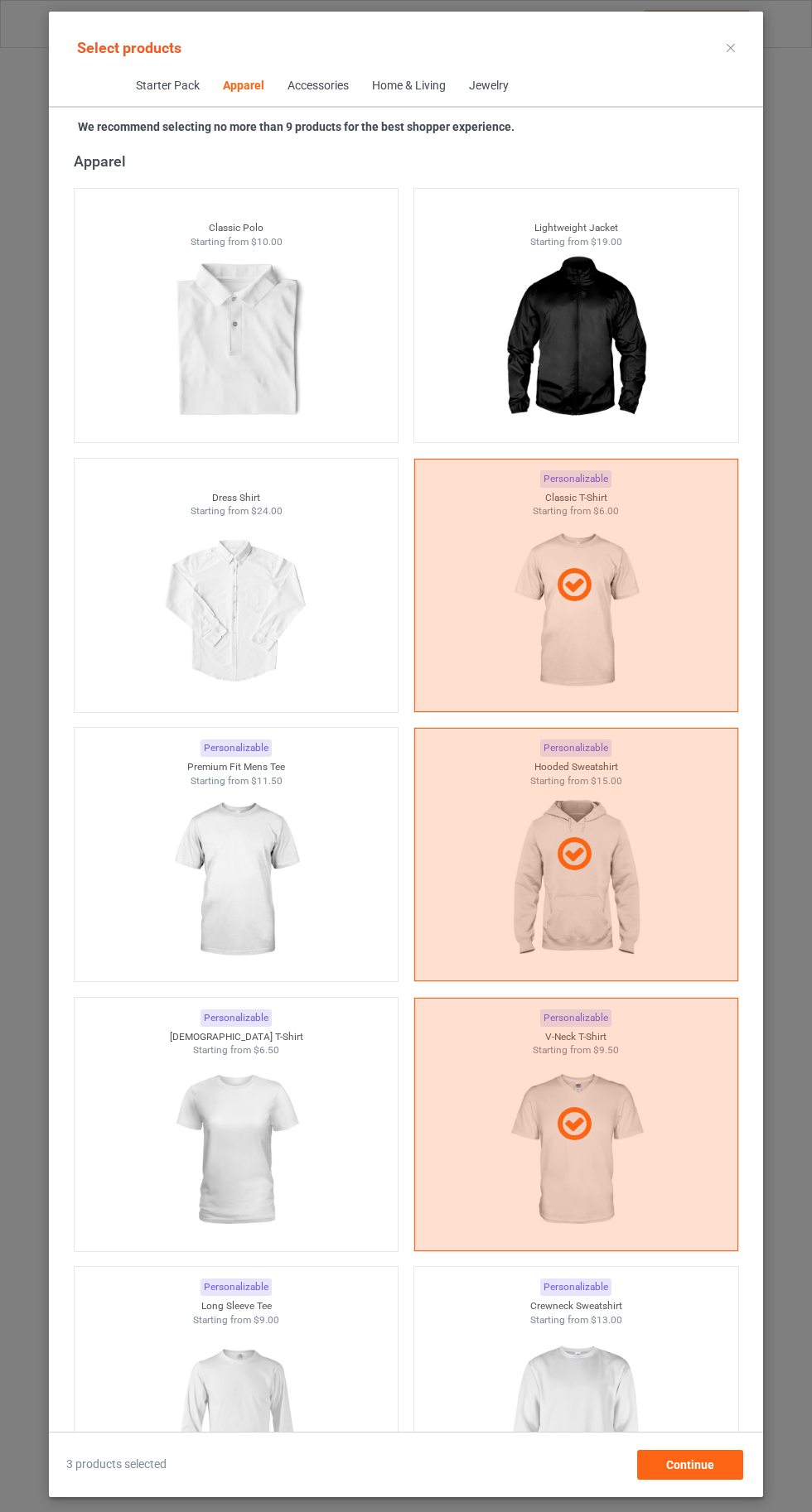
click at [605, 1430] on img at bounding box center [575, 1419] width 149 height 186
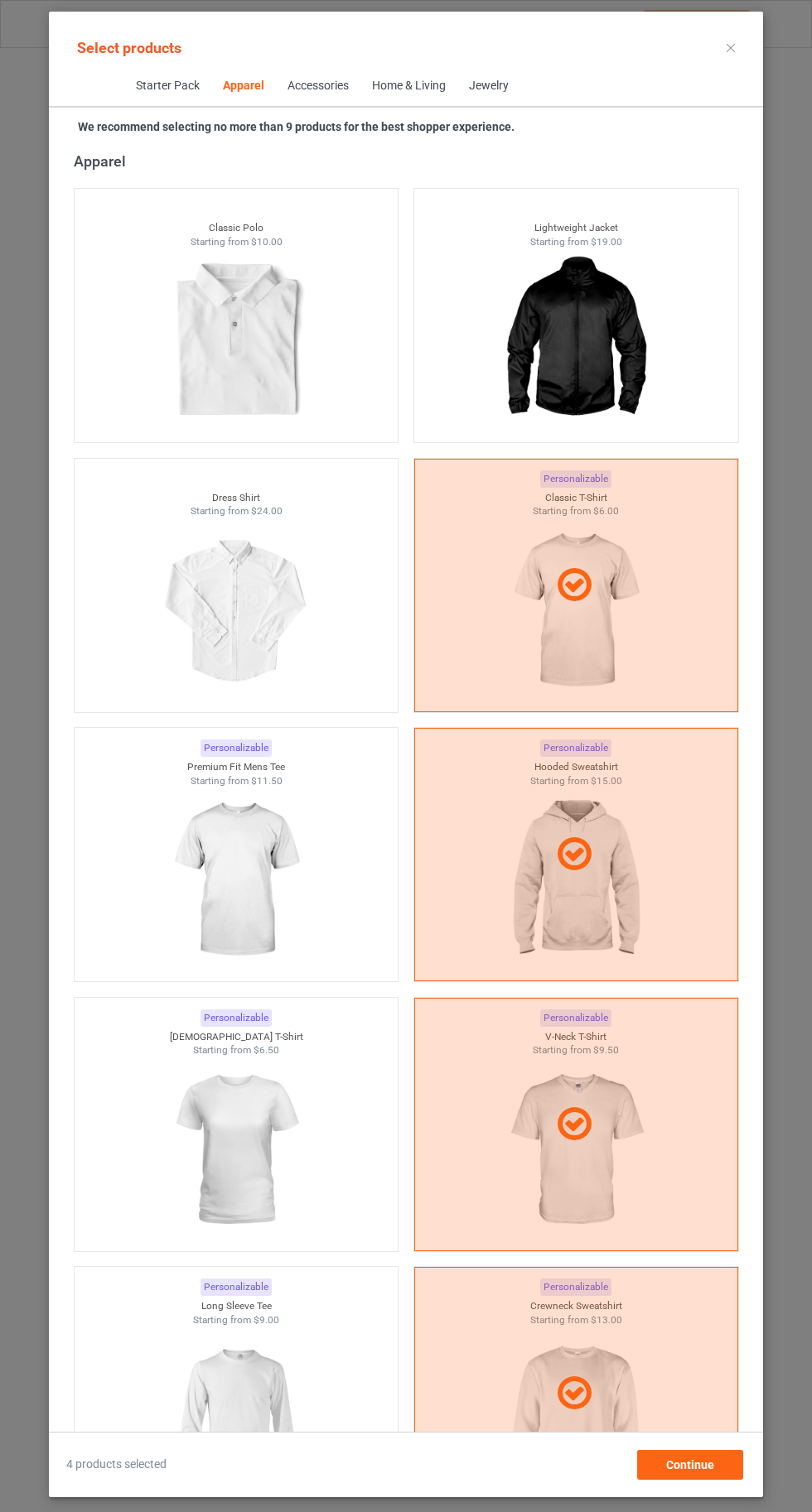
click at [253, 1174] on img at bounding box center [235, 1150] width 149 height 186
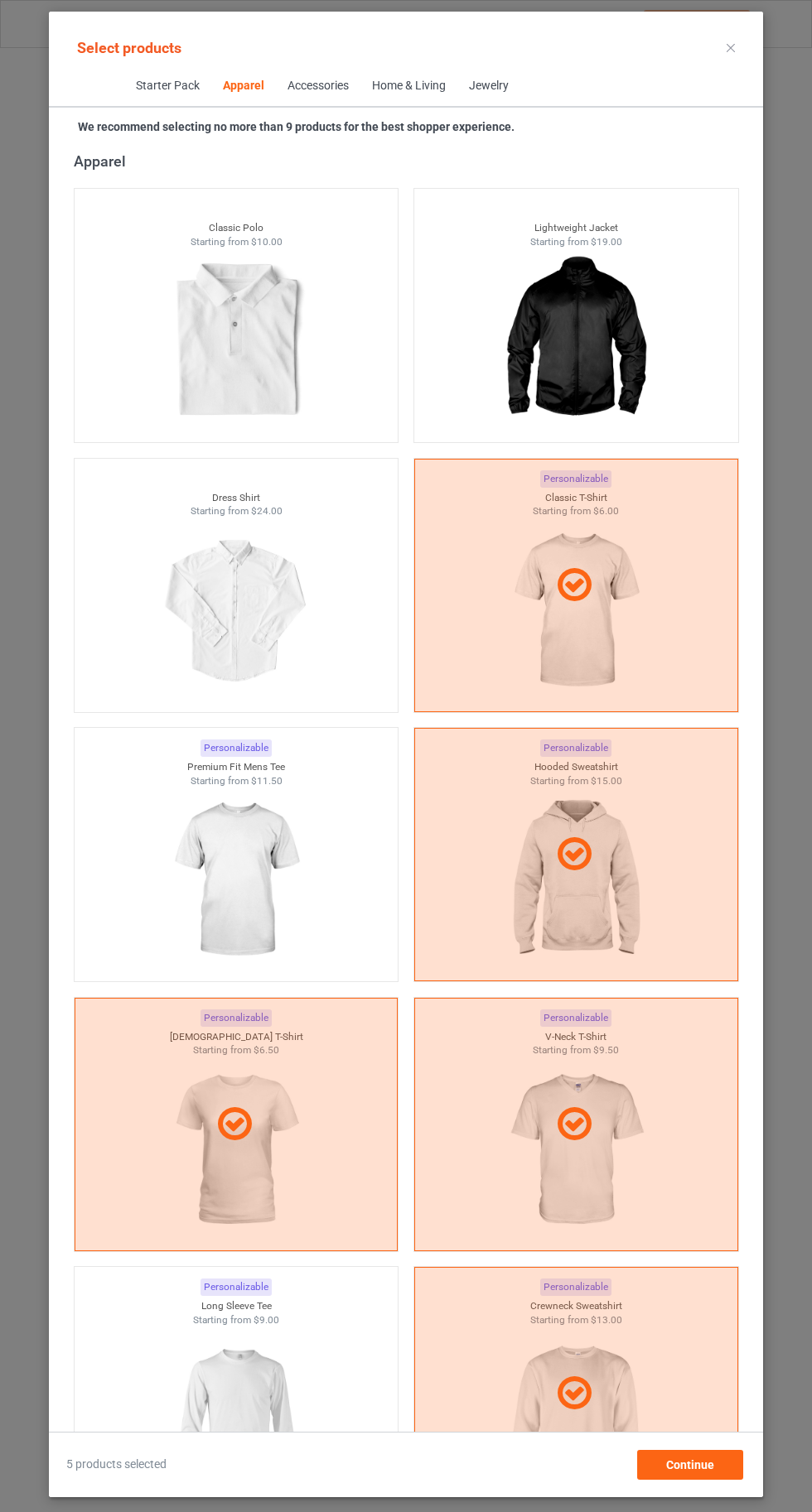
click at [268, 1378] on img at bounding box center [235, 1419] width 149 height 186
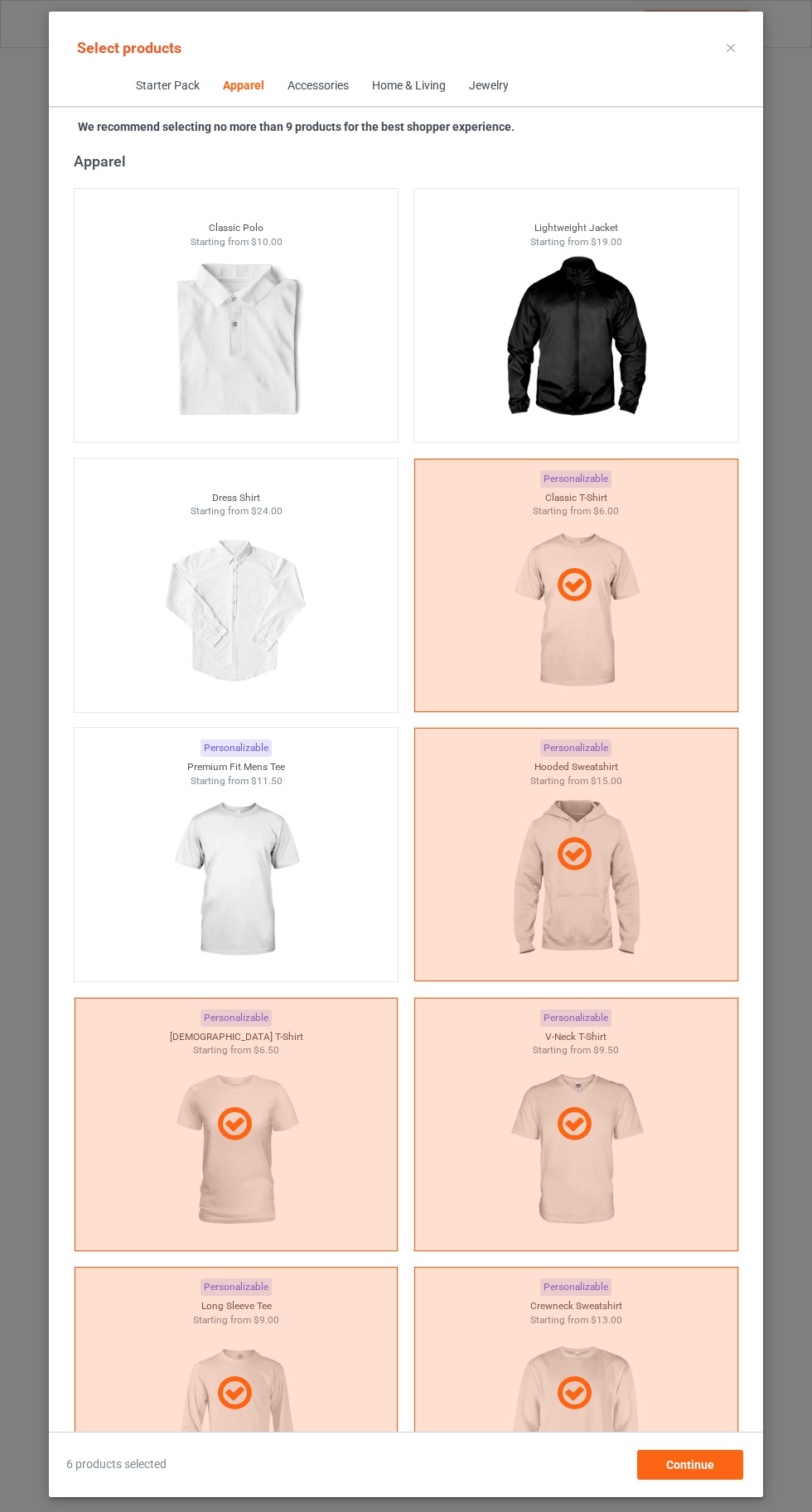
click at [210, 861] on img at bounding box center [235, 881] width 149 height 186
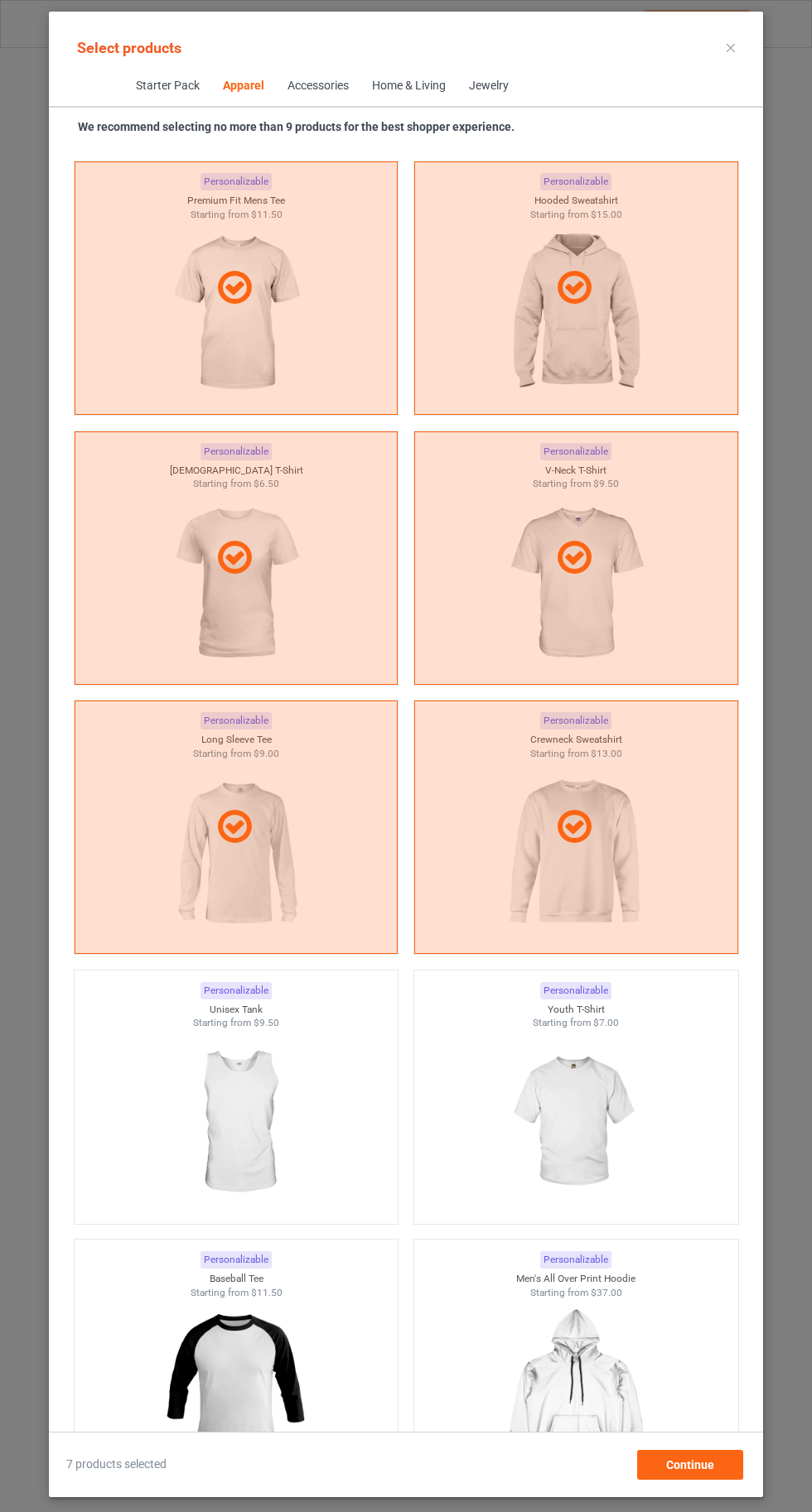
scroll to position [1454, 0]
click at [586, 1125] on img at bounding box center [575, 1120] width 149 height 186
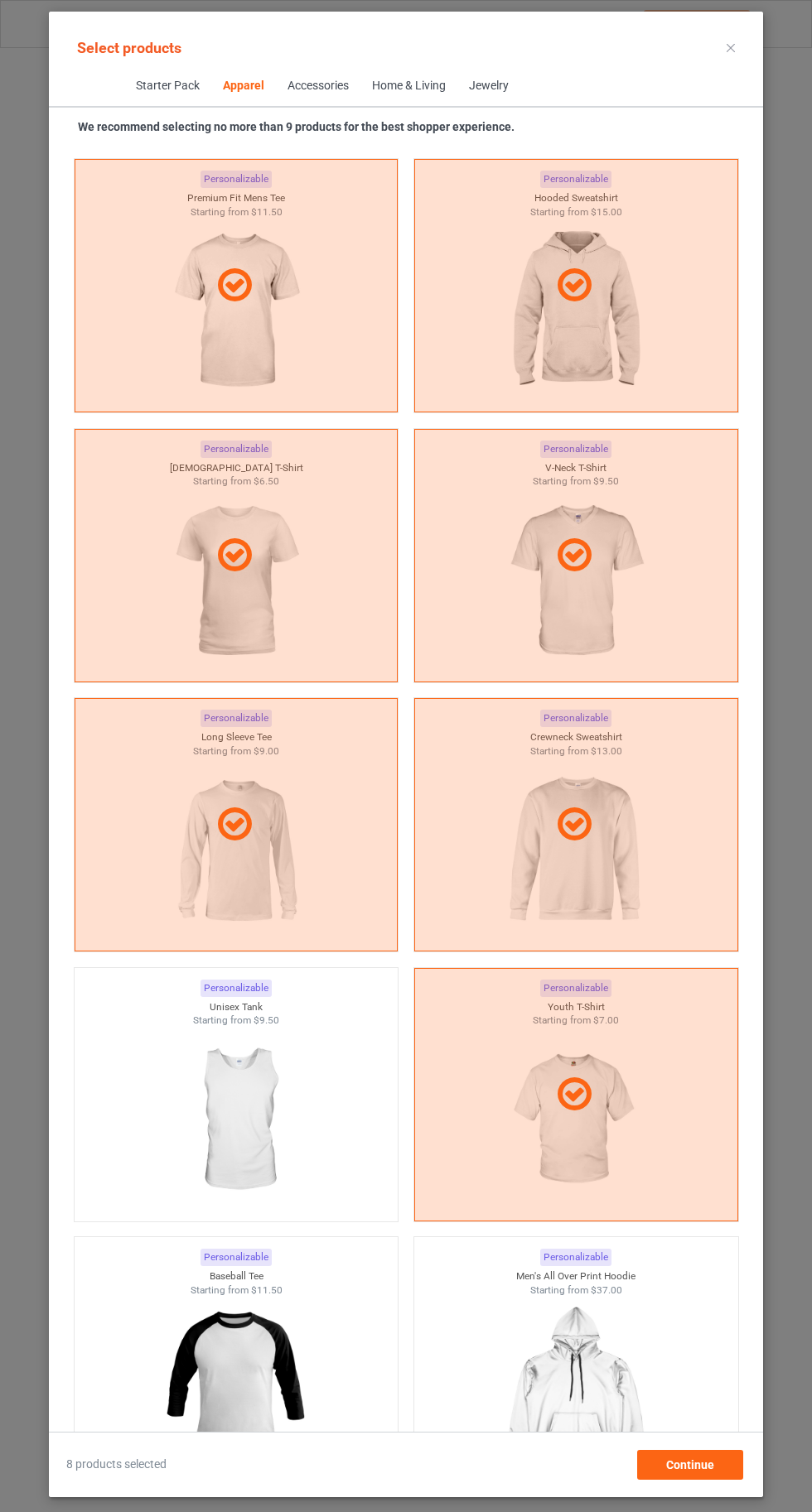
click at [262, 1155] on img at bounding box center [235, 1120] width 149 height 186
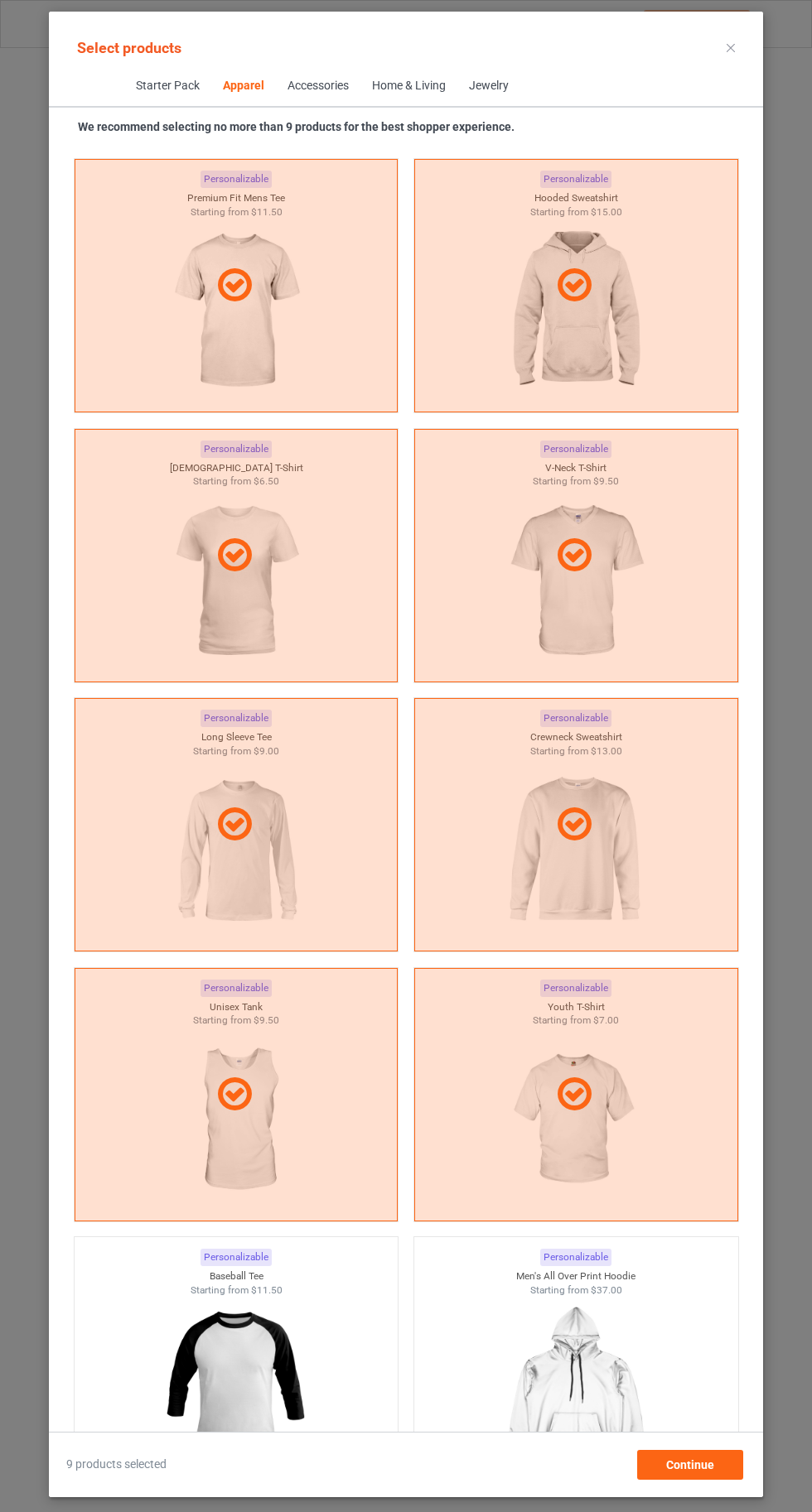
click at [729, 47] on icon at bounding box center [730, 48] width 9 height 9
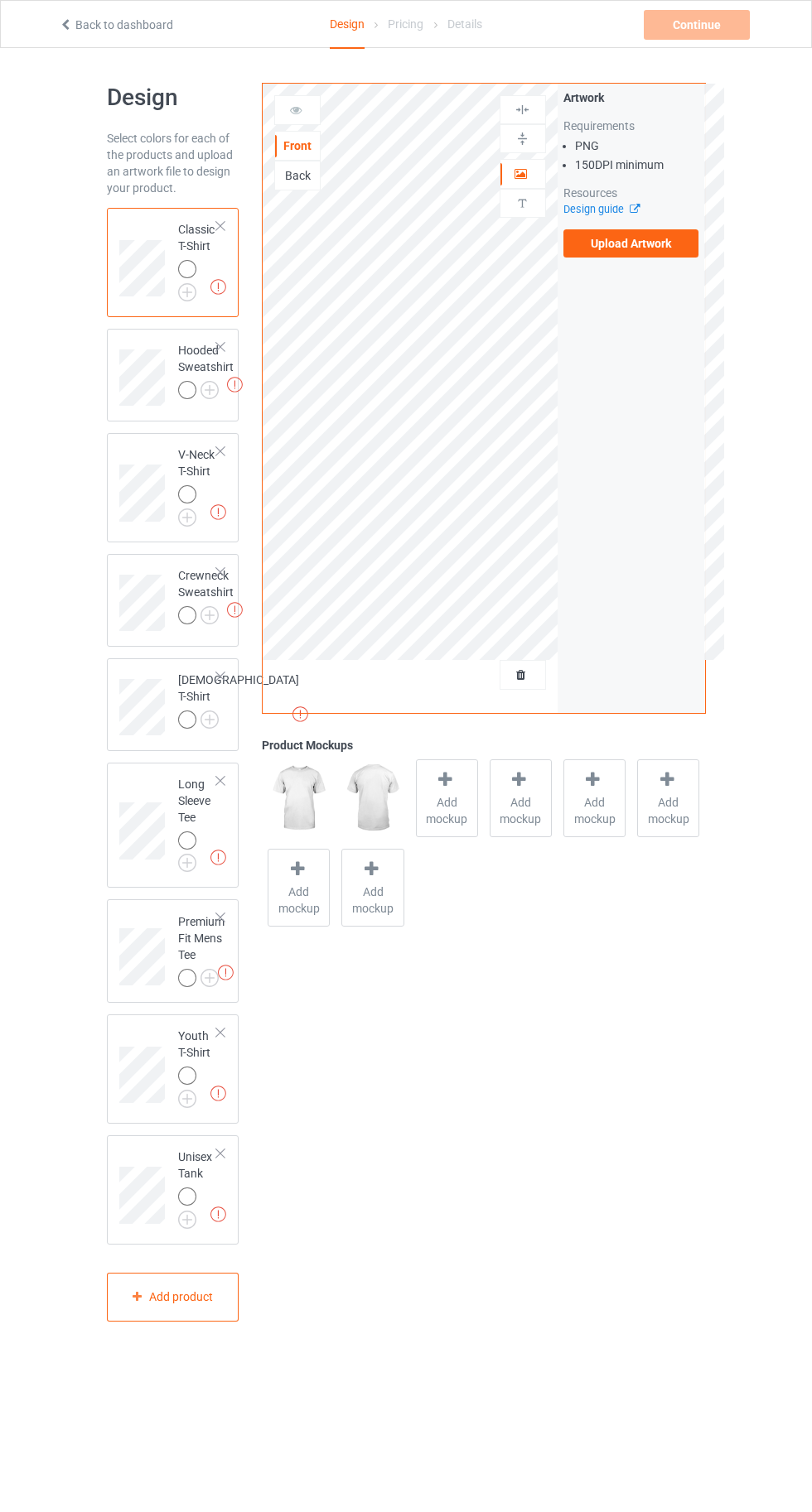
click at [0, 0] on img at bounding box center [0, 0] width 0 height 0
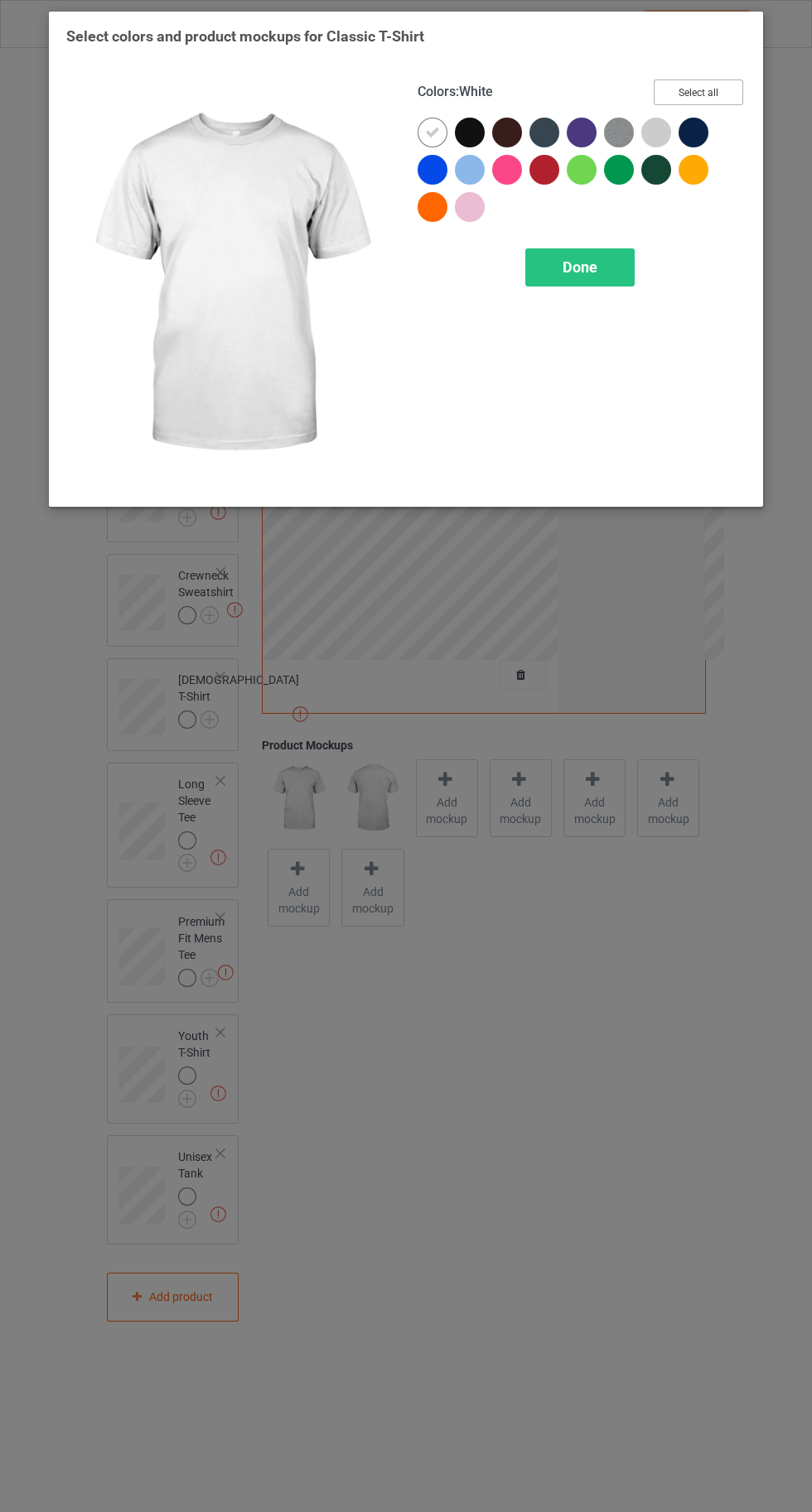
click at [706, 86] on button "Select all" at bounding box center [698, 93] width 89 height 26
click at [566, 281] on div "Done" at bounding box center [579, 267] width 109 height 38
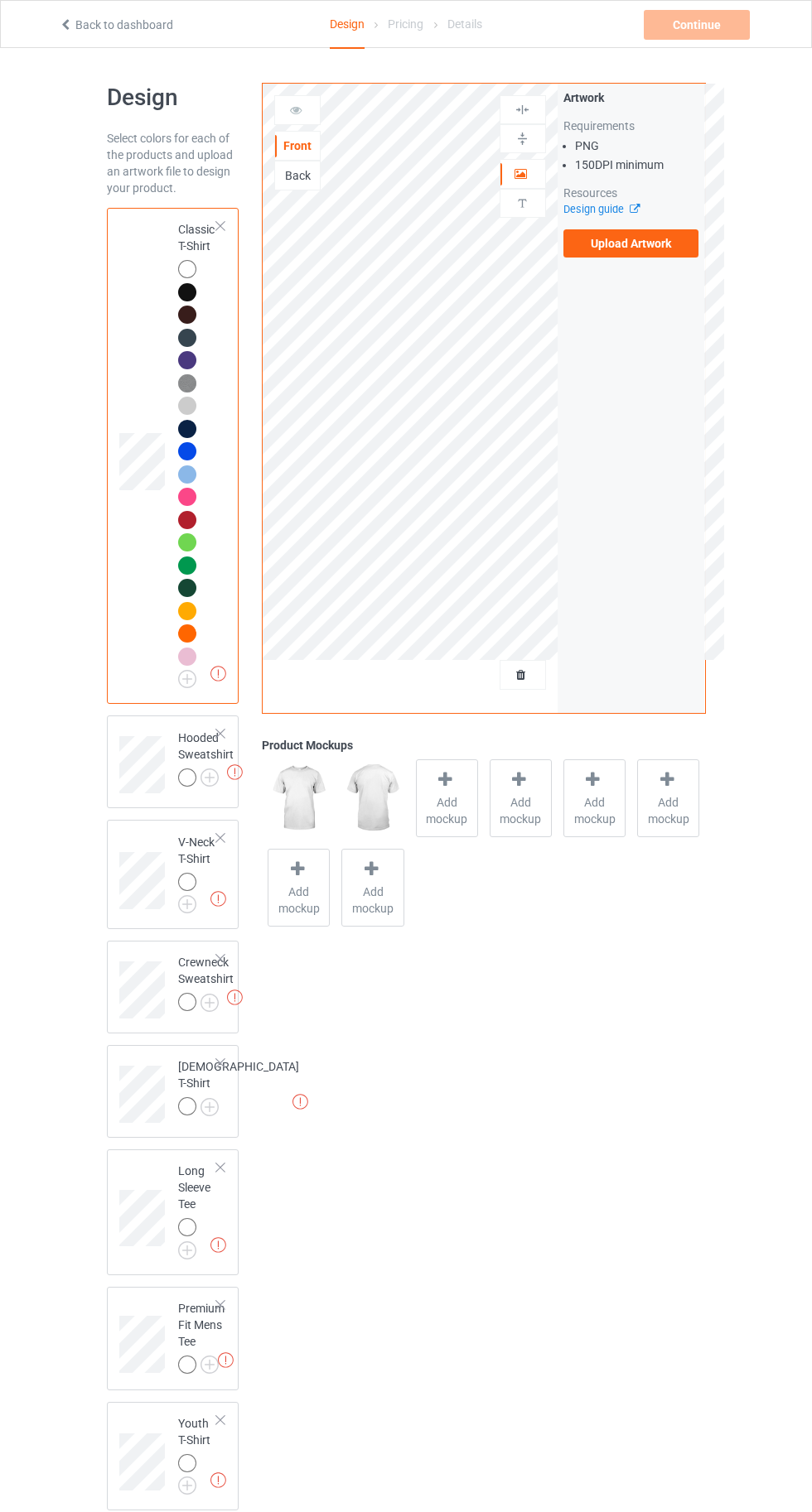
click at [0, 0] on img at bounding box center [0, 0] width 0 height 0
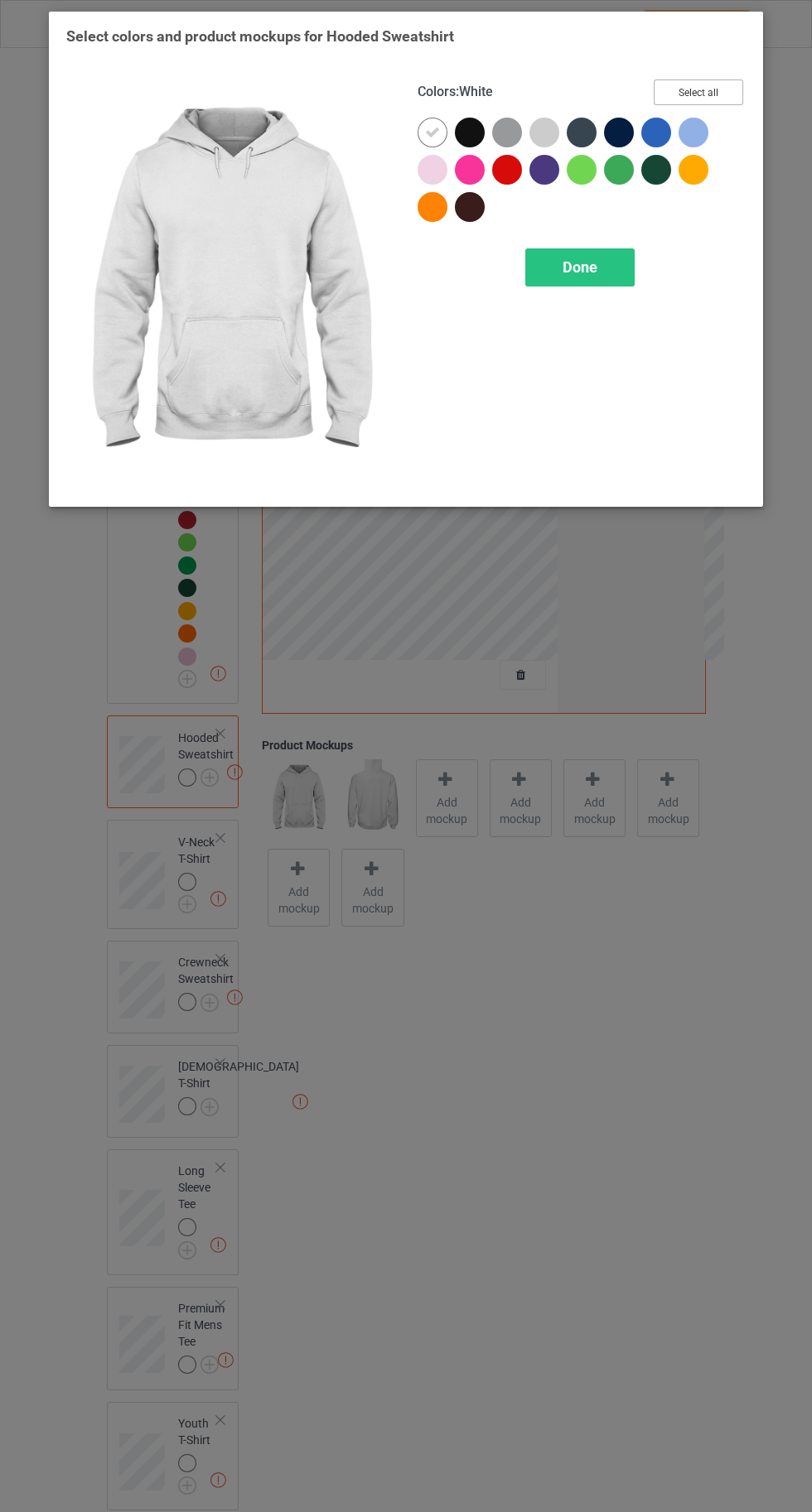
click at [720, 82] on button "Select all" at bounding box center [698, 93] width 89 height 26
click at [575, 279] on div "Done" at bounding box center [579, 267] width 109 height 38
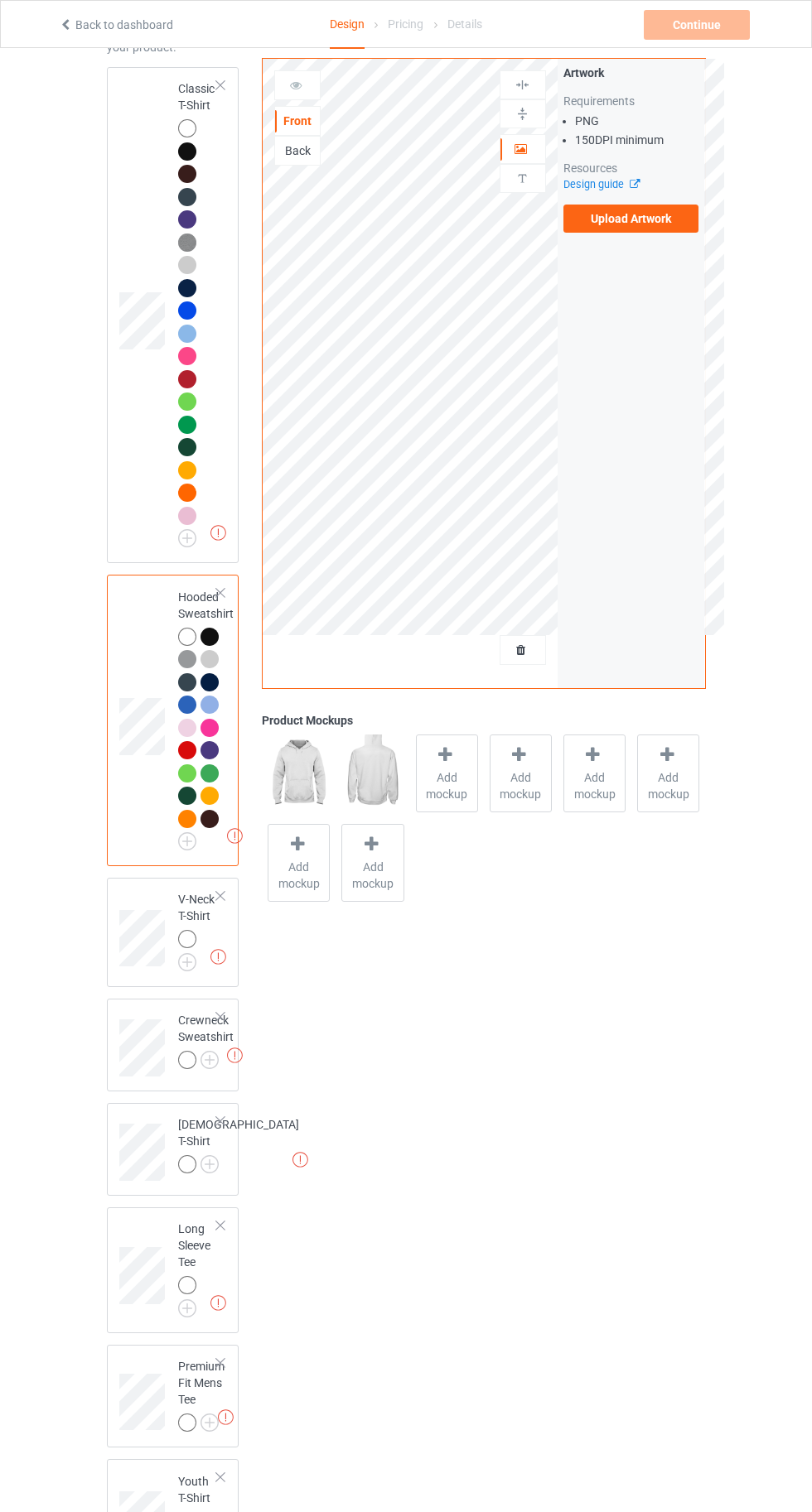
scroll to position [143, 0]
click at [0, 0] on img at bounding box center [0, 0] width 0 height 0
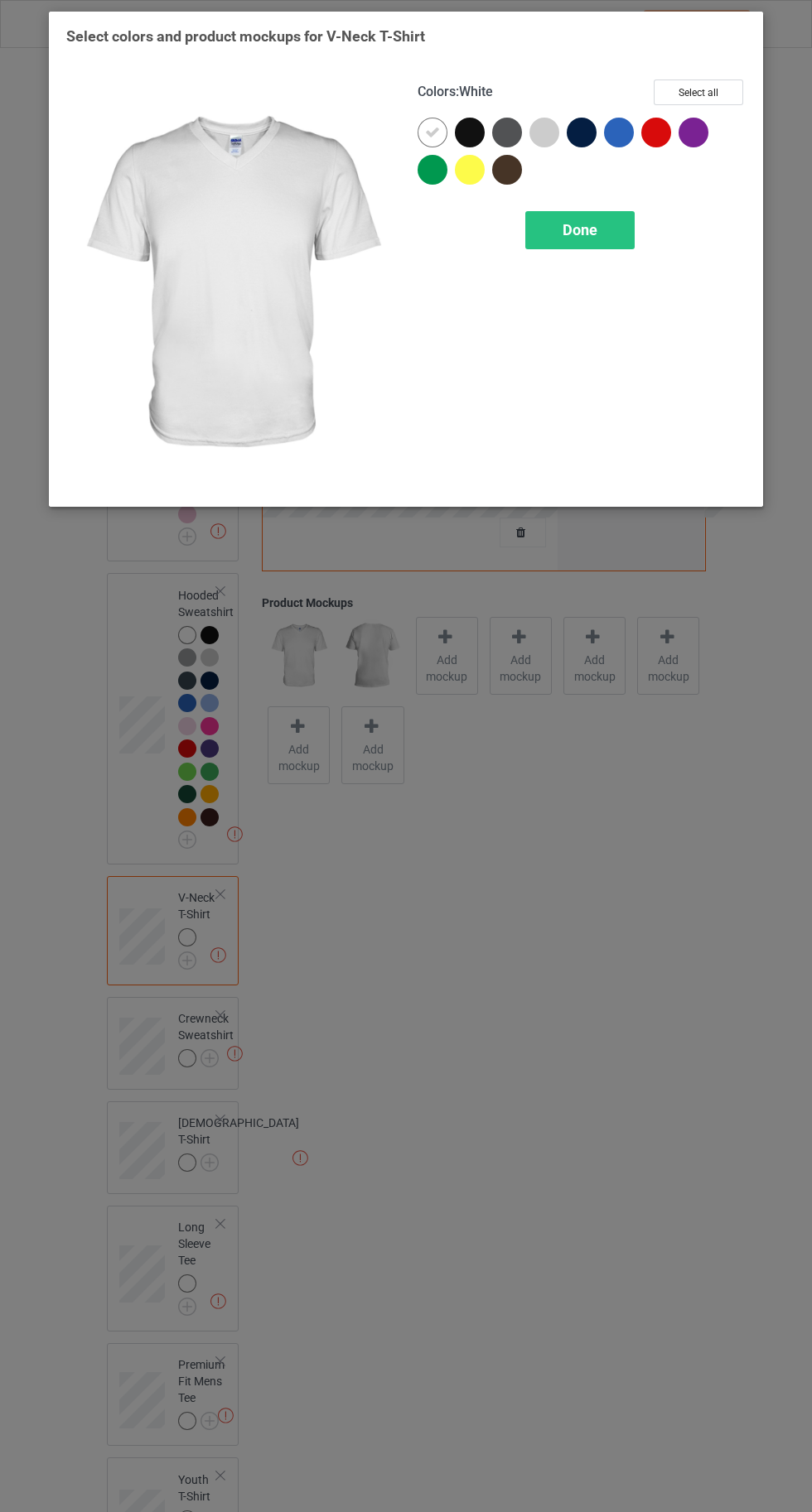
click at [699, 93] on button "Select all" at bounding box center [698, 93] width 89 height 26
click at [579, 235] on span "Done" at bounding box center [579, 229] width 34 height 17
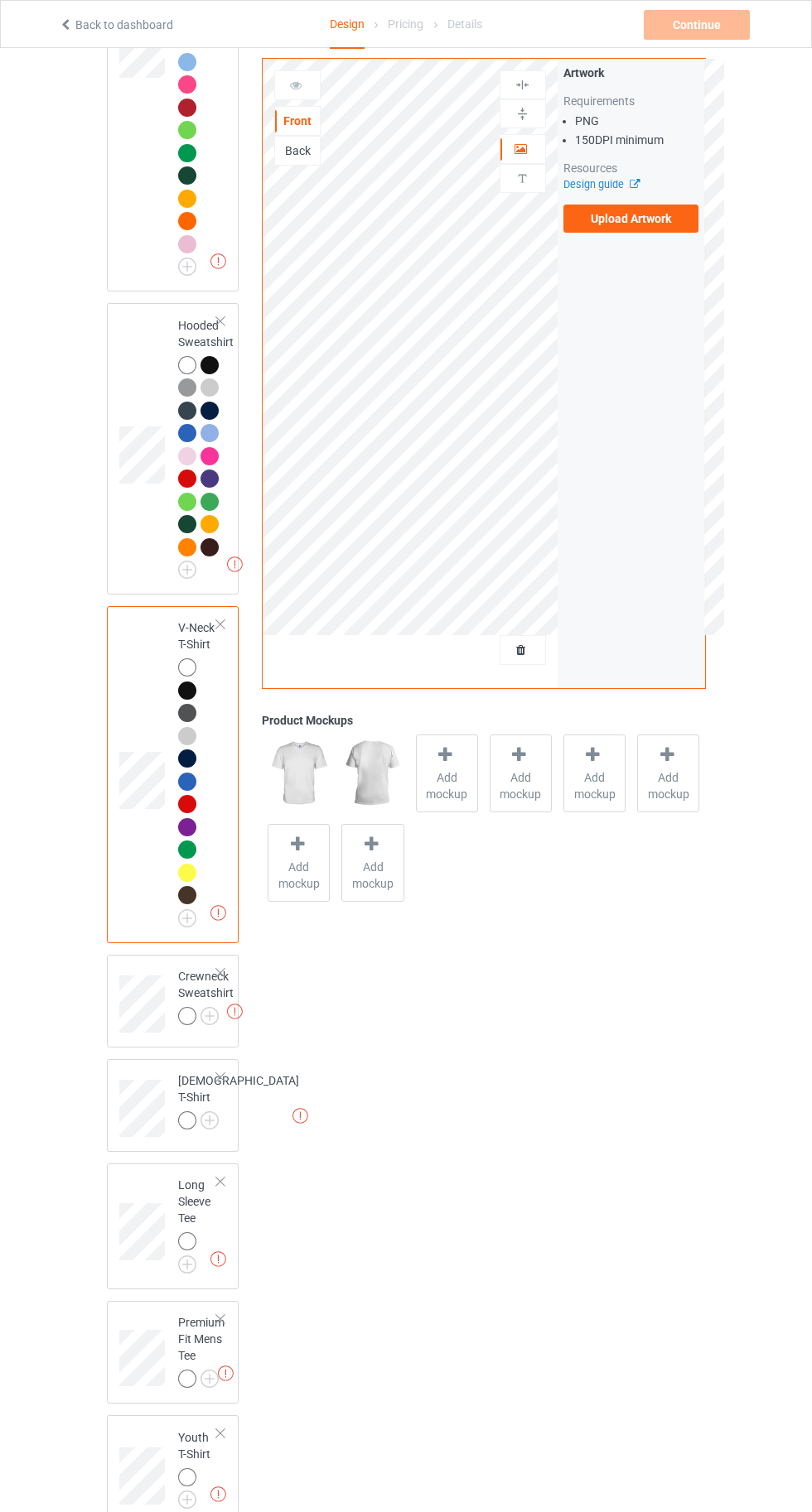
scroll to position [414, 0]
click at [0, 0] on img at bounding box center [0, 0] width 0 height 0
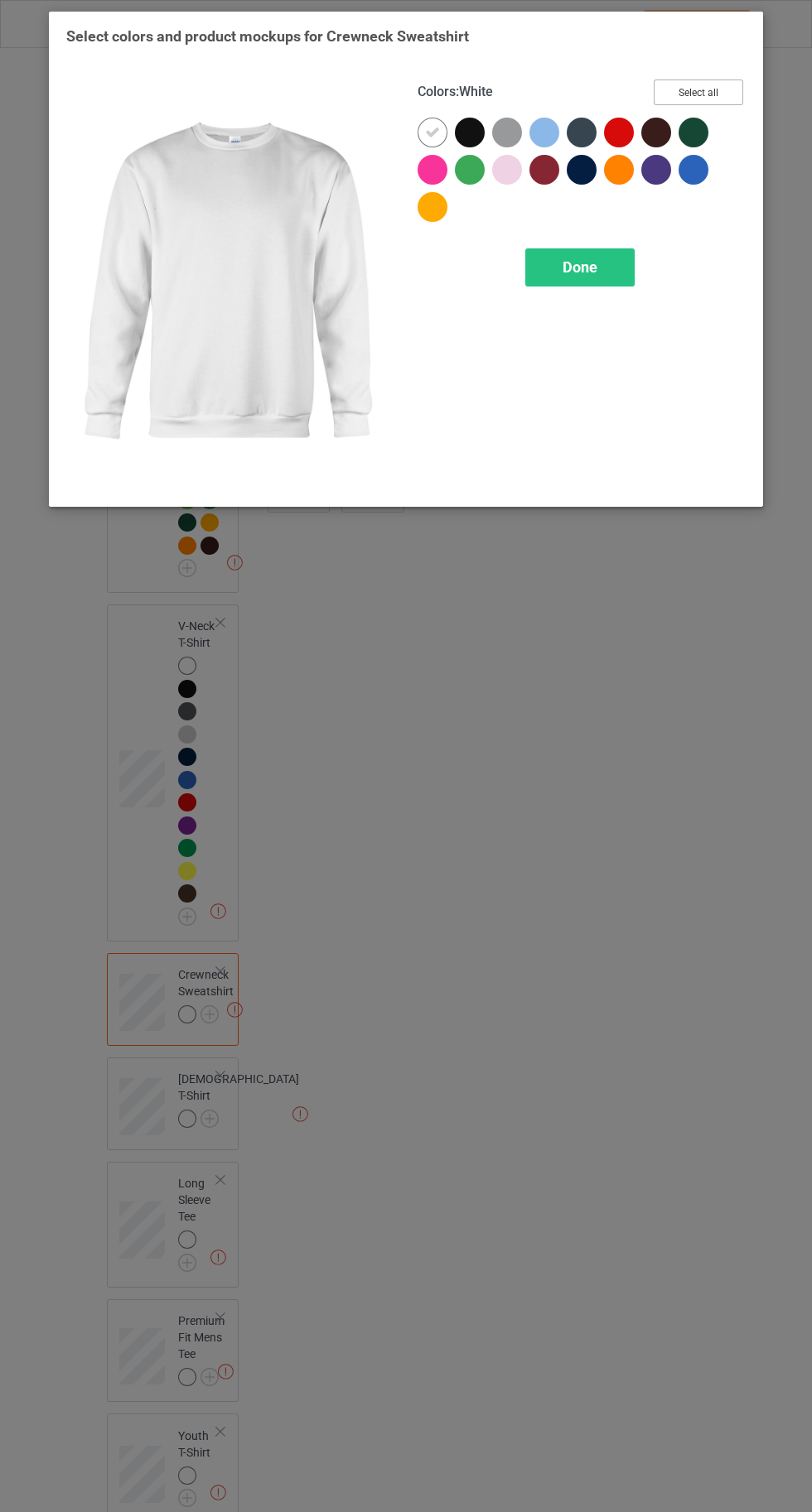
click at [711, 81] on button "Select all" at bounding box center [698, 93] width 89 height 26
click at [579, 268] on span "Done" at bounding box center [579, 267] width 34 height 17
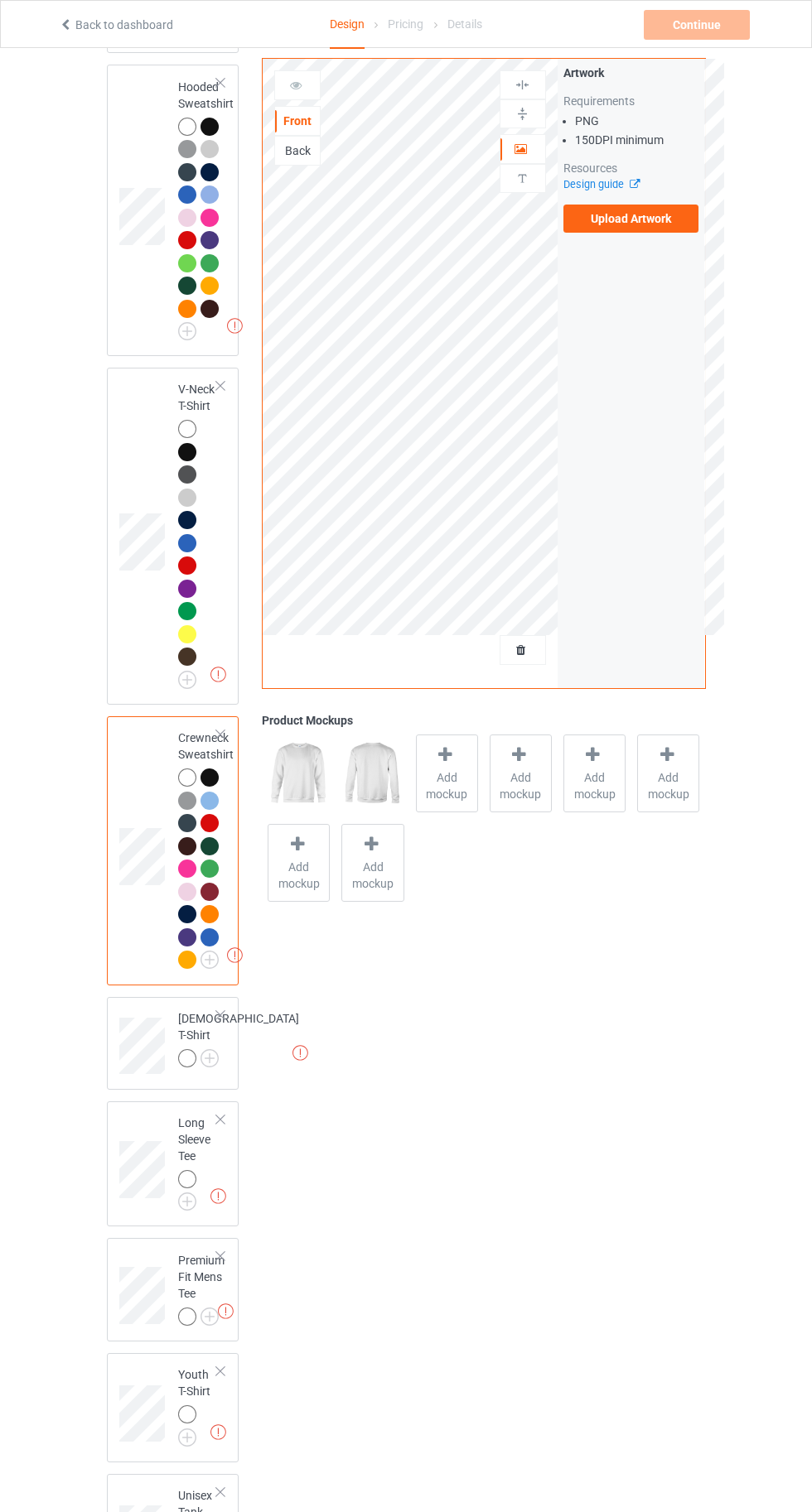
scroll to position [733, 0]
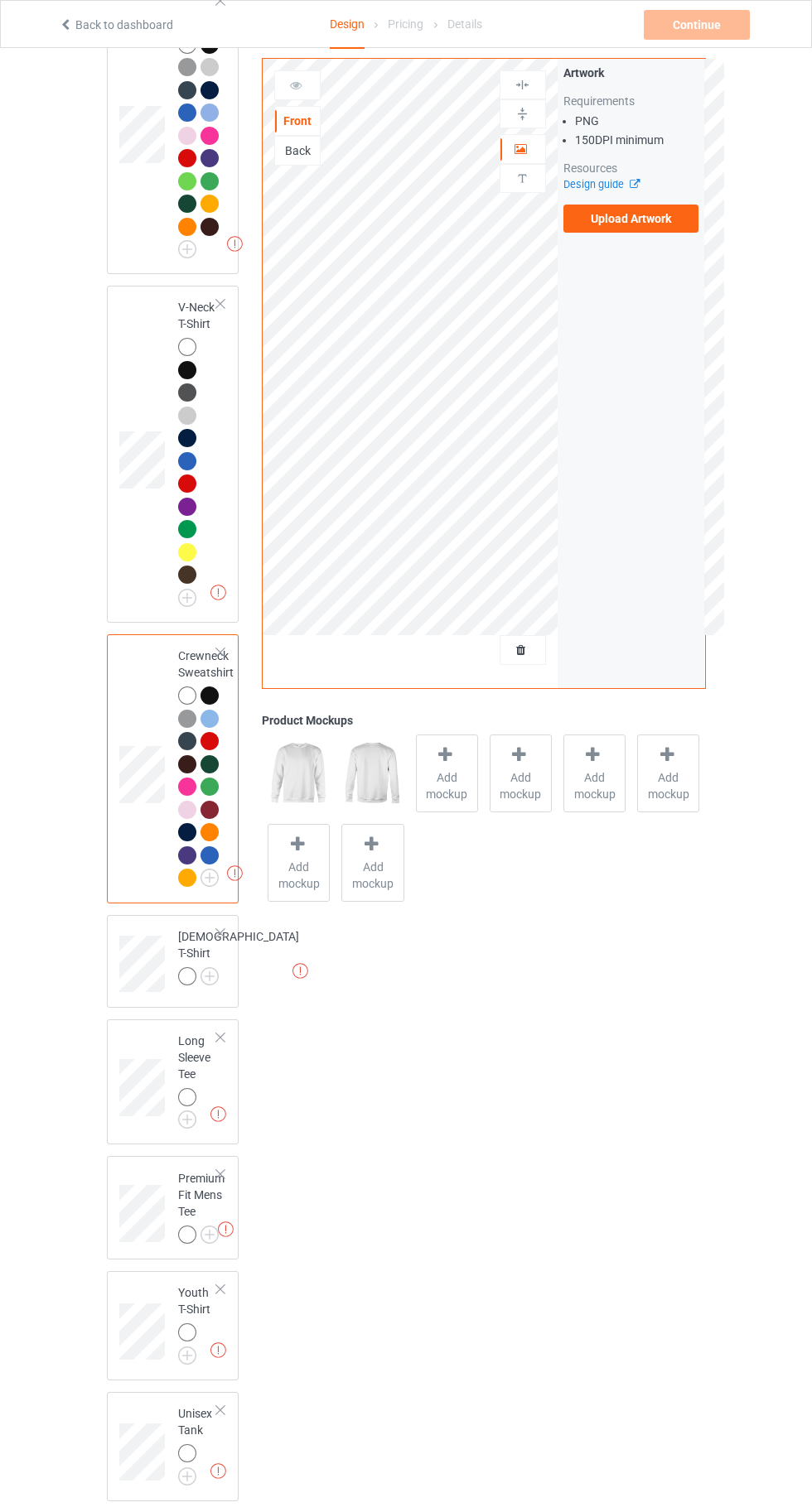
click at [0, 0] on img at bounding box center [0, 0] width 0 height 0
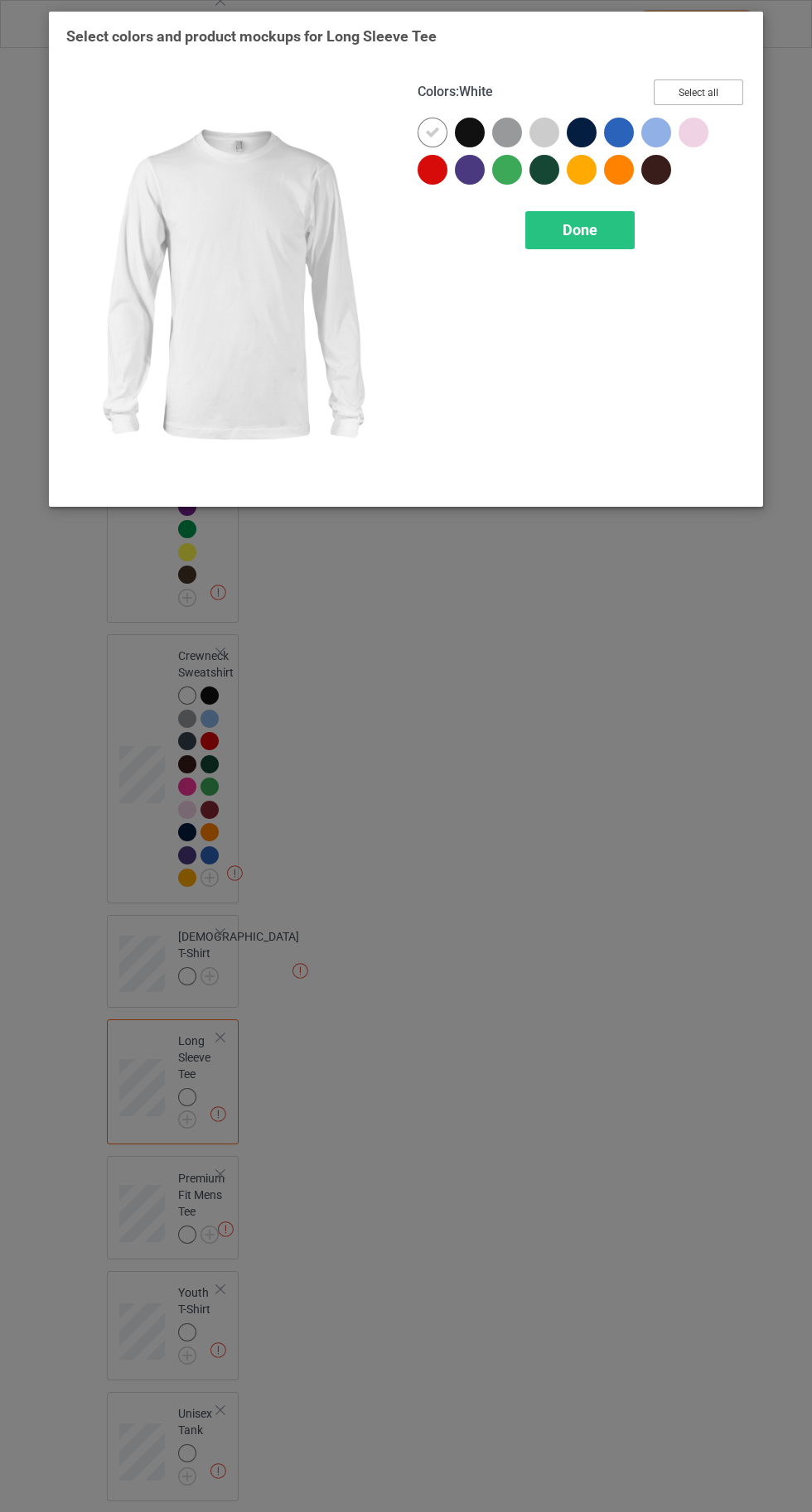
click at [719, 94] on button "Select all" at bounding box center [698, 93] width 89 height 26
click at [579, 229] on span "Done" at bounding box center [579, 229] width 34 height 17
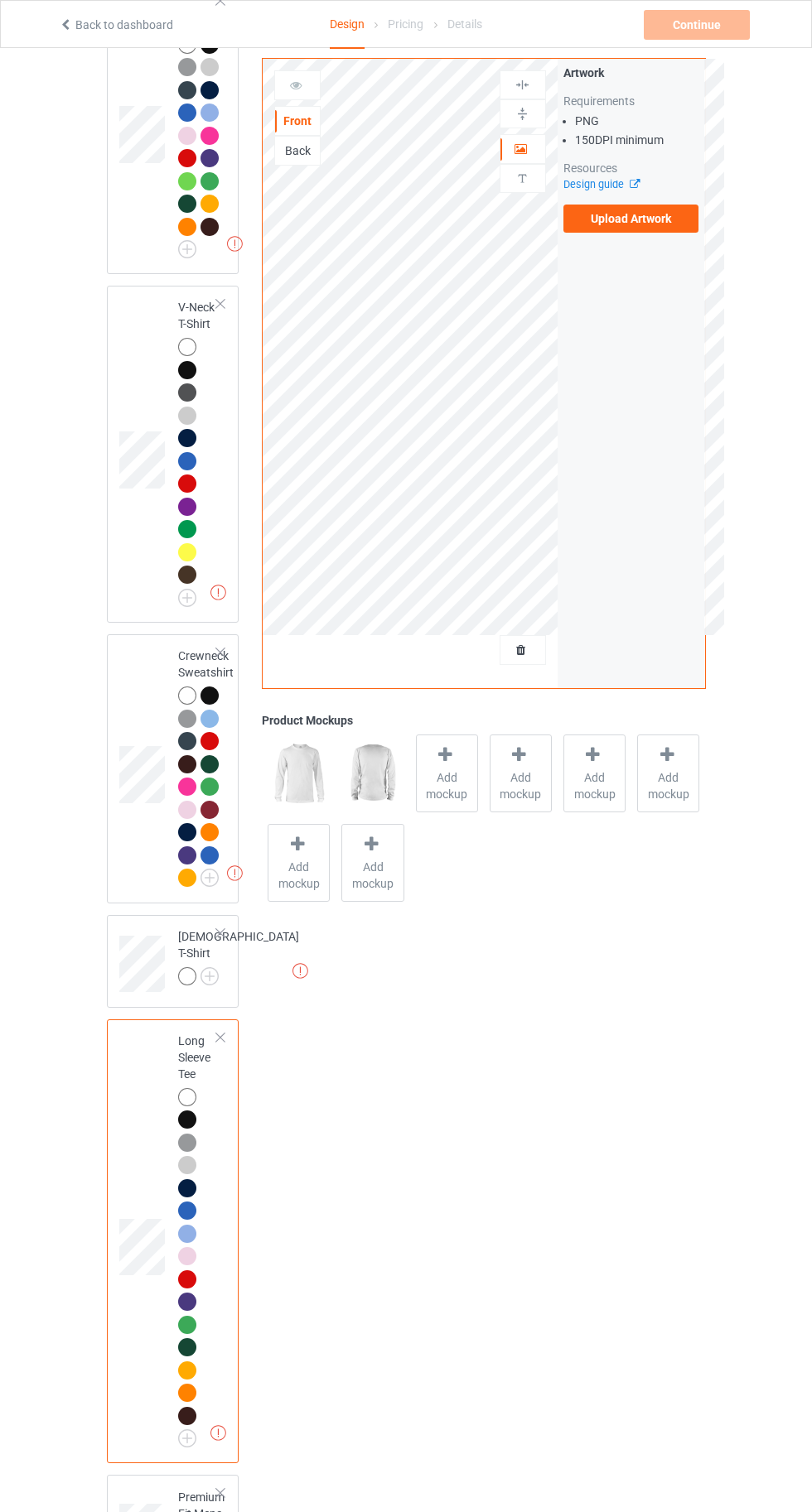
click at [162, 1037] on div "Missing artworks Long Sleeve Tee" at bounding box center [173, 1241] width 132 height 445
click at [0, 0] on img at bounding box center [0, 0] width 0 height 0
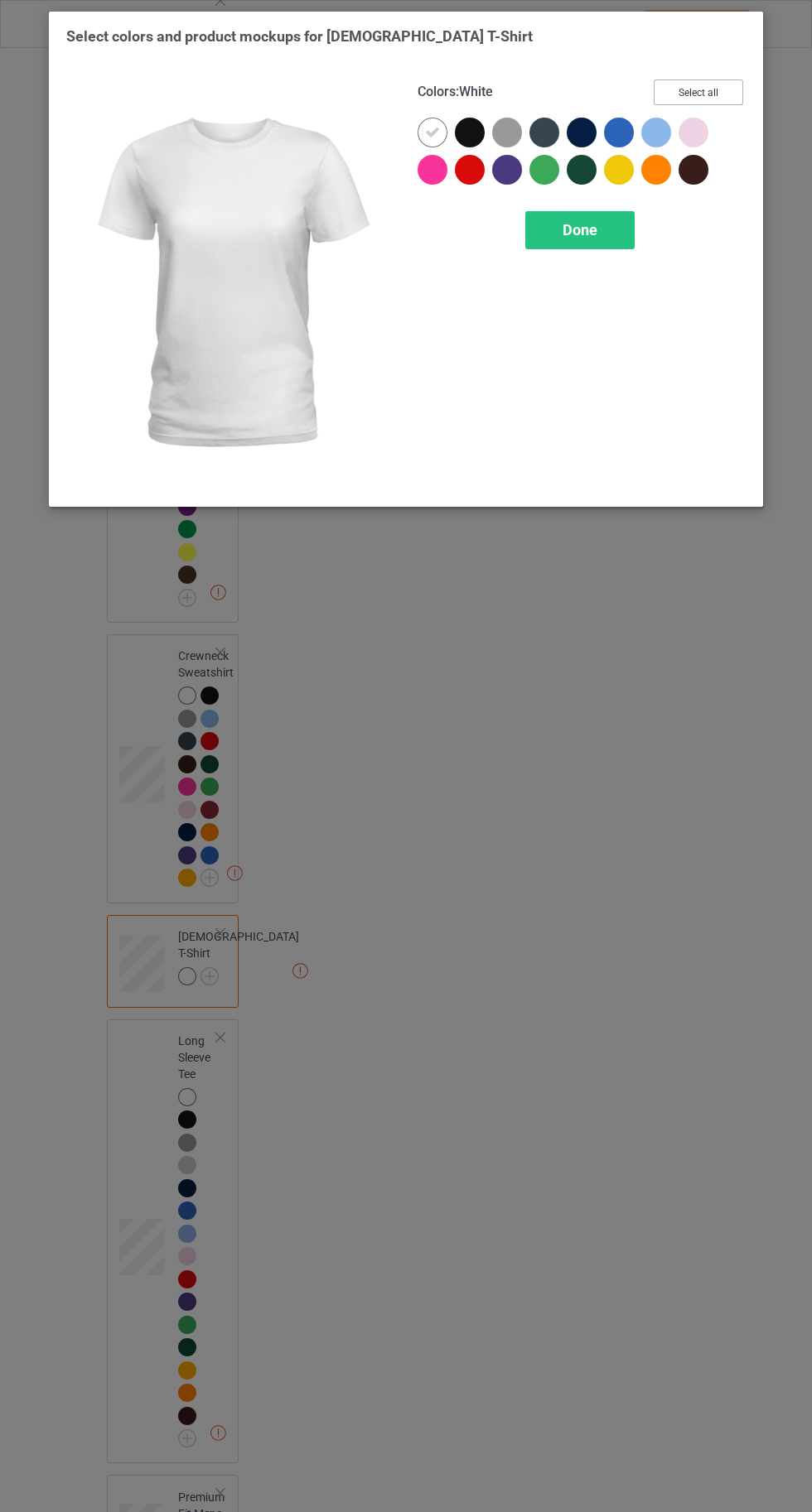
click at [726, 94] on button "Select all" at bounding box center [698, 93] width 89 height 26
click at [595, 232] on span "Done" at bounding box center [579, 229] width 34 height 17
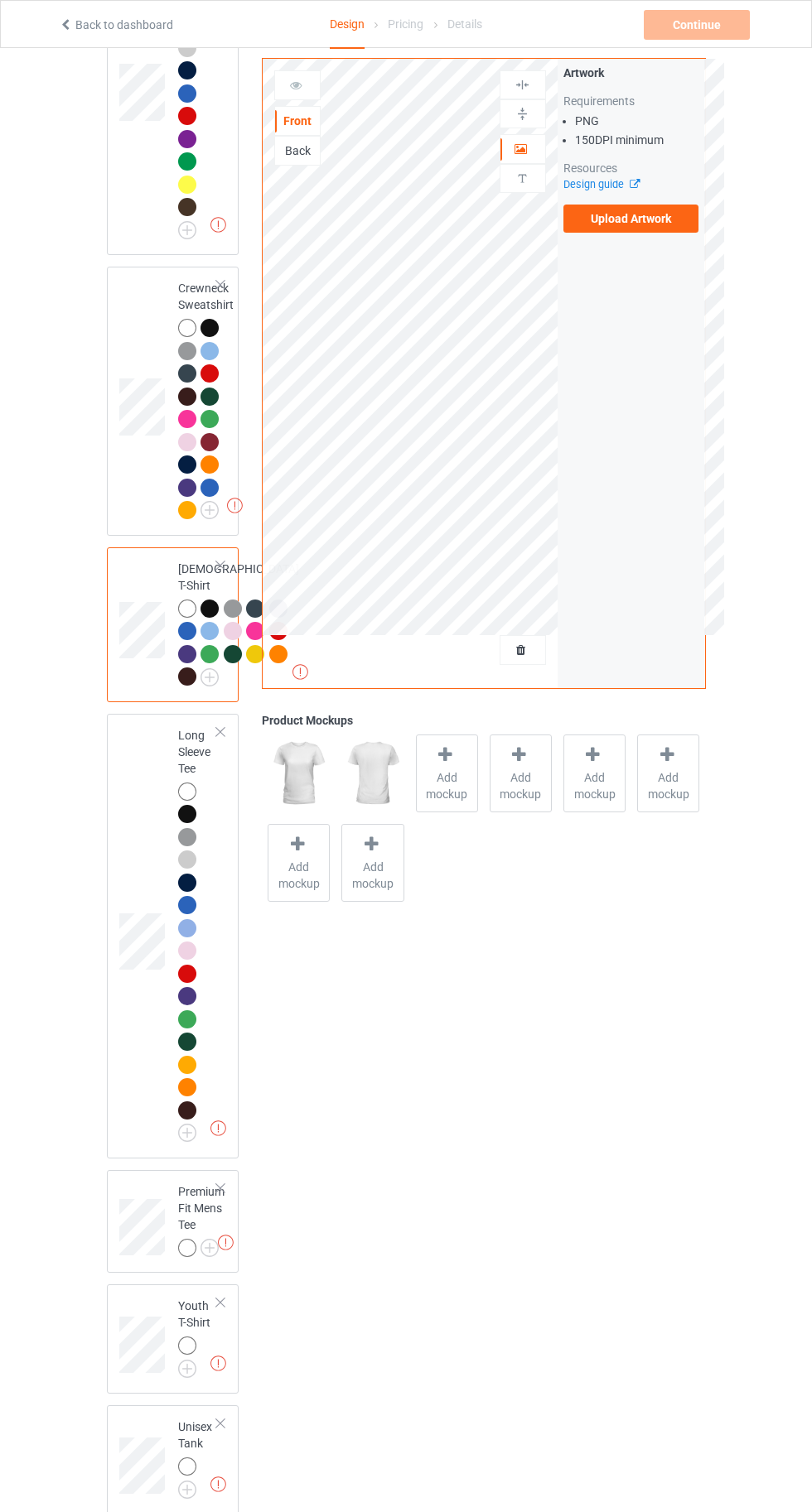
scroll to position [1393, 0]
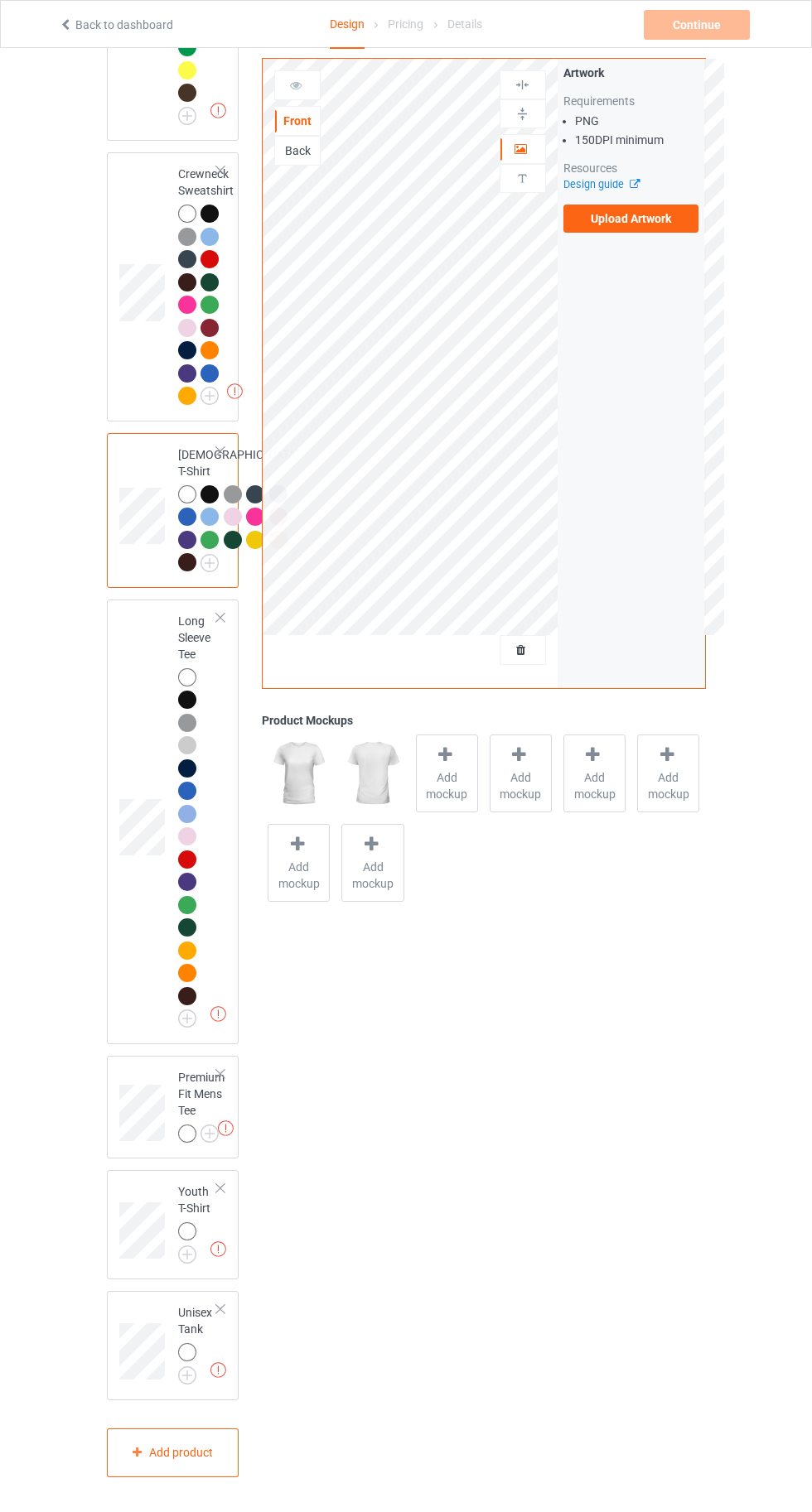
click at [0, 0] on img at bounding box center [0, 0] width 0 height 0
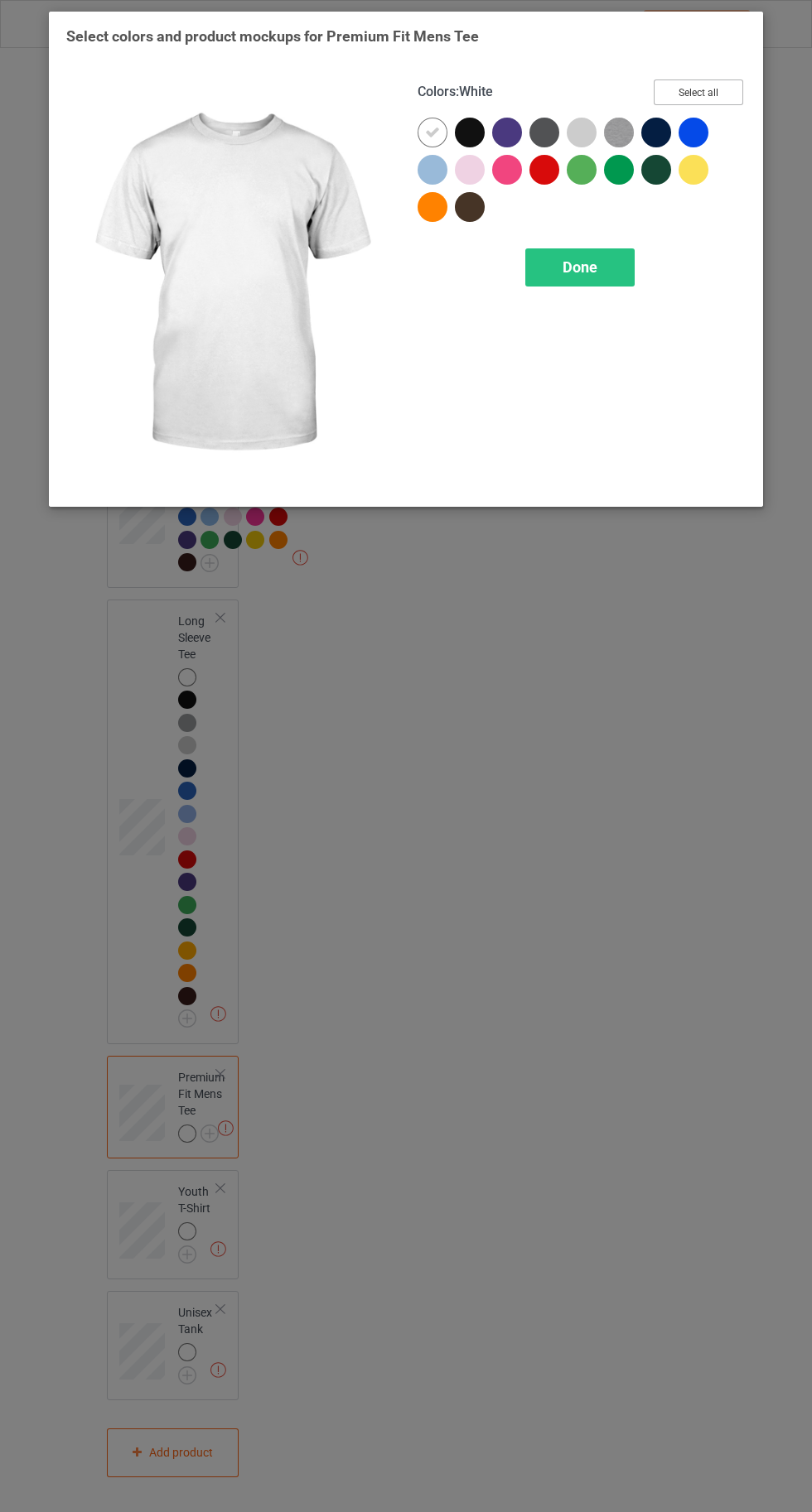
click at [709, 88] on button "Select all" at bounding box center [698, 93] width 89 height 26
click at [580, 265] on span "Done" at bounding box center [579, 267] width 34 height 17
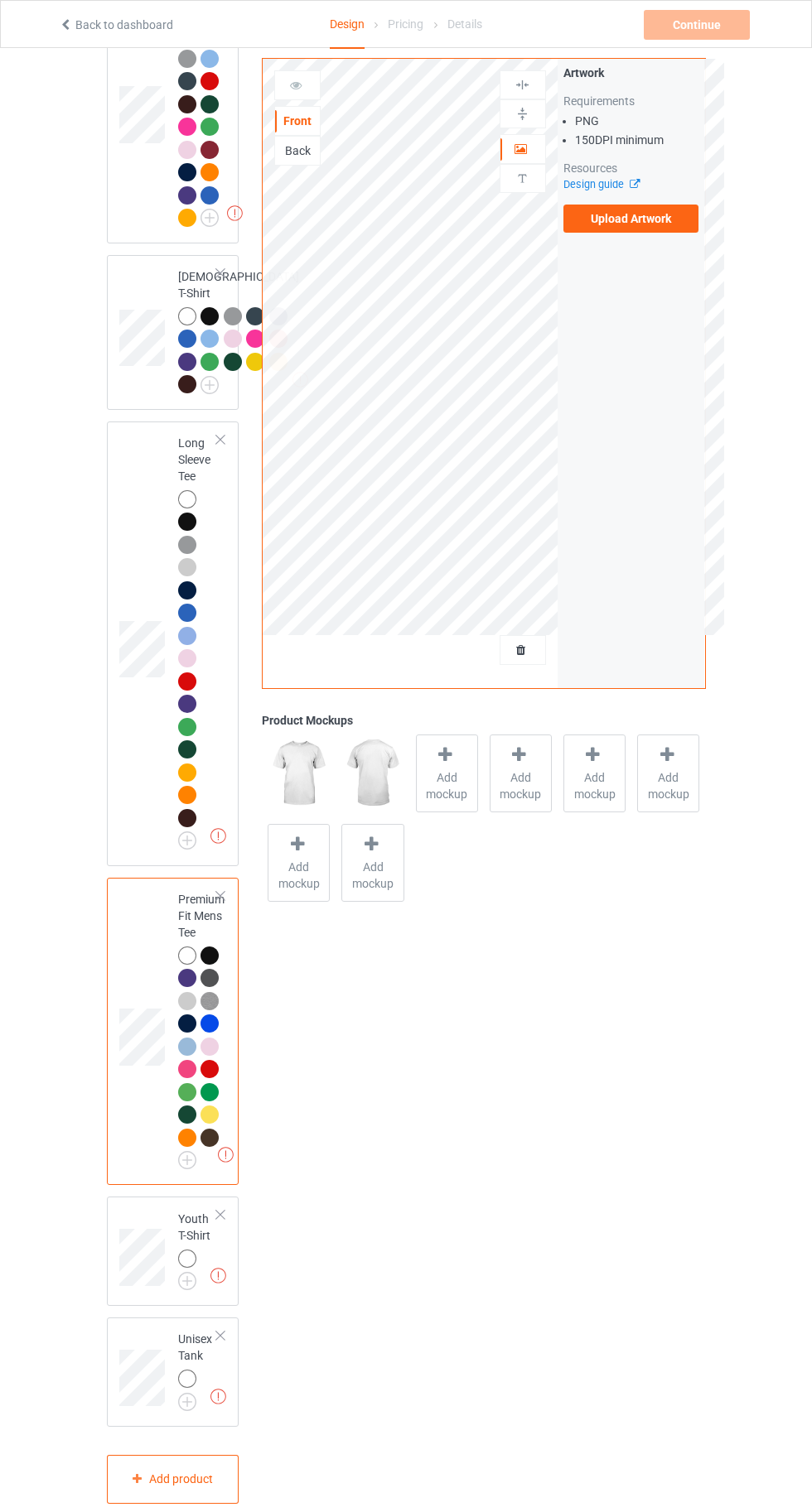
scroll to position [1597, 0]
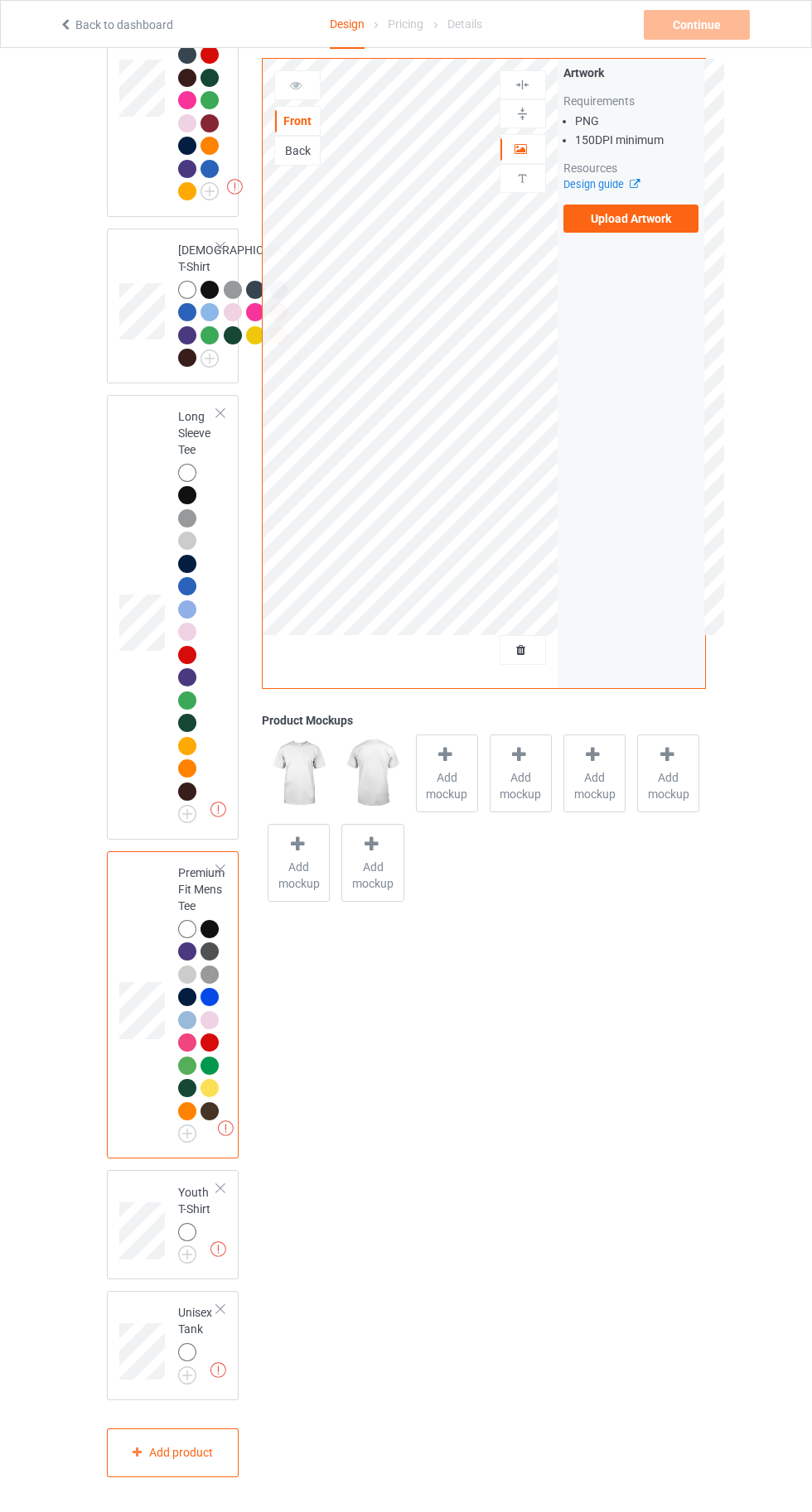
click at [0, 0] on img at bounding box center [0, 0] width 0 height 0
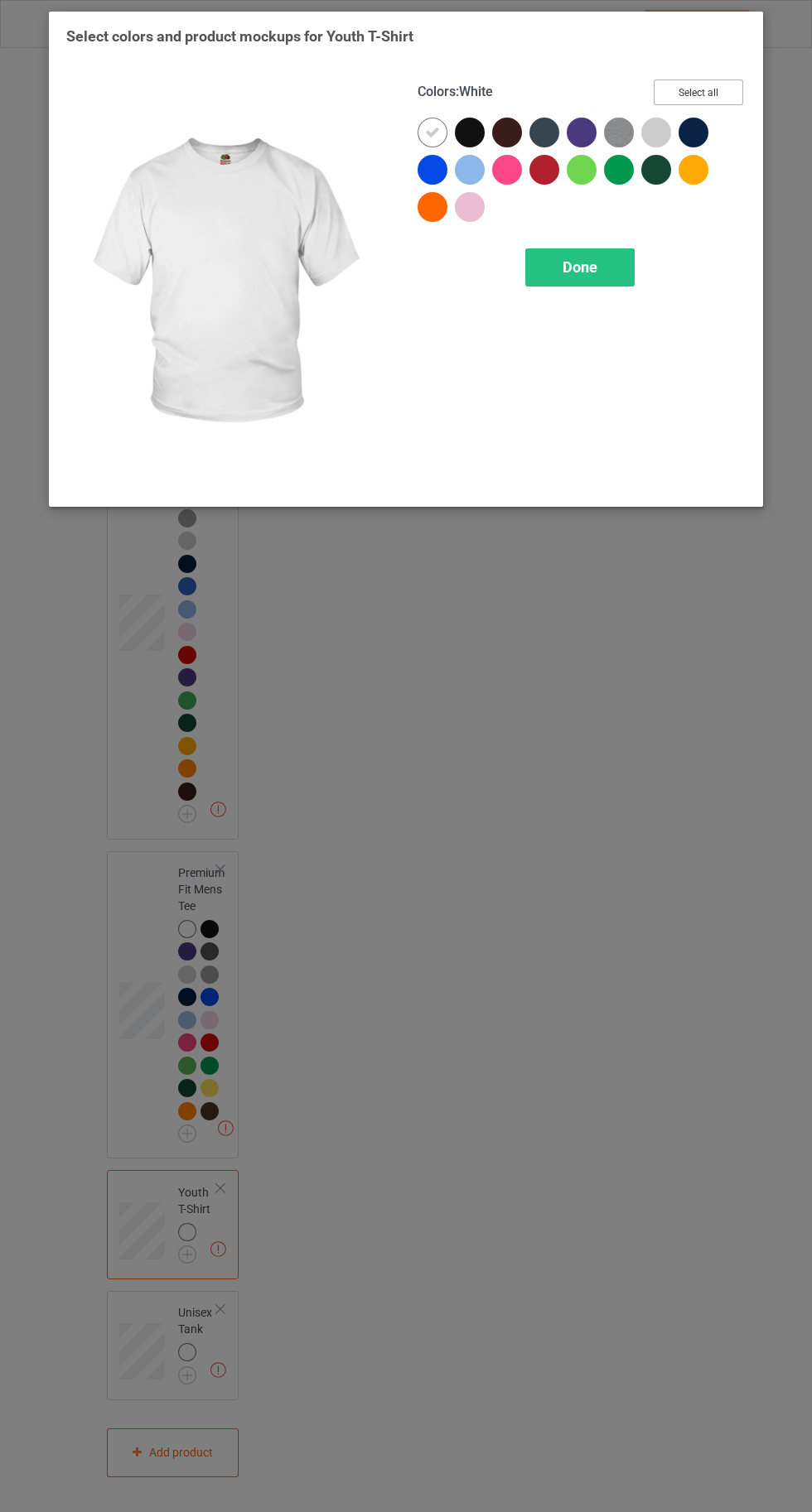
click at [692, 88] on button "Select all" at bounding box center [698, 93] width 89 height 26
click at [602, 271] on div "Done" at bounding box center [579, 267] width 109 height 38
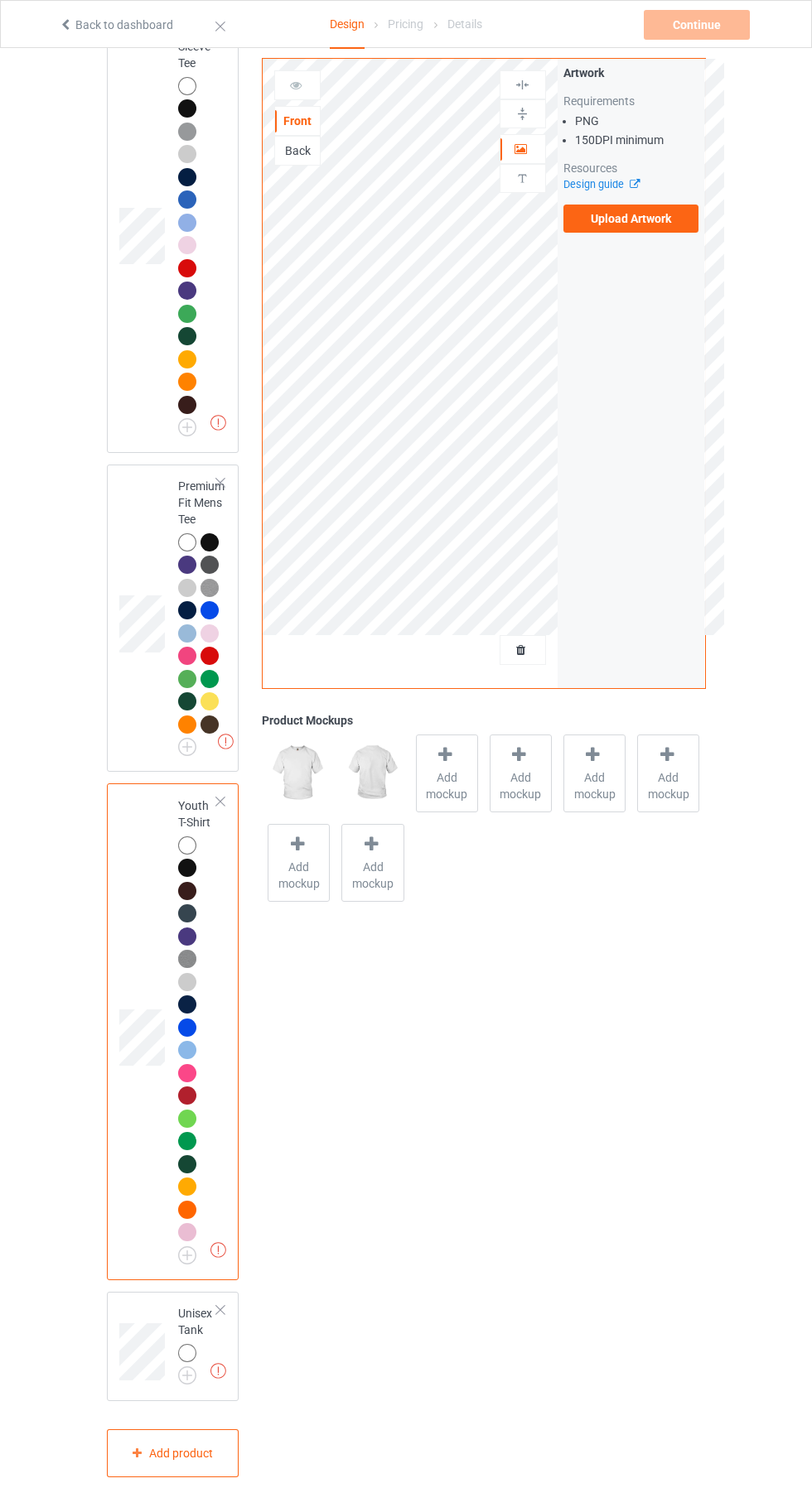
scroll to position [1984, 0]
click at [0, 0] on img at bounding box center [0, 0] width 0 height 0
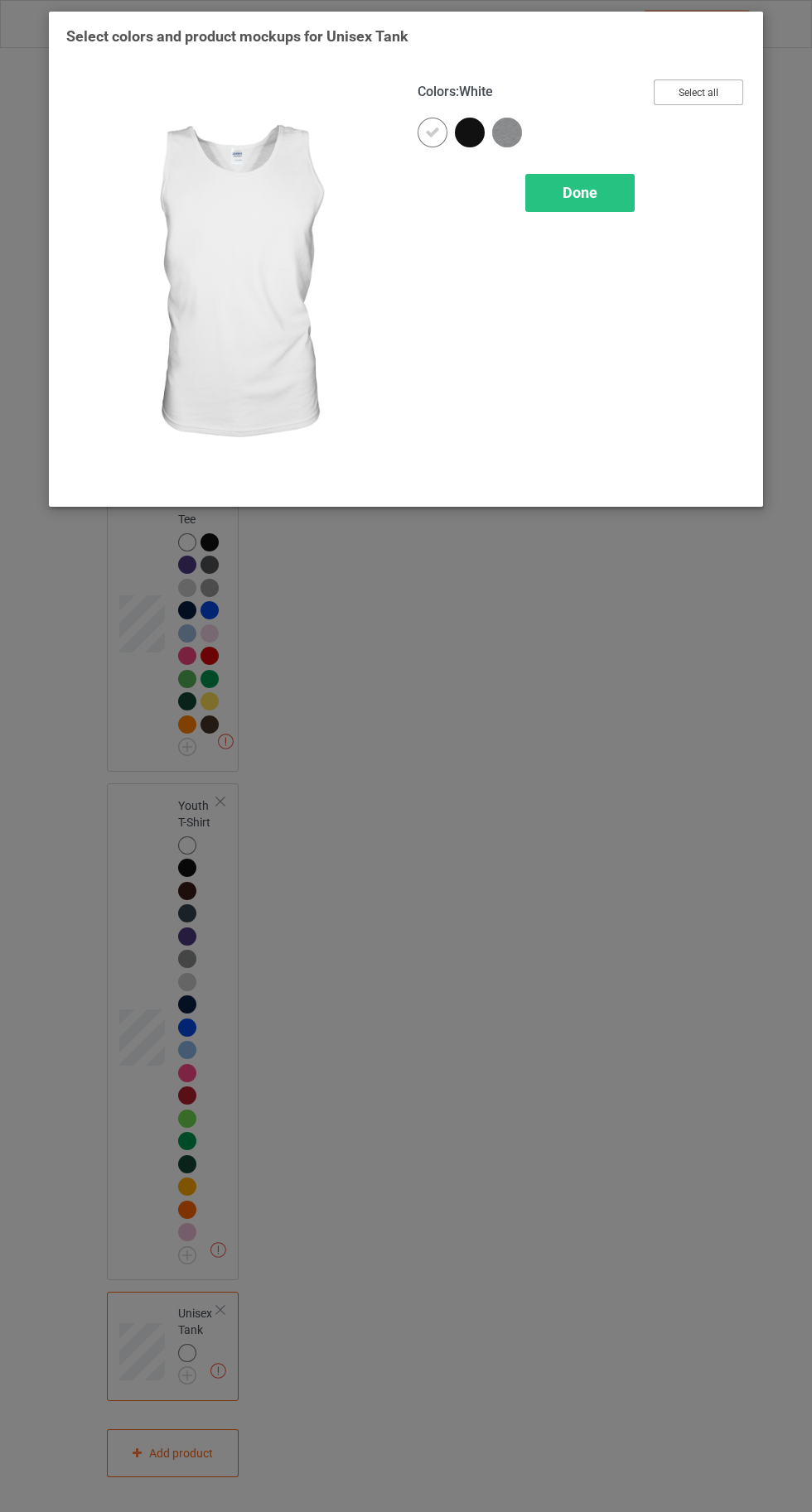
click at [708, 83] on button "Select all" at bounding box center [698, 93] width 89 height 26
click at [581, 192] on span "Done" at bounding box center [579, 192] width 34 height 17
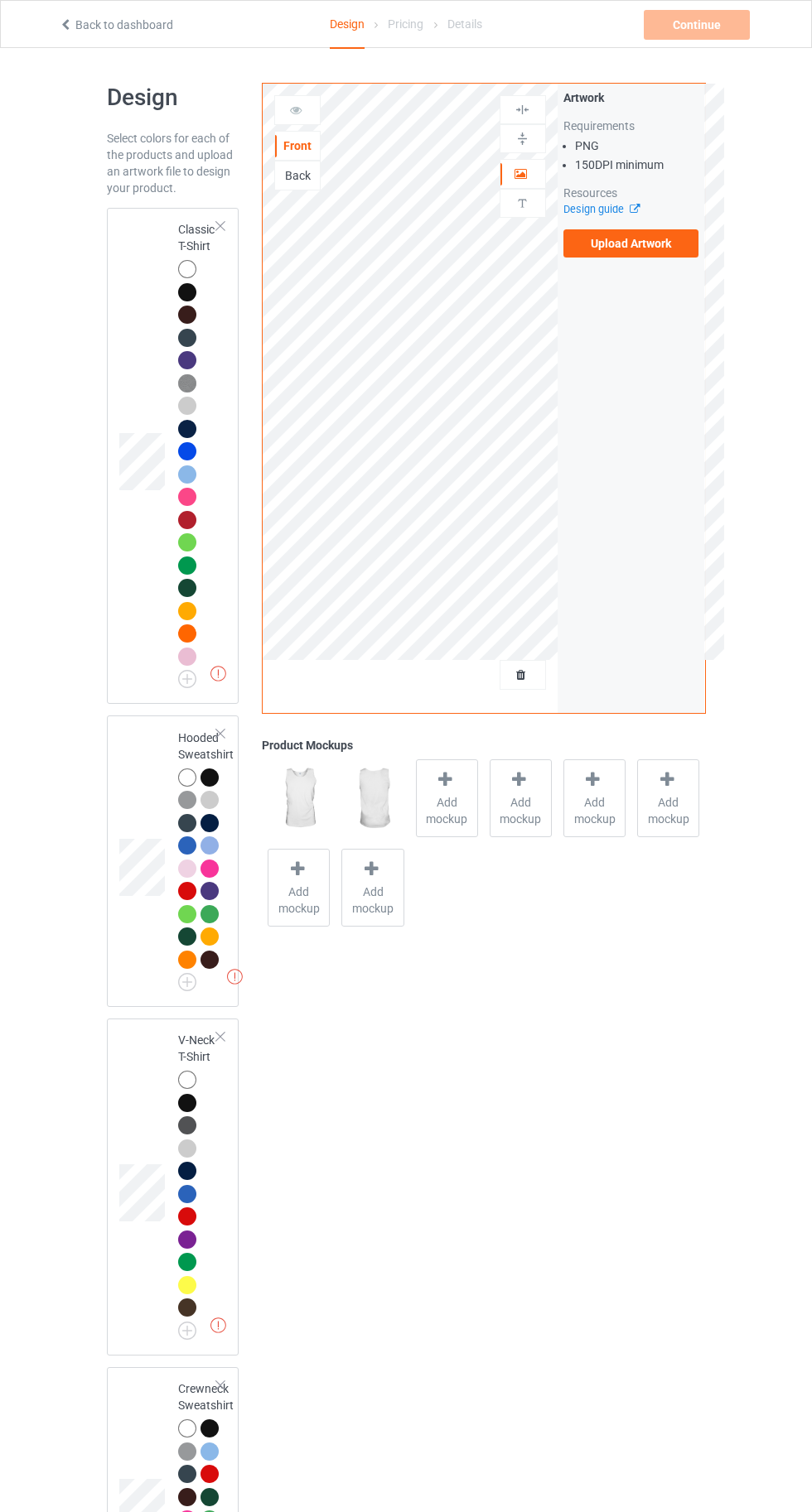
click at [178, 271] on div at bounding box center [186, 269] width 18 height 18
click at [64, 24] on icon at bounding box center [65, 21] width 14 height 11
click at [648, 252] on label "Upload Artwork" at bounding box center [631, 243] width 136 height 28
click at [0, 0] on input "Upload Artwork" at bounding box center [0, 0] width 0 height 0
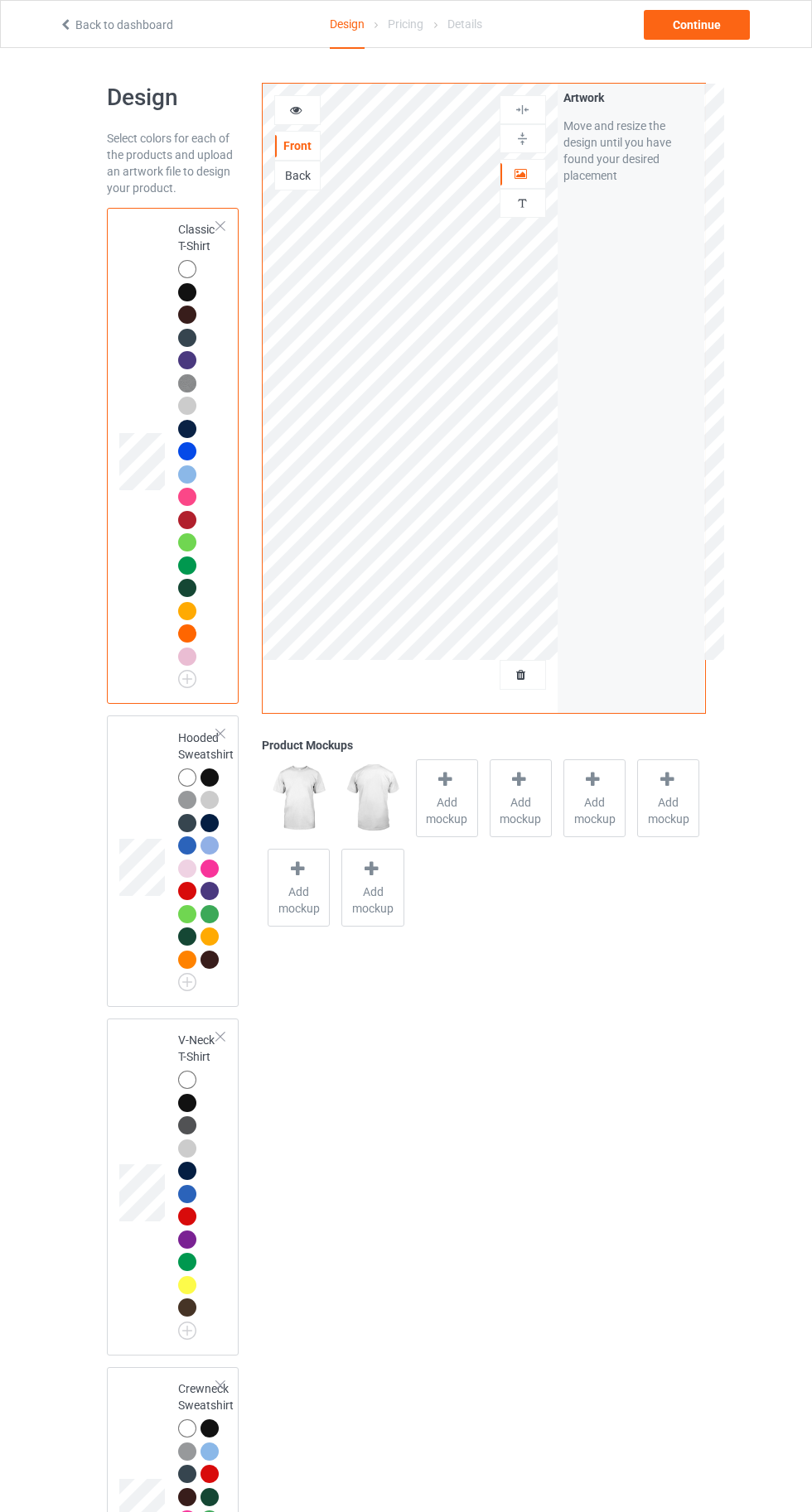
click at [296, 107] on icon at bounding box center [296, 107] width 14 height 11
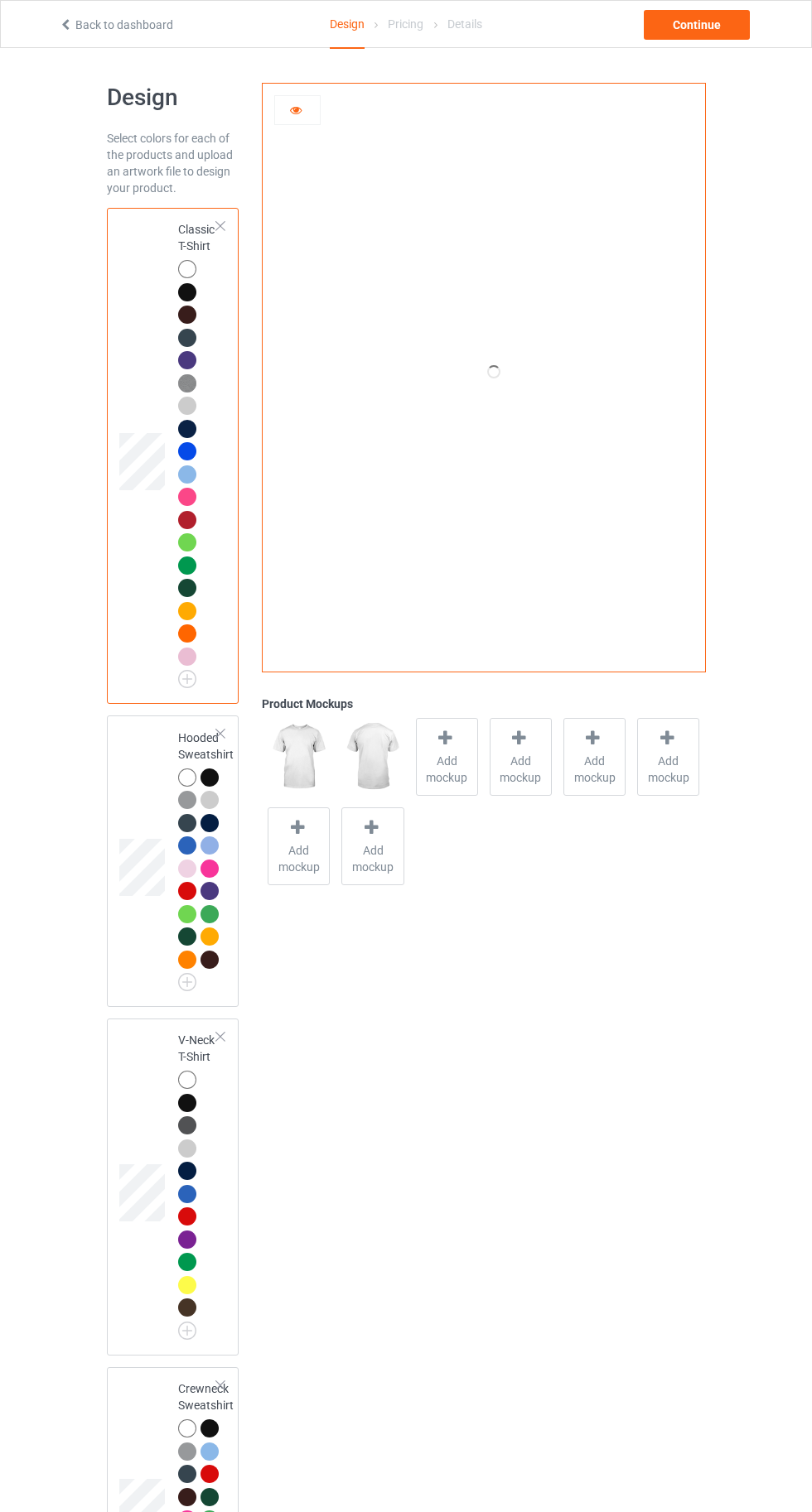
click at [184, 777] on div at bounding box center [186, 777] width 18 height 18
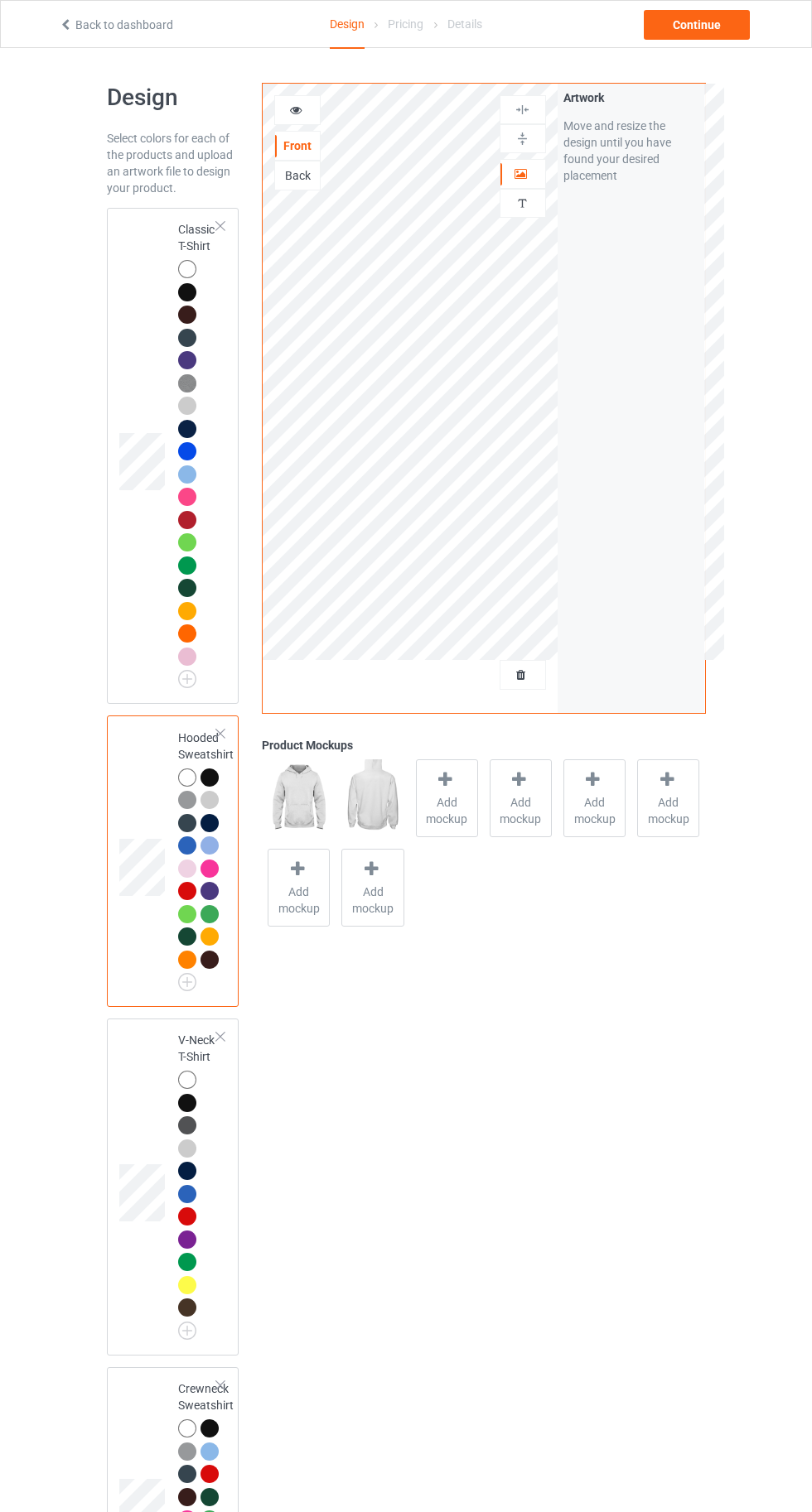
click at [277, 188] on div "Back" at bounding box center [297, 175] width 46 height 30
click at [305, 182] on div "Back" at bounding box center [297, 175] width 45 height 16
click at [648, 244] on label "Upload Artwork" at bounding box center [631, 243] width 136 height 28
click at [0, 0] on input "Upload Artwork" at bounding box center [0, 0] width 0 height 0
click at [183, 266] on div at bounding box center [186, 269] width 18 height 18
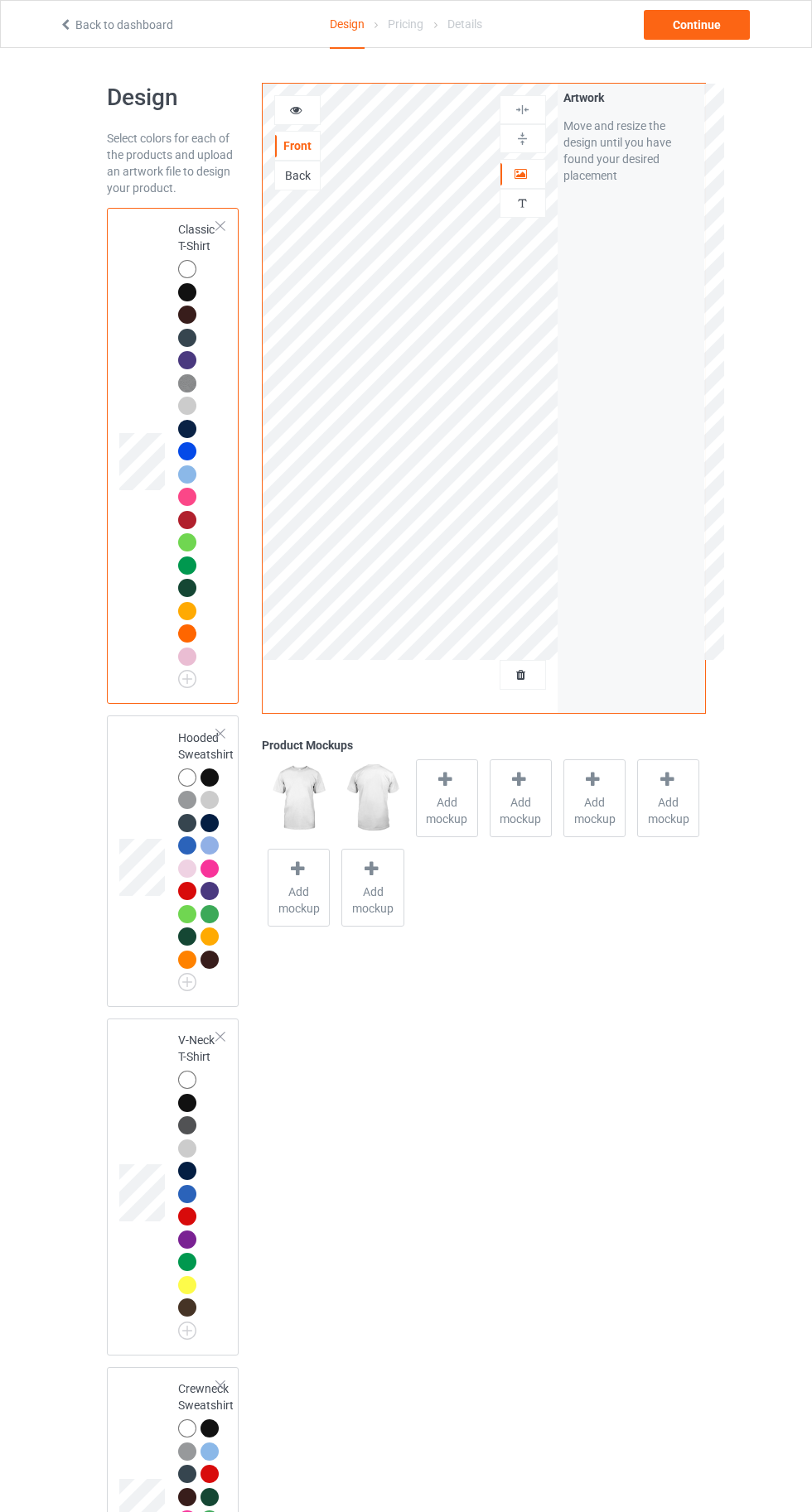
click at [431, 805] on span "Add mockup" at bounding box center [447, 810] width 60 height 34
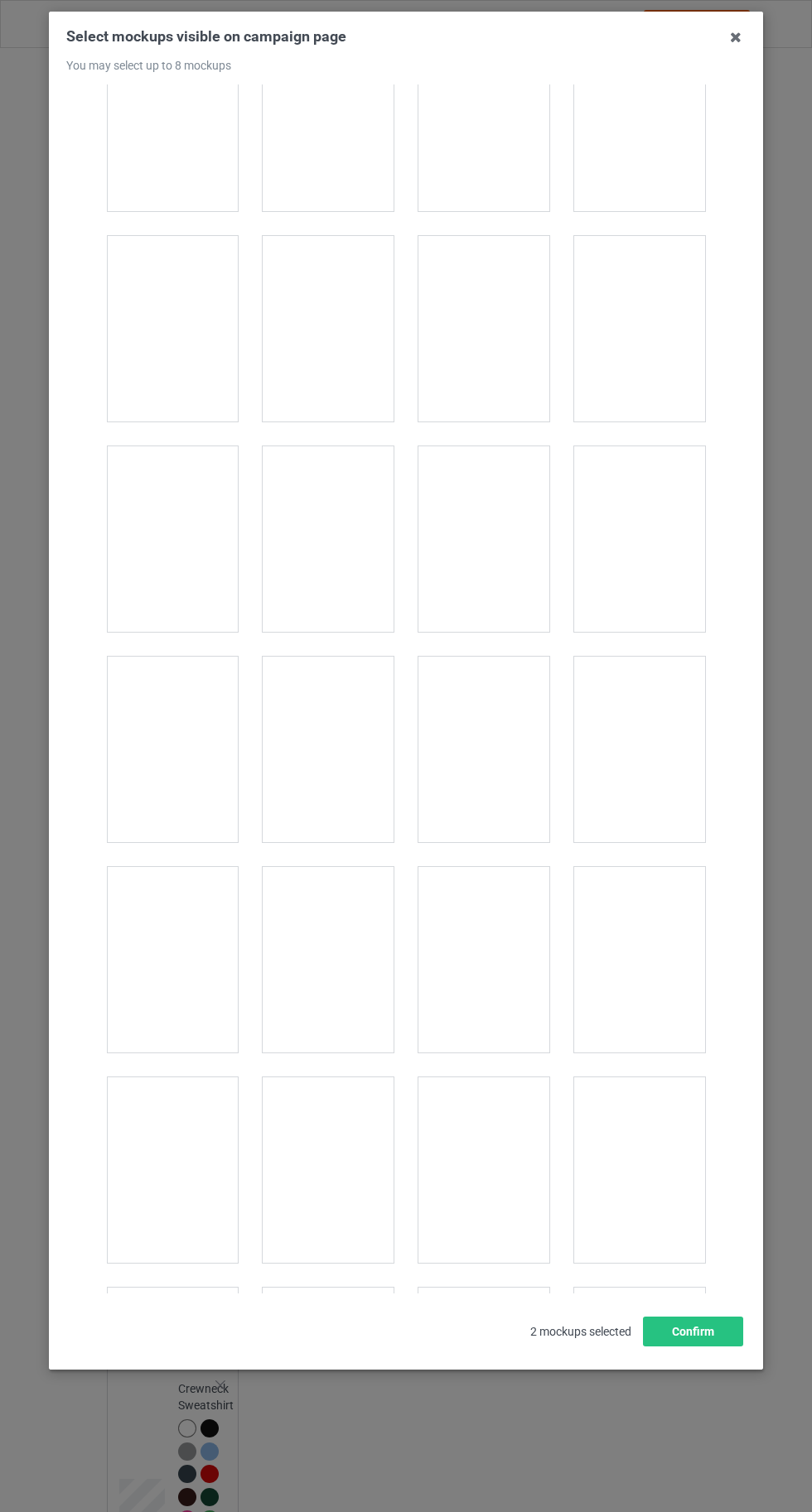
scroll to position [2384, 0]
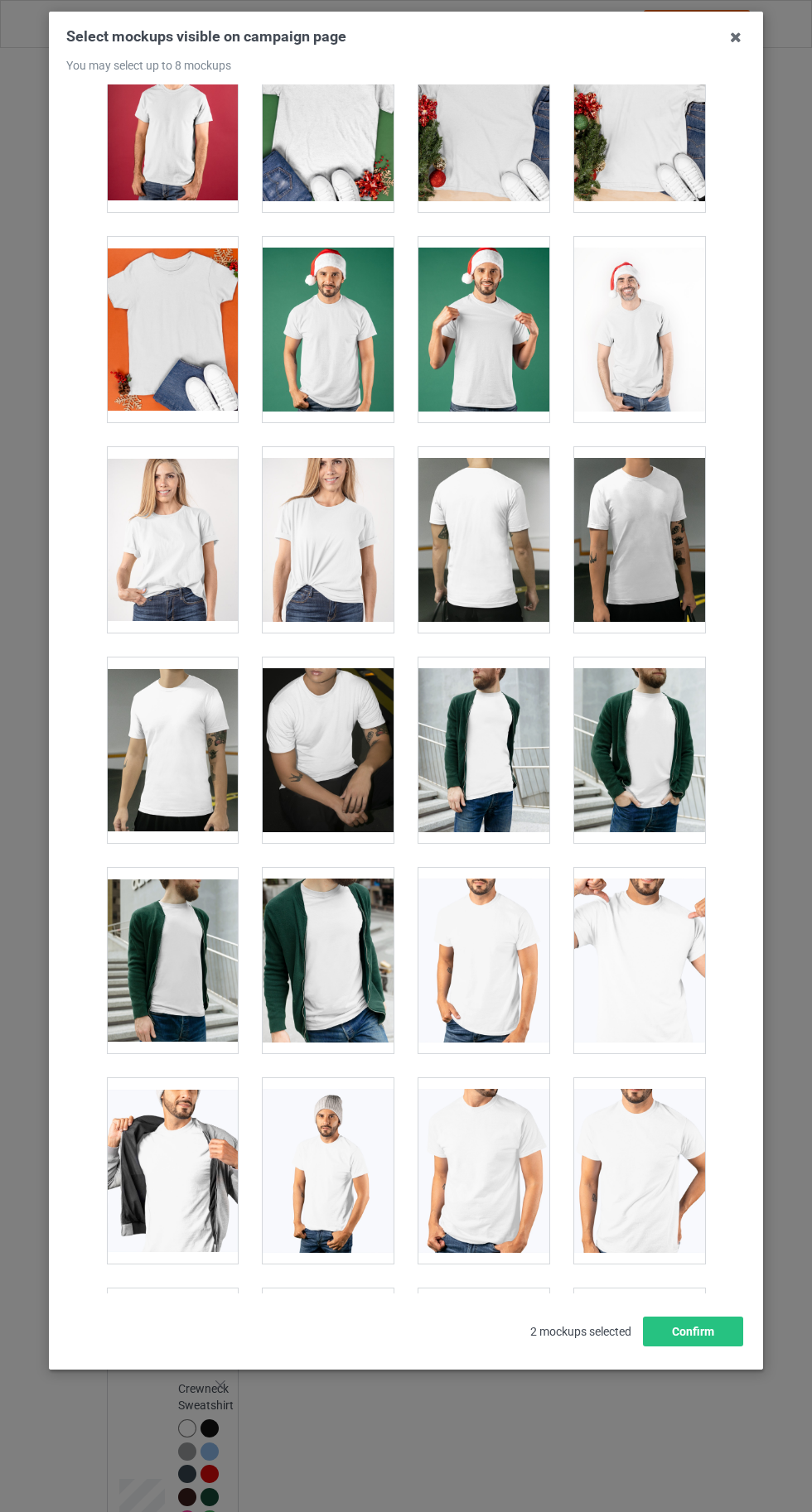
click at [325, 569] on div at bounding box center [328, 540] width 131 height 186
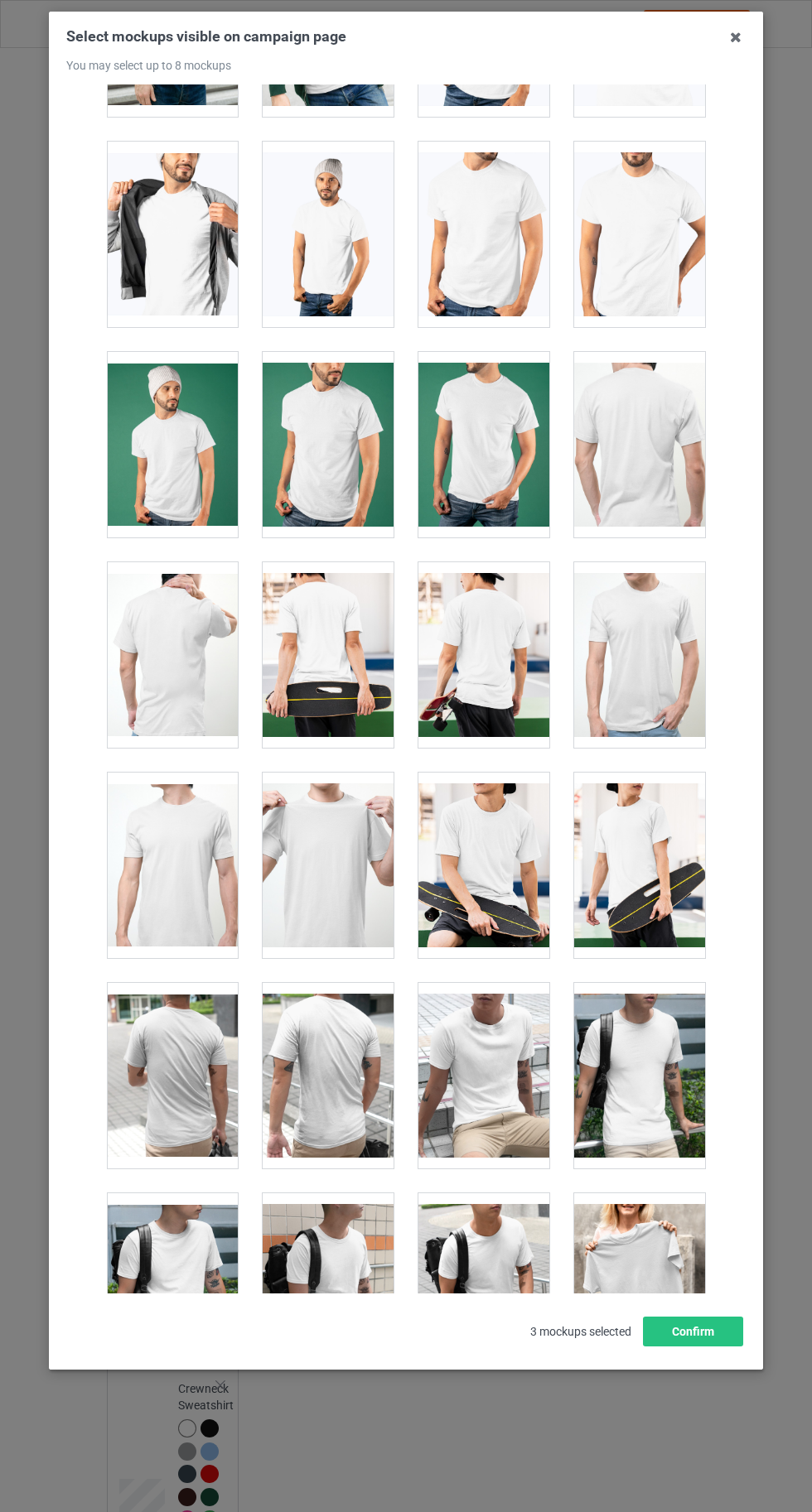
scroll to position [3321, 0]
click at [339, 677] on div at bounding box center [328, 654] width 131 height 186
click at [482, 871] on div at bounding box center [484, 864] width 131 height 186
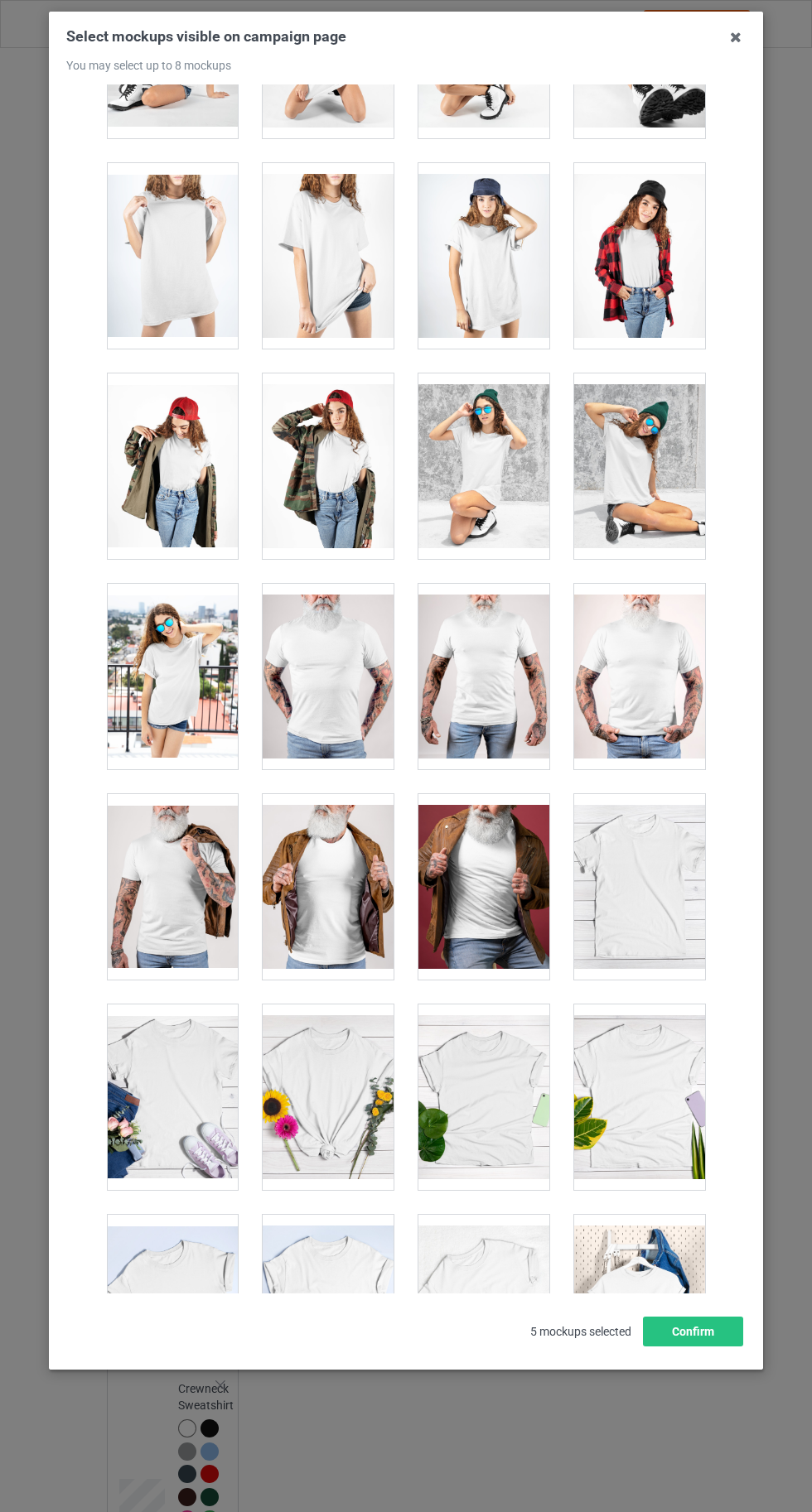
scroll to position [22830, 0]
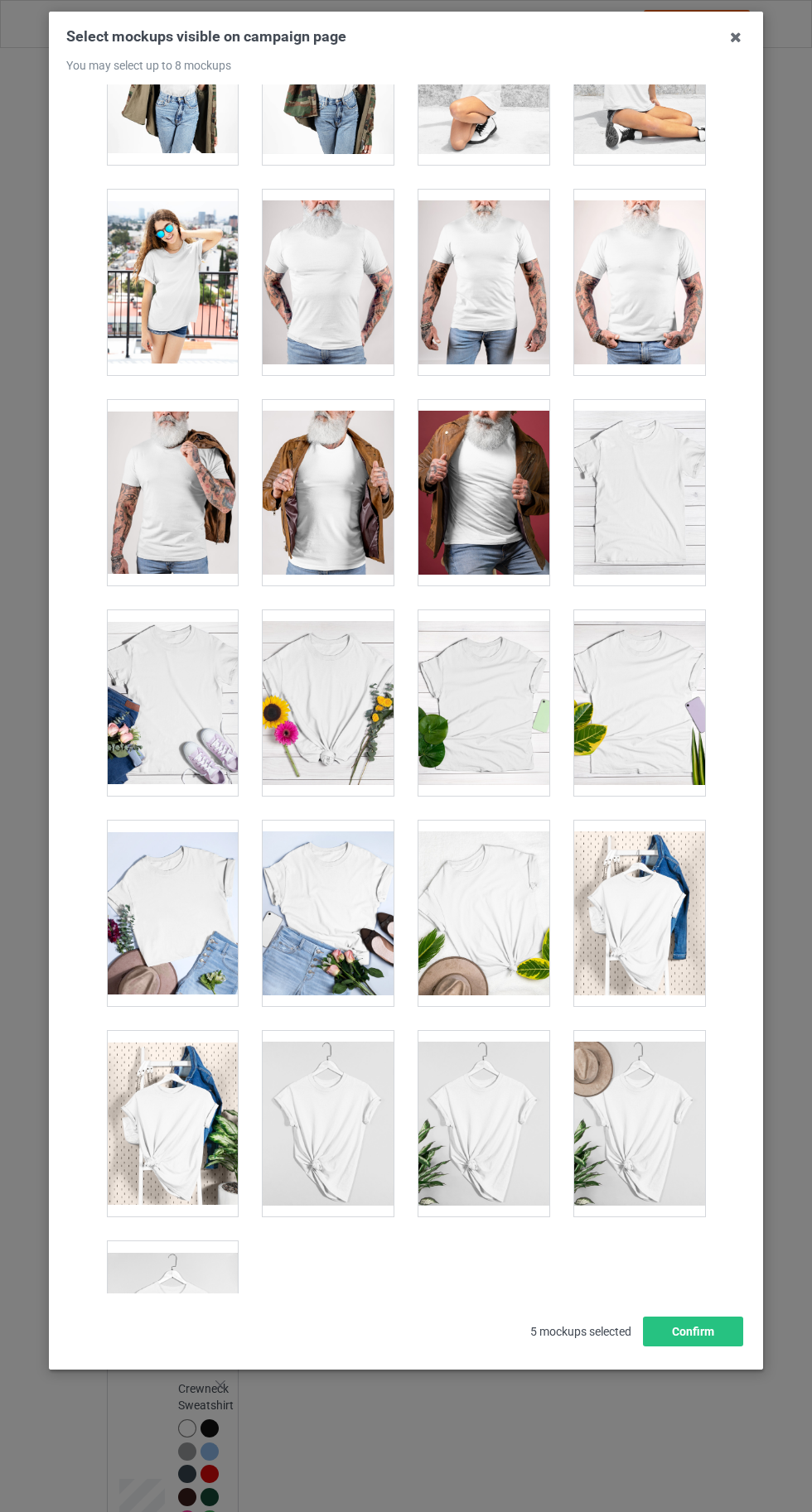
click at [168, 1278] on div at bounding box center [172, 1334] width 131 height 186
click at [212, 1268] on div at bounding box center [172, 1334] width 131 height 186
click at [191, 1282] on div at bounding box center [172, 1334] width 131 height 186
click at [705, 1346] on button "Confirm" at bounding box center [693, 1331] width 101 height 30
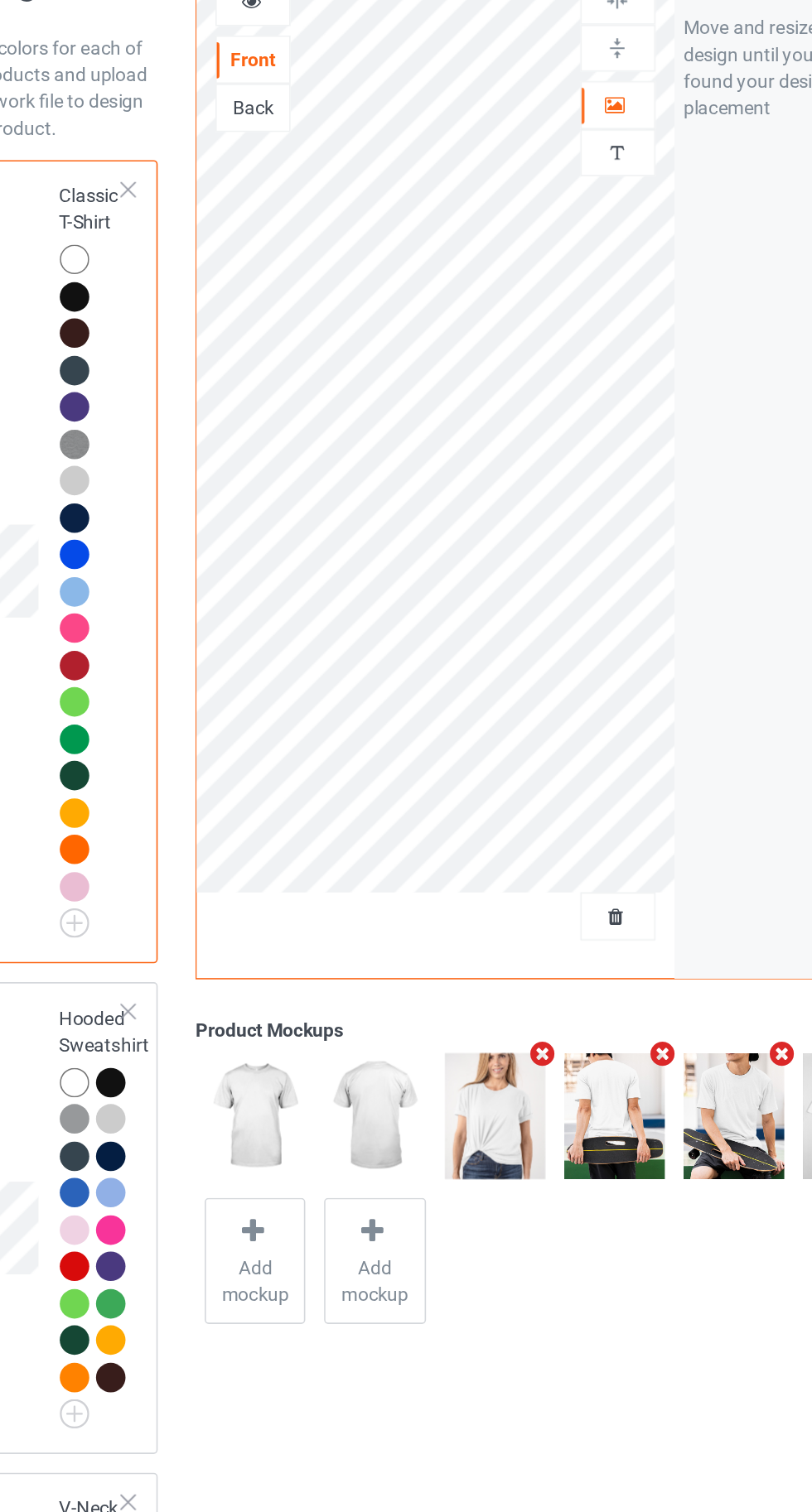
click at [510, 206] on div at bounding box center [522, 203] width 45 height 15
click at [504, 169] on div at bounding box center [522, 174] width 45 height 16
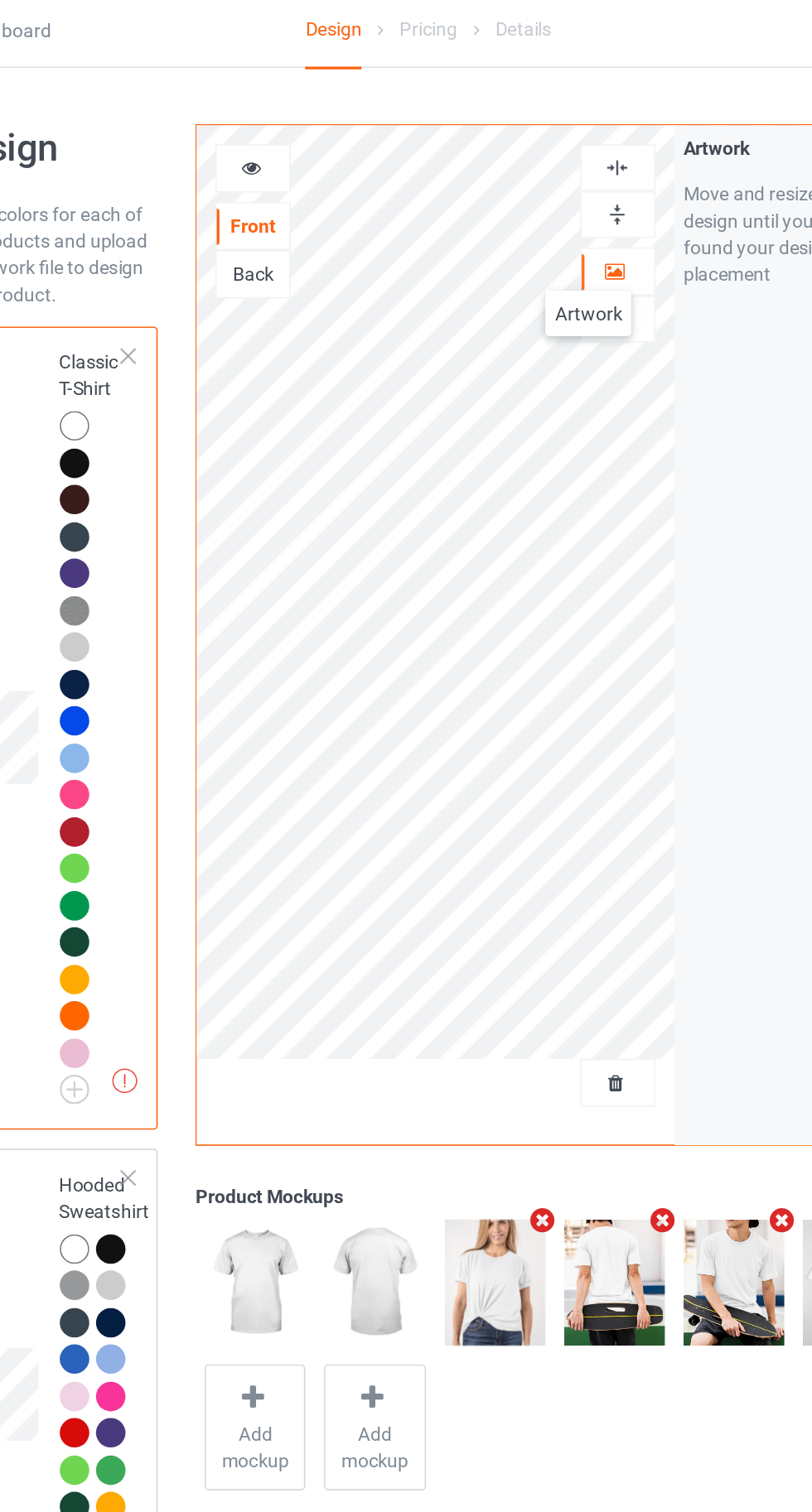
click at [296, 100] on div at bounding box center [297, 110] width 46 height 30
click at [308, 113] on div at bounding box center [297, 110] width 45 height 16
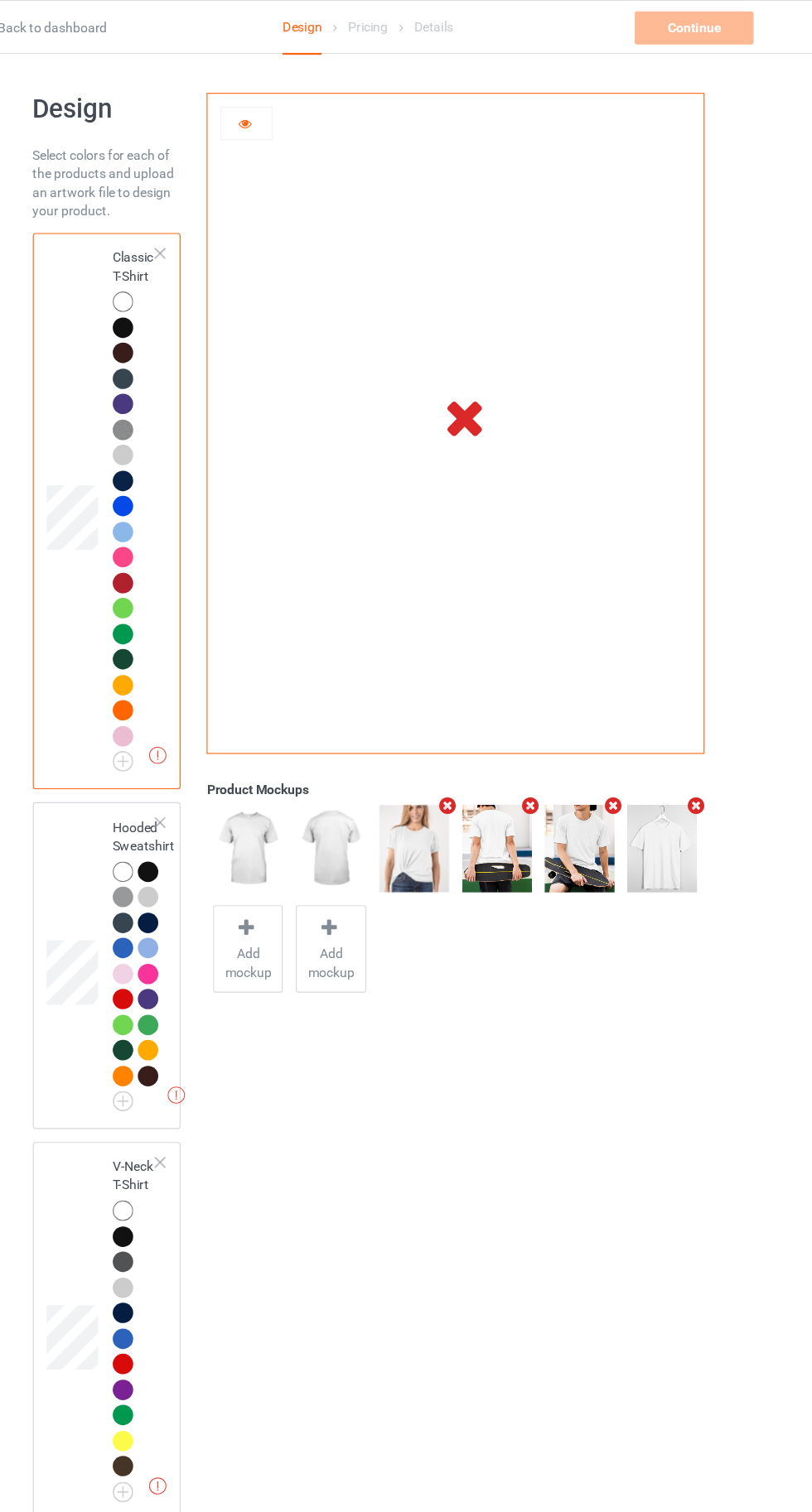
click at [186, 772] on div at bounding box center [186, 777] width 18 height 18
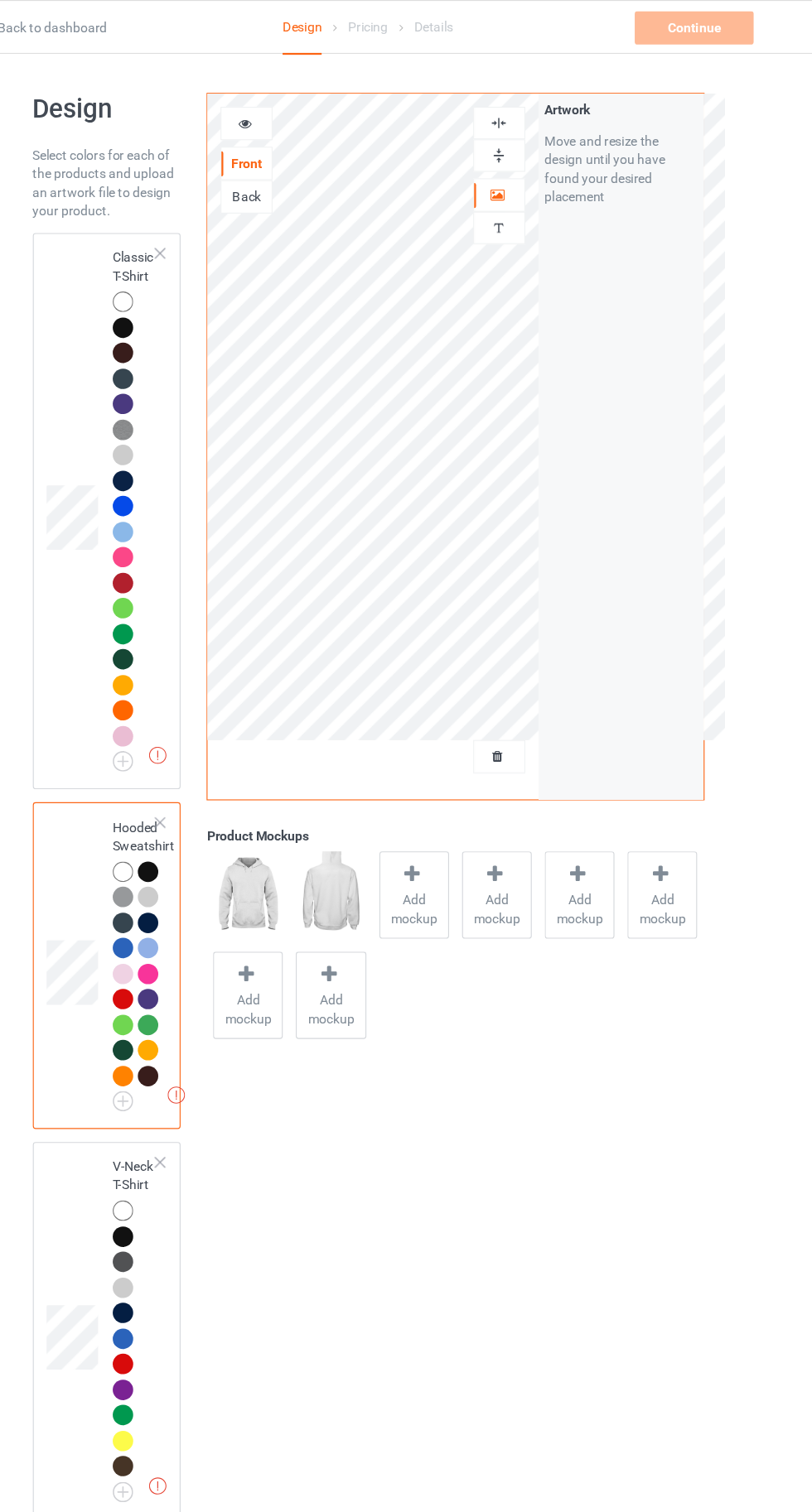
click at [181, 268] on div at bounding box center [186, 269] width 18 height 18
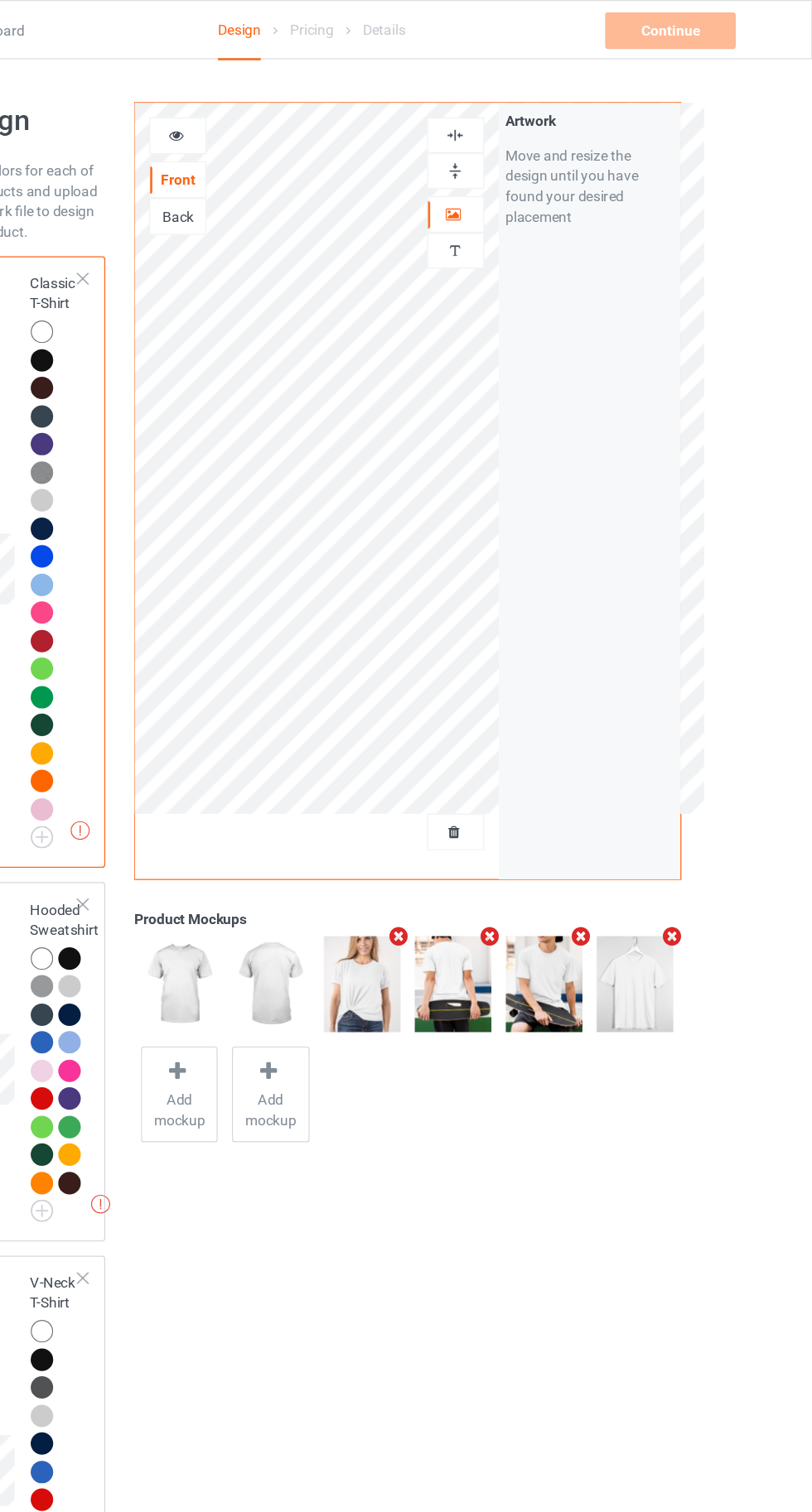
click at [287, 184] on div "Back" at bounding box center [297, 175] width 46 height 30
click at [304, 177] on div "Back" at bounding box center [297, 175] width 45 height 16
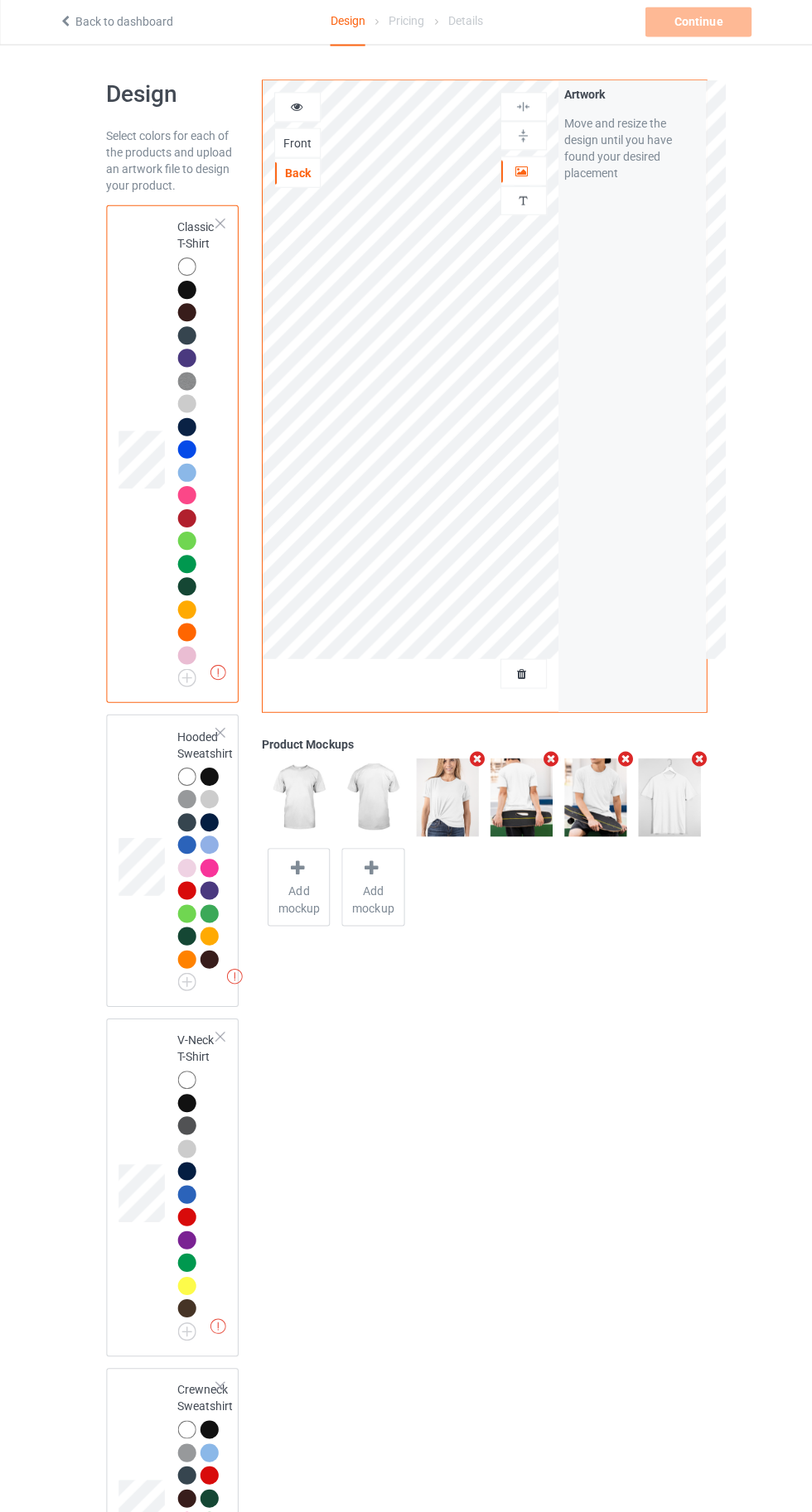
click at [315, 146] on div "Front" at bounding box center [297, 145] width 45 height 16
click at [395, 21] on div "Pricing" at bounding box center [405, 24] width 35 height 46
click at [185, 799] on div at bounding box center [186, 799] width 18 height 18
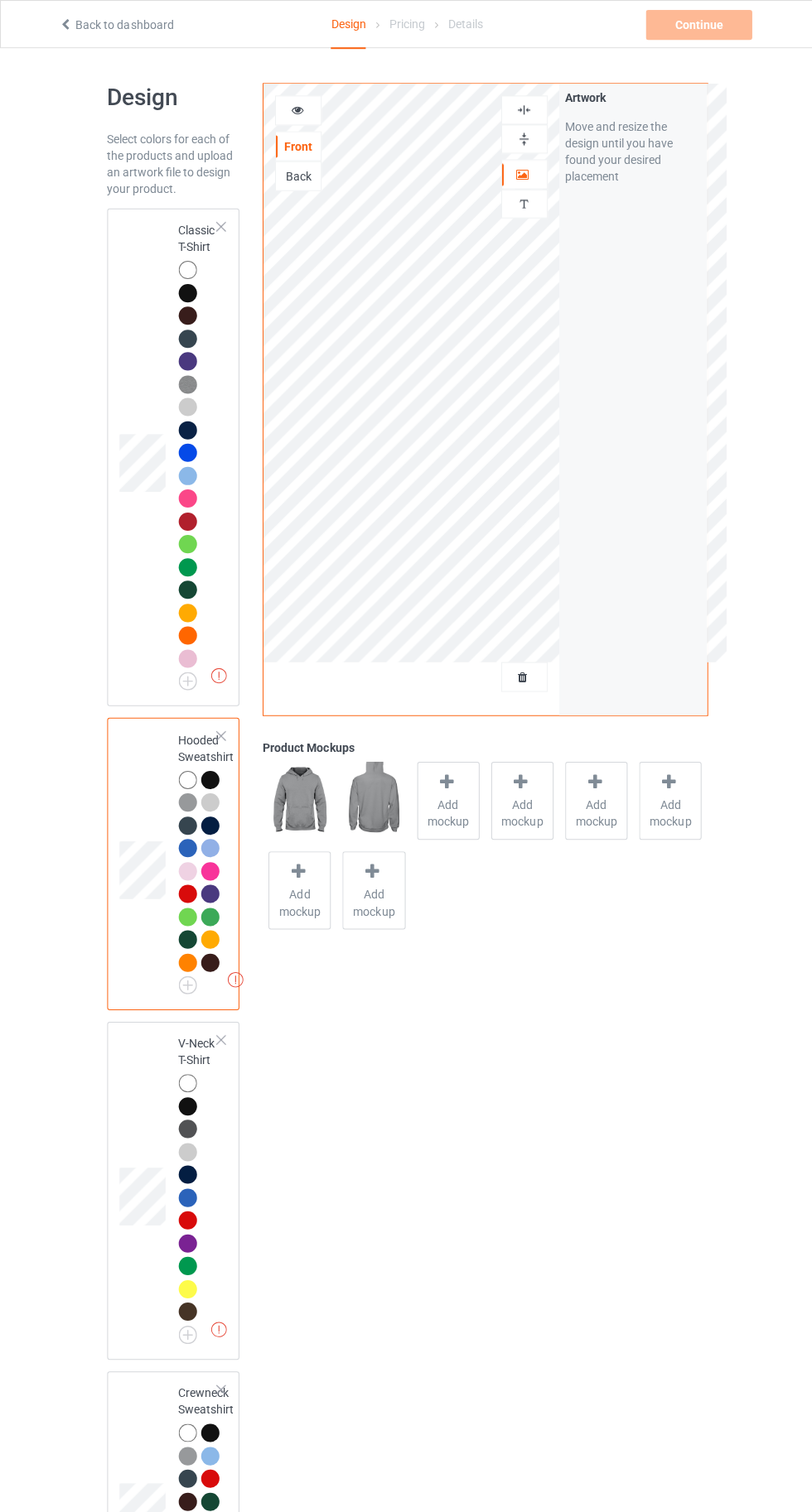
click at [186, 265] on div at bounding box center [186, 269] width 18 height 18
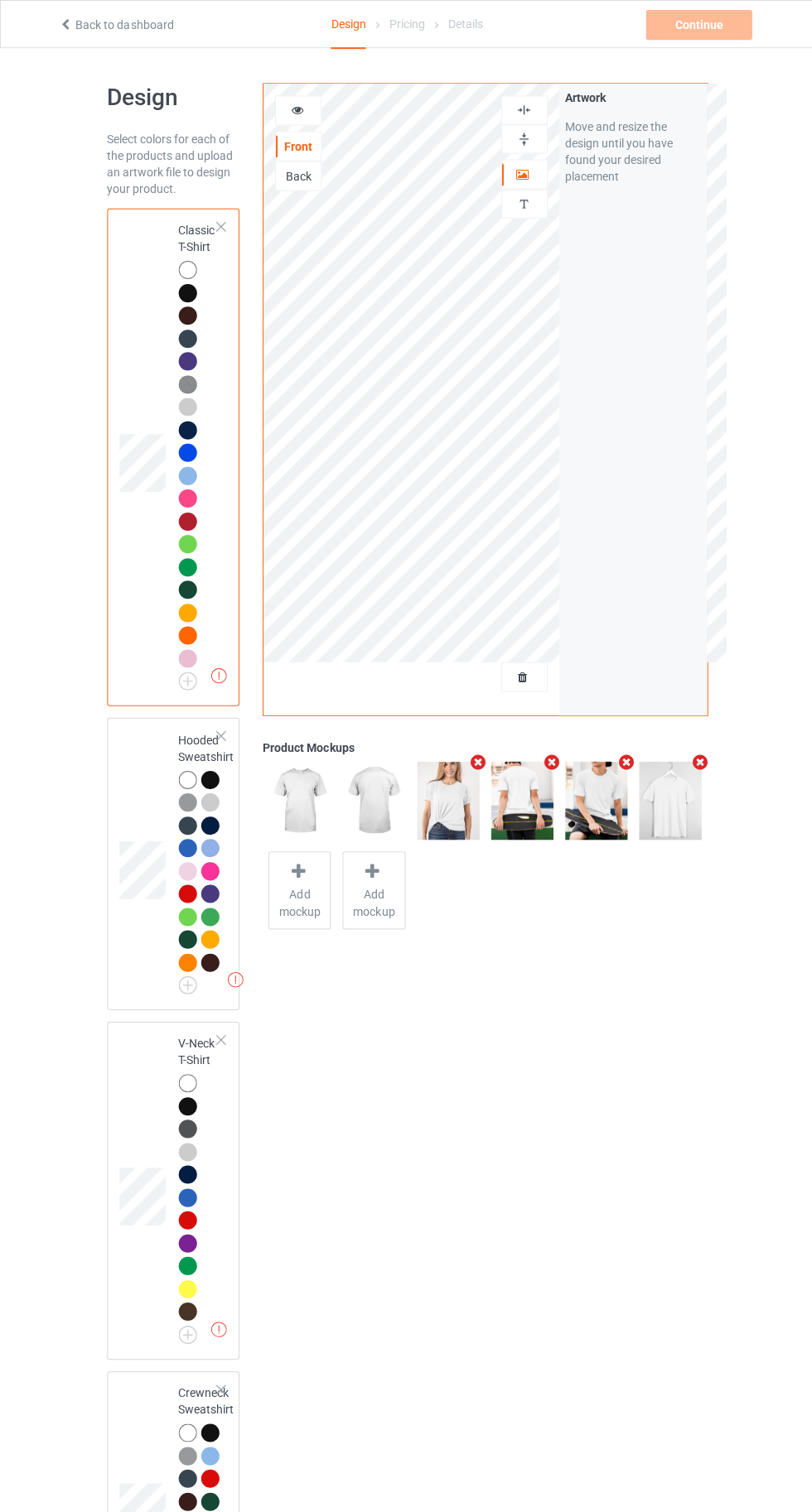
click at [418, 32] on div "Pricing" at bounding box center [405, 24] width 35 height 46
